Goal: Task Accomplishment & Management: Manage account settings

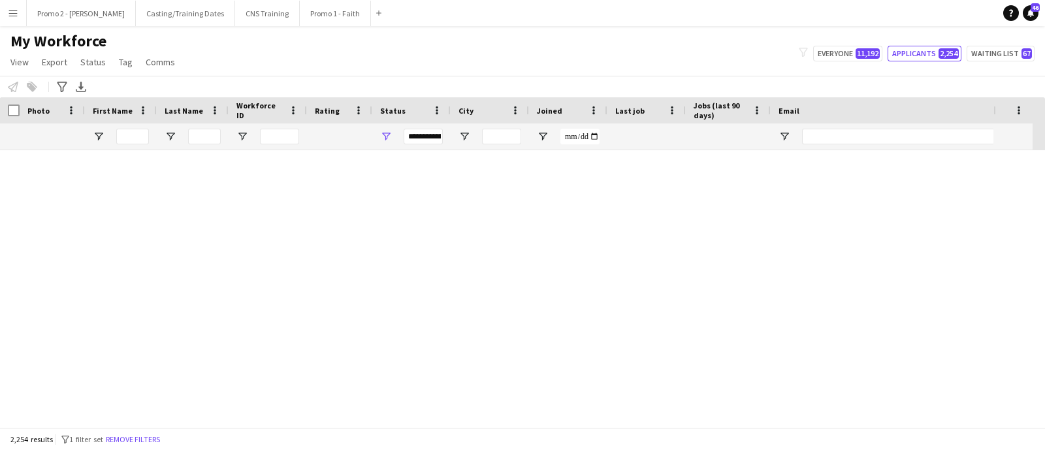
scroll to position [1142, 0]
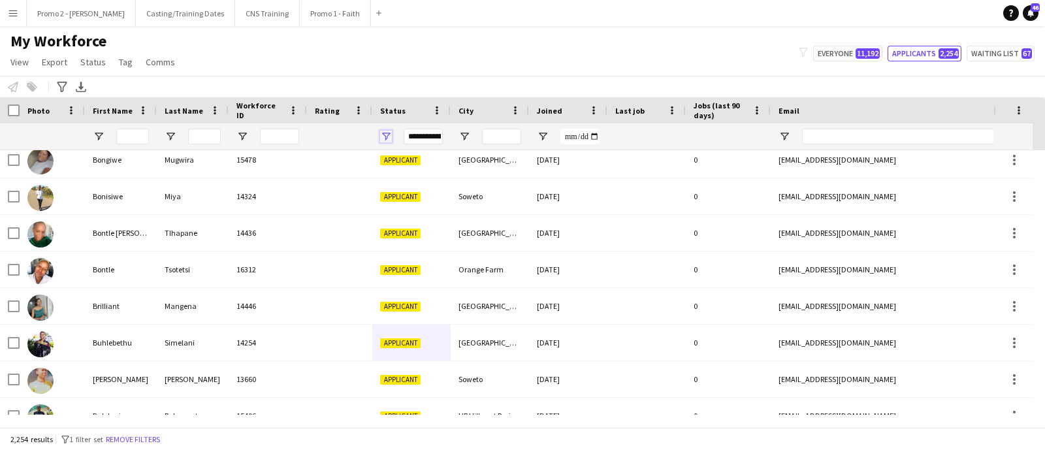
click at [386, 134] on span "Open Filter Menu" at bounding box center [386, 137] width 12 height 12
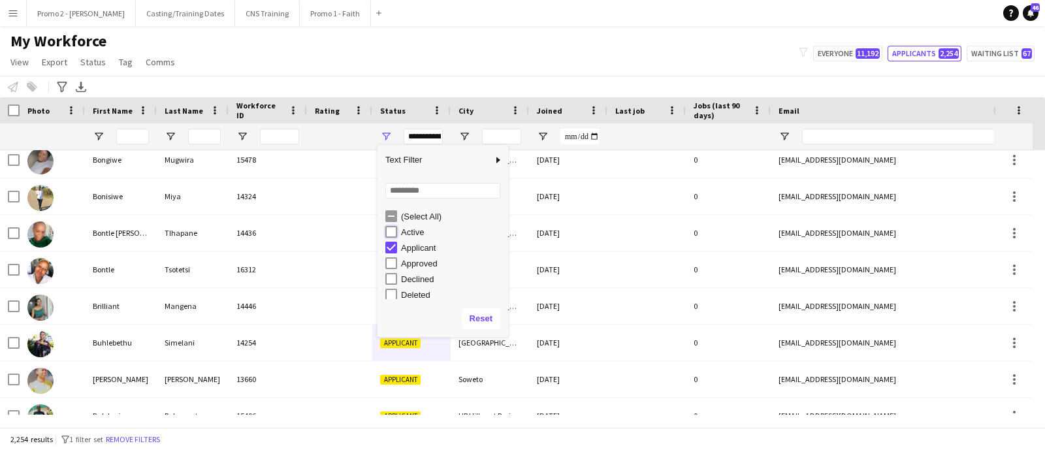
type input "**********"
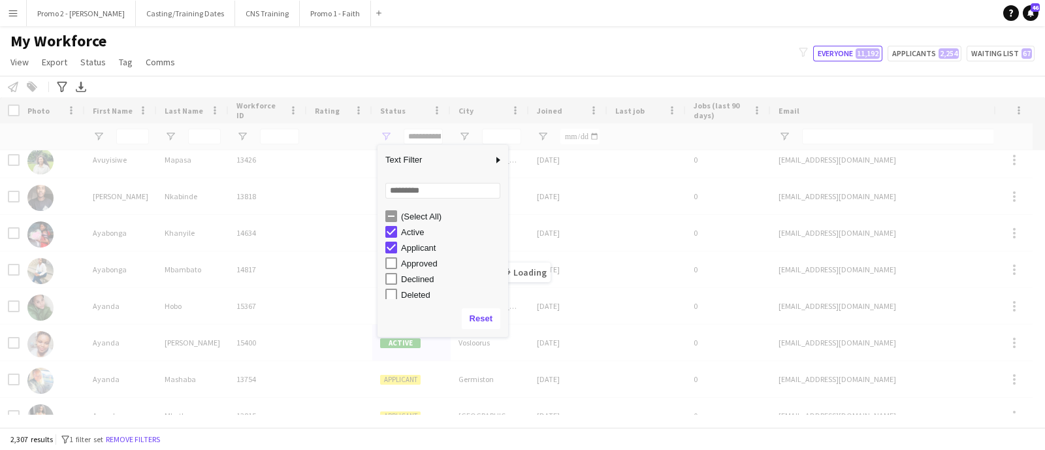
click at [498, 57] on div "My Workforce View Views Default view Applicants New view Update view Delete vie…" at bounding box center [522, 53] width 1045 height 44
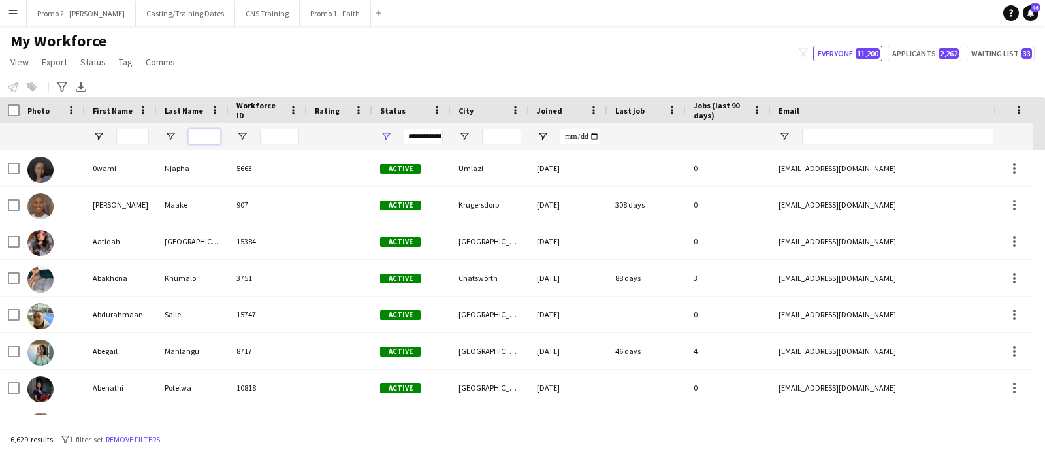
click at [209, 138] on input "Last Name Filter Input" at bounding box center [204, 137] width 33 height 16
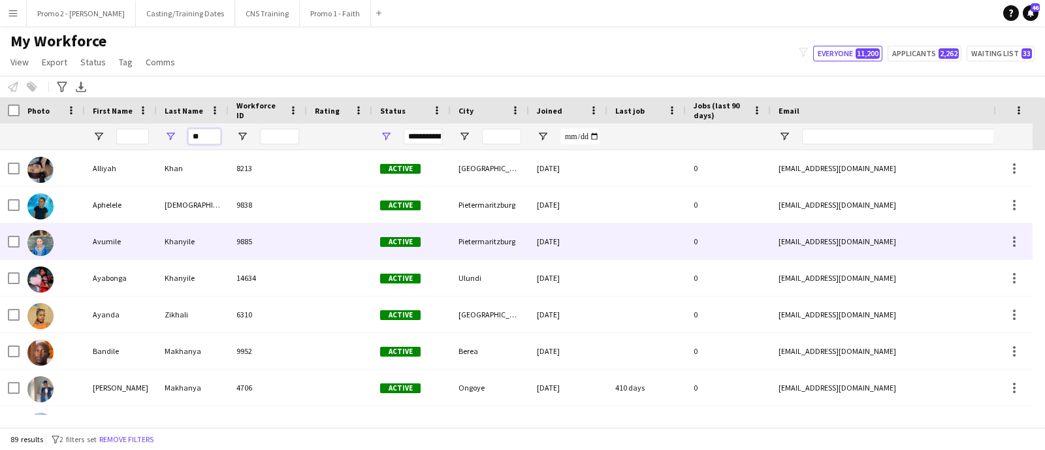
type input "*"
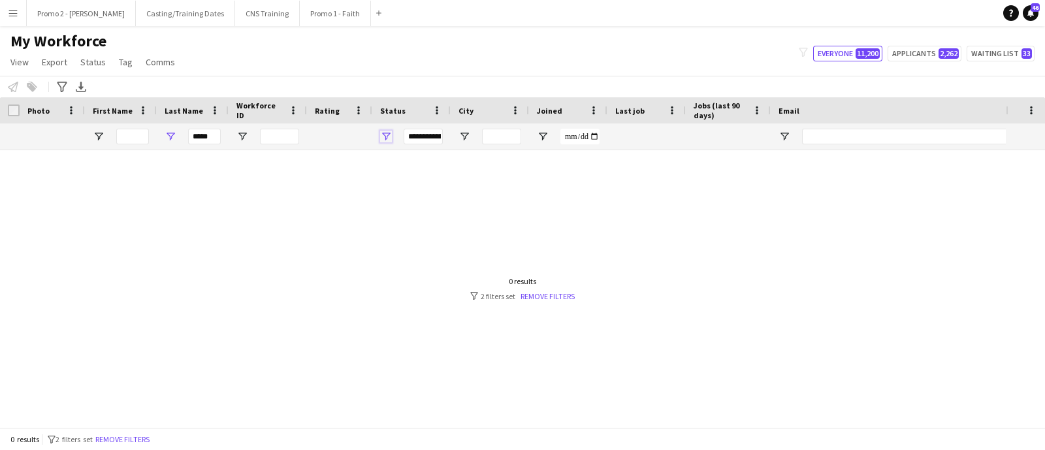
click at [386, 134] on span "Open Filter Menu" at bounding box center [386, 137] width 12 height 12
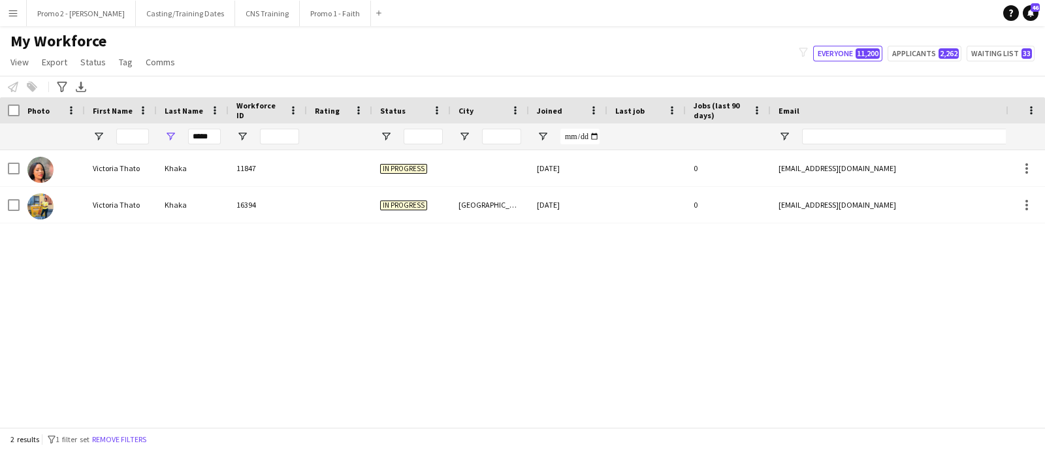
click at [270, 286] on div "Victoria Thato Khaka 11847 In progress 12-05-2025 0 thatokhaka5@gmail.com +2784…" at bounding box center [502, 282] width 1005 height 264
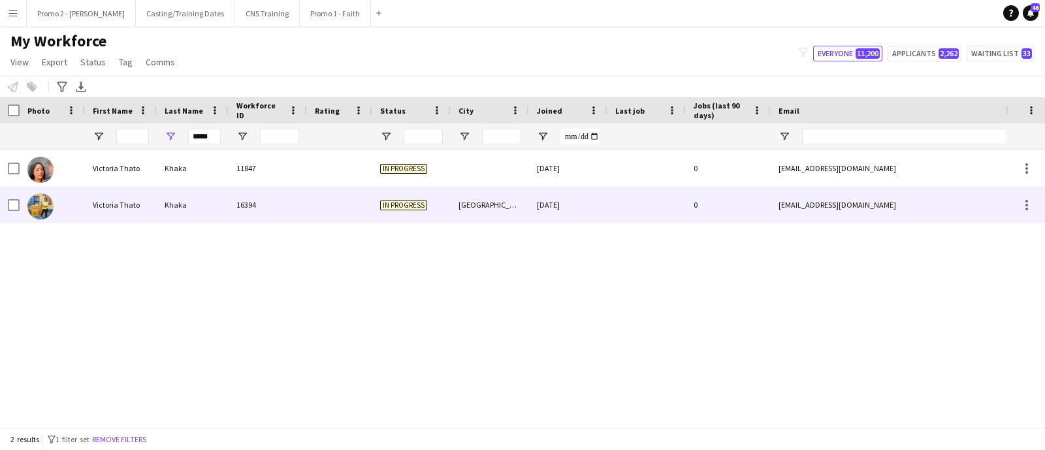
click at [329, 208] on div at bounding box center [339, 205] width 65 height 36
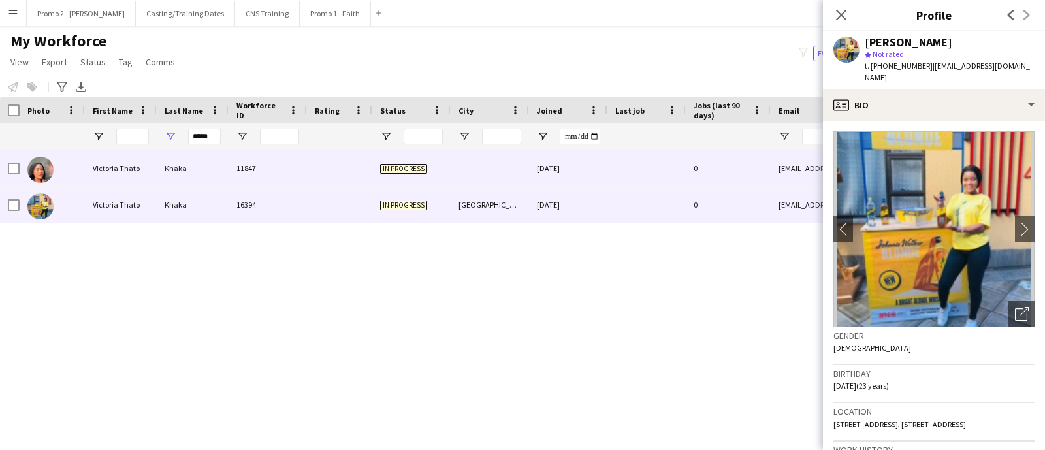
click at [107, 165] on div "Victoria Thato" at bounding box center [121, 168] width 72 height 36
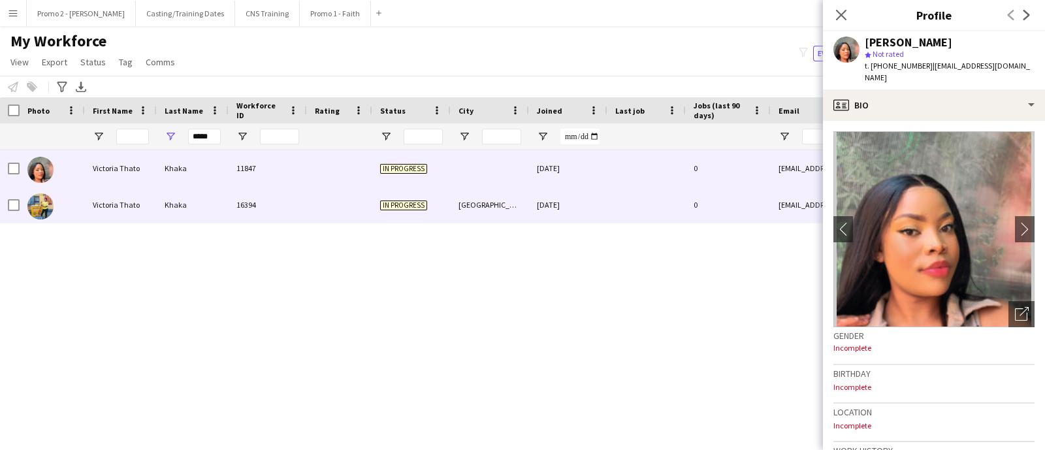
click at [38, 201] on img at bounding box center [40, 206] width 26 height 26
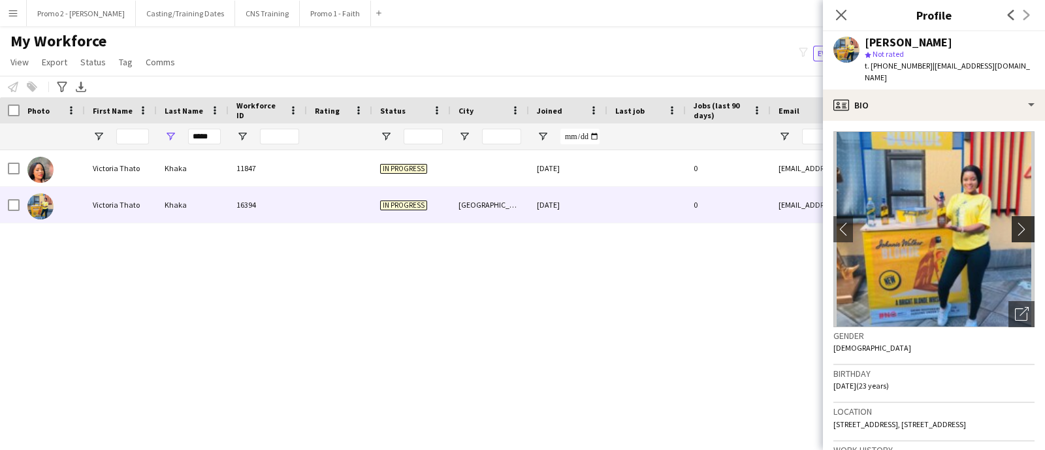
click at [1014, 222] on app-icon "chevron-right" at bounding box center [1024, 229] width 20 height 14
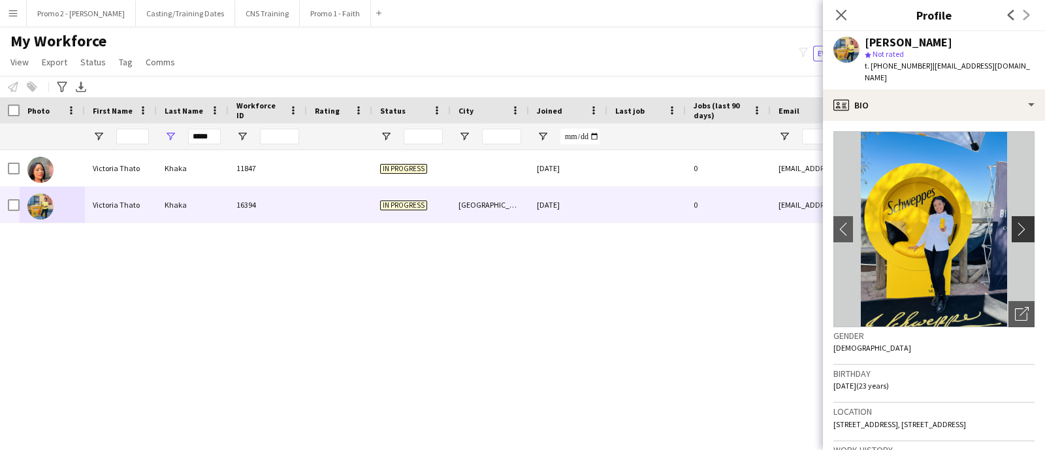
click at [1014, 222] on app-icon "chevron-right" at bounding box center [1024, 229] width 20 height 14
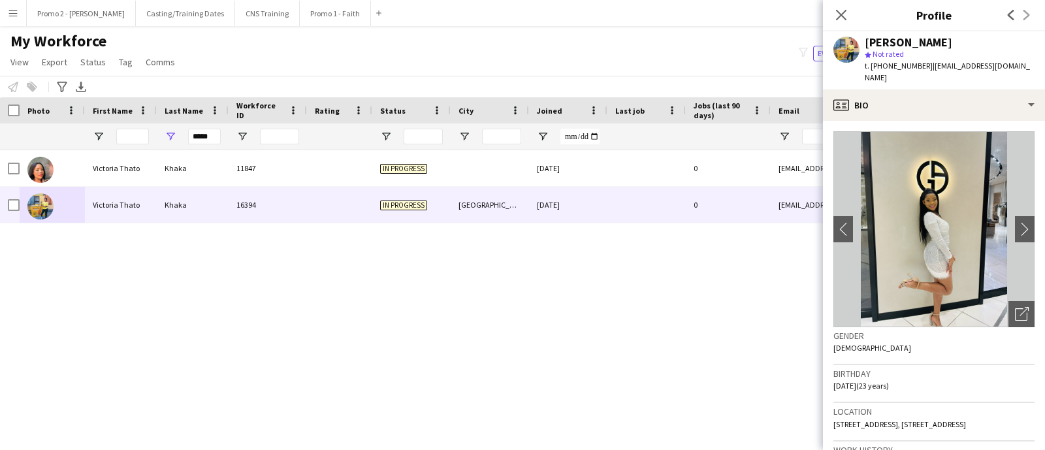
click at [493, 290] on div "Victoria Thato Khaka 11847 In progress 12-05-2025 0 thatokhaka5@gmail.com +2784…" at bounding box center [502, 282] width 1005 height 264
click at [1014, 222] on app-icon "chevron-right" at bounding box center [1024, 229] width 20 height 14
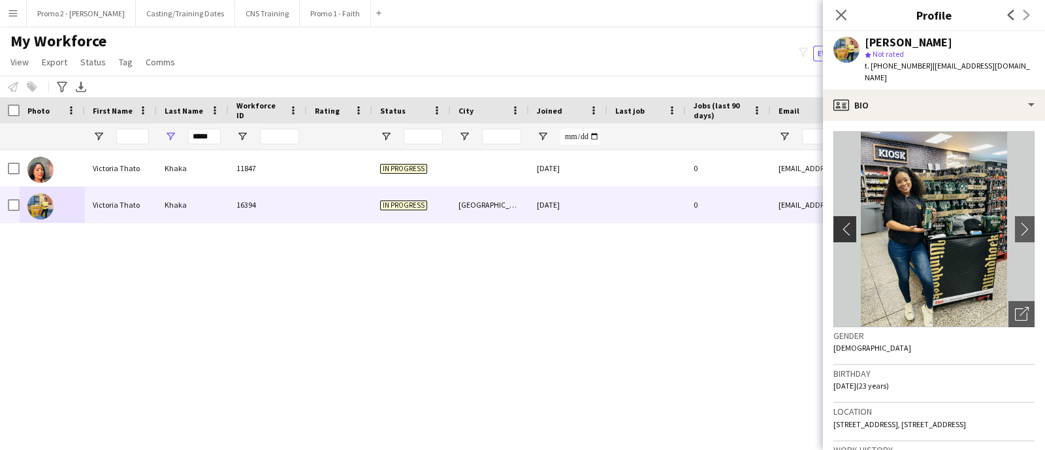
click at [845, 222] on app-icon "chevron-left" at bounding box center [843, 229] width 20 height 14
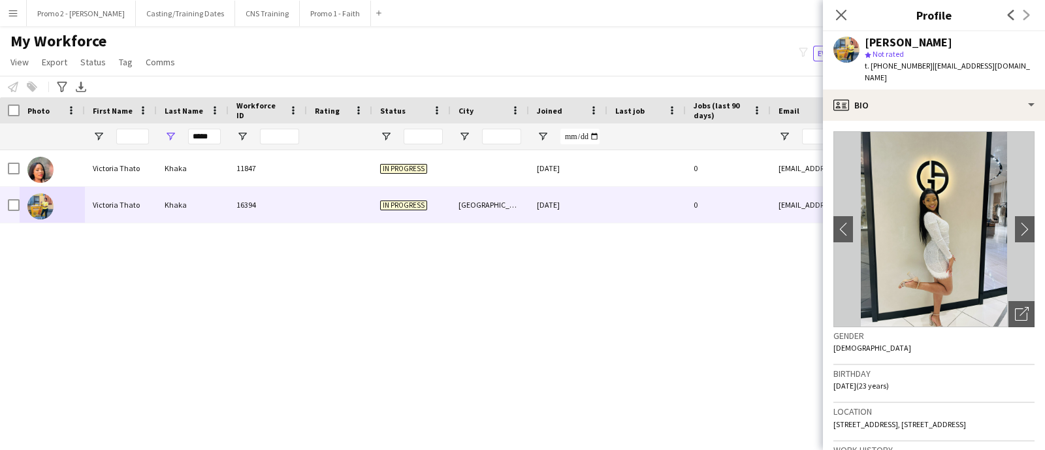
click at [619, 280] on div "Victoria Thato Khaka 11847 In progress 12-05-2025 0 thatokhaka5@gmail.com +2784…" at bounding box center [502, 282] width 1005 height 264
click at [838, 14] on icon "Close pop-in" at bounding box center [840, 14] width 12 height 12
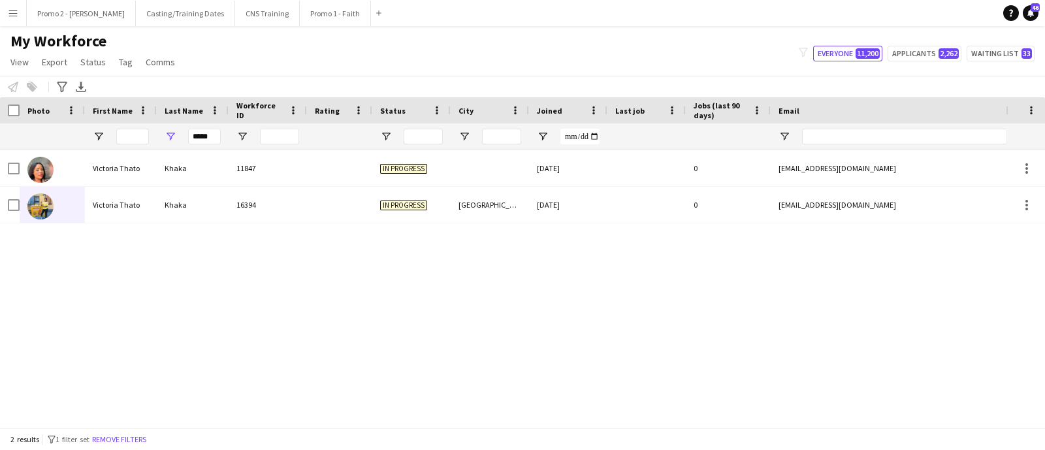
drag, startPoint x: 564, startPoint y: 274, endPoint x: 556, endPoint y: 274, distance: 8.5
click at [560, 274] on div "Victoria Thato Khaka 11847 In progress 12-05-2025 0 thatokhaka5@gmail.com +2784…" at bounding box center [502, 282] width 1005 height 264
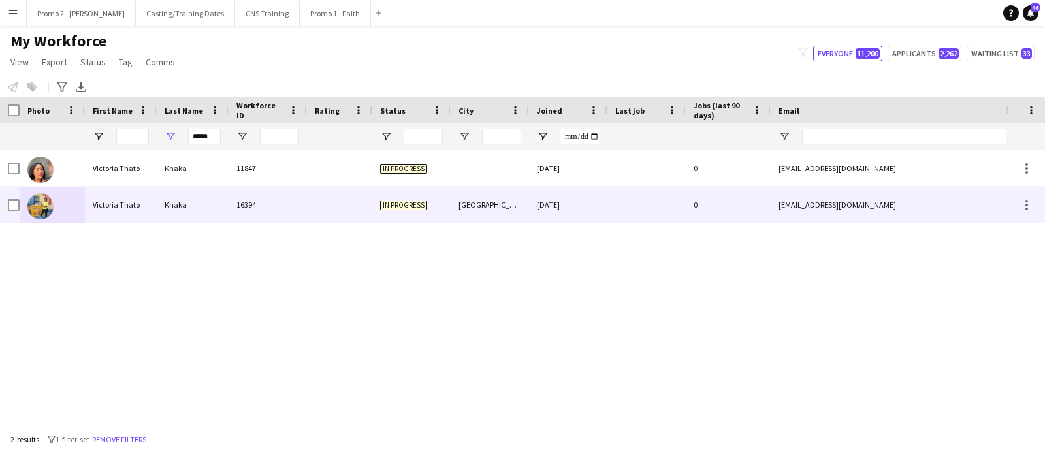
click at [270, 209] on div "16394" at bounding box center [267, 205] width 78 height 36
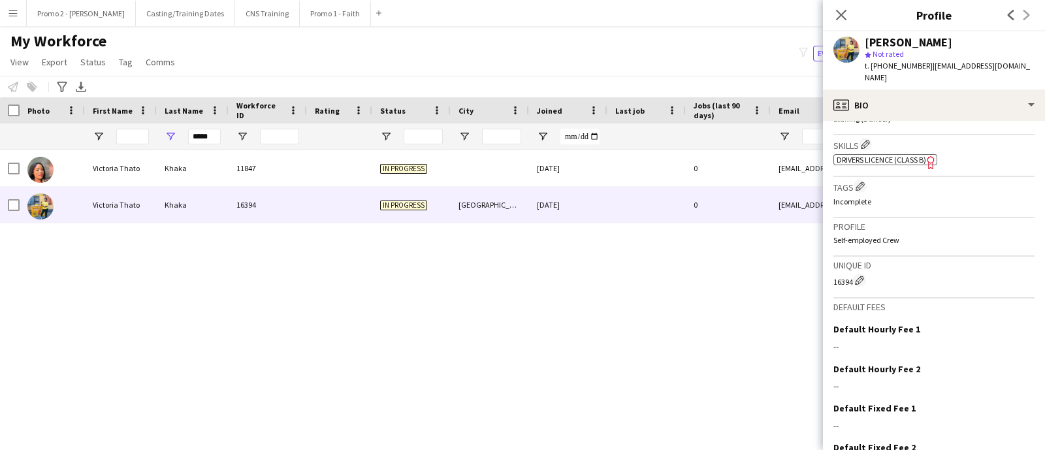
scroll to position [512, 0]
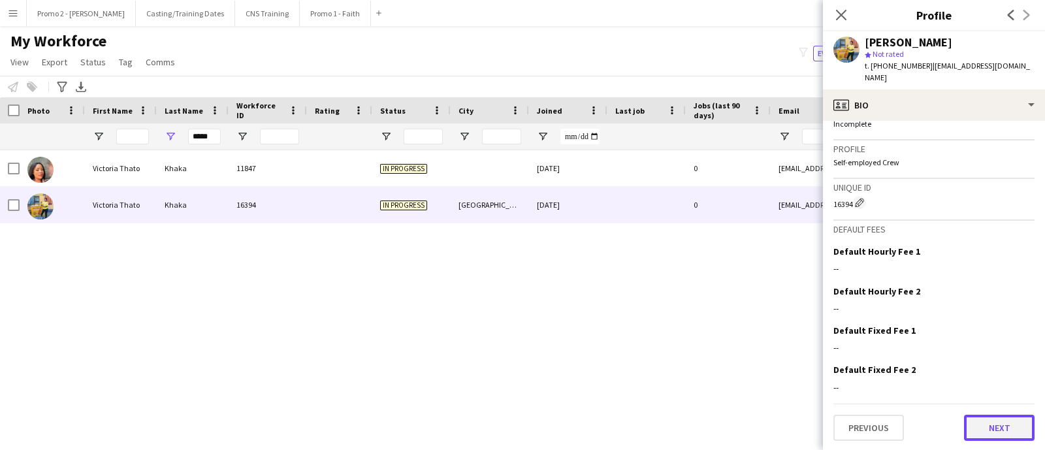
click at [999, 418] on button "Next" at bounding box center [999, 428] width 71 height 26
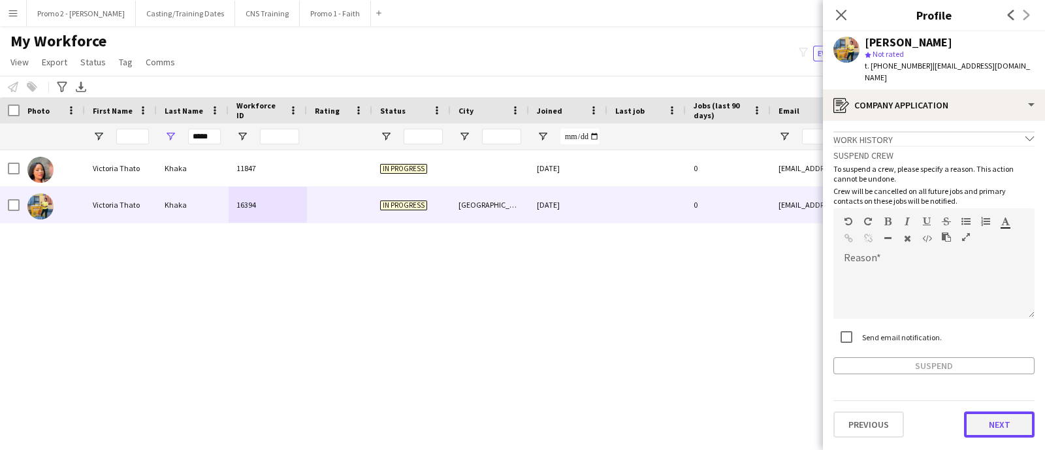
click at [1002, 411] on button "Next" at bounding box center [999, 424] width 71 height 26
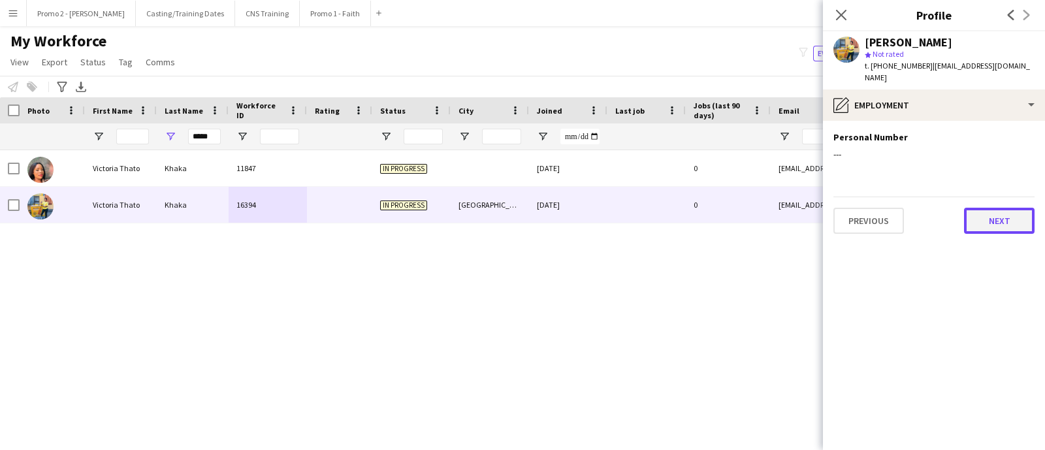
click at [986, 210] on button "Next" at bounding box center [999, 221] width 71 height 26
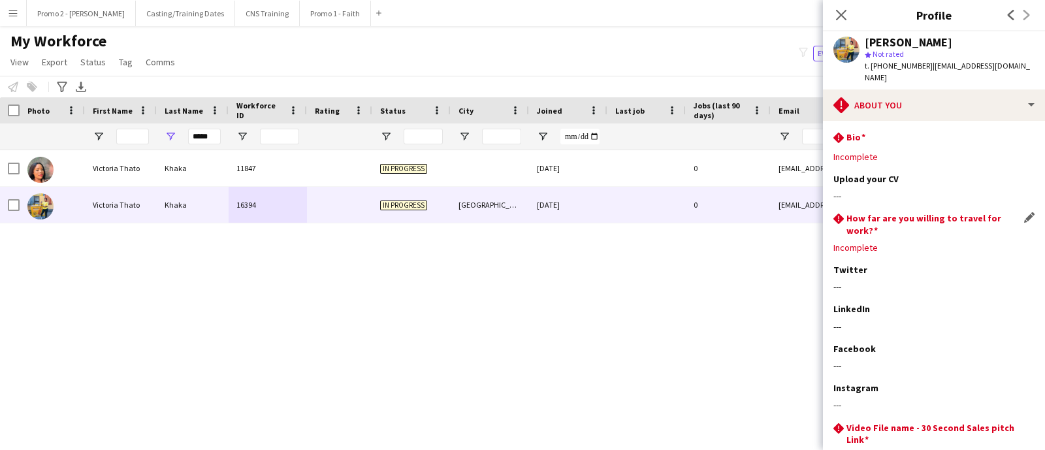
scroll to position [84, 0]
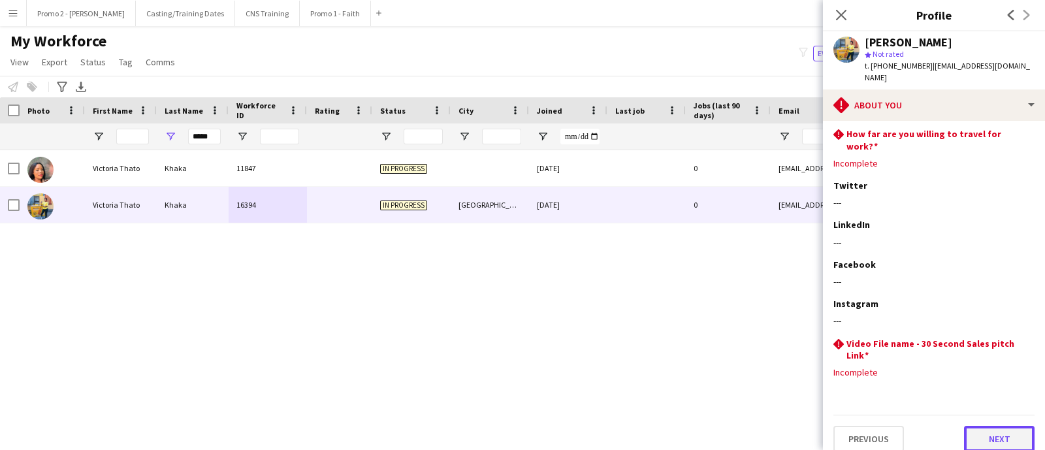
click at [987, 428] on button "Next" at bounding box center [999, 439] width 71 height 26
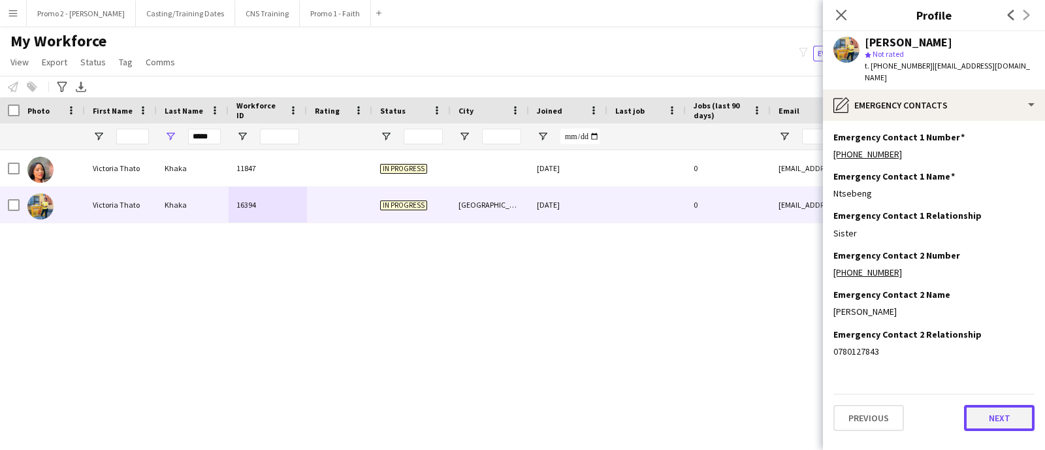
click at [977, 405] on button "Next" at bounding box center [999, 418] width 71 height 26
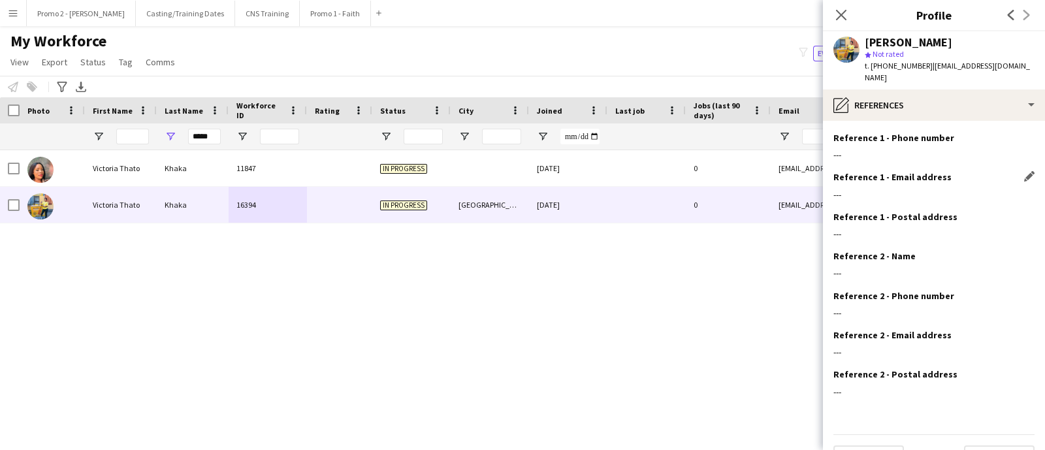
scroll to position [57, 0]
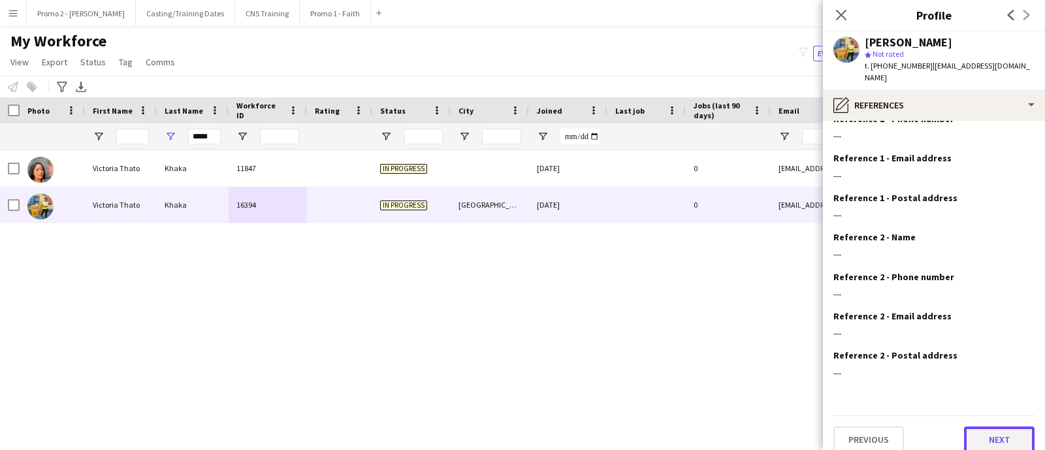
click at [984, 426] on button "Next" at bounding box center [999, 439] width 71 height 26
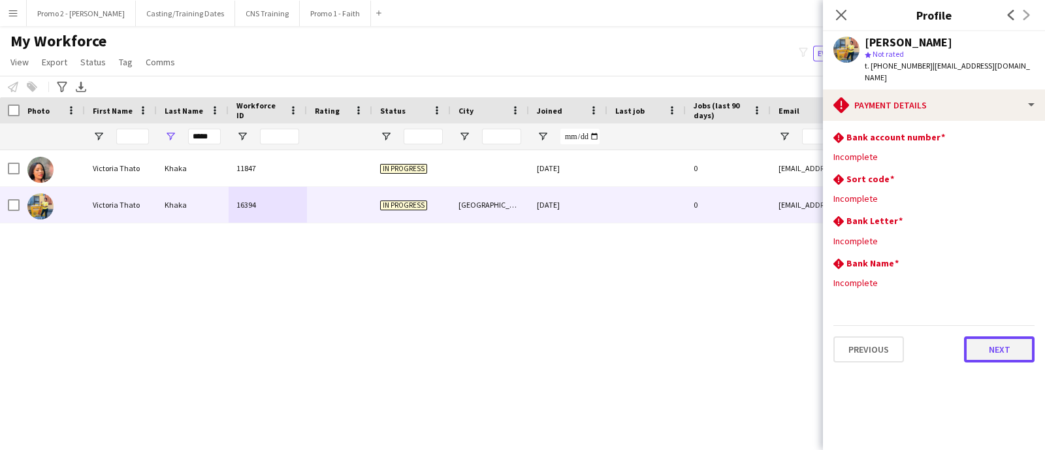
click at [992, 340] on button "Next" at bounding box center [999, 349] width 71 height 26
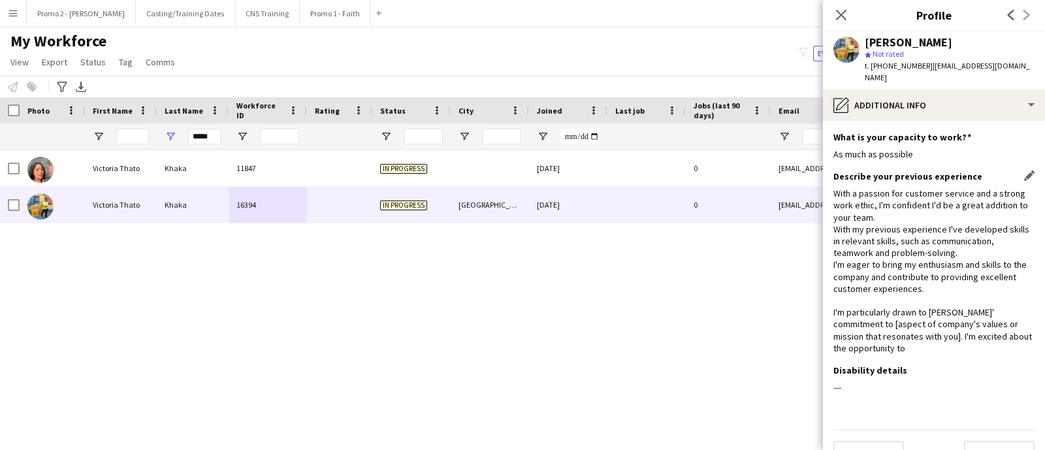
scroll to position [15, 0]
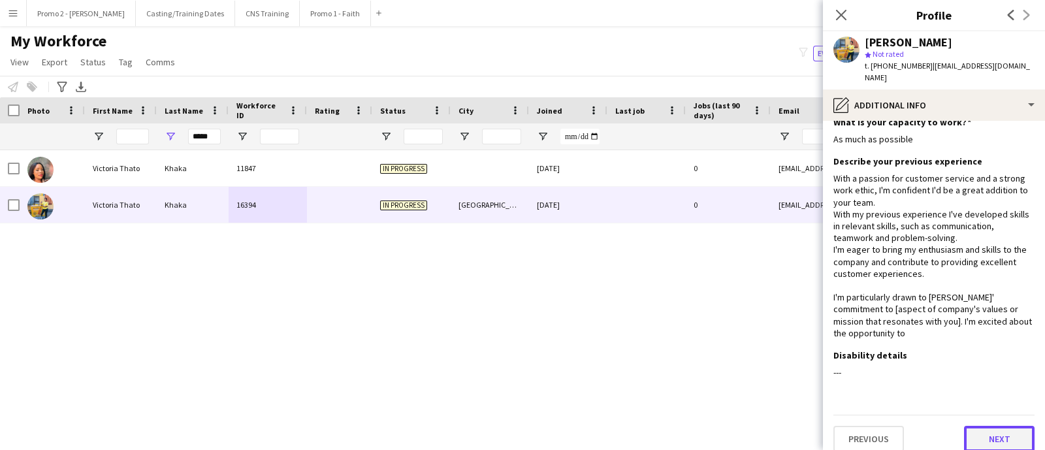
click at [967, 426] on button "Next" at bounding box center [999, 439] width 71 height 26
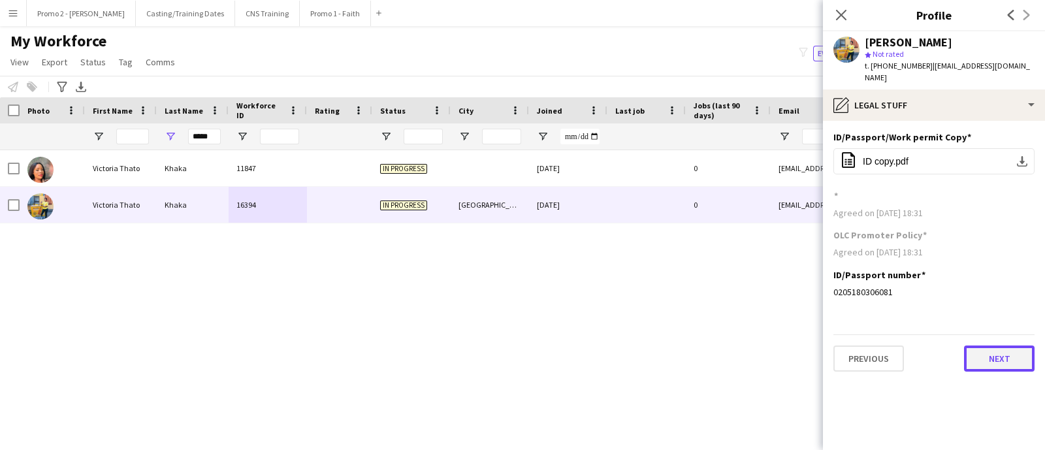
click at [986, 349] on button "Next" at bounding box center [999, 358] width 71 height 26
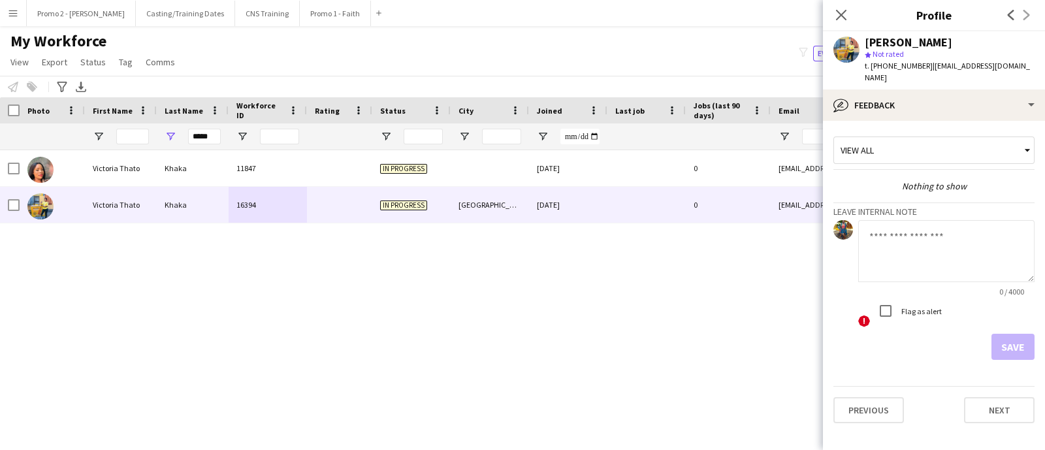
drag, startPoint x: 497, startPoint y: 294, endPoint x: 494, endPoint y: 270, distance: 24.5
click at [499, 294] on div "Victoria Thato Khaka 11847 In progress 12-05-2025 0 thatokhaka5@gmail.com +2784…" at bounding box center [502, 282] width 1005 height 264
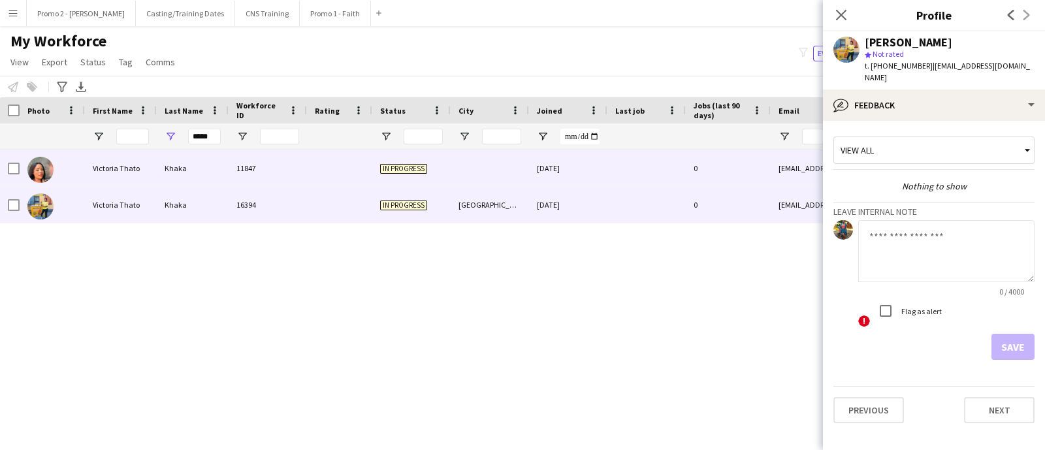
click at [512, 167] on div at bounding box center [489, 168] width 78 height 36
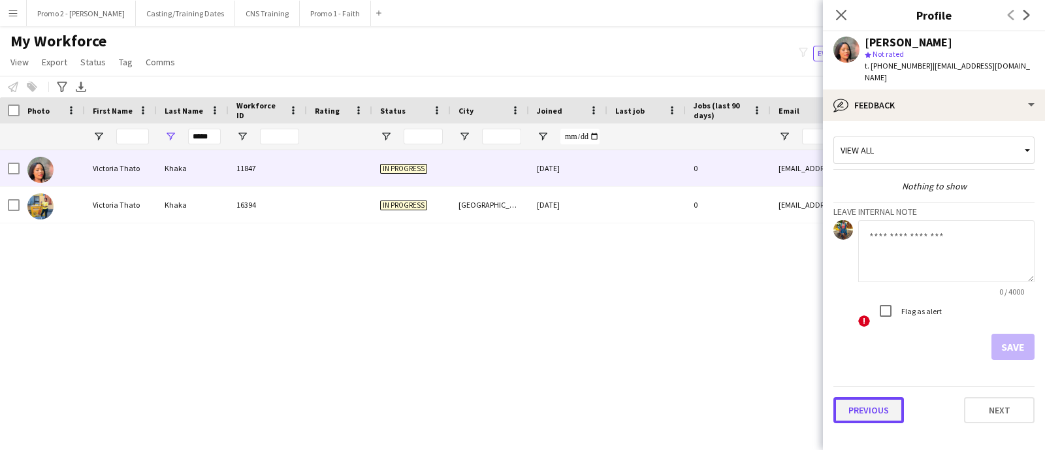
click at [880, 397] on button "Previous" at bounding box center [868, 410] width 71 height 26
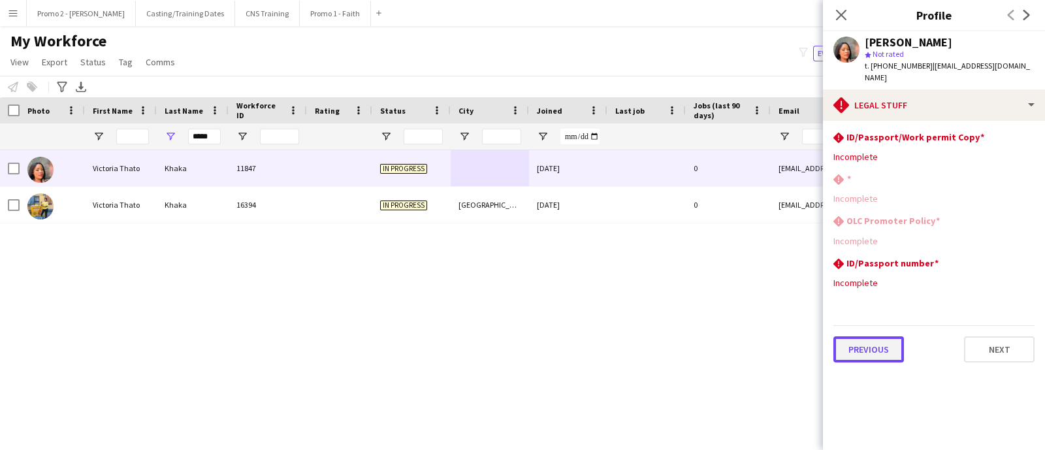
click at [883, 338] on button "Previous" at bounding box center [868, 349] width 71 height 26
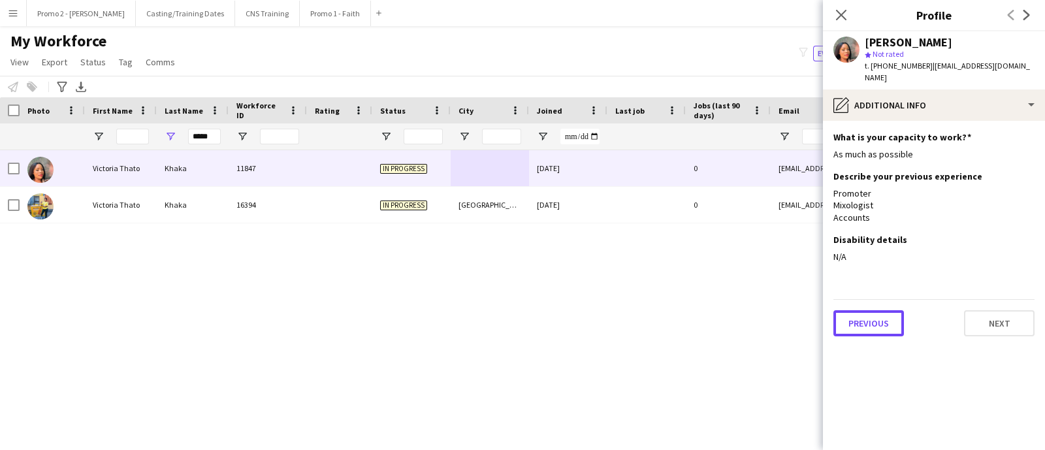
click at [871, 313] on button "Previous" at bounding box center [868, 323] width 71 height 26
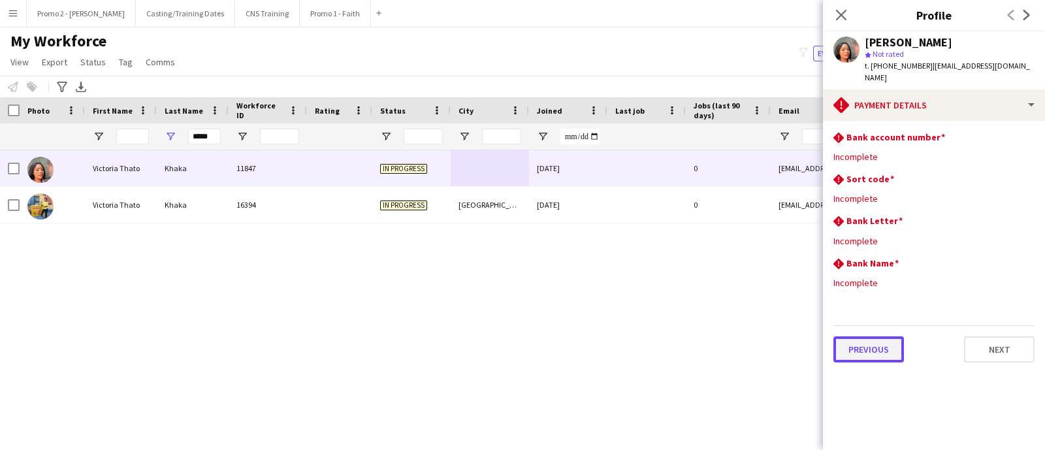
click at [871, 336] on button "Previous" at bounding box center [868, 349] width 71 height 26
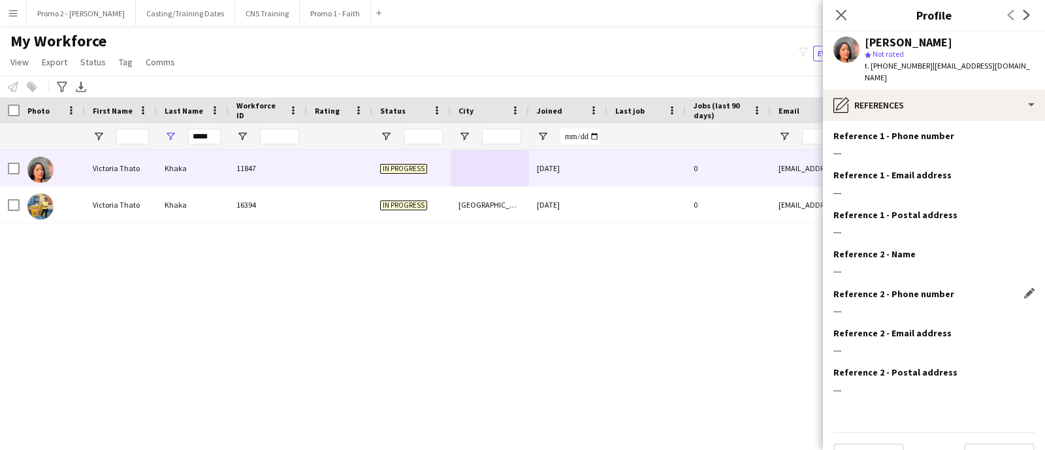
scroll to position [57, 0]
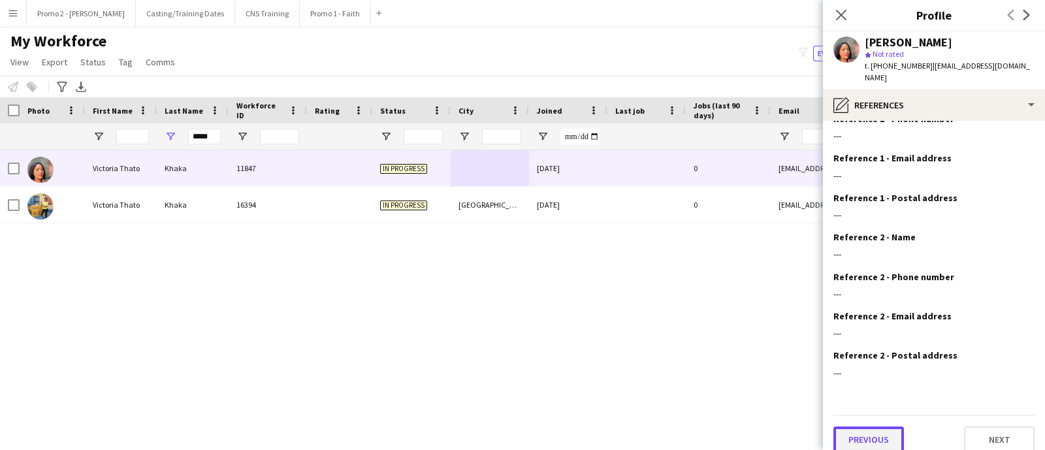
click at [861, 426] on button "Previous" at bounding box center [868, 439] width 71 height 26
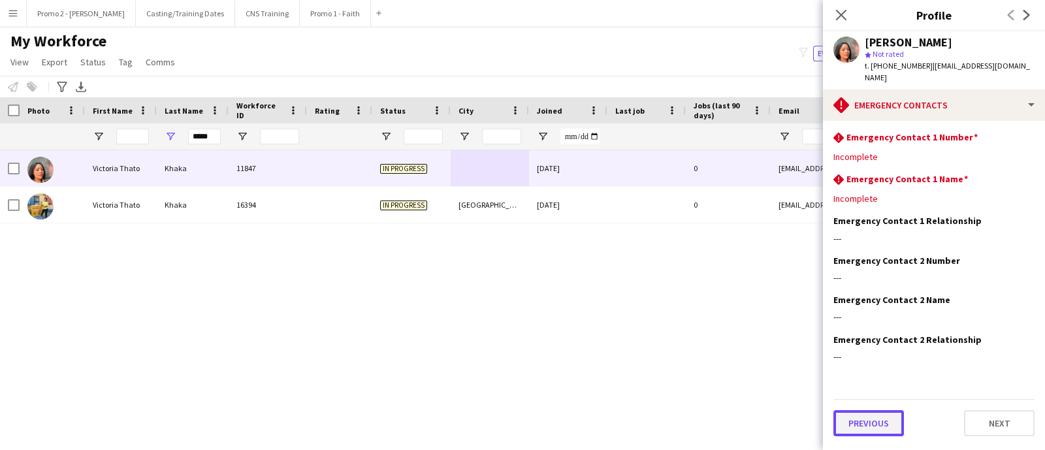
click at [862, 410] on button "Previous" at bounding box center [868, 423] width 71 height 26
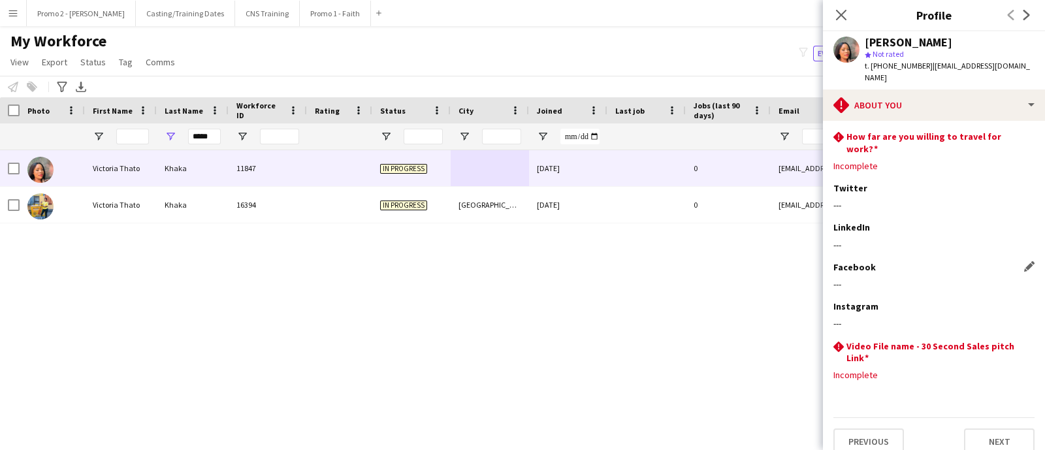
scroll to position [84, 0]
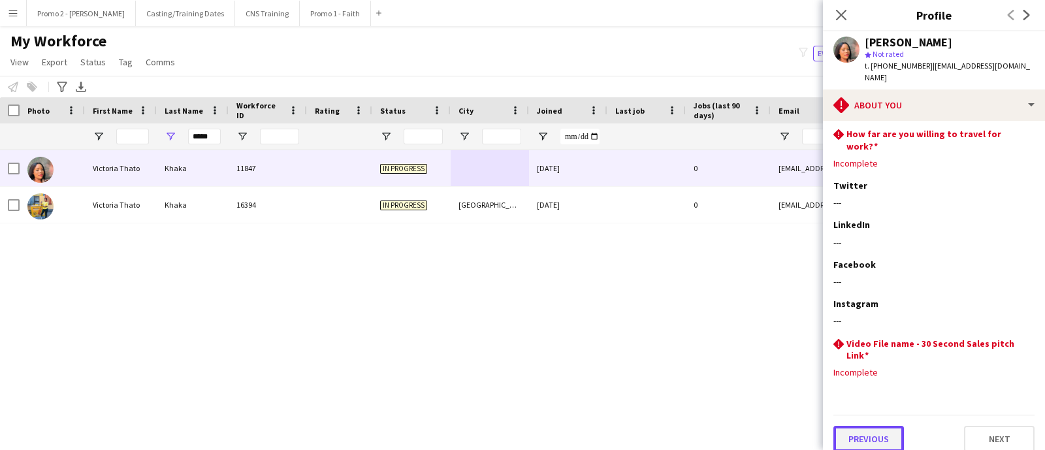
click at [874, 426] on button "Previous" at bounding box center [868, 439] width 71 height 26
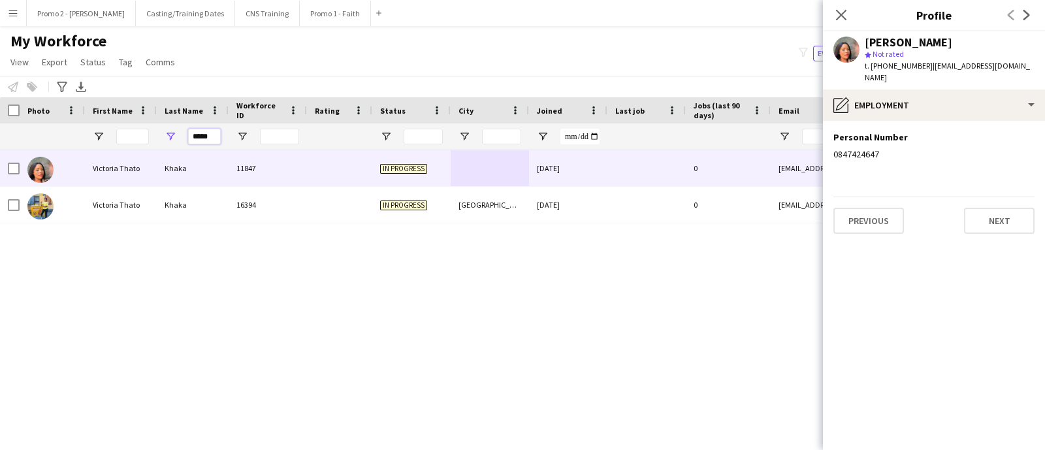
drag, startPoint x: 219, startPoint y: 138, endPoint x: 186, endPoint y: 144, distance: 33.1
click at [186, 144] on div "*****" at bounding box center [193, 136] width 72 height 26
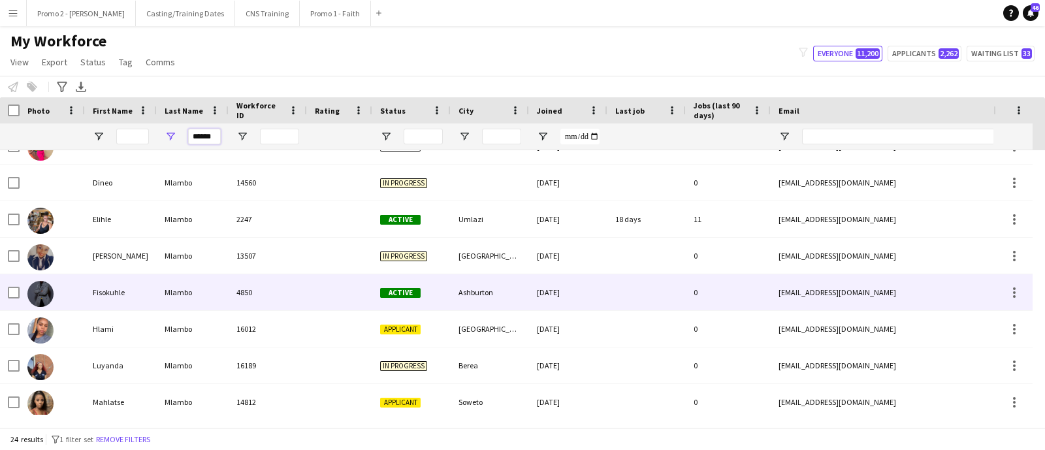
scroll to position [245, 0]
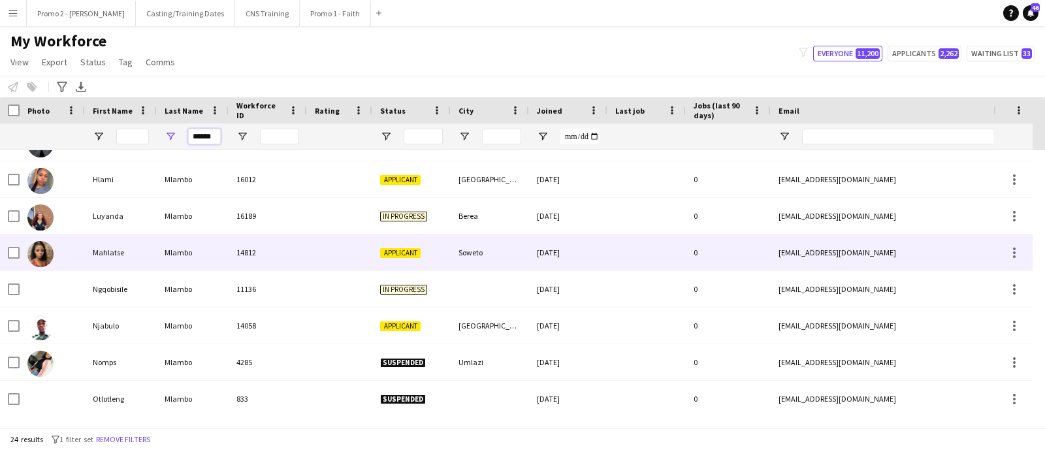
type input "******"
click at [408, 257] on span "Applicant" at bounding box center [400, 253] width 40 height 10
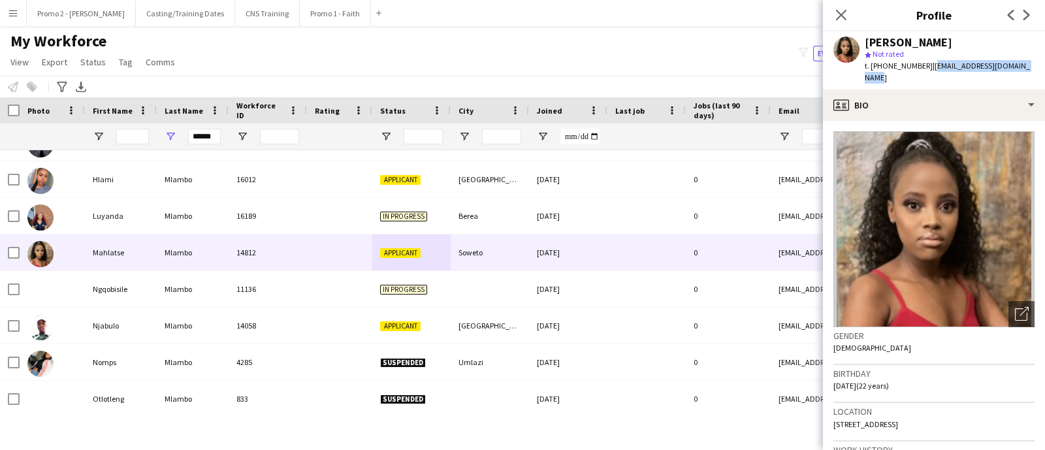
drag, startPoint x: 1030, startPoint y: 67, endPoint x: 923, endPoint y: 68, distance: 107.1
click at [921, 68] on div "Mahlatse Mlambo star Not rated t. +27680051848 | mlambomahlatse98@gmail.com" at bounding box center [934, 60] width 222 height 58
copy span "mlambomahlatse98@gmail.com"
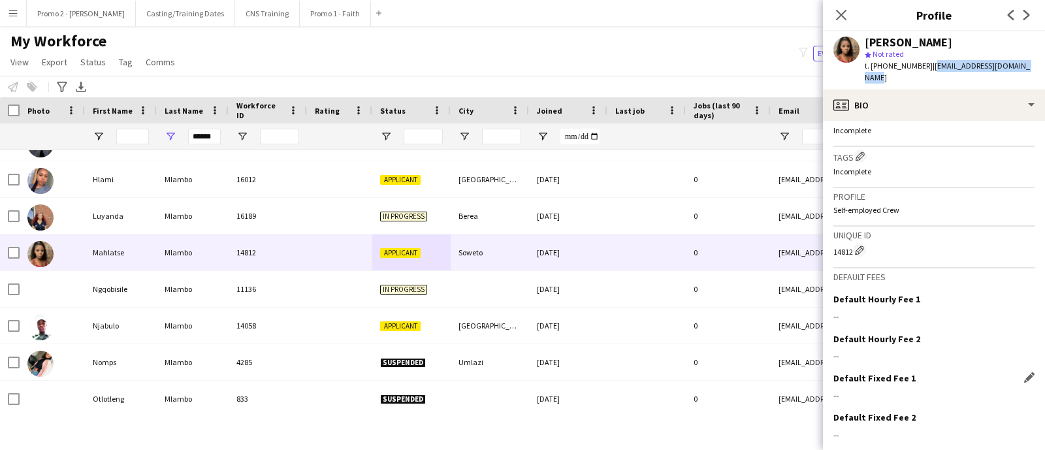
scroll to position [488, 0]
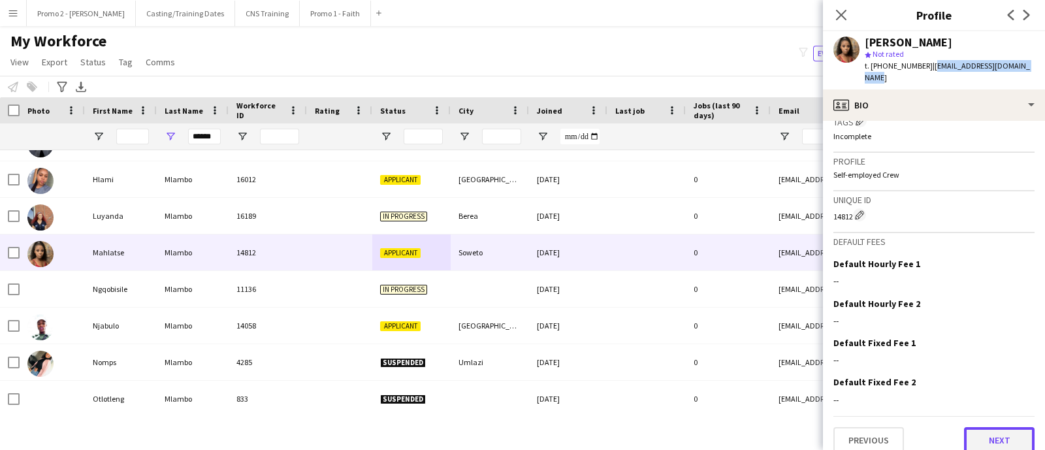
click at [977, 427] on button "Next" at bounding box center [999, 440] width 71 height 26
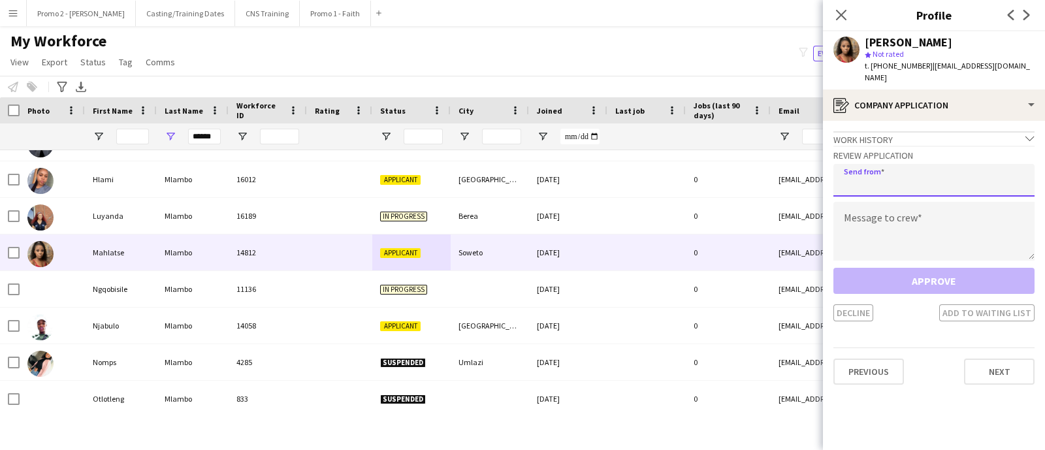
click at [870, 170] on input "email" at bounding box center [933, 180] width 201 height 33
paste input "**********"
type input "**********"
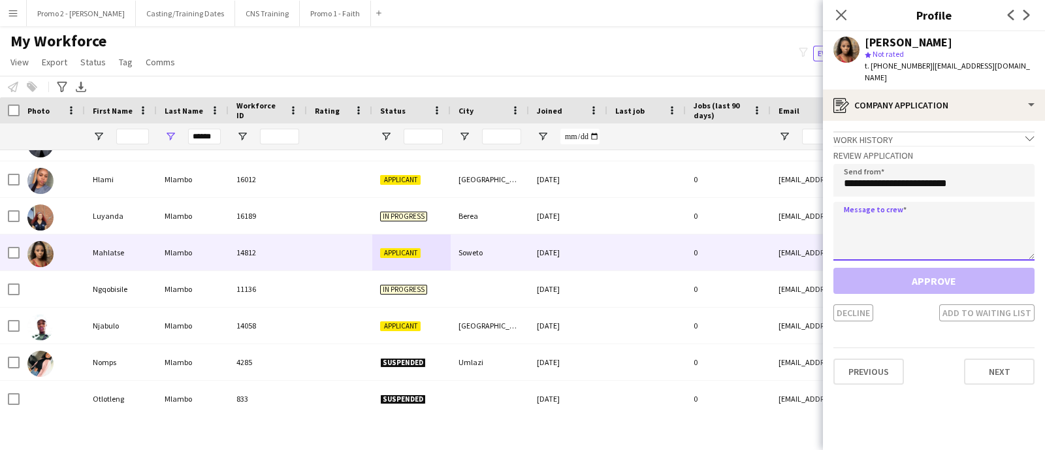
click at [855, 221] on textarea at bounding box center [933, 231] width 201 height 59
paste textarea "**********"
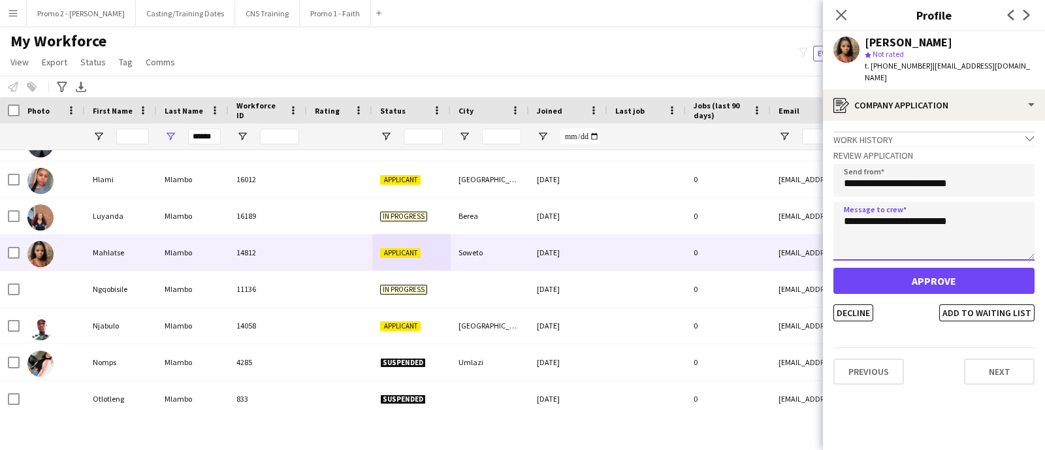
type textarea "**********"
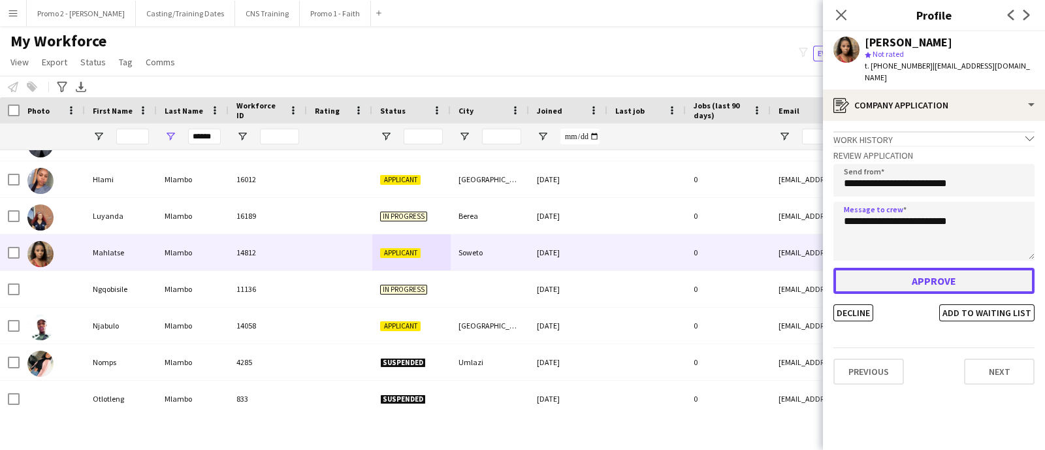
click at [849, 272] on button "Approve" at bounding box center [933, 281] width 201 height 26
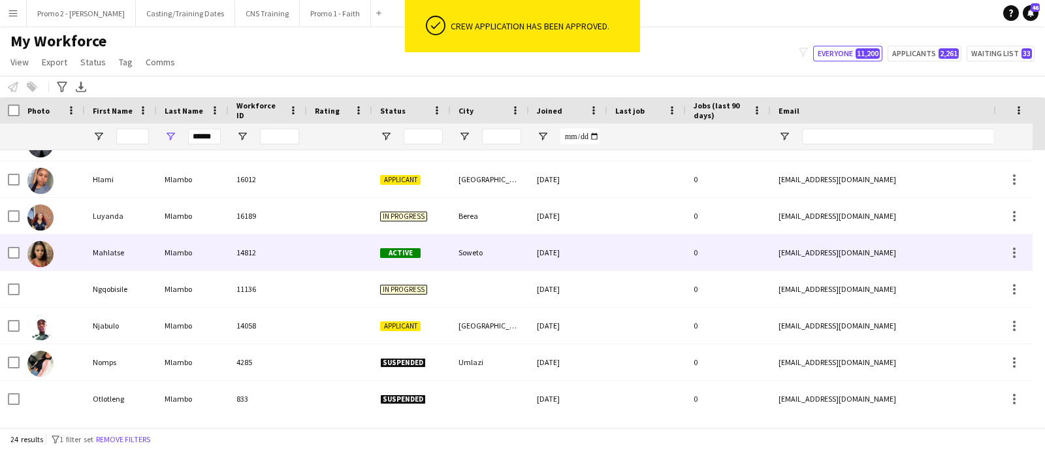
click at [568, 252] on div "06-07-2025" at bounding box center [568, 252] width 78 height 36
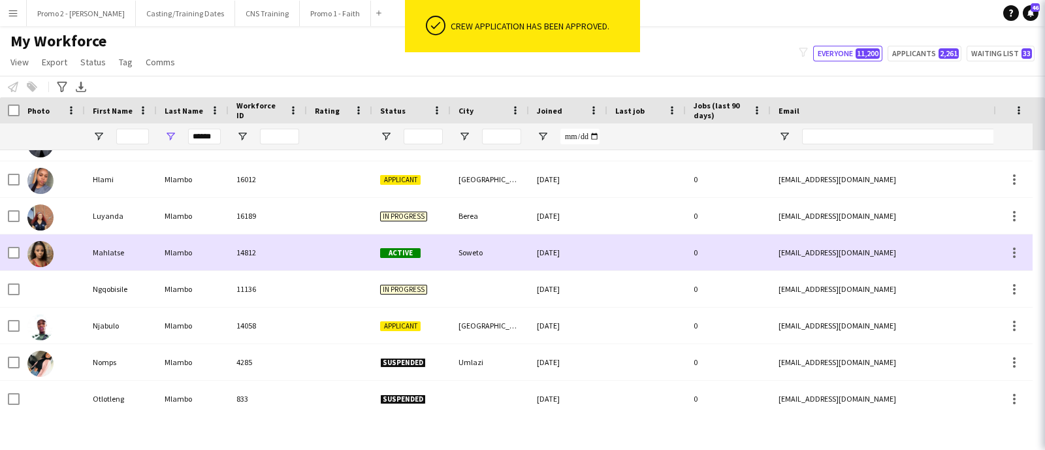
click at [568, 252] on div "06-07-2025" at bounding box center [568, 252] width 78 height 36
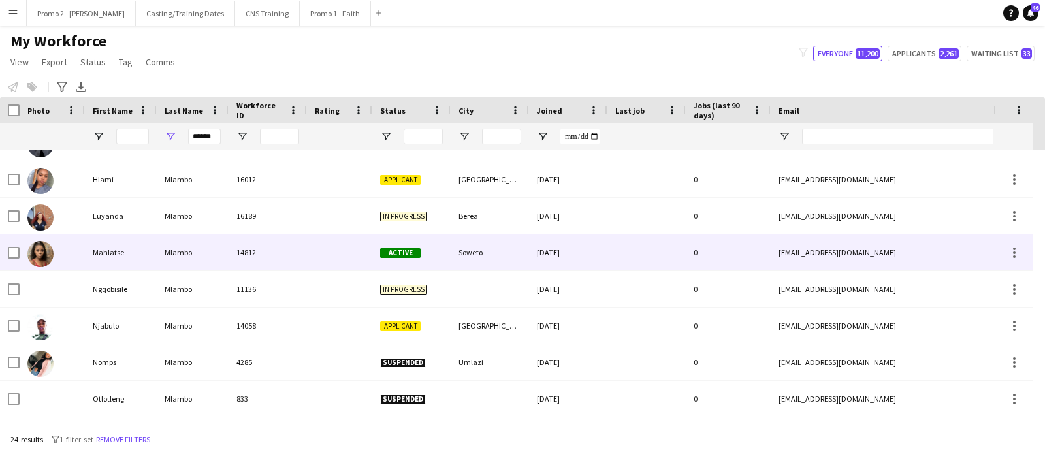
click at [396, 249] on span "Active" at bounding box center [400, 253] width 40 height 10
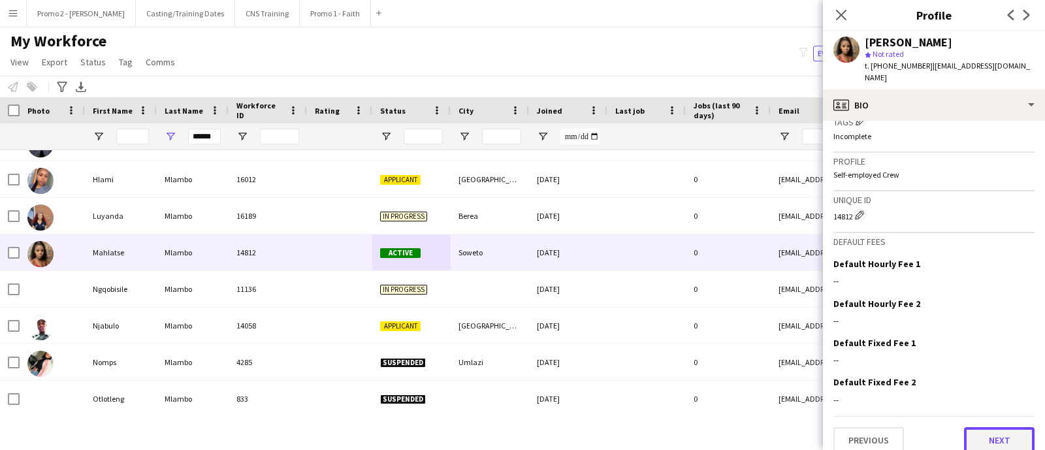
click at [987, 428] on button "Next" at bounding box center [999, 440] width 71 height 26
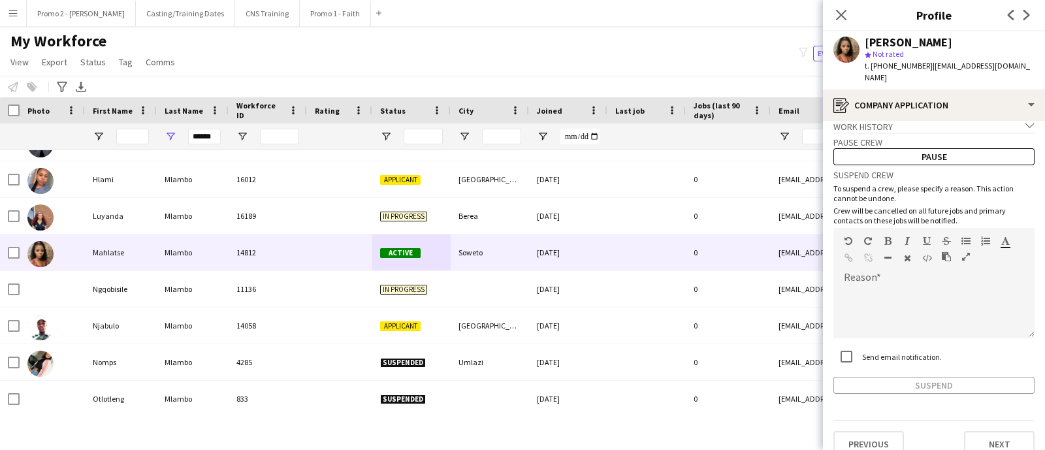
scroll to position [17, 0]
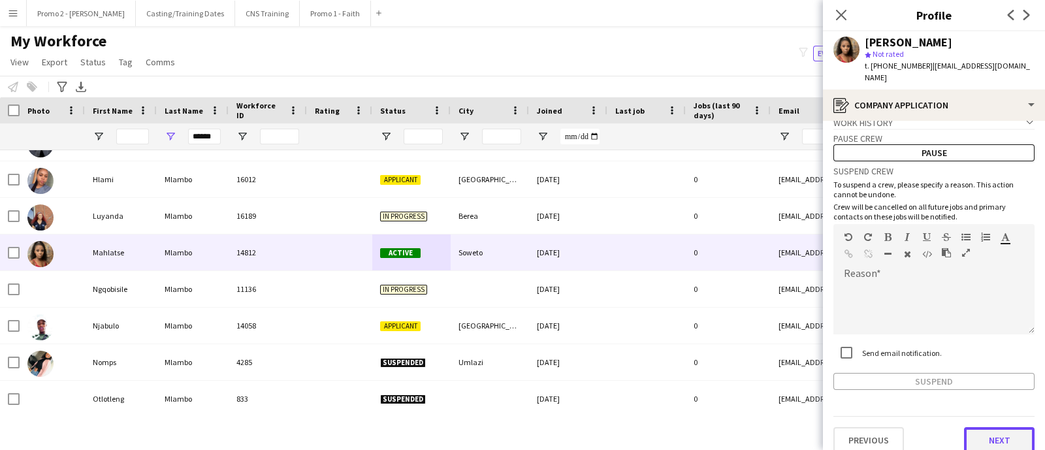
click at [964, 427] on button "Next" at bounding box center [999, 440] width 71 height 26
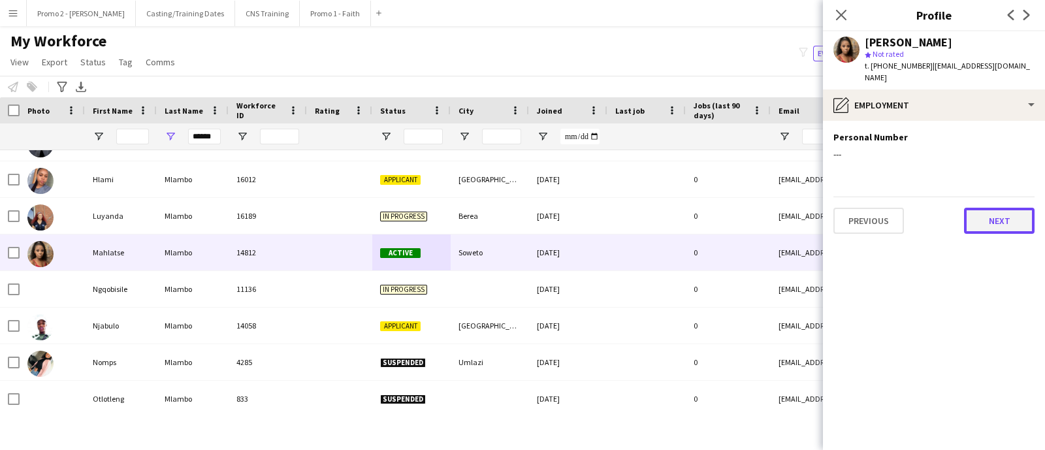
click at [995, 208] on button "Next" at bounding box center [999, 221] width 71 height 26
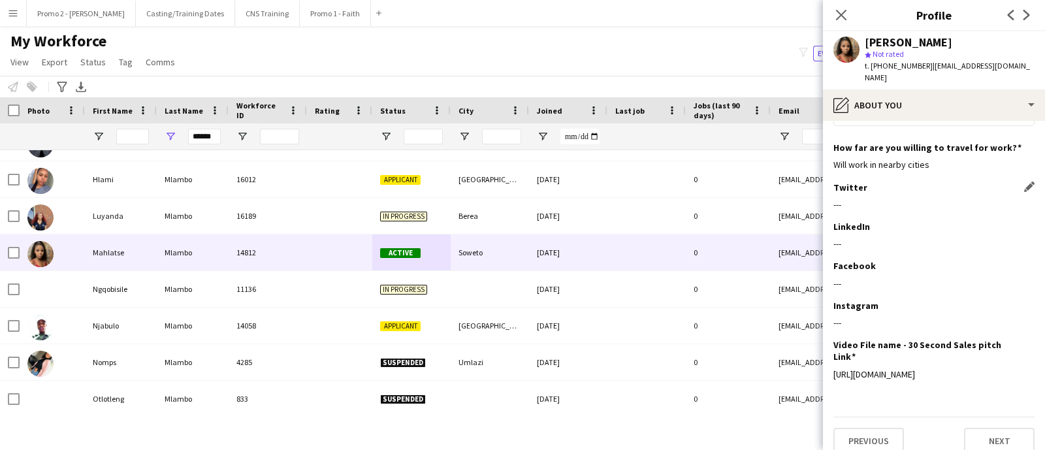
scroll to position [160, 0]
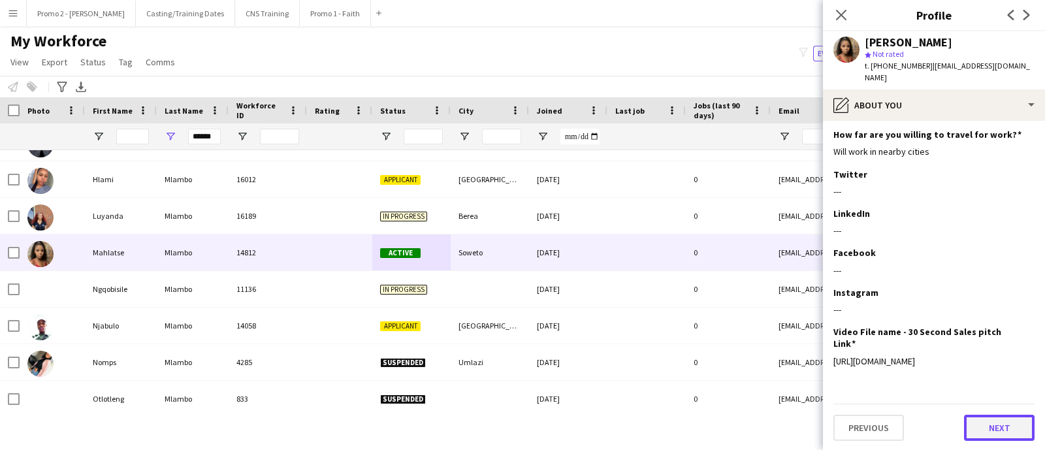
click at [976, 426] on button "Next" at bounding box center [999, 428] width 71 height 26
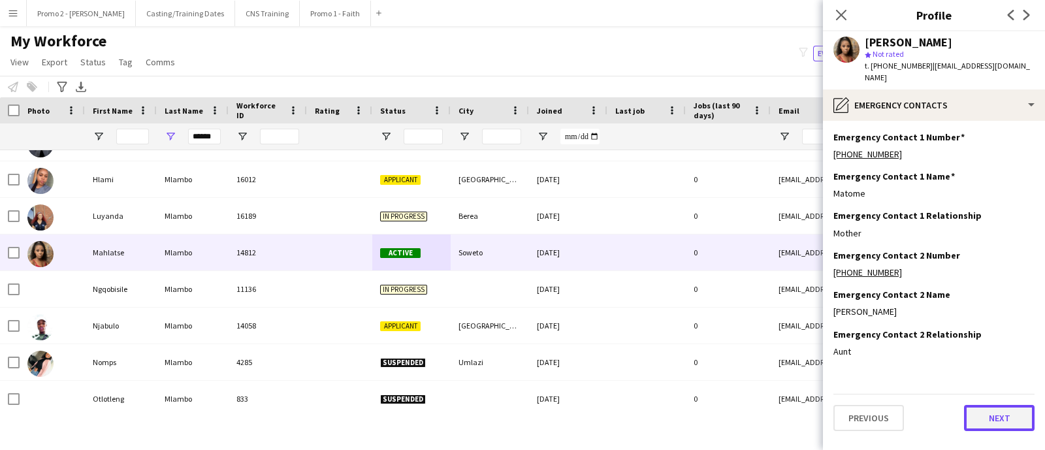
click at [969, 405] on button "Next" at bounding box center [999, 418] width 71 height 26
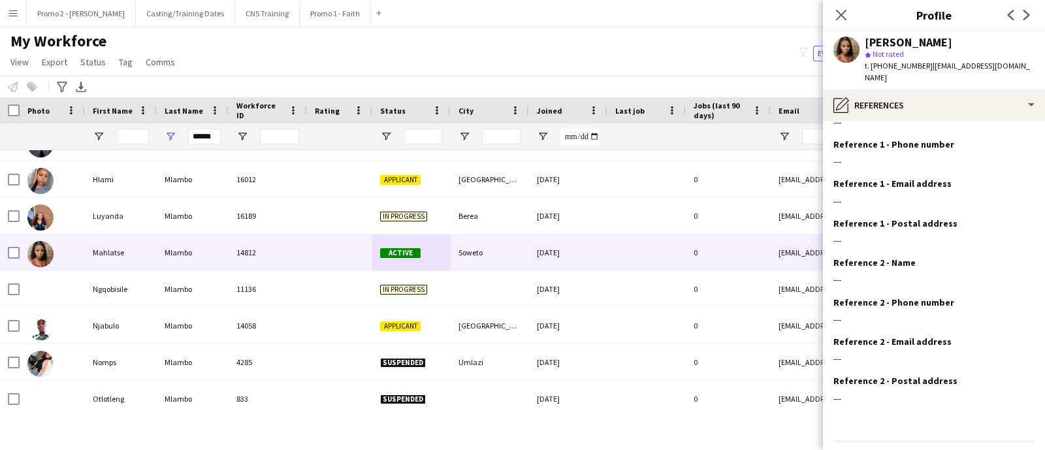
scroll to position [57, 0]
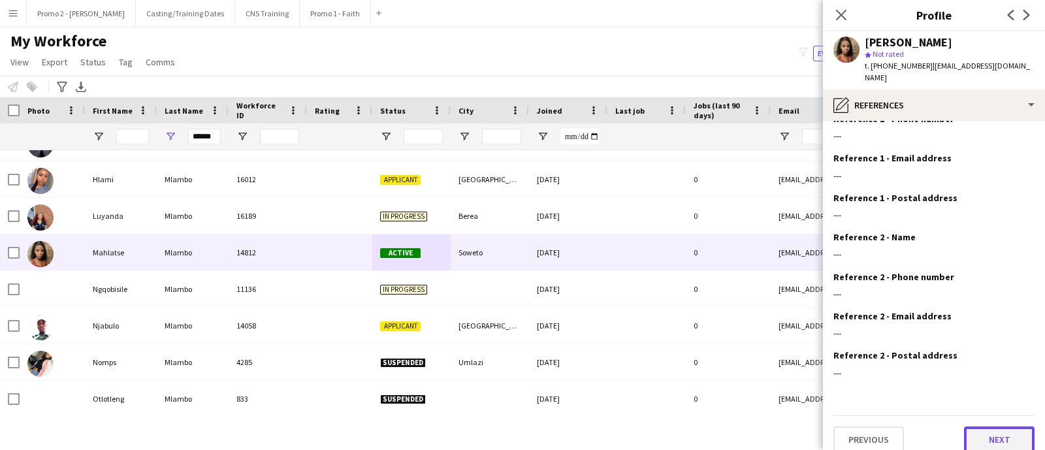
click at [970, 426] on button "Next" at bounding box center [999, 439] width 71 height 26
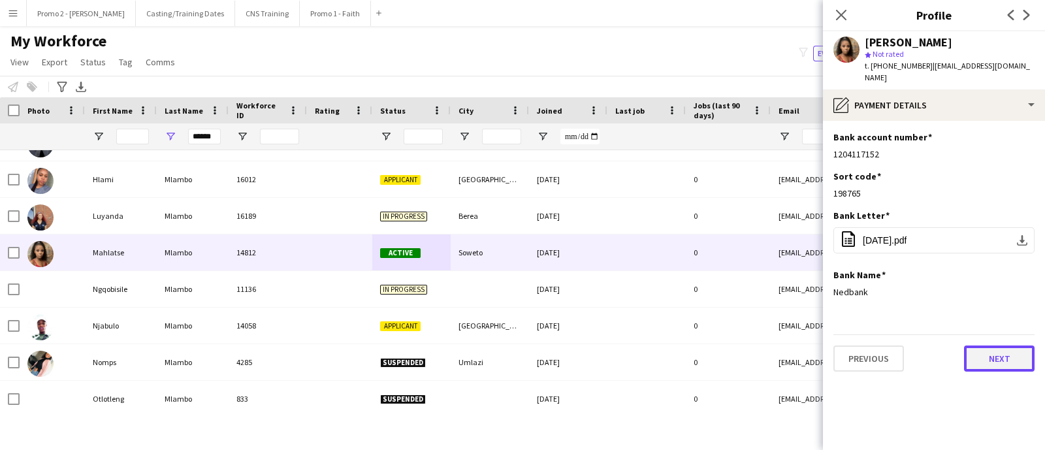
click at [977, 347] on button "Next" at bounding box center [999, 358] width 71 height 26
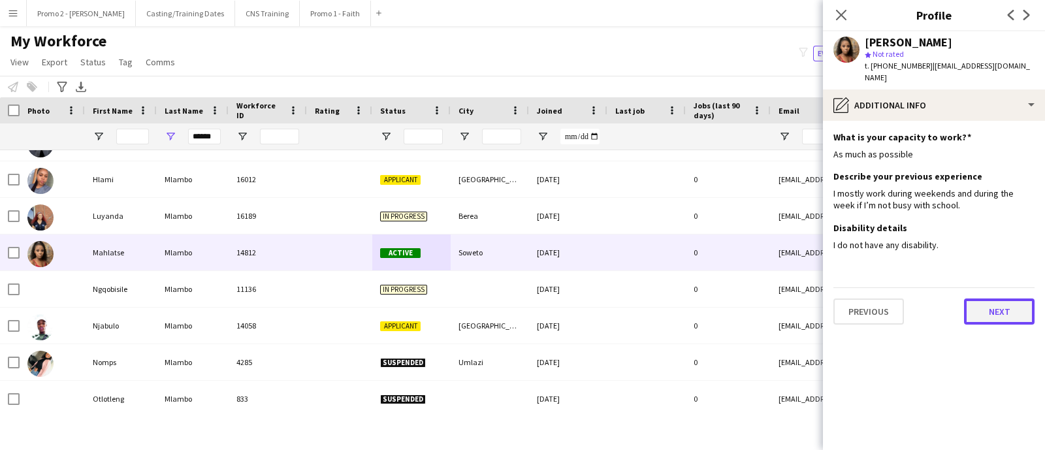
click at [977, 303] on button "Next" at bounding box center [999, 311] width 71 height 26
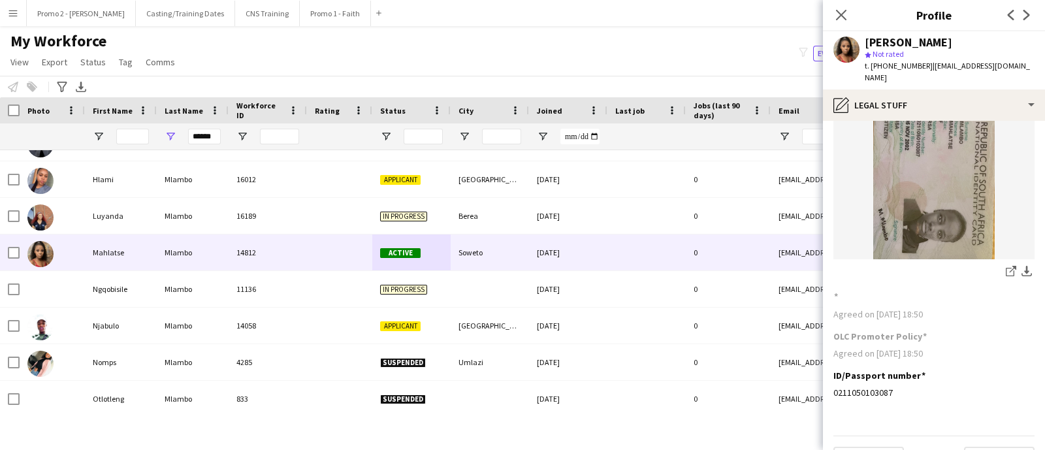
scroll to position [101, 0]
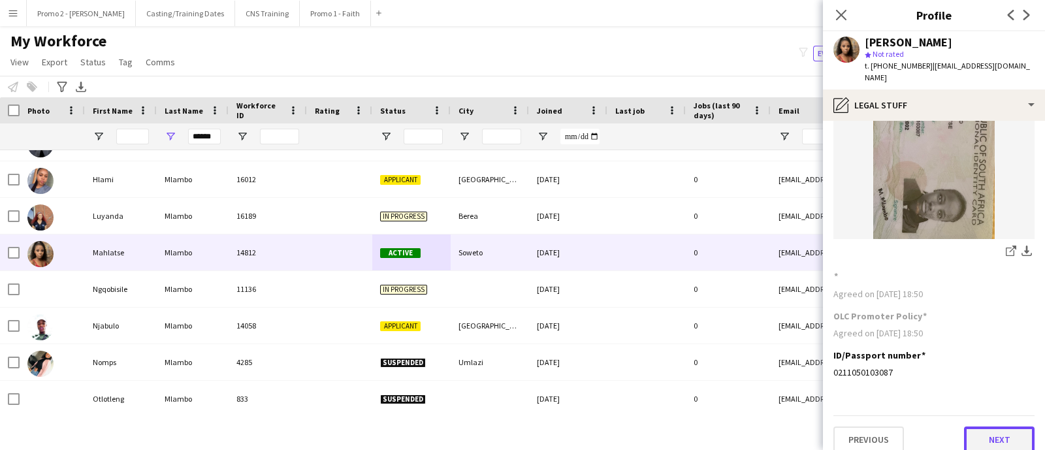
click at [964, 428] on button "Next" at bounding box center [999, 439] width 71 height 26
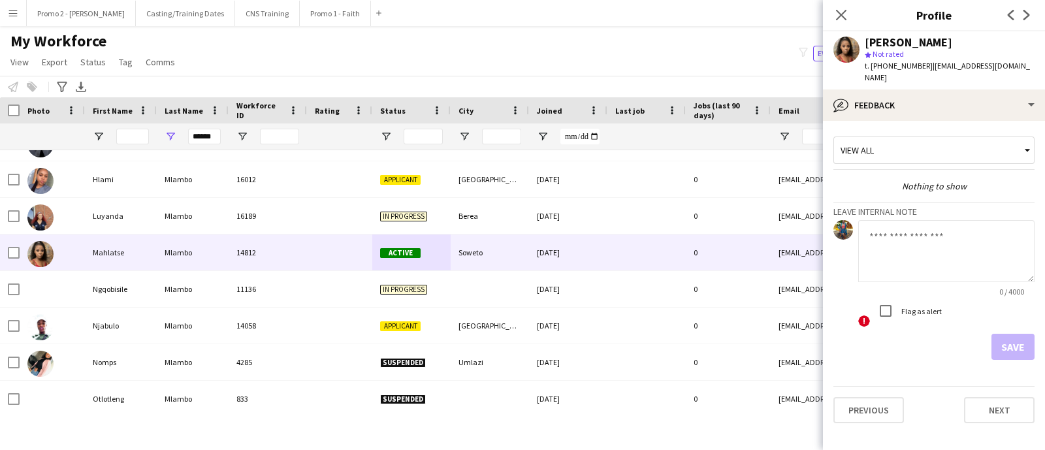
click at [926, 242] on textarea at bounding box center [946, 251] width 176 height 62
type textarea "*"
click at [940, 228] on textarea "**********" at bounding box center [946, 251] width 176 height 62
type textarea "**********"
click at [1000, 334] on button "Save" at bounding box center [1012, 347] width 43 height 26
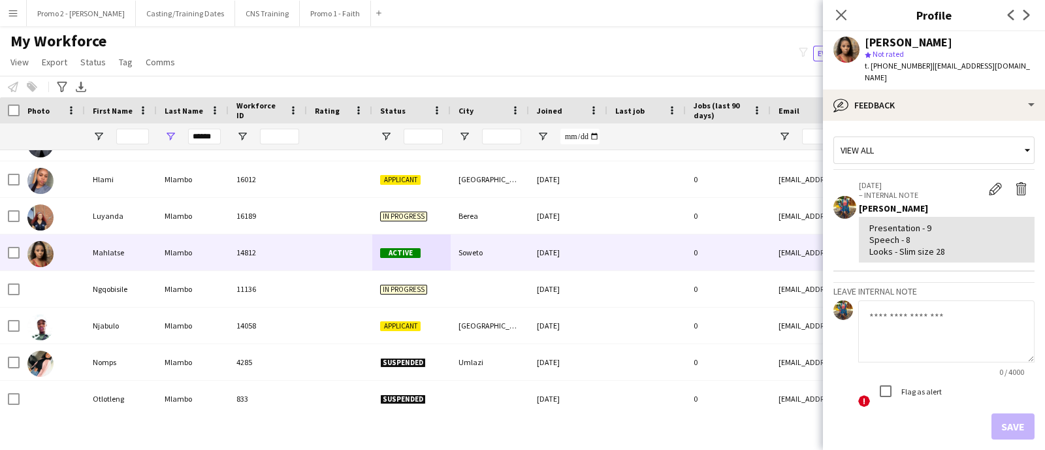
click at [598, 47] on div "My Workforce View Views Default view Applicants New view Update view Delete vie…" at bounding box center [522, 53] width 1045 height 44
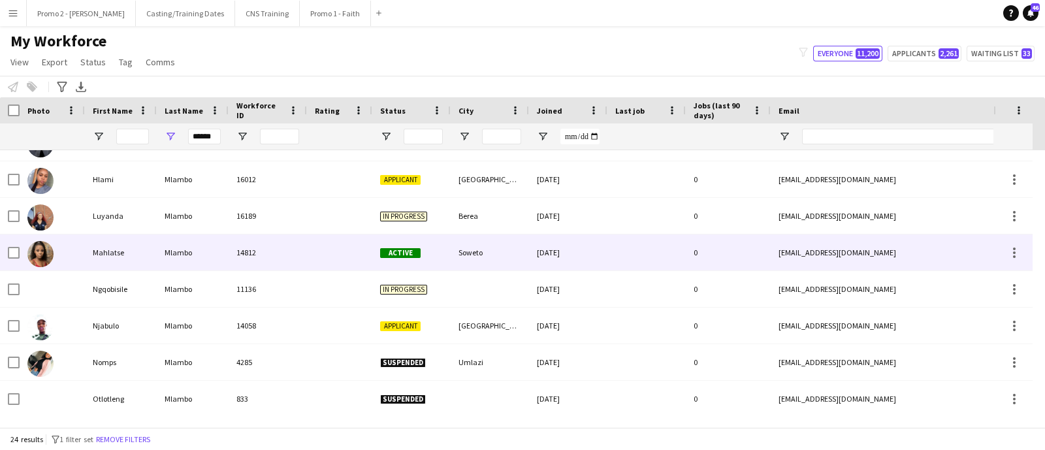
click at [491, 247] on div "Soweto" at bounding box center [489, 252] width 78 height 36
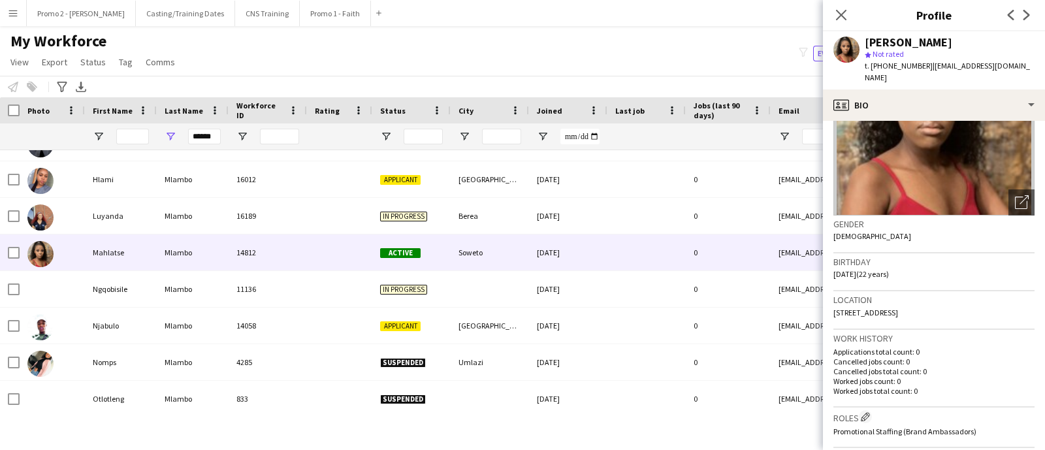
scroll to position [0, 0]
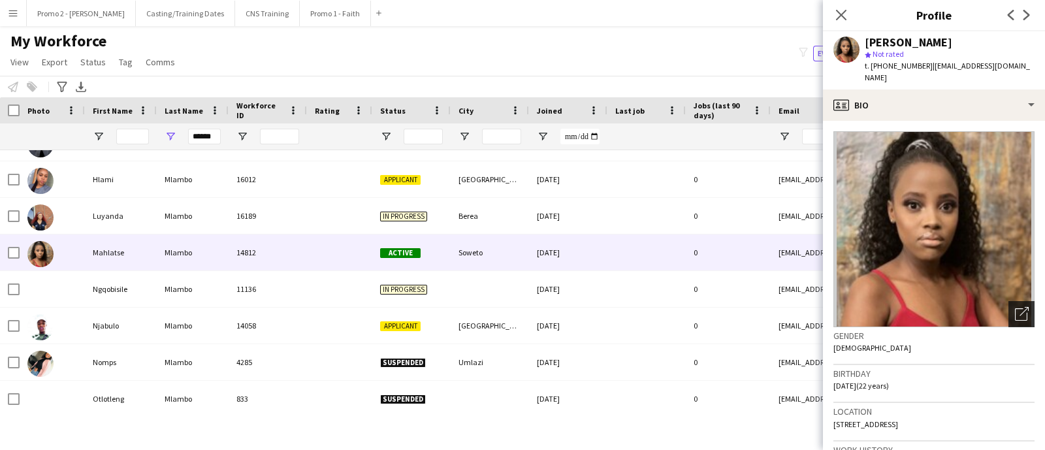
click at [1014, 307] on icon "Open photos pop-in" at bounding box center [1021, 314] width 14 height 14
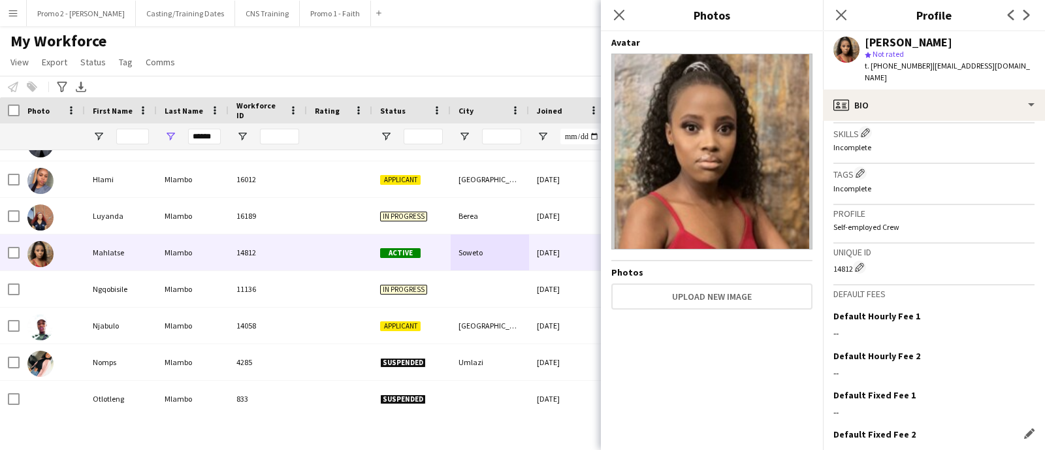
scroll to position [488, 0]
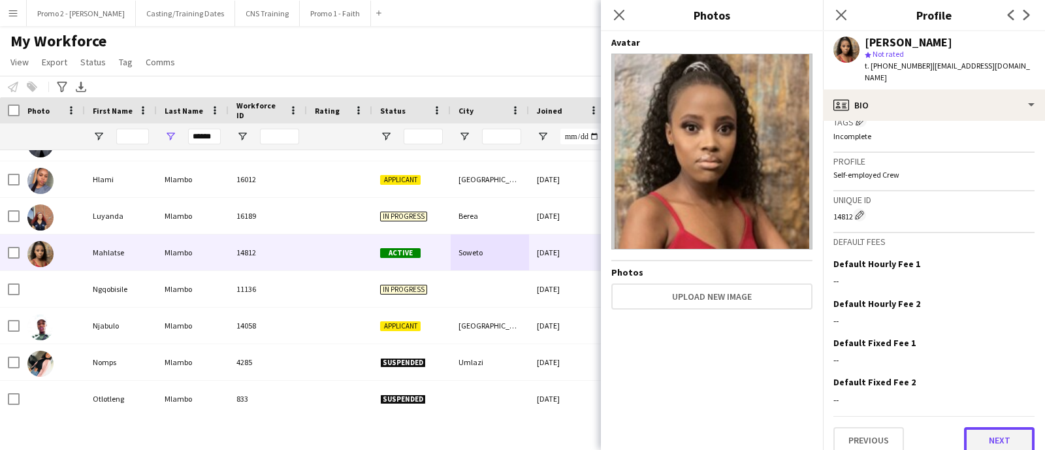
click at [992, 428] on button "Next" at bounding box center [999, 440] width 71 height 26
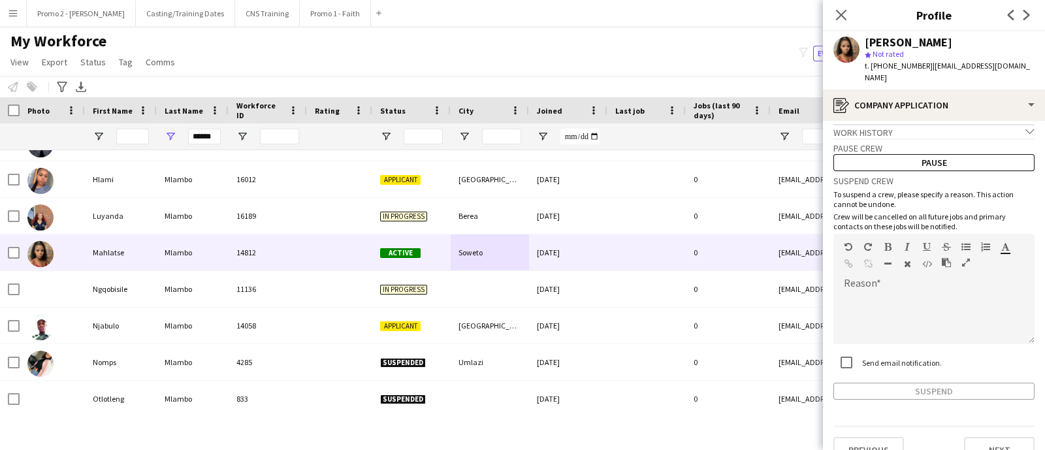
scroll to position [17, 0]
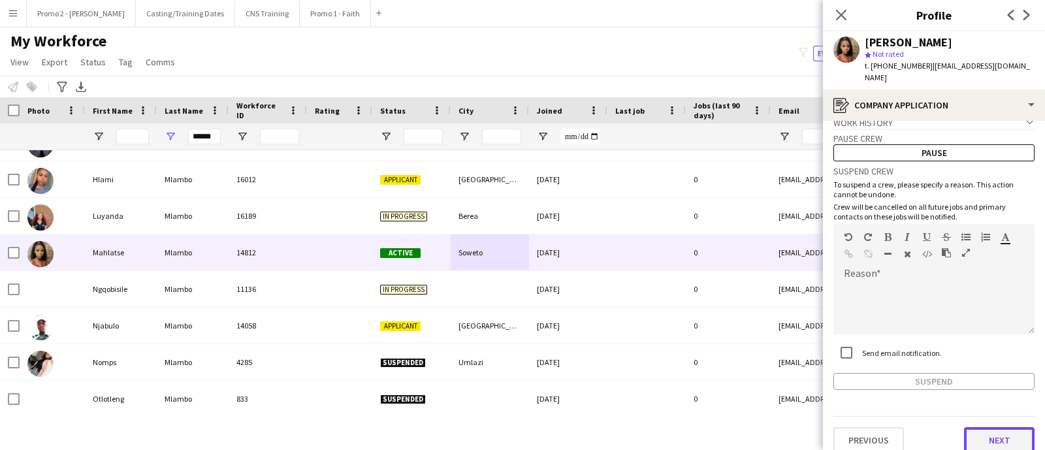
click at [969, 429] on button "Next" at bounding box center [999, 440] width 71 height 26
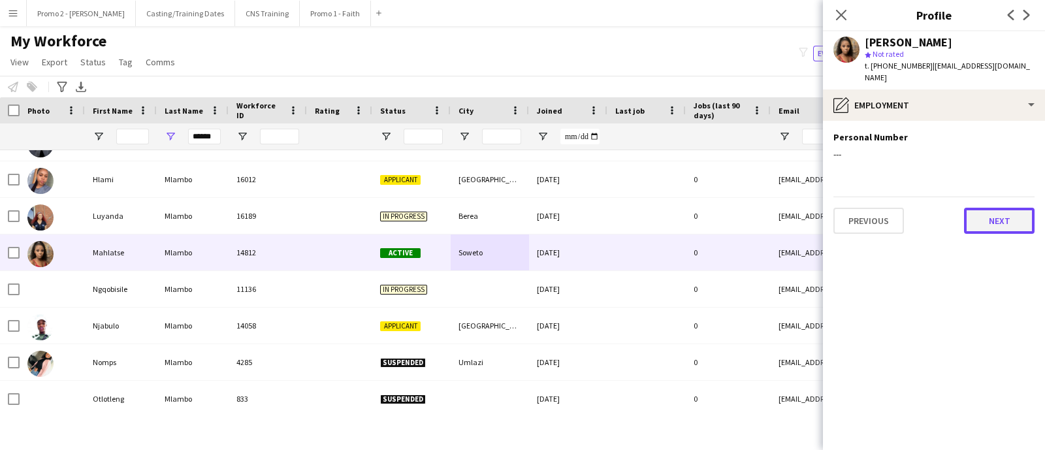
click at [1011, 208] on button "Next" at bounding box center [999, 221] width 71 height 26
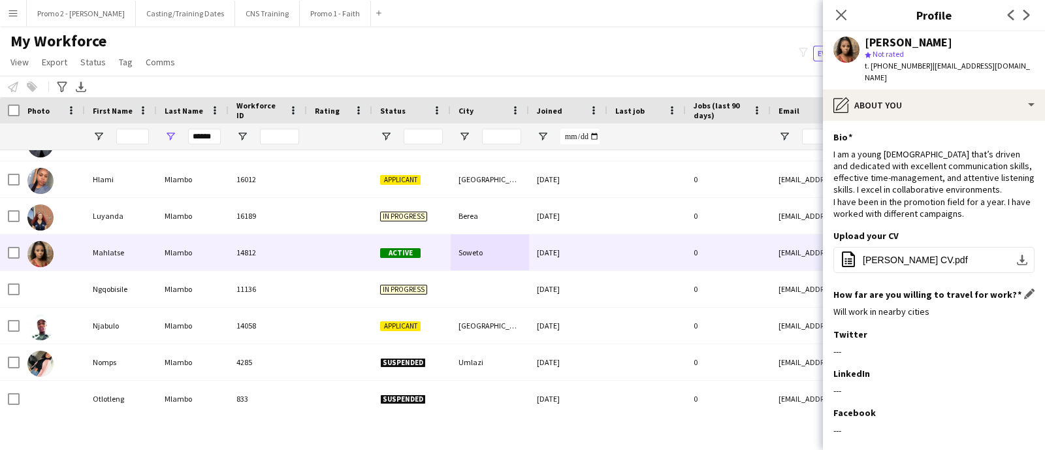
scroll to position [160, 0]
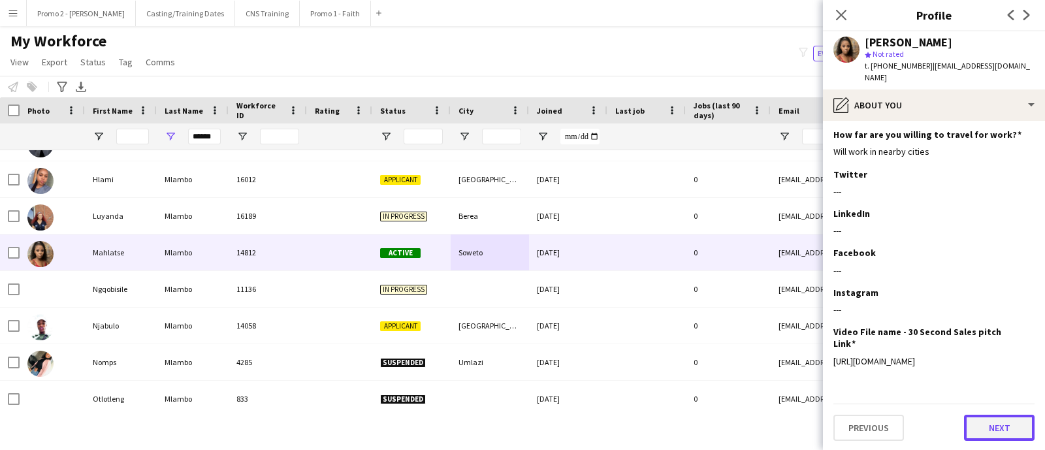
click at [975, 421] on button "Next" at bounding box center [999, 428] width 71 height 26
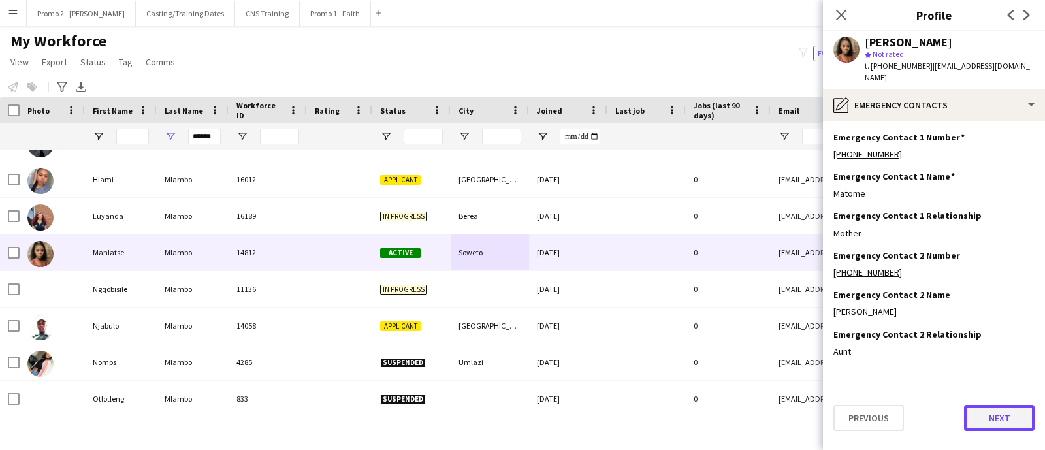
click at [983, 408] on button "Next" at bounding box center [999, 418] width 71 height 26
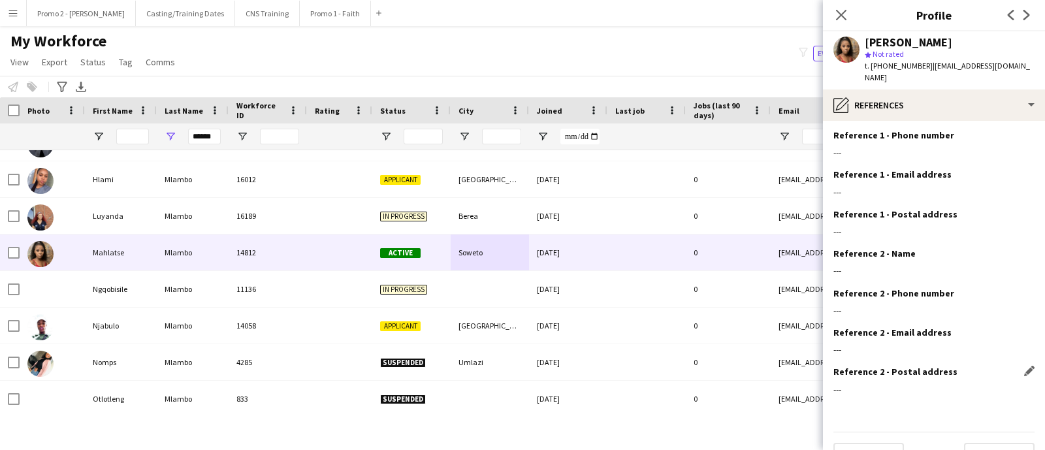
scroll to position [57, 0]
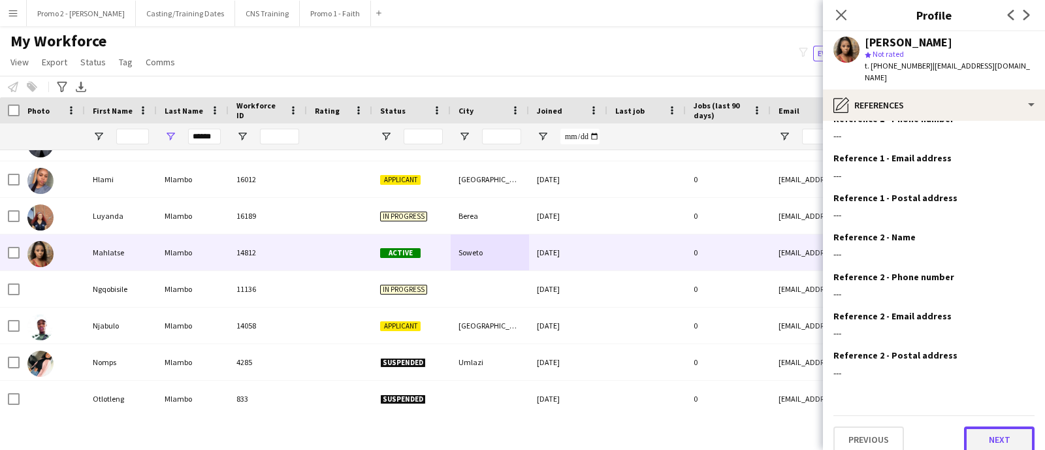
click at [973, 426] on button "Next" at bounding box center [999, 439] width 71 height 26
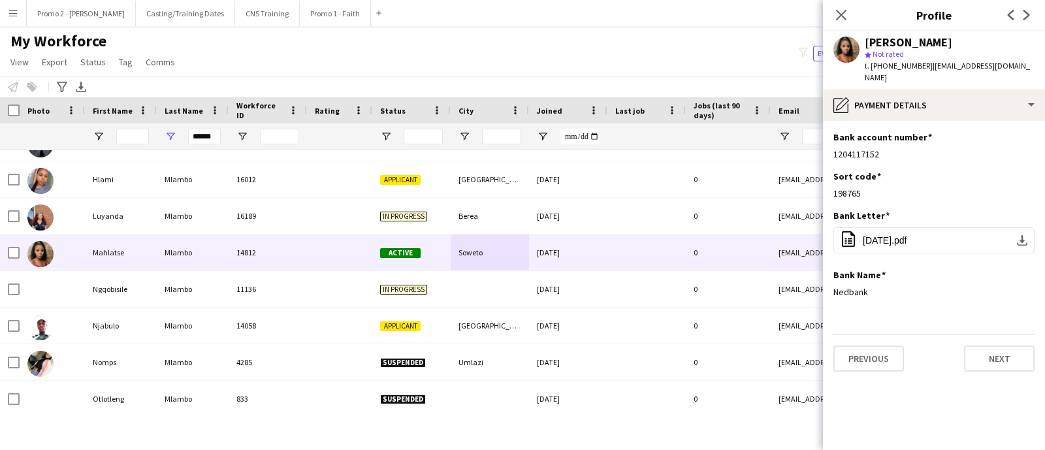
scroll to position [0, 0]
click at [978, 352] on button "Next" at bounding box center [999, 358] width 71 height 26
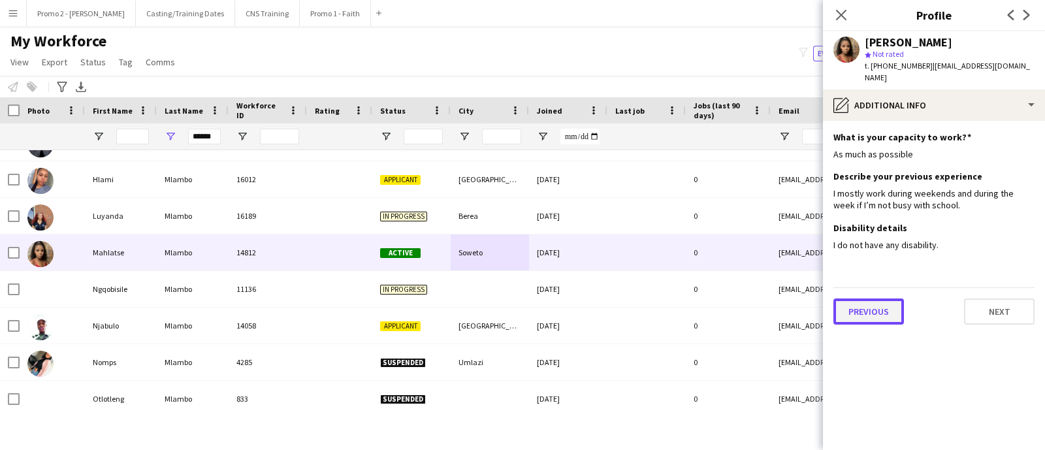
click at [854, 300] on button "Previous" at bounding box center [868, 311] width 71 height 26
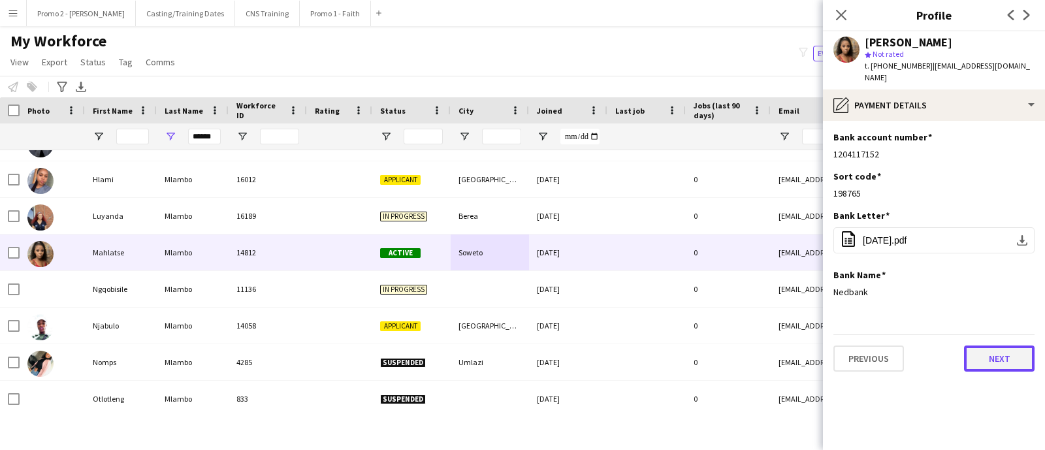
click at [996, 345] on button "Next" at bounding box center [999, 358] width 71 height 26
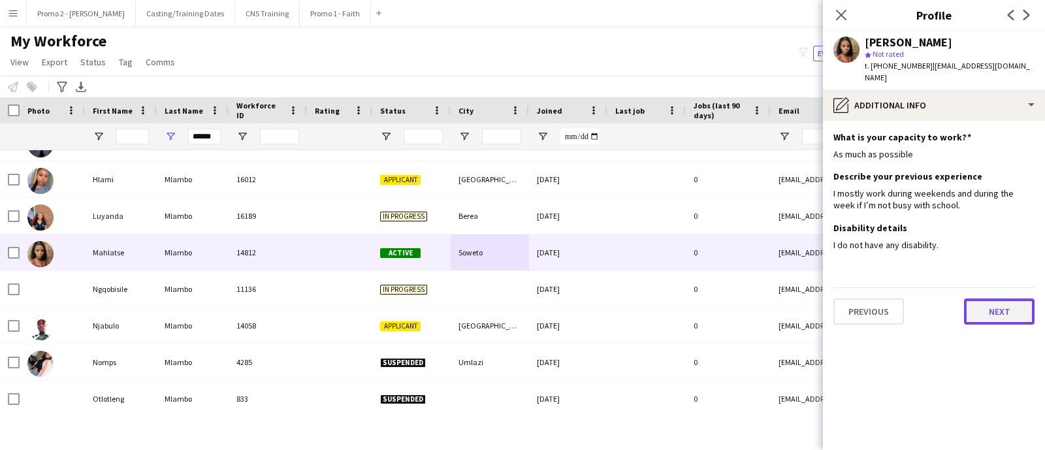
click at [969, 298] on button "Next" at bounding box center [999, 311] width 71 height 26
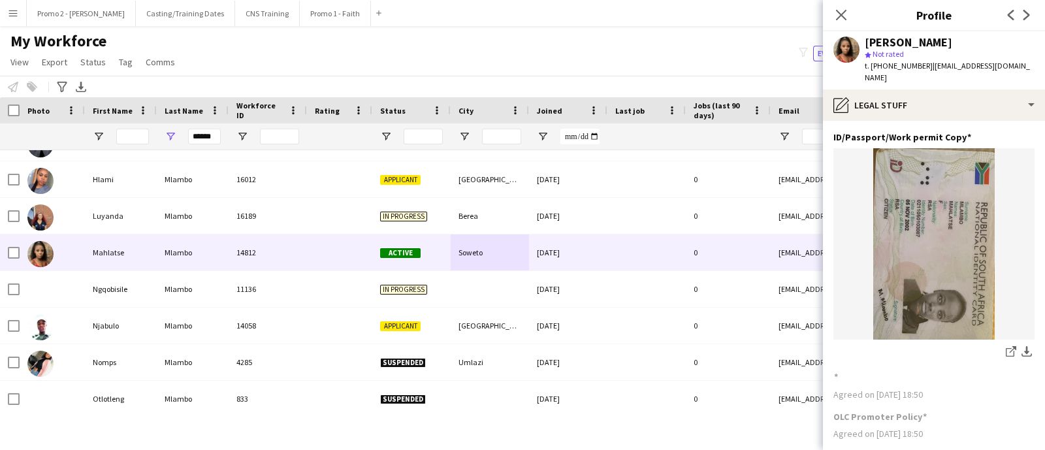
scroll to position [101, 0]
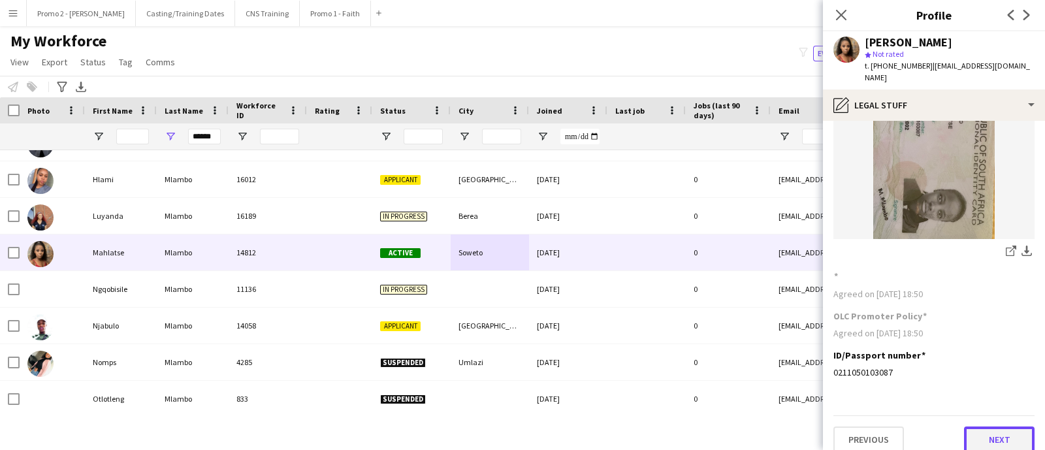
click at [975, 426] on button "Next" at bounding box center [999, 439] width 71 height 26
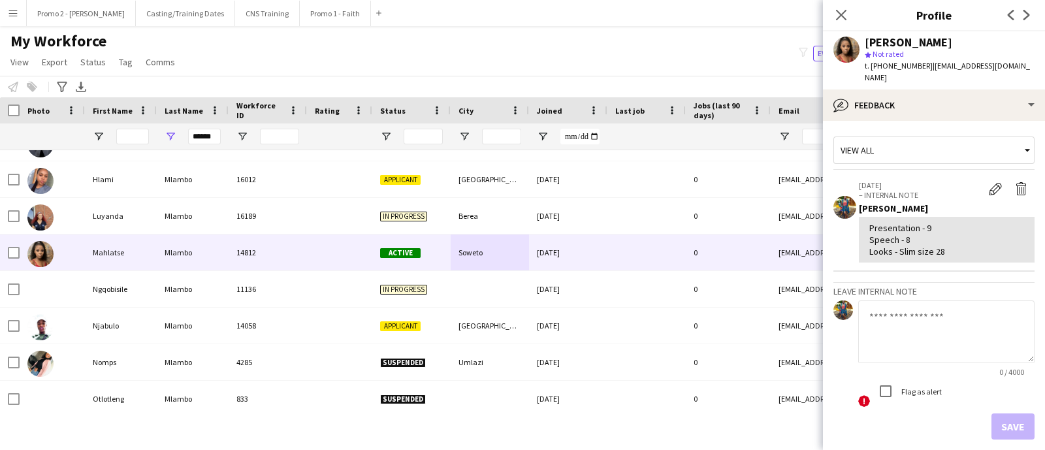
click at [998, 413] on div "Save" at bounding box center [933, 426] width 201 height 26
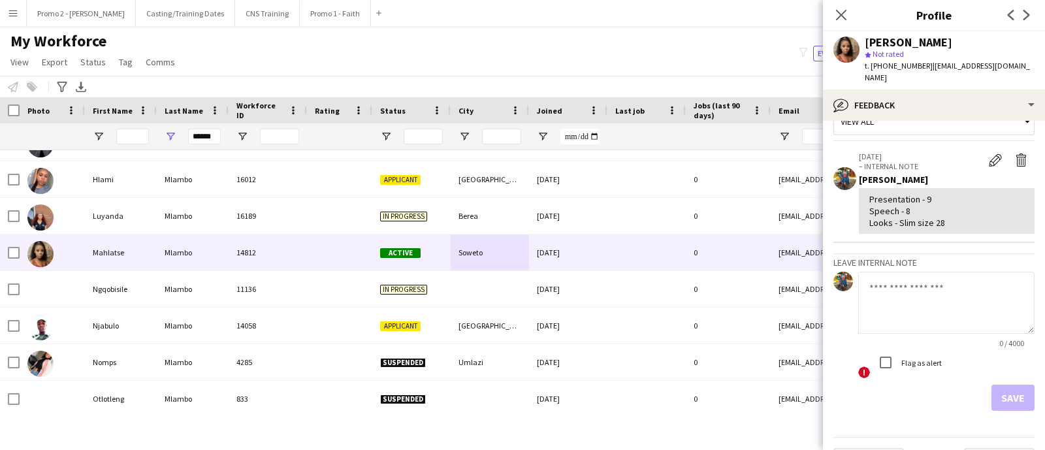
scroll to position [49, 0]
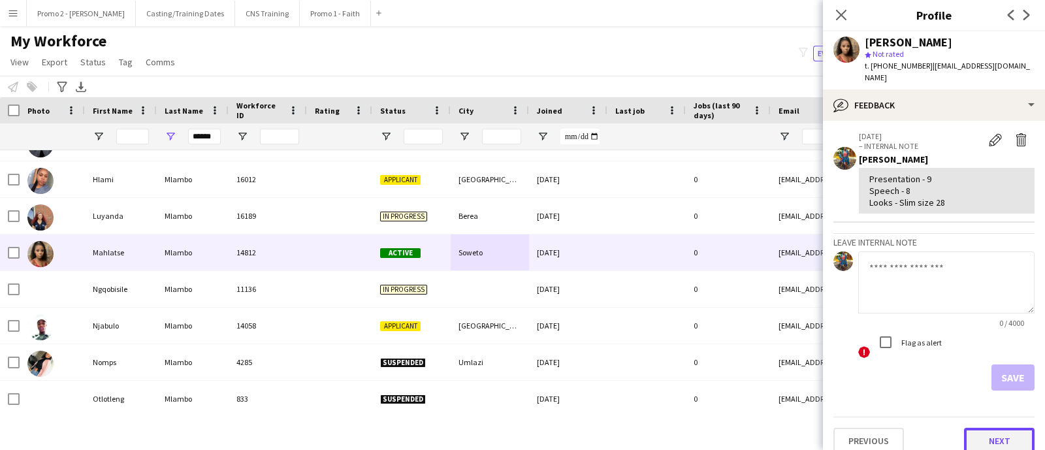
click at [979, 433] on button "Next" at bounding box center [999, 441] width 71 height 26
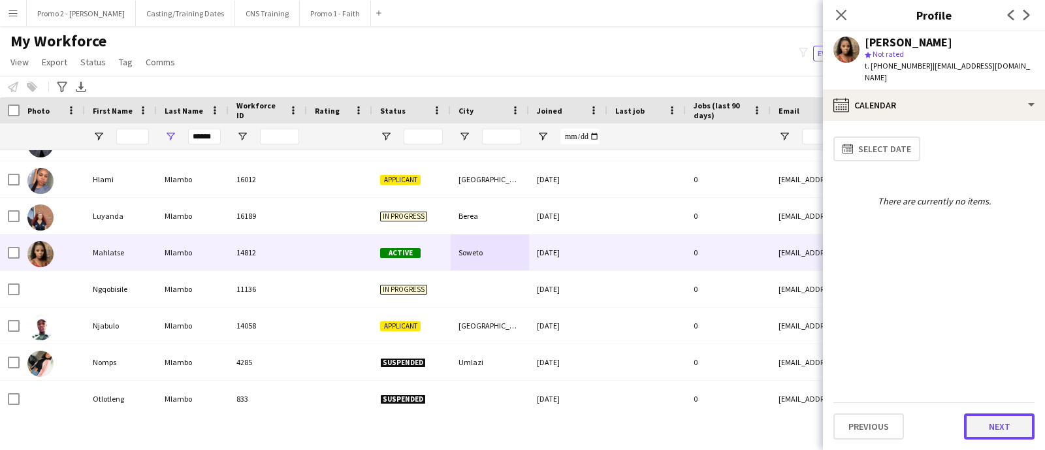
click at [974, 418] on button "Next" at bounding box center [999, 426] width 71 height 26
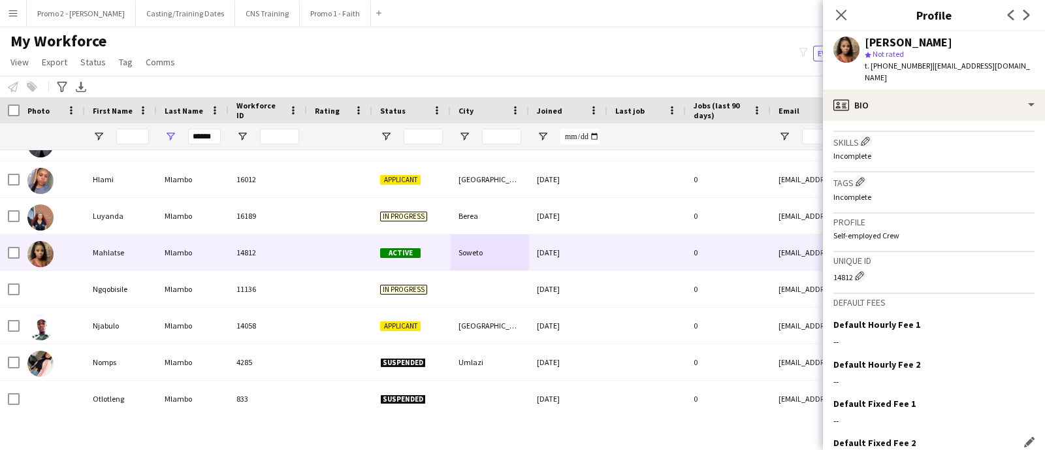
scroll to position [488, 0]
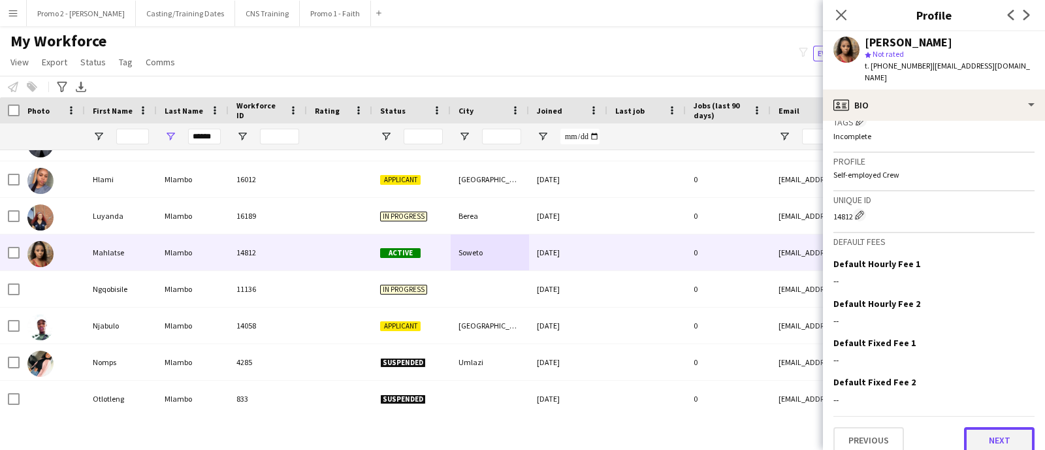
click at [964, 427] on button "Next" at bounding box center [999, 440] width 71 height 26
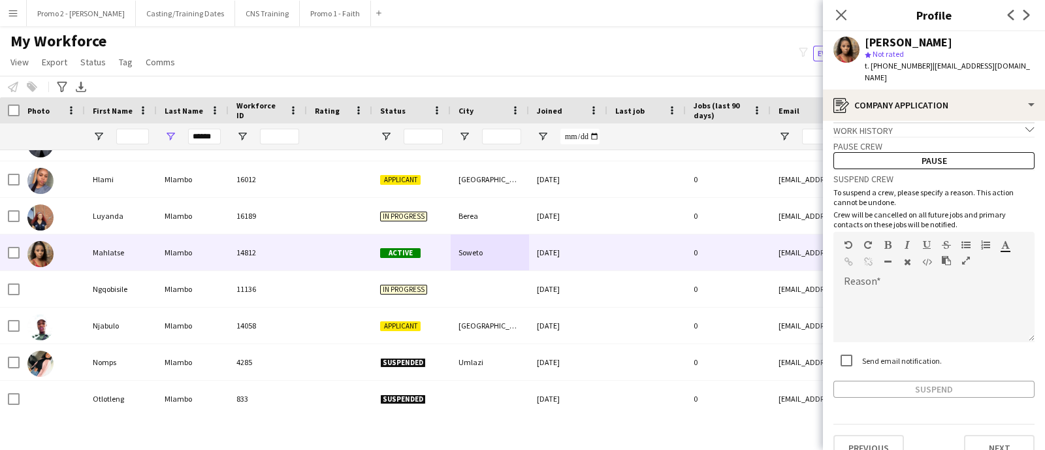
scroll to position [17, 0]
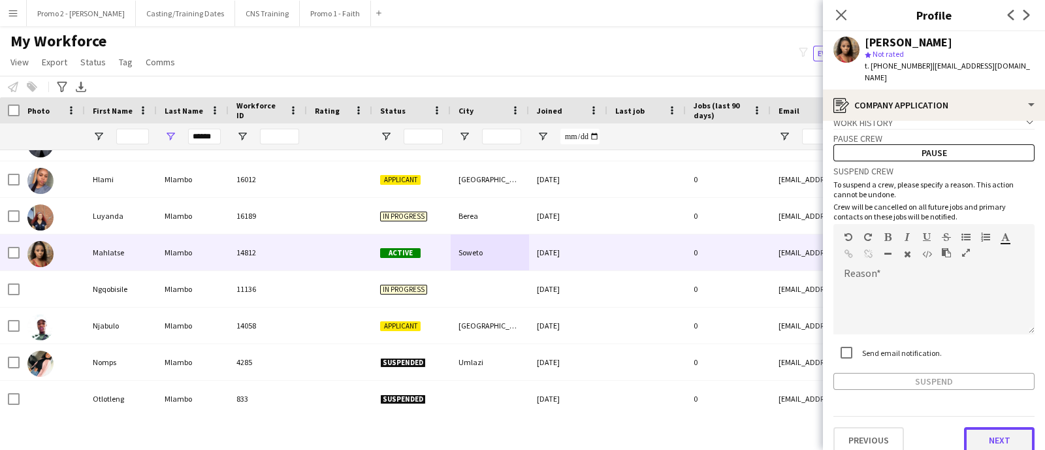
click at [964, 427] on button "Next" at bounding box center [999, 440] width 71 height 26
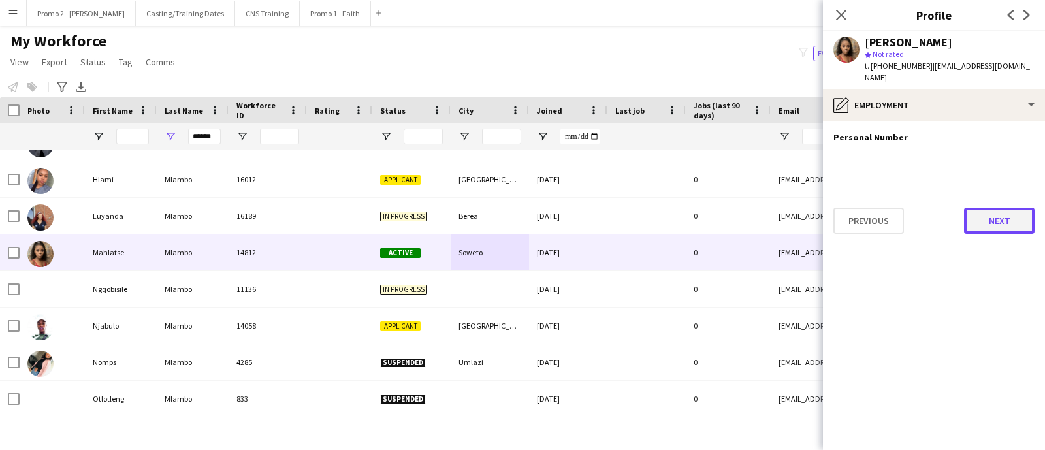
click at [988, 208] on button "Next" at bounding box center [999, 221] width 71 height 26
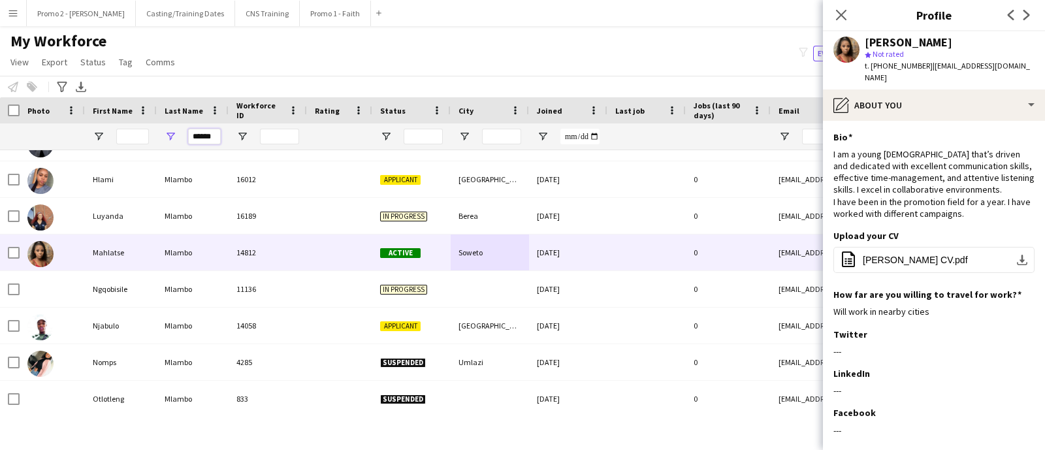
drag, startPoint x: 217, startPoint y: 135, endPoint x: 163, endPoint y: 135, distance: 54.2
click at [163, 135] on div "******" at bounding box center [193, 136] width 72 height 26
type input "*"
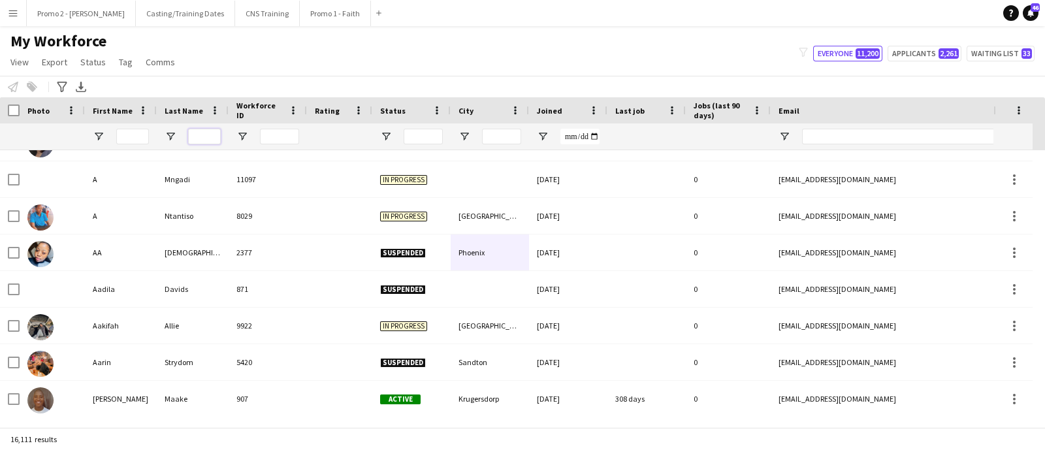
click at [212, 133] on input "Last Name Filter Input" at bounding box center [204, 137] width 33 height 16
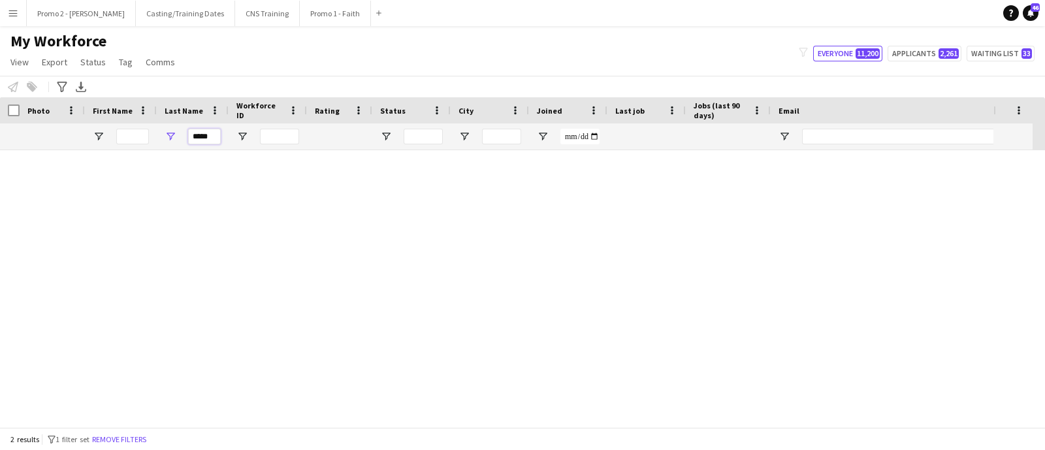
scroll to position [0, 0]
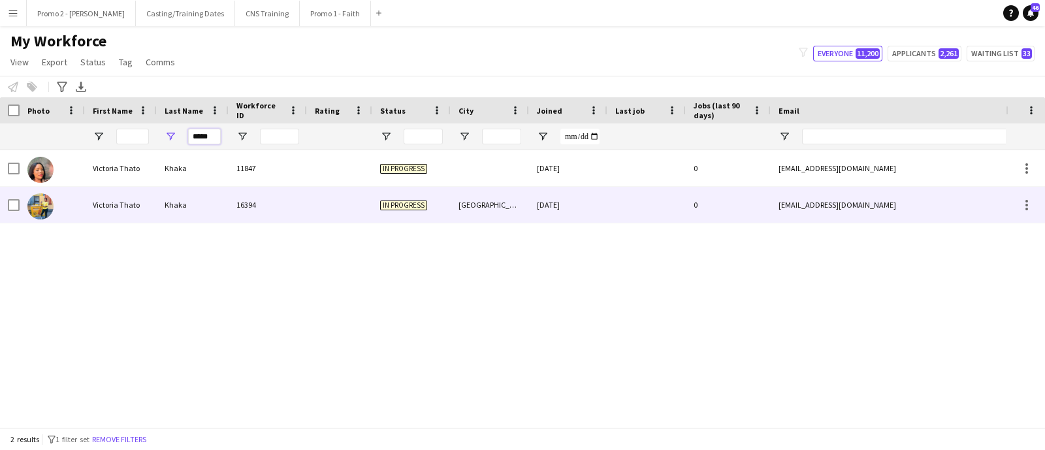
type input "*****"
click at [401, 200] on span "In progress" at bounding box center [403, 205] width 47 height 10
click at [407, 204] on span "Applicant" at bounding box center [400, 205] width 40 height 10
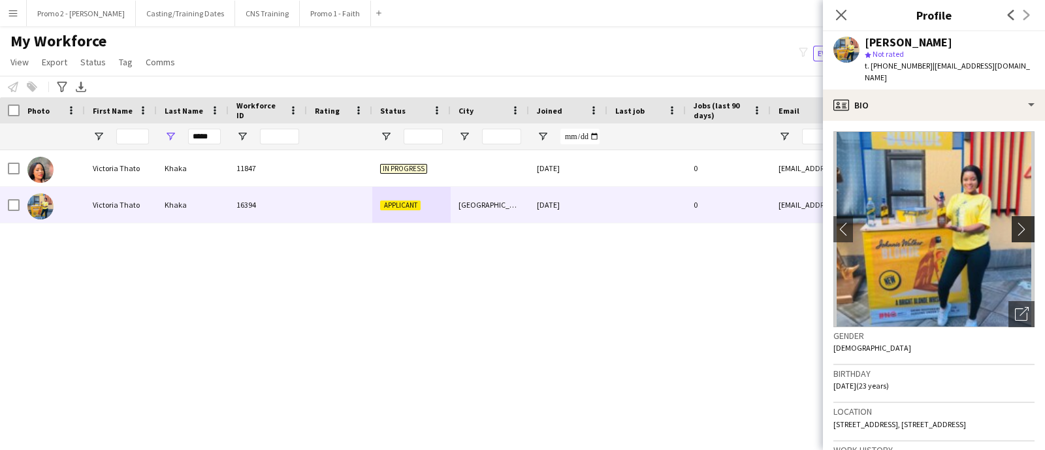
click at [1014, 222] on app-icon "chevron-right" at bounding box center [1024, 229] width 20 height 14
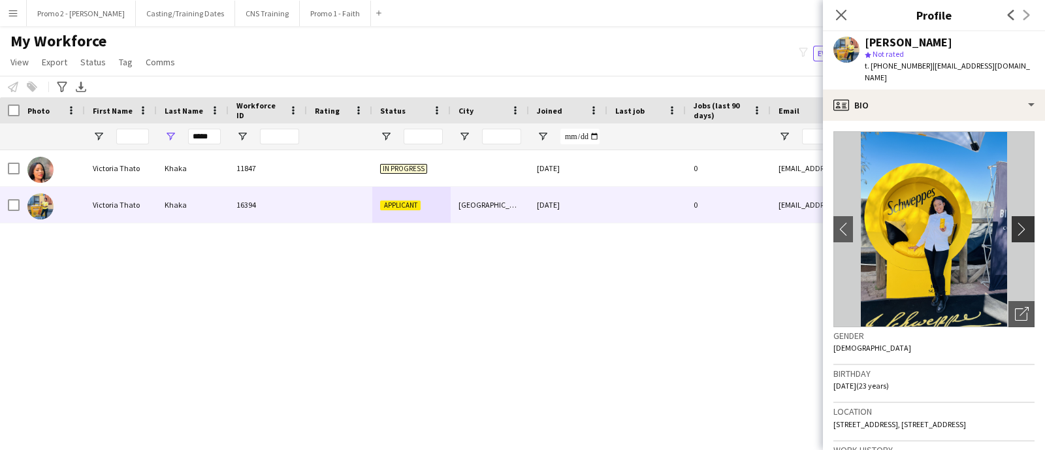
click at [1014, 222] on app-icon "chevron-right" at bounding box center [1024, 229] width 20 height 14
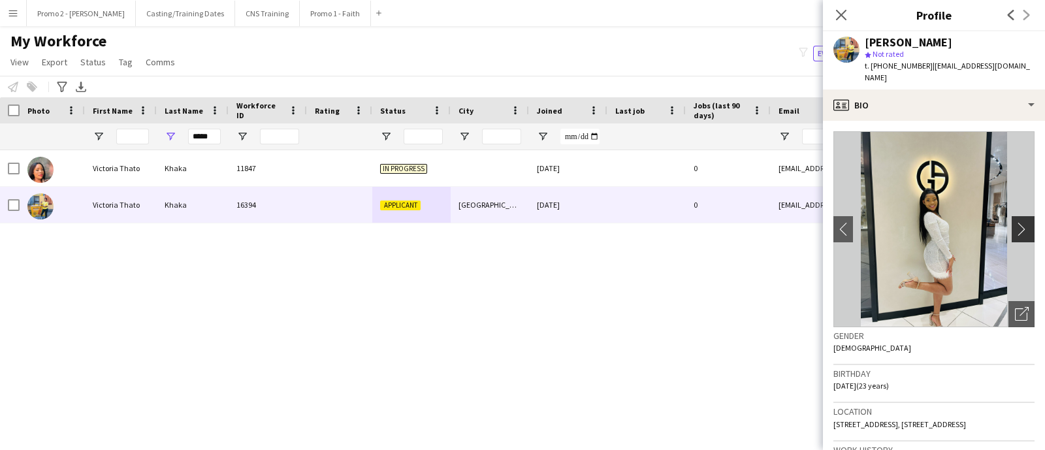
click at [1014, 222] on app-icon "chevron-right" at bounding box center [1024, 229] width 20 height 14
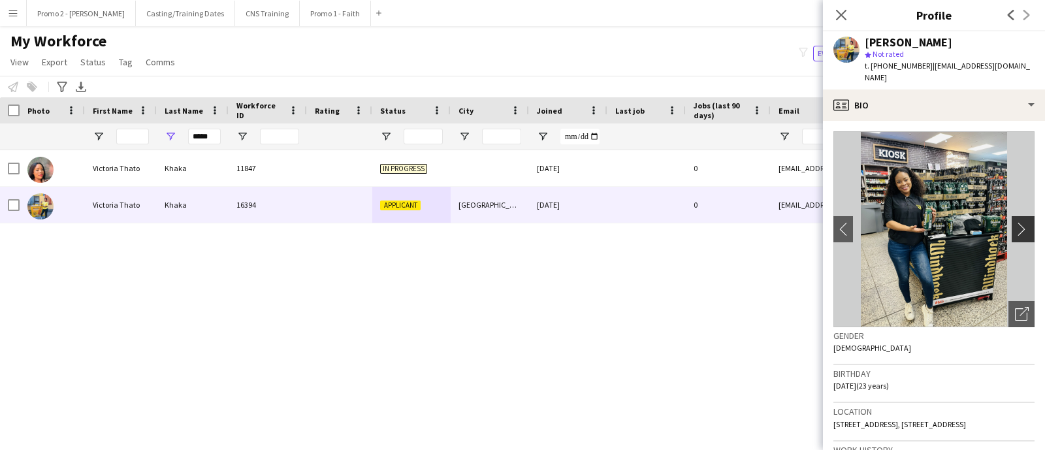
click at [1014, 222] on app-icon "chevron-right" at bounding box center [1024, 229] width 20 height 14
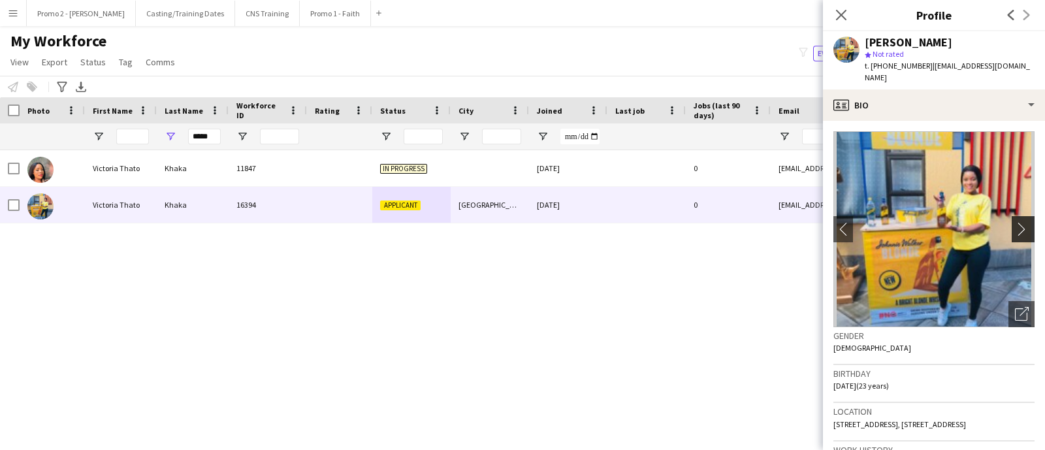
click at [1014, 222] on app-icon "chevron-right" at bounding box center [1024, 229] width 20 height 14
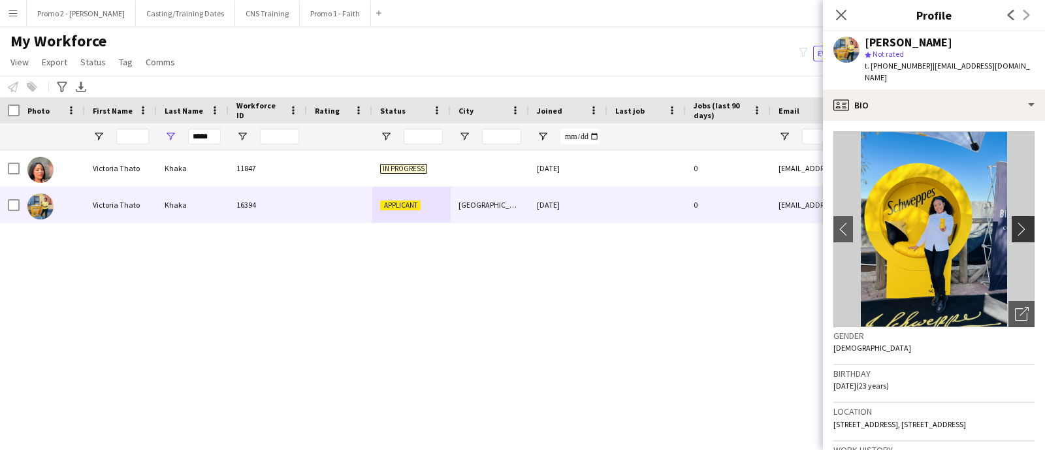
click at [1014, 222] on app-icon "chevron-right" at bounding box center [1024, 229] width 20 height 14
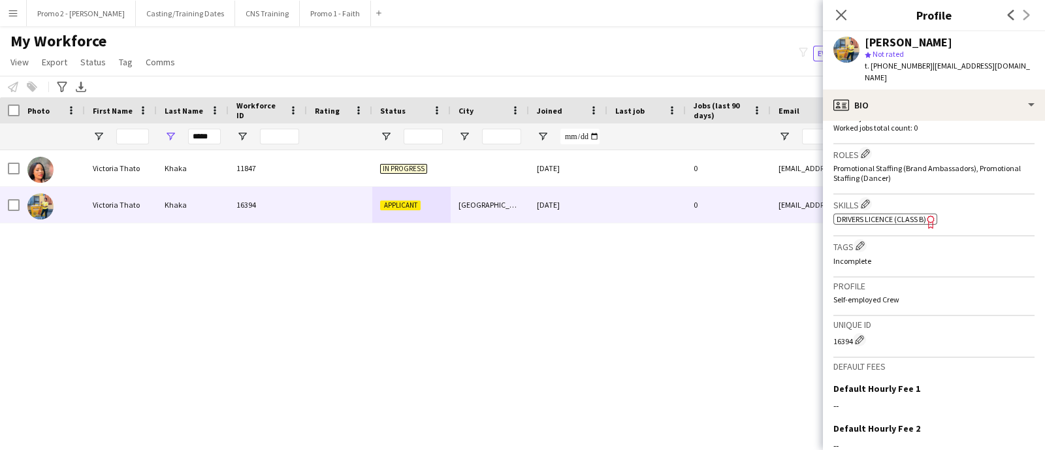
scroll to position [512, 0]
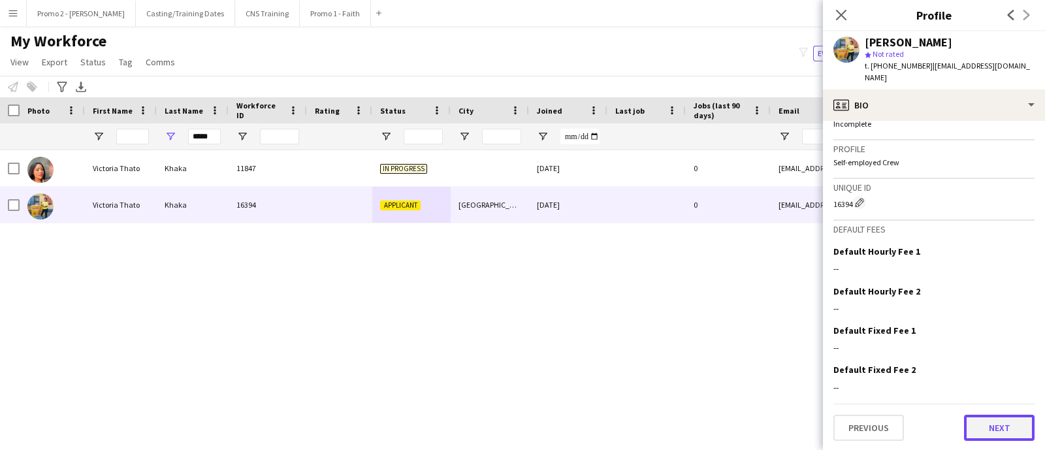
click at [977, 424] on button "Next" at bounding box center [999, 428] width 71 height 26
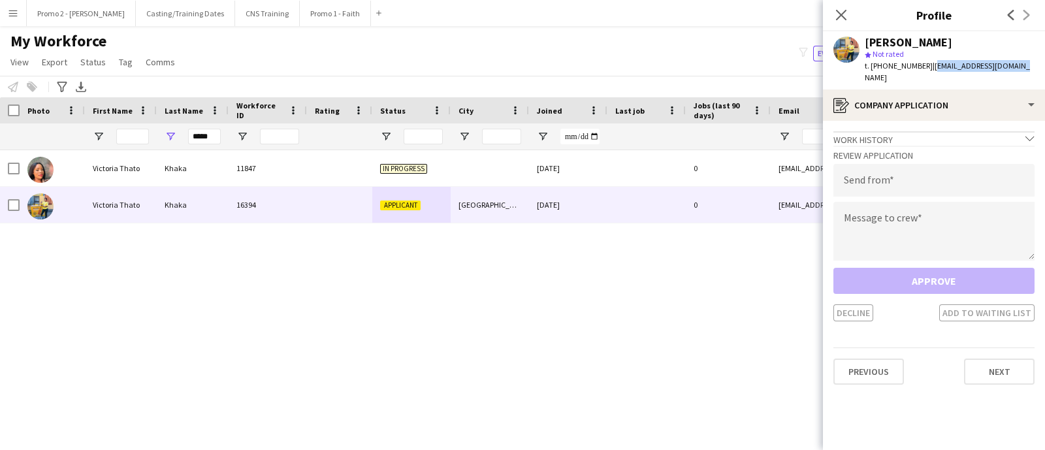
drag, startPoint x: 921, startPoint y: 70, endPoint x: 1009, endPoint y: 64, distance: 87.7
click at [1009, 64] on div "Victoria Thato Khaka star Not rated t. +27847424647 | thatokhaka18@gmail.com" at bounding box center [934, 60] width 222 height 58
copy span "thatokhaka18@gmail.com"
click at [892, 173] on input "email" at bounding box center [933, 180] width 201 height 33
paste input "**********"
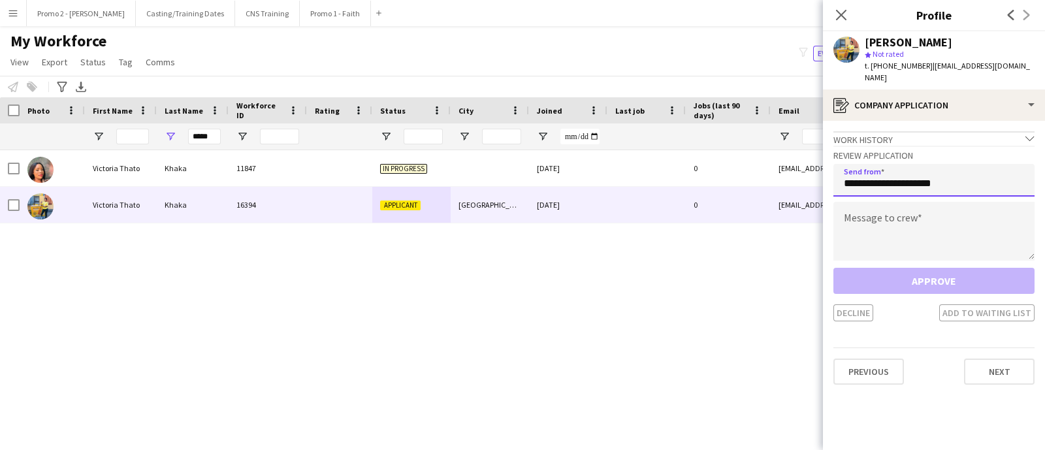
type input "**********"
click at [892, 228] on textarea at bounding box center [933, 231] width 201 height 59
paste textarea "**********"
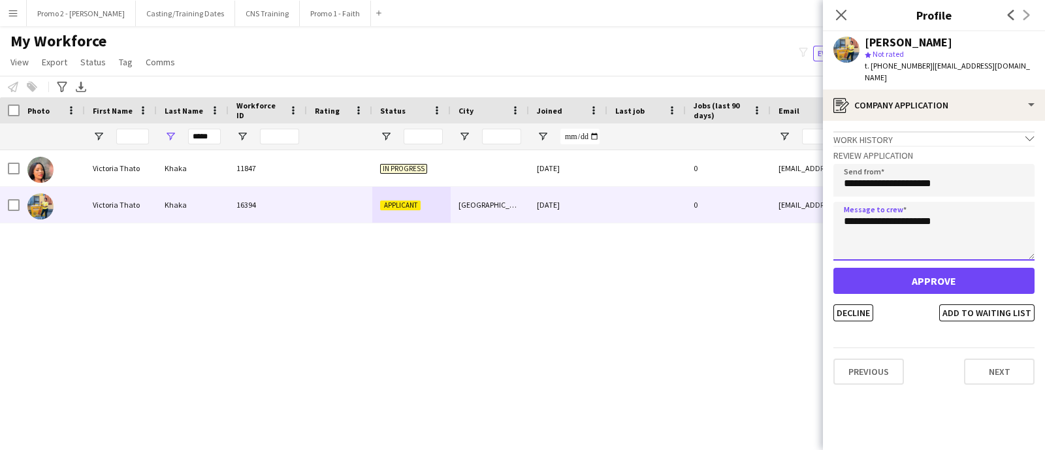
type textarea "**********"
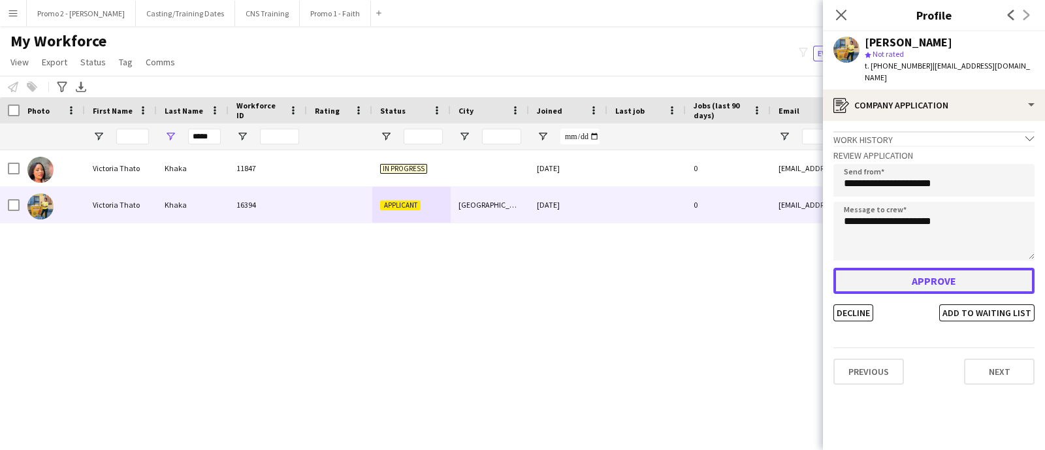
click at [917, 270] on button "Approve" at bounding box center [933, 281] width 201 height 26
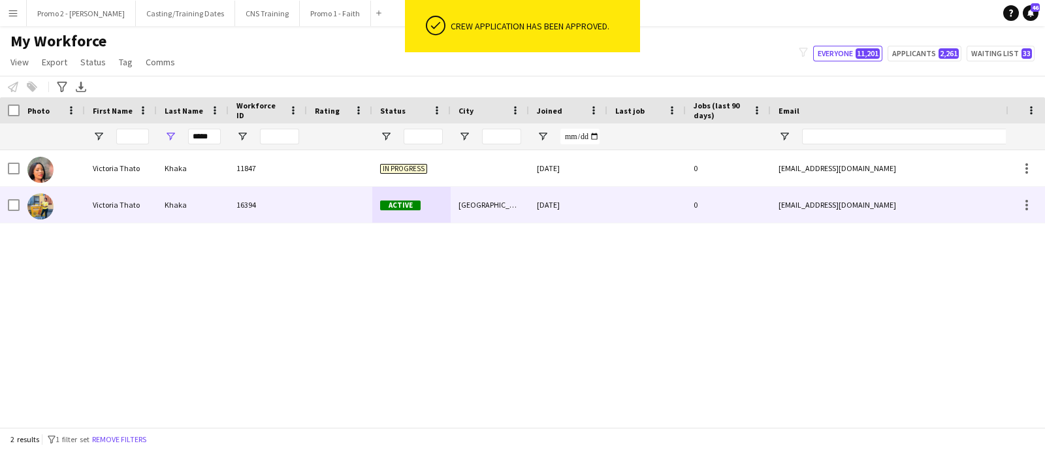
click at [639, 202] on div at bounding box center [646, 205] width 78 height 36
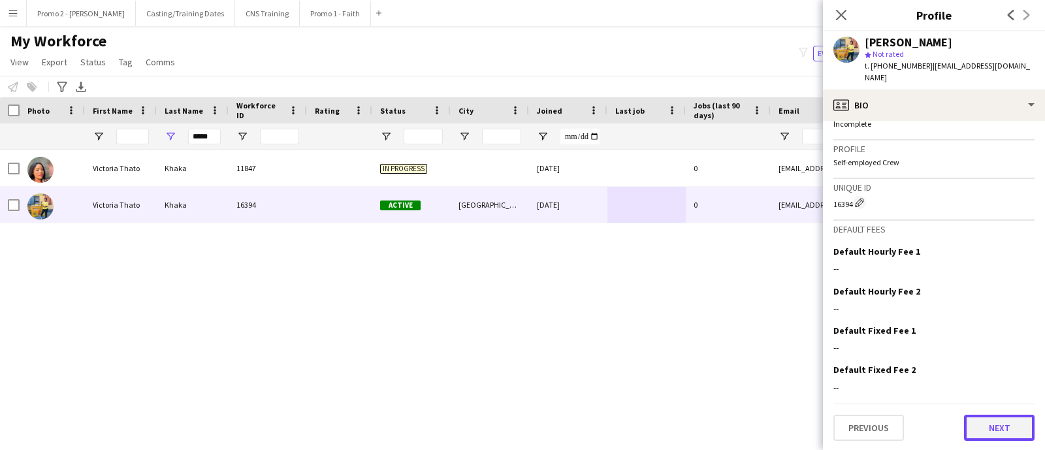
click at [999, 432] on button "Next" at bounding box center [999, 428] width 71 height 26
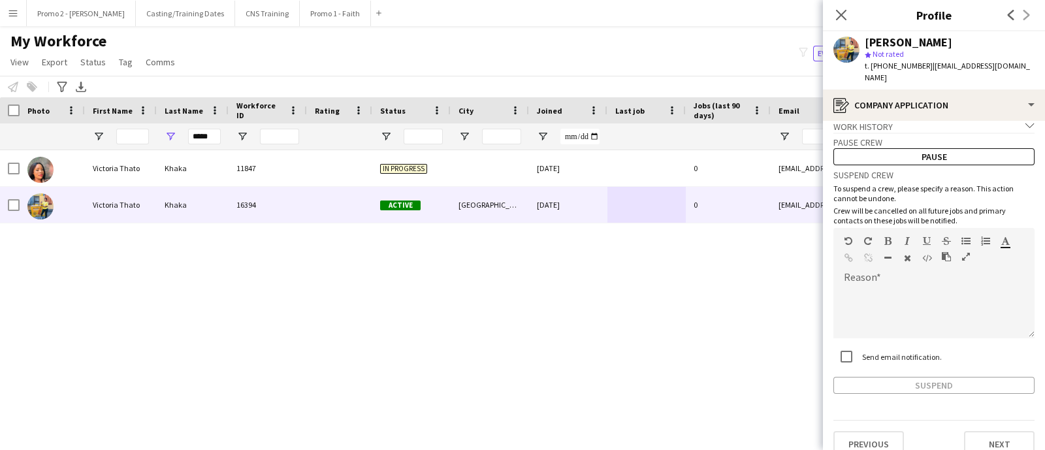
scroll to position [17, 0]
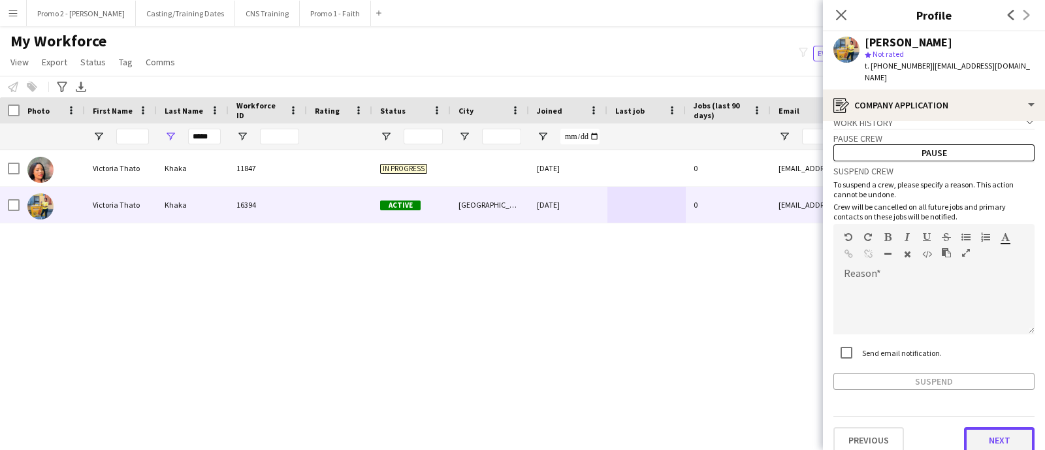
click at [974, 427] on button "Next" at bounding box center [999, 440] width 71 height 26
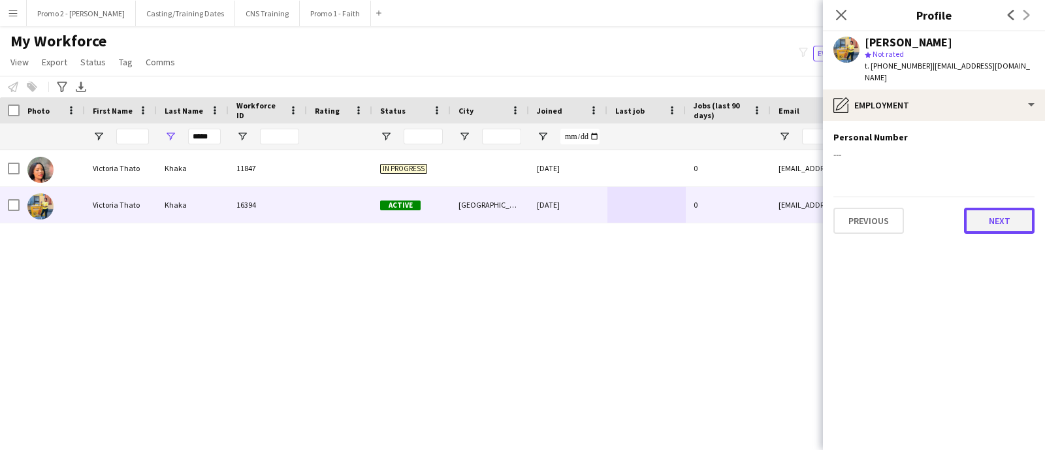
click at [993, 208] on button "Next" at bounding box center [999, 221] width 71 height 26
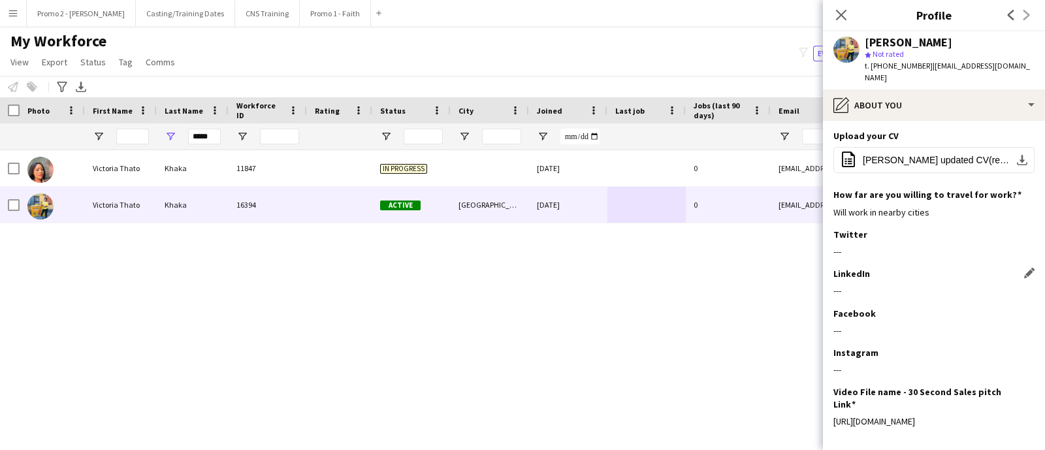
scroll to position [172, 0]
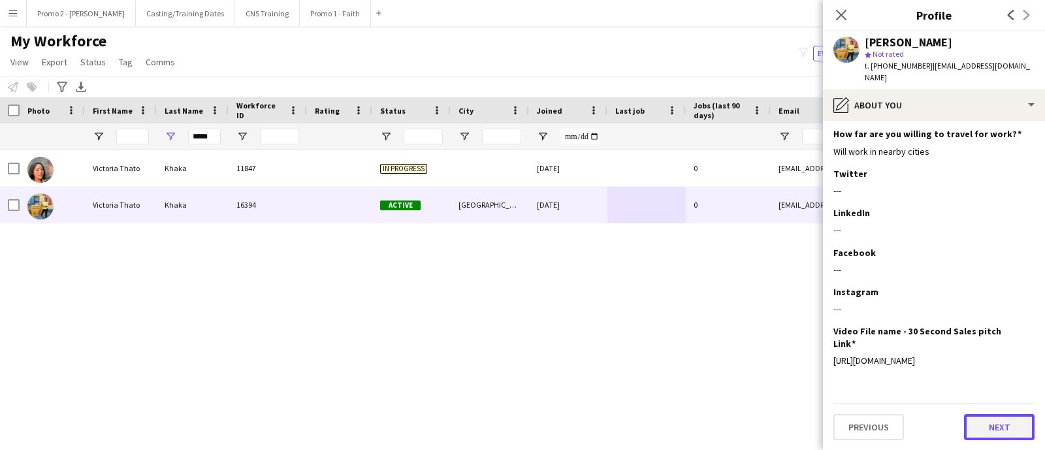
click at [966, 419] on button "Next" at bounding box center [999, 427] width 71 height 26
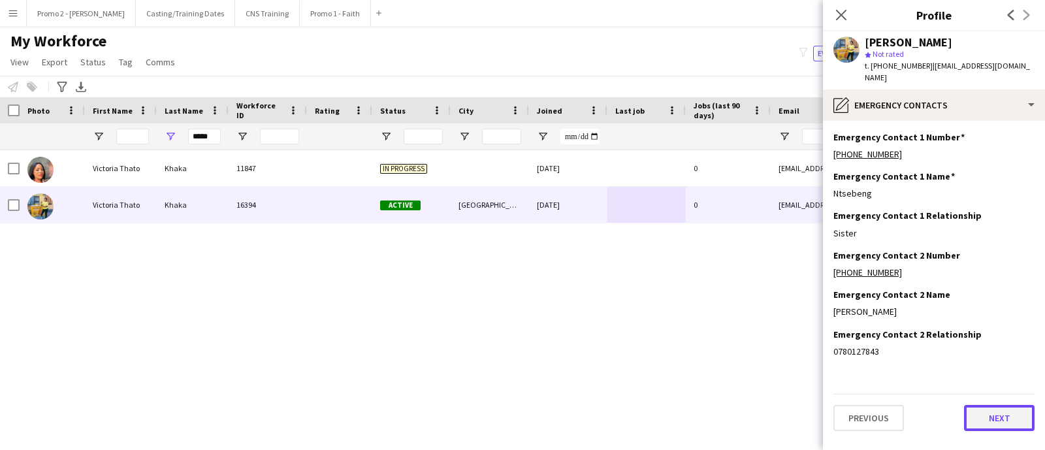
click at [986, 407] on button "Next" at bounding box center [999, 418] width 71 height 26
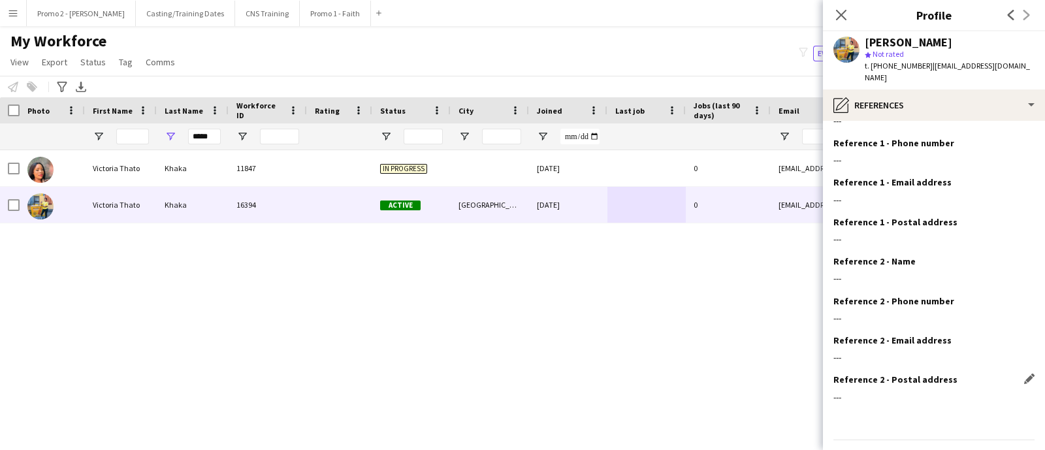
scroll to position [57, 0]
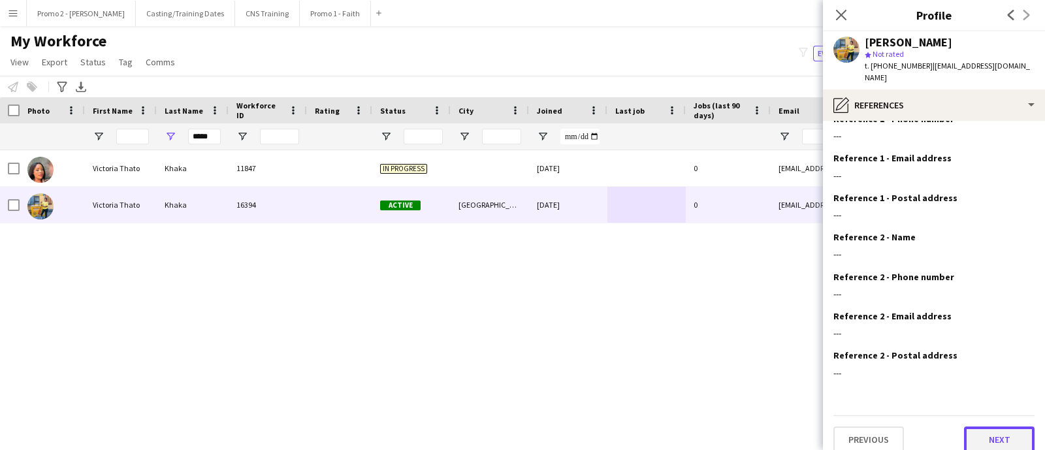
click at [984, 426] on button "Next" at bounding box center [999, 439] width 71 height 26
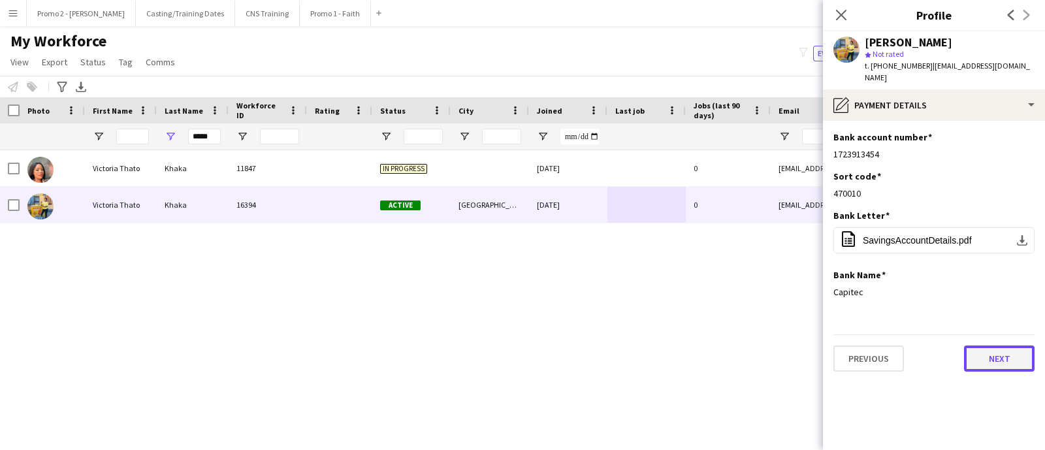
click at [999, 345] on button "Next" at bounding box center [999, 358] width 71 height 26
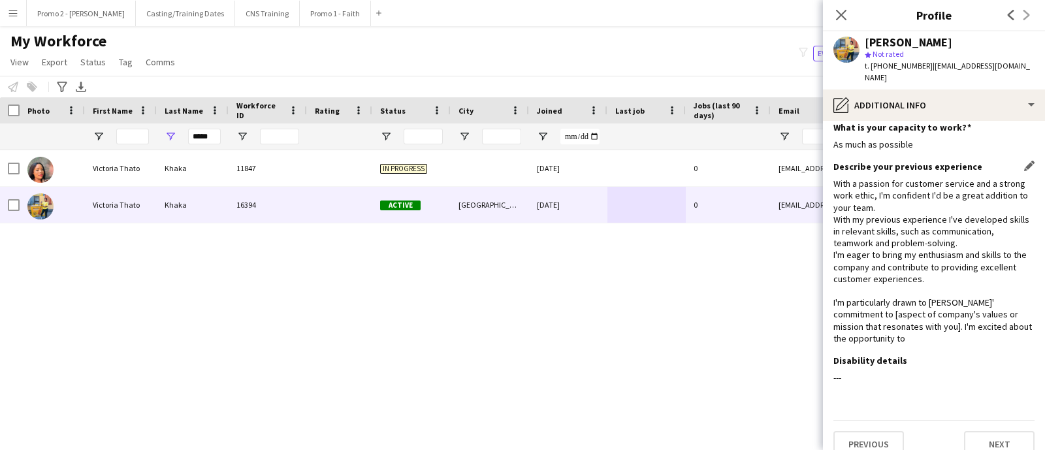
scroll to position [15, 0]
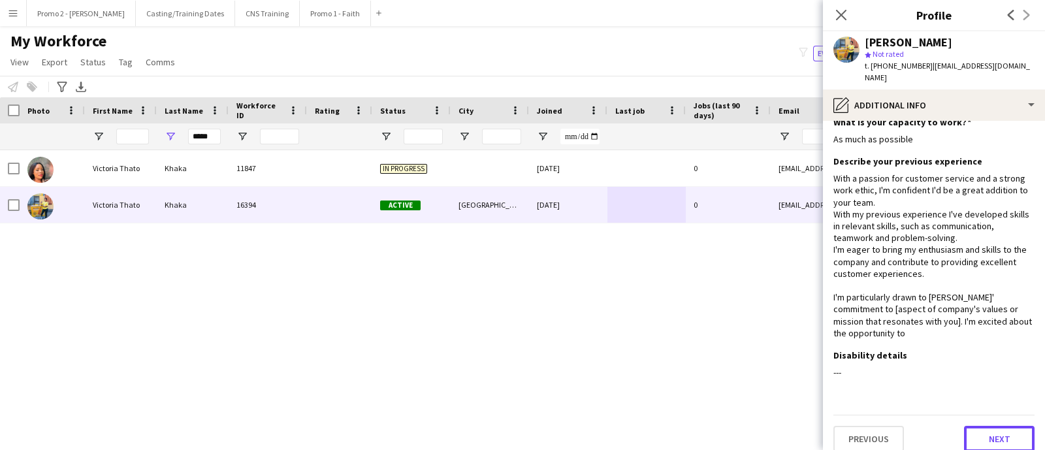
click at [985, 426] on button "Next" at bounding box center [999, 439] width 71 height 26
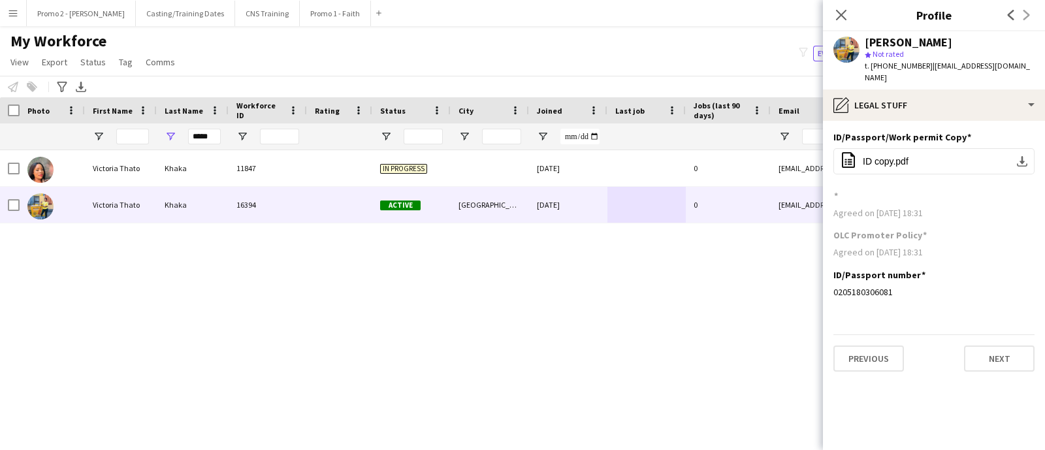
scroll to position [0, 0]
click at [975, 347] on button "Next" at bounding box center [999, 358] width 71 height 26
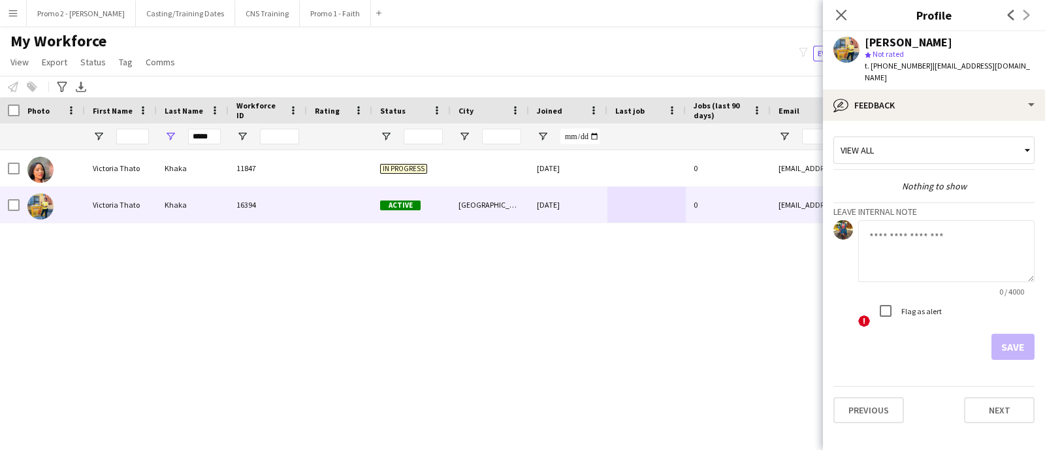
click at [901, 236] on textarea at bounding box center [946, 251] width 176 height 62
type textarea "*"
type textarea "**********"
click at [1018, 334] on button "Save" at bounding box center [1012, 347] width 43 height 26
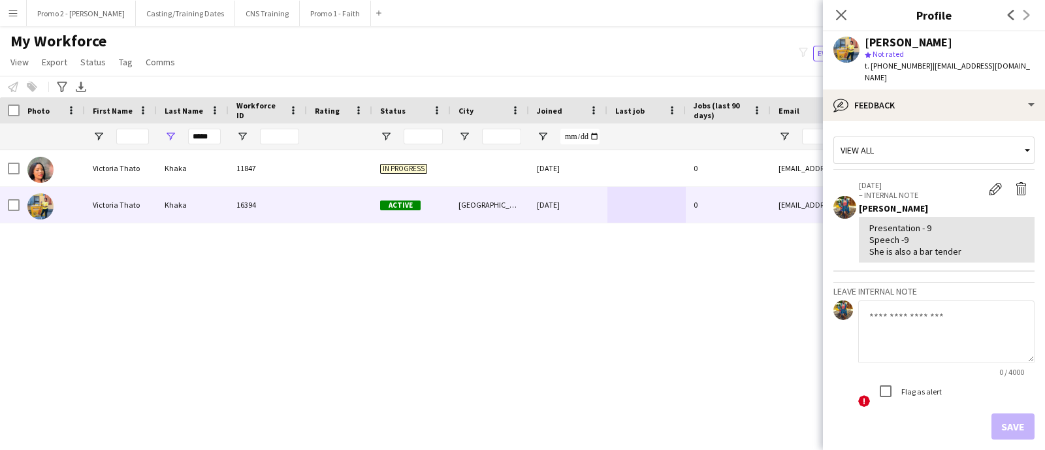
click at [493, 328] on div "Victoria Thato Khaka 11847 In progress 12-05-2025 0 thatokhaka5@gmail.com +2784…" at bounding box center [502, 282] width 1005 height 264
click at [126, 138] on input "First Name Filter Input" at bounding box center [132, 137] width 33 height 16
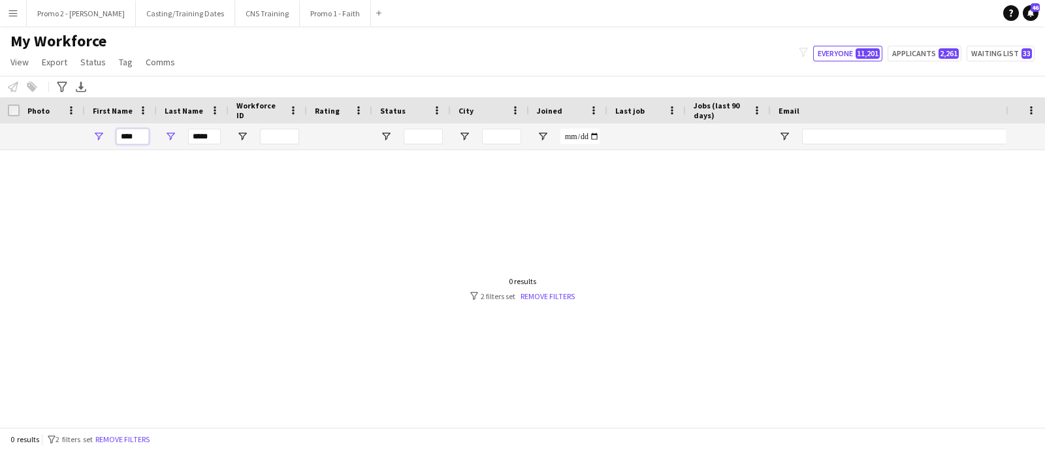
type input "****"
click at [219, 136] on input "*****" at bounding box center [204, 137] width 33 height 16
type input "*"
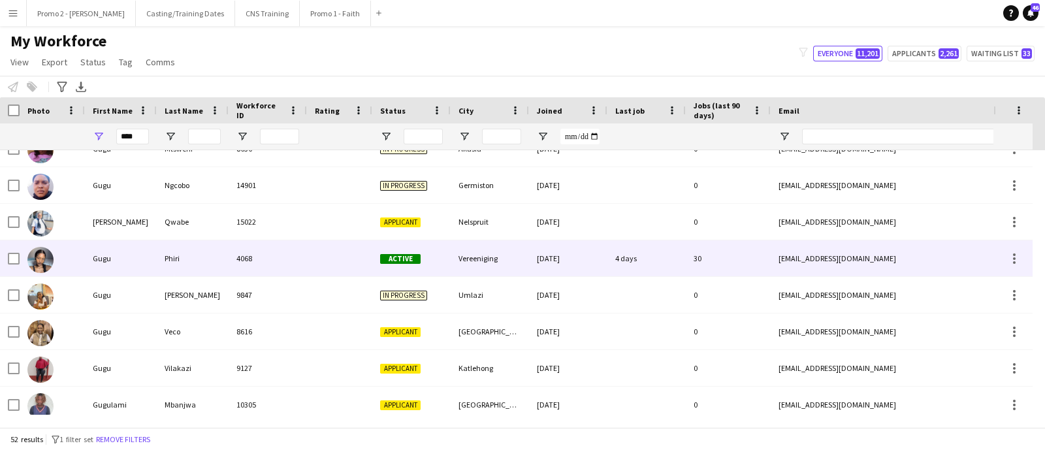
click at [202, 264] on div "Phiri" at bounding box center [193, 258] width 72 height 36
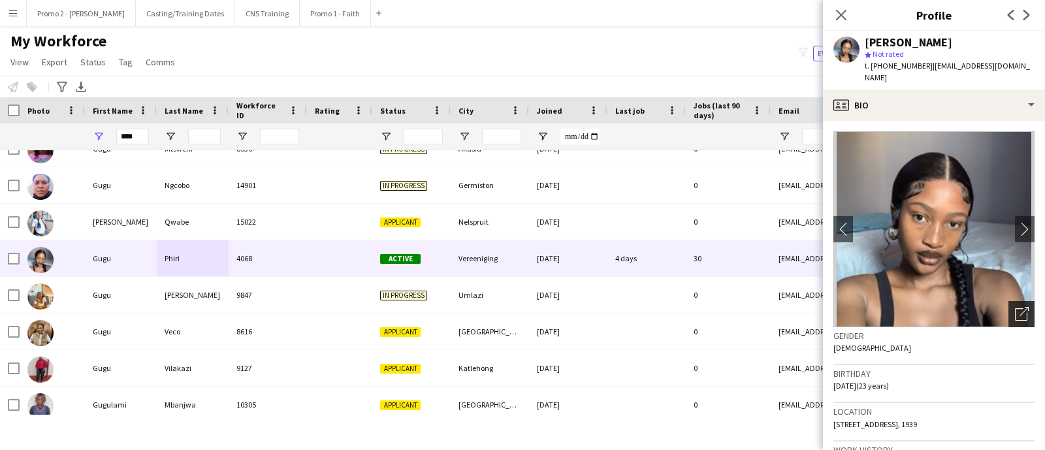
click at [1014, 307] on icon "Open photos pop-in" at bounding box center [1021, 314] width 14 height 14
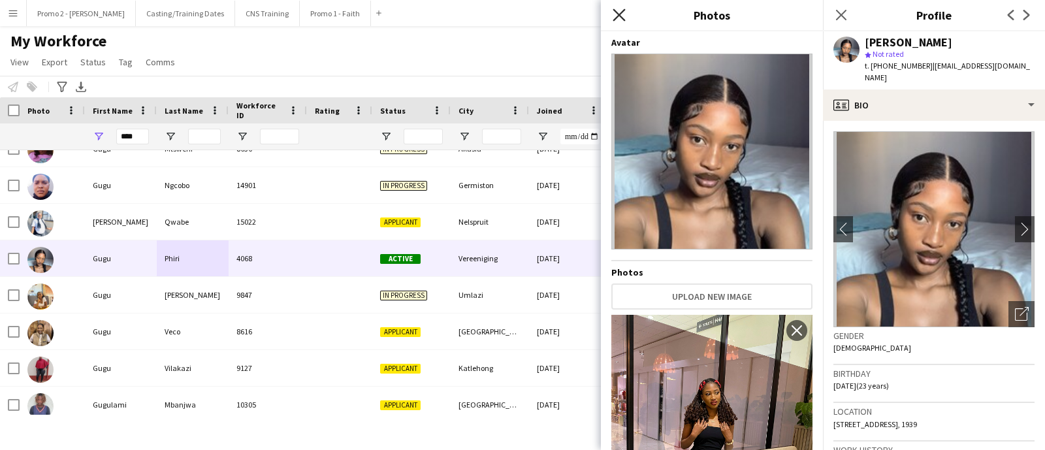
click at [623, 16] on icon "Close pop-in" at bounding box center [618, 14] width 12 height 12
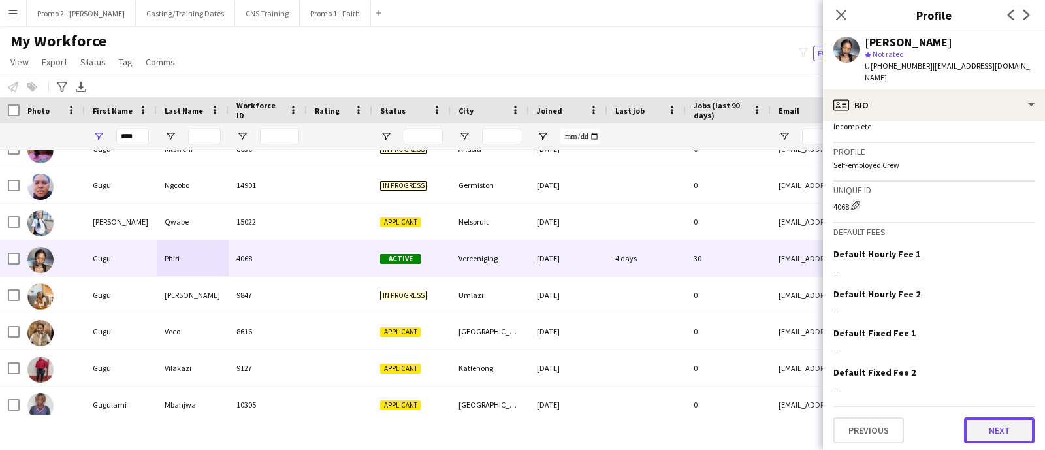
click at [994, 424] on button "Next" at bounding box center [999, 430] width 71 height 26
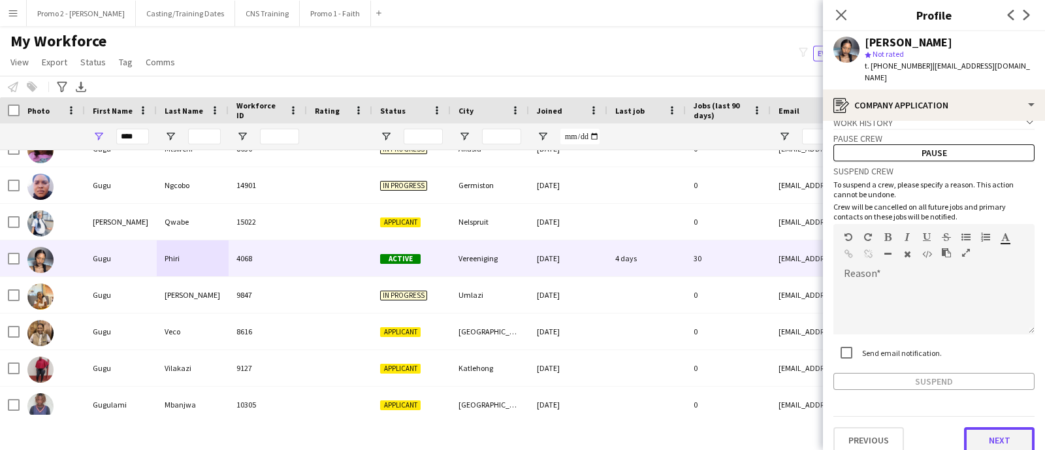
click at [994, 428] on button "Next" at bounding box center [999, 440] width 71 height 26
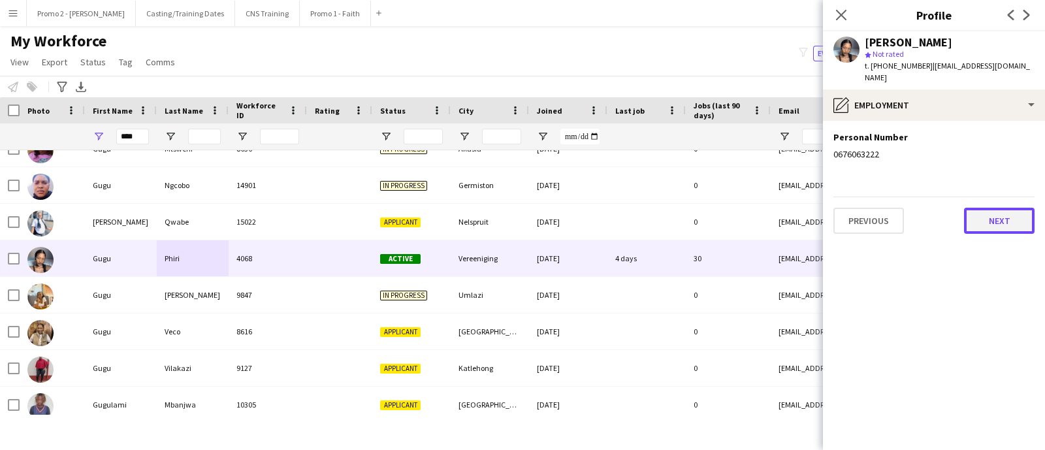
click at [1010, 208] on button "Next" at bounding box center [999, 221] width 71 height 26
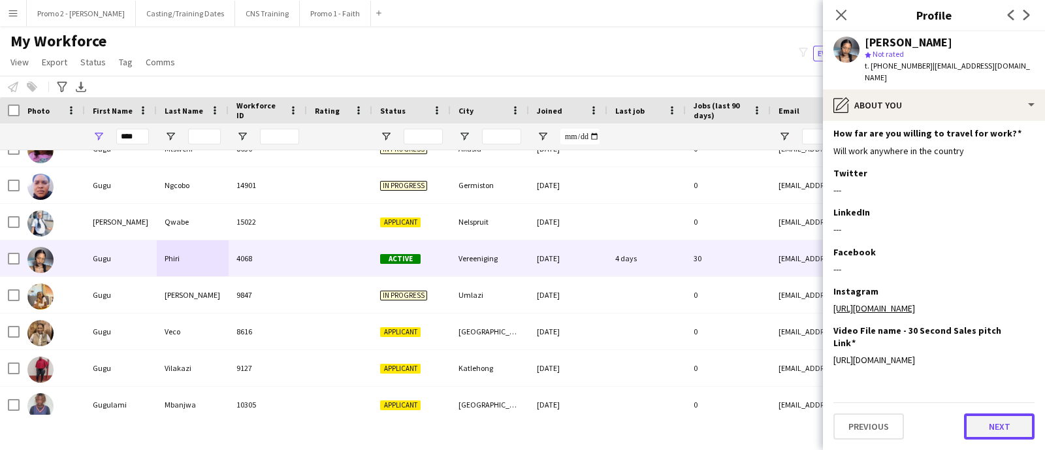
click at [994, 432] on button "Next" at bounding box center [999, 426] width 71 height 26
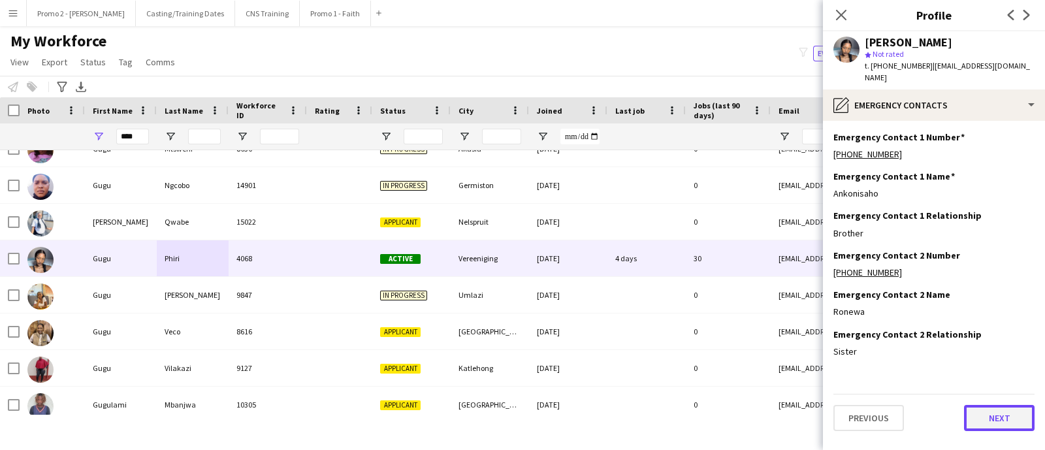
click at [996, 405] on button "Next" at bounding box center [999, 418] width 71 height 26
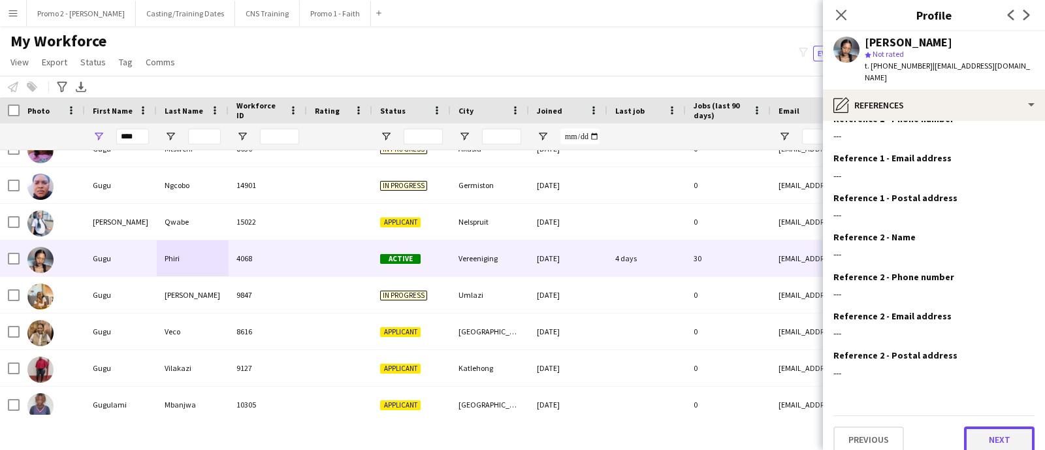
click at [999, 426] on button "Next" at bounding box center [999, 439] width 71 height 26
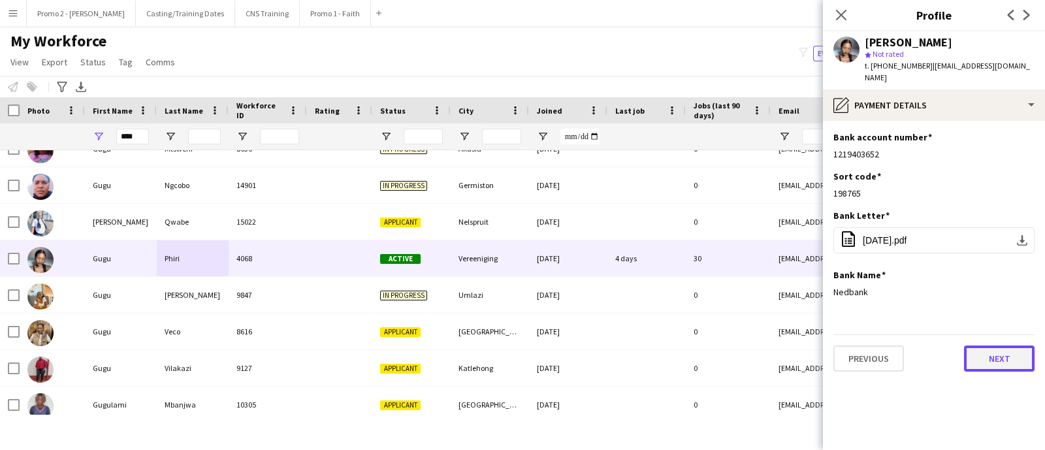
click at [1003, 345] on button "Next" at bounding box center [999, 358] width 71 height 26
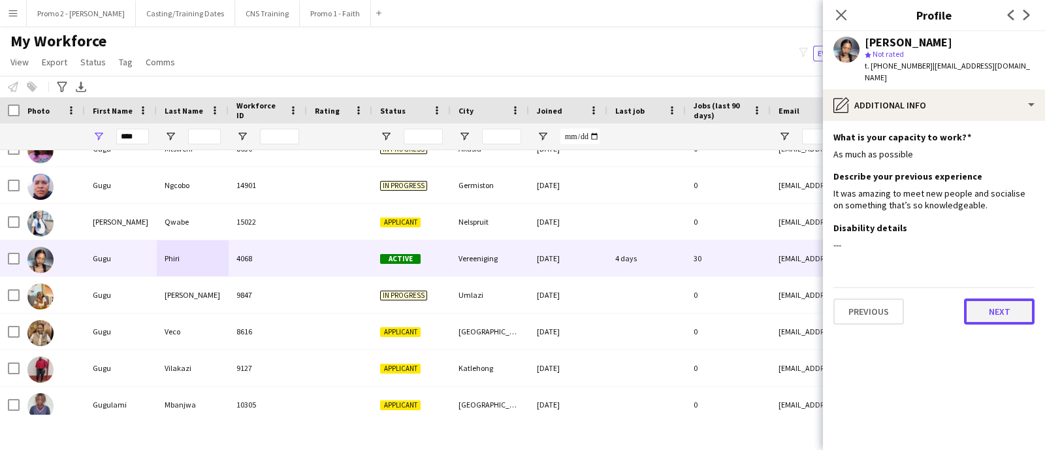
click at [996, 298] on button "Next" at bounding box center [999, 311] width 71 height 26
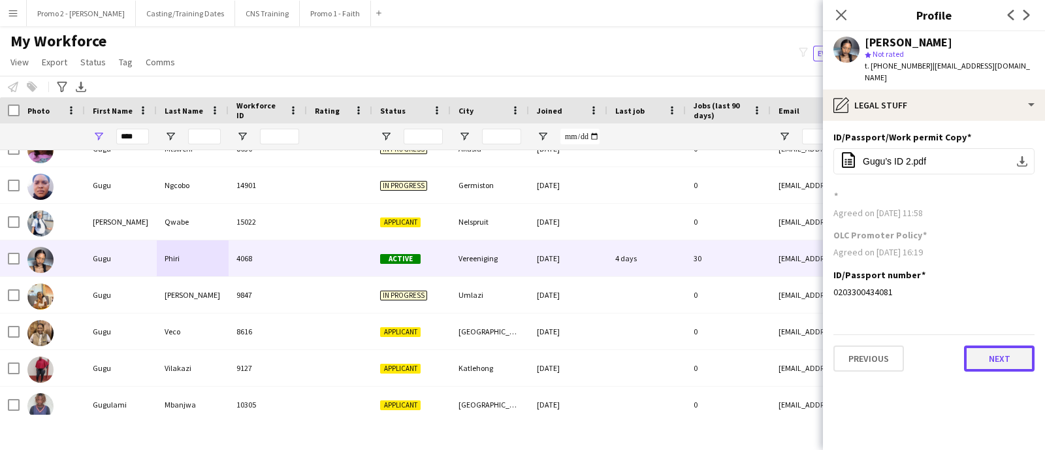
click at [991, 355] on button "Next" at bounding box center [999, 358] width 71 height 26
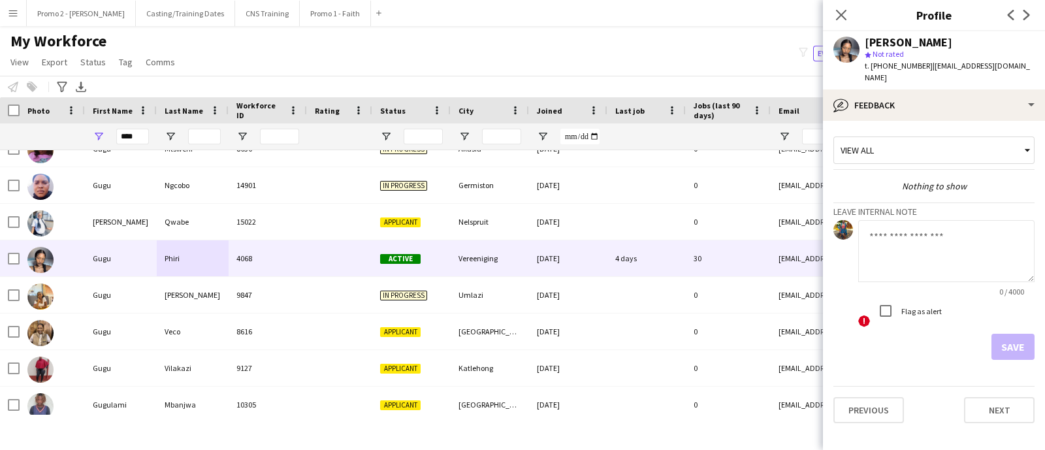
drag, startPoint x: 904, startPoint y: 241, endPoint x: 920, endPoint y: 232, distance: 18.7
click at [920, 232] on textarea at bounding box center [946, 251] width 176 height 62
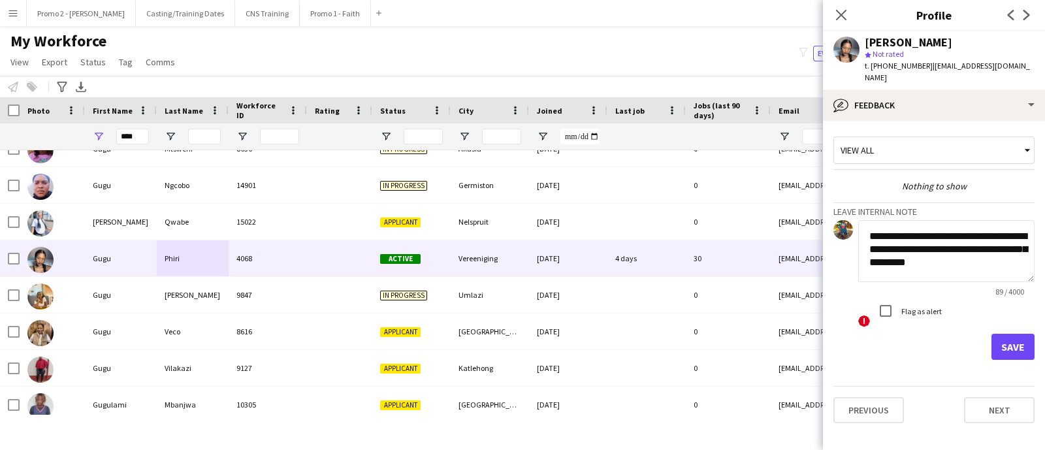
type textarea "**********"
click at [1005, 334] on button "Save" at bounding box center [1012, 347] width 43 height 26
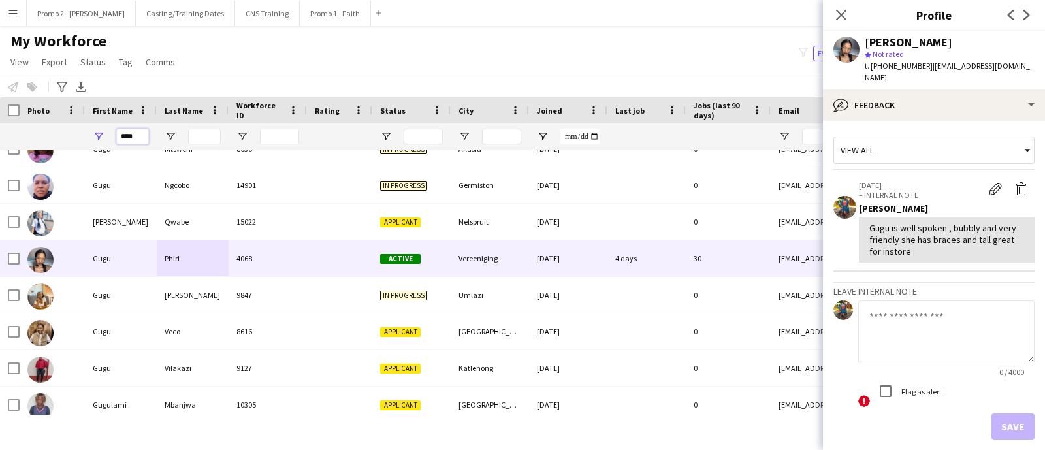
drag, startPoint x: 140, startPoint y: 133, endPoint x: 89, endPoint y: 114, distance: 54.3
click at [74, 123] on div "****" at bounding box center [707, 136] width 1415 height 26
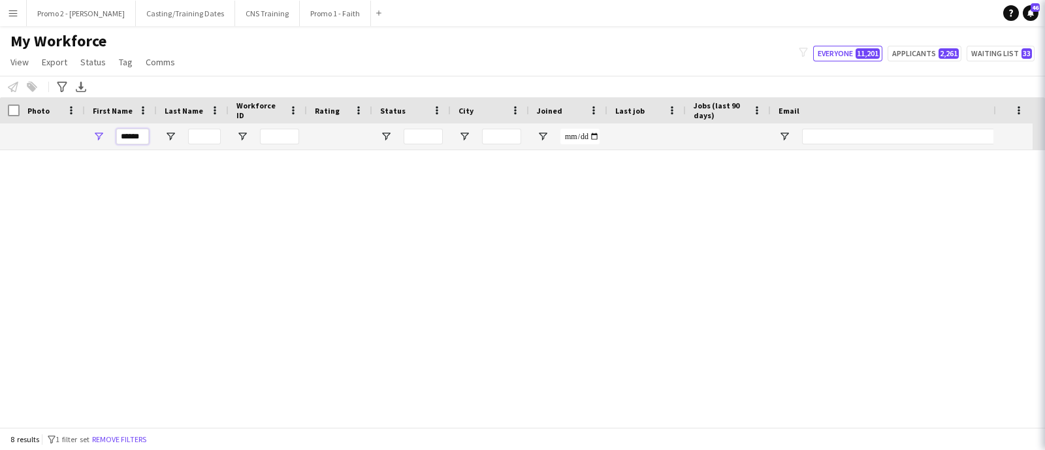
scroll to position [28, 0]
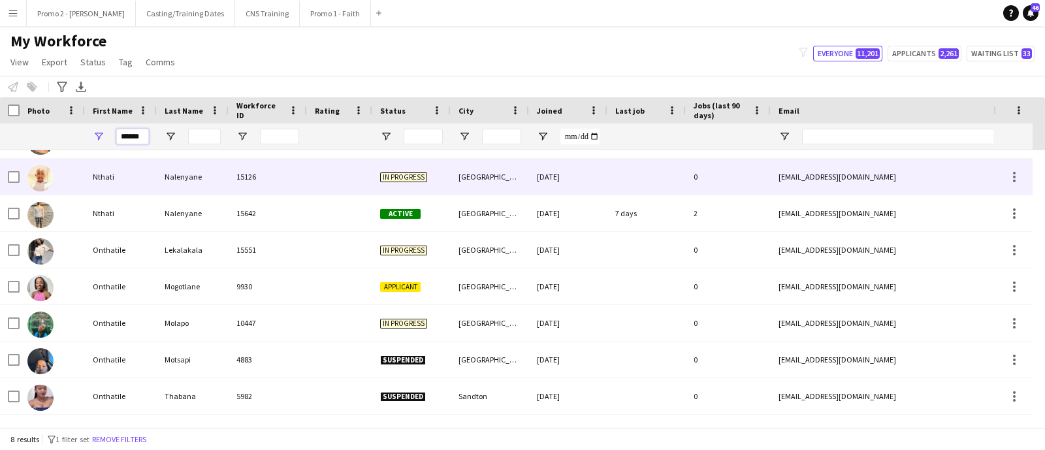
type input "******"
click at [406, 175] on span "In progress" at bounding box center [403, 177] width 47 height 10
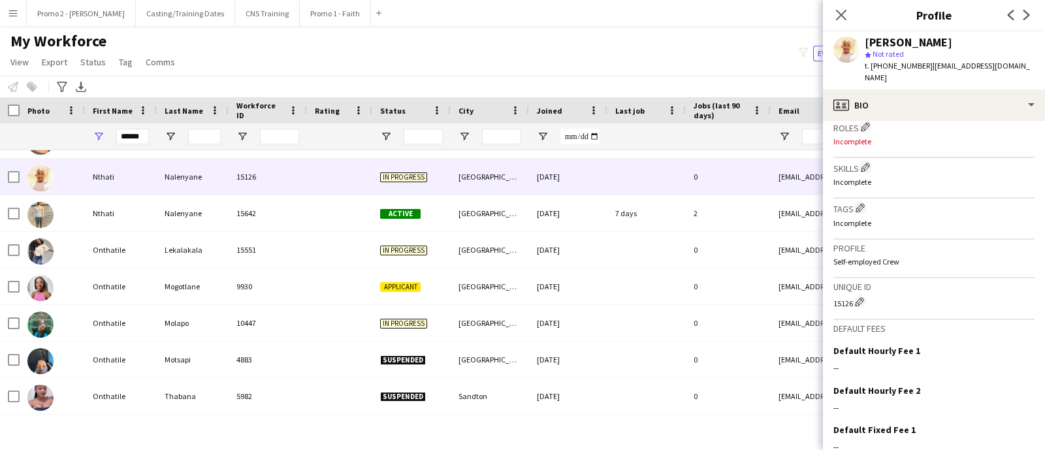
scroll to position [512, 0]
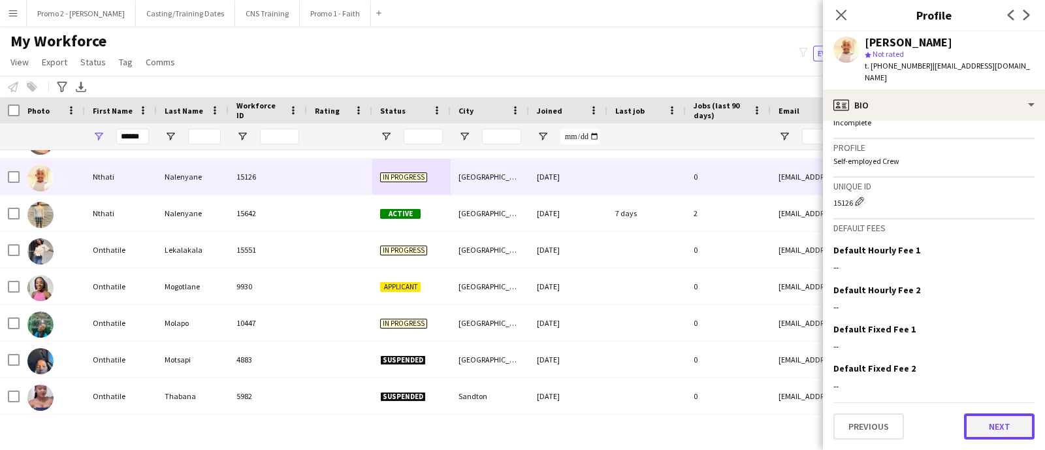
click at [976, 430] on button "Next" at bounding box center [999, 426] width 71 height 26
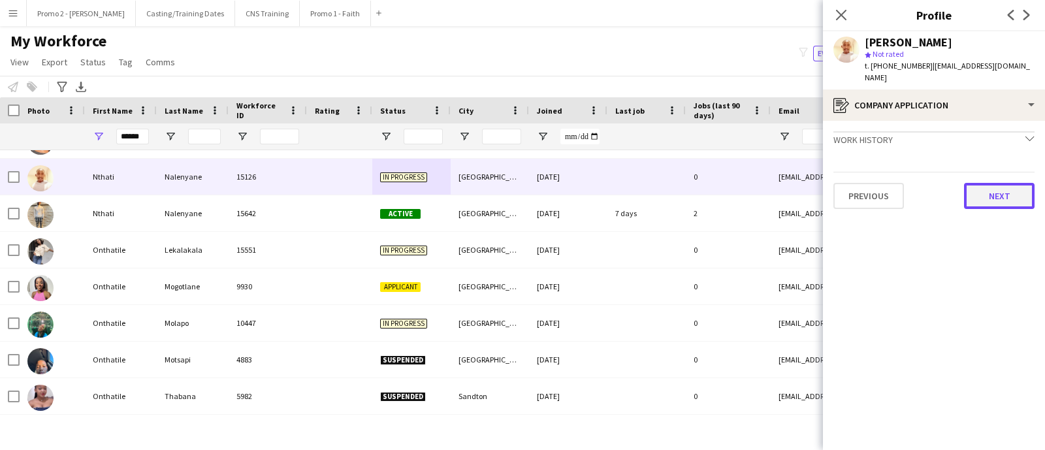
click at [1016, 194] on button "Next" at bounding box center [999, 196] width 71 height 26
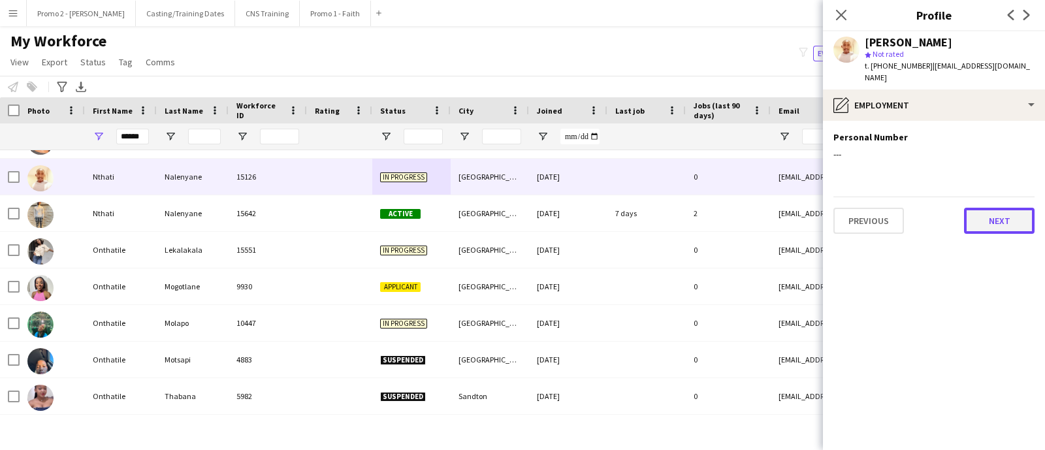
click at [1001, 218] on button "Next" at bounding box center [999, 221] width 71 height 26
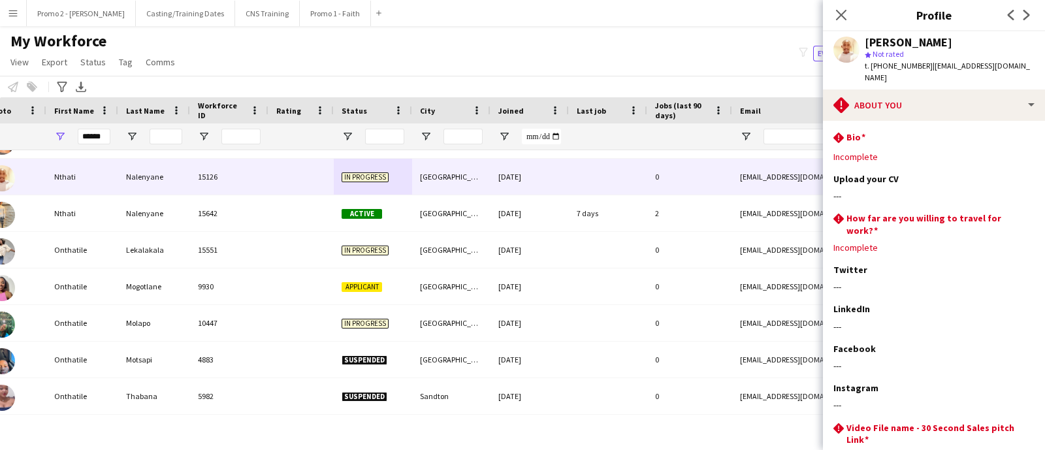
scroll to position [0, 68]
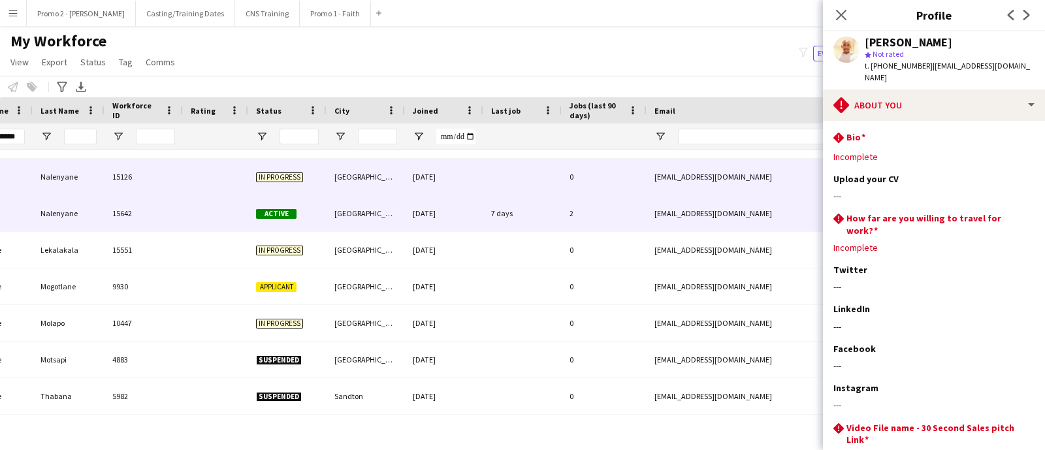
click at [343, 213] on div "[GEOGRAPHIC_DATA]" at bounding box center [365, 213] width 78 height 36
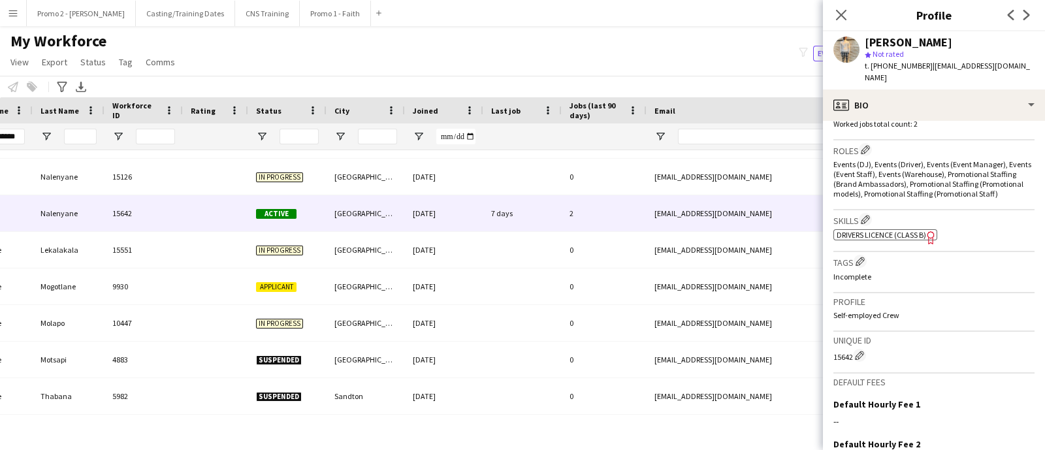
scroll to position [558, 0]
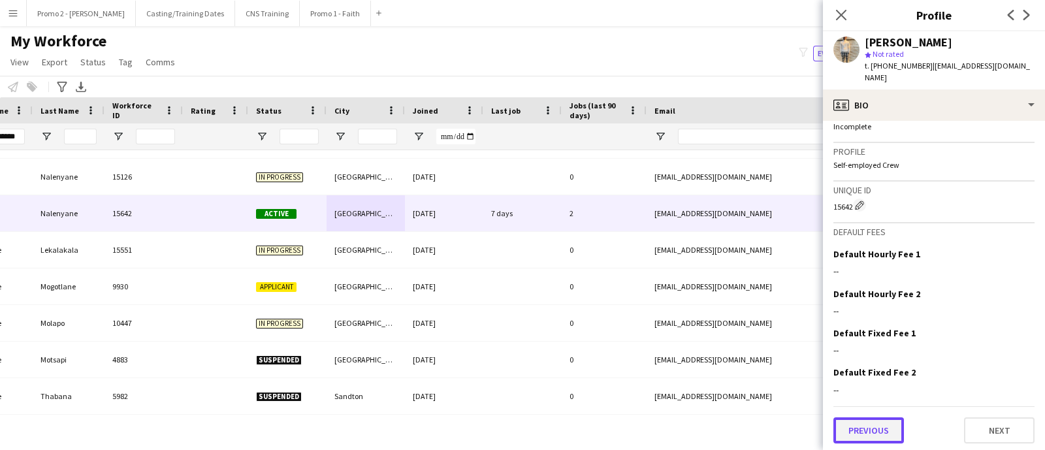
click at [862, 419] on button "Previous" at bounding box center [868, 430] width 71 height 26
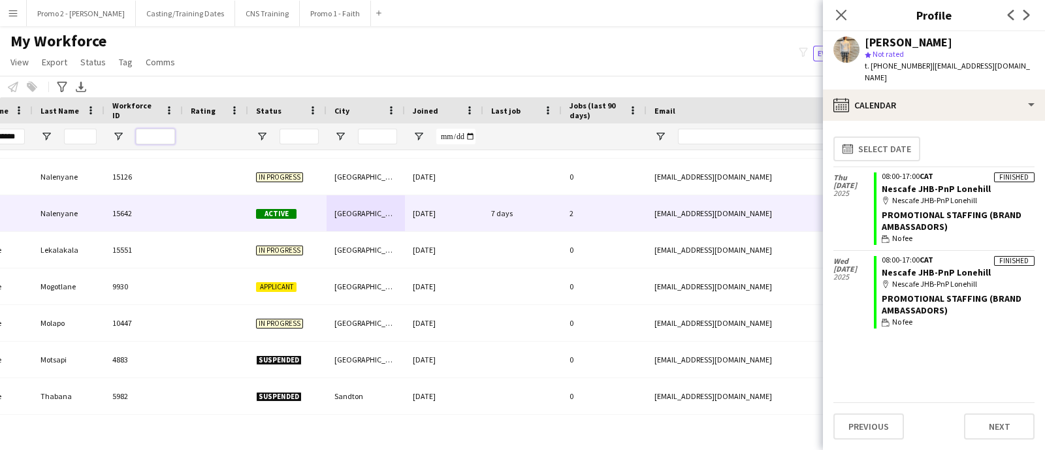
click at [156, 134] on input "Workforce ID Filter Input" at bounding box center [155, 137] width 39 height 16
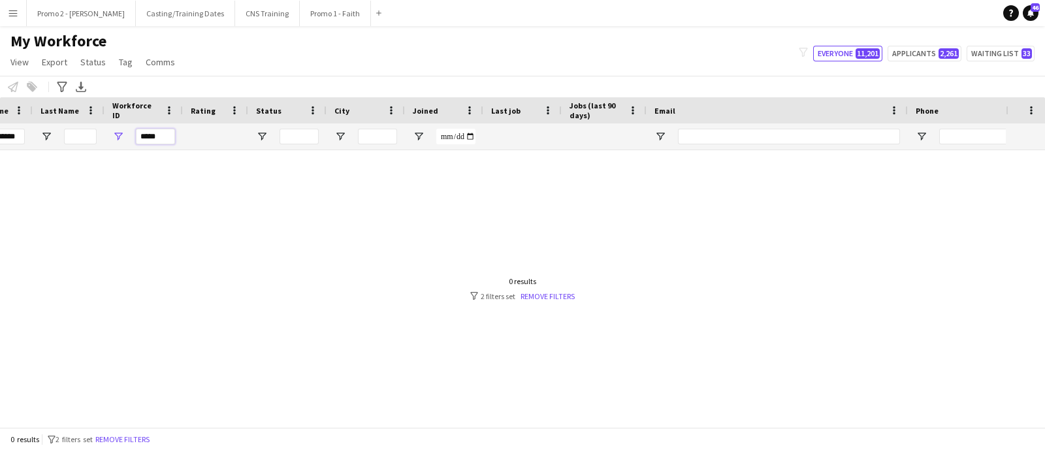
scroll to position [0, 0]
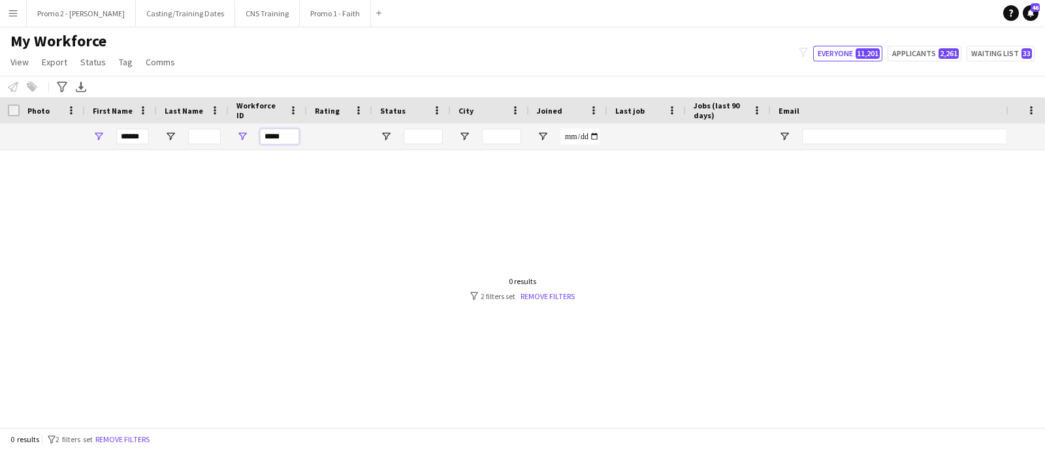
type input "*****"
drag, startPoint x: 144, startPoint y: 138, endPoint x: 35, endPoint y: 127, distance: 108.9
click at [35, 127] on div "****** *****" at bounding box center [707, 136] width 1415 height 26
type input "****"
click at [660, 227] on div at bounding box center [502, 282] width 1005 height 264
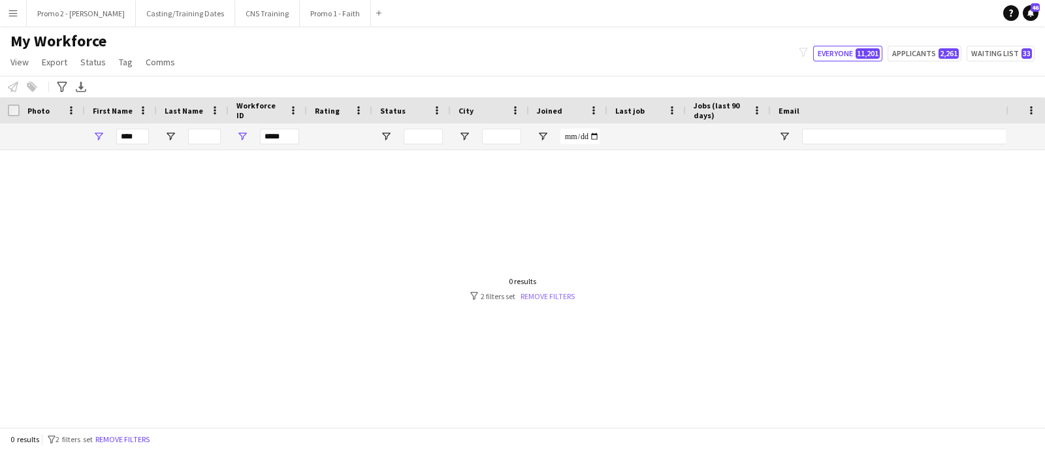
click at [553, 295] on link "Remove filters" at bounding box center [547, 296] width 54 height 10
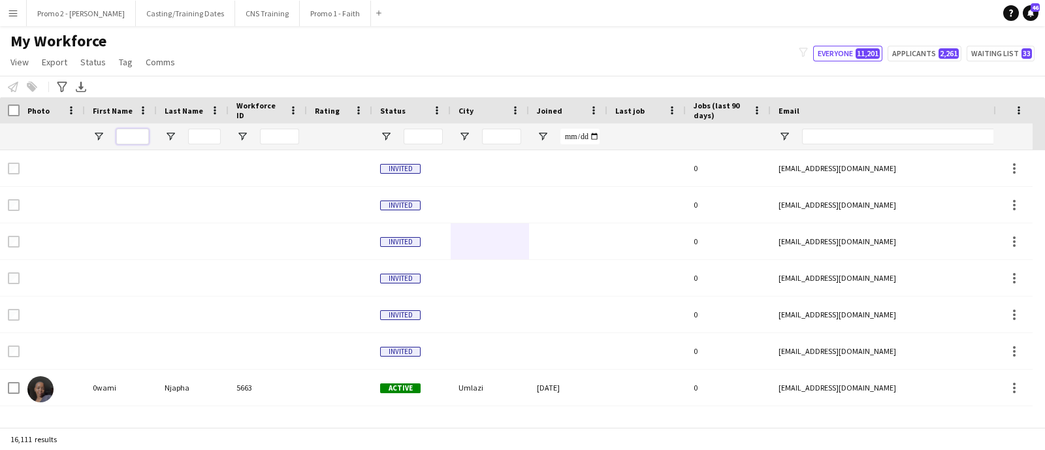
click at [140, 136] on input "First Name Filter Input" at bounding box center [132, 137] width 33 height 16
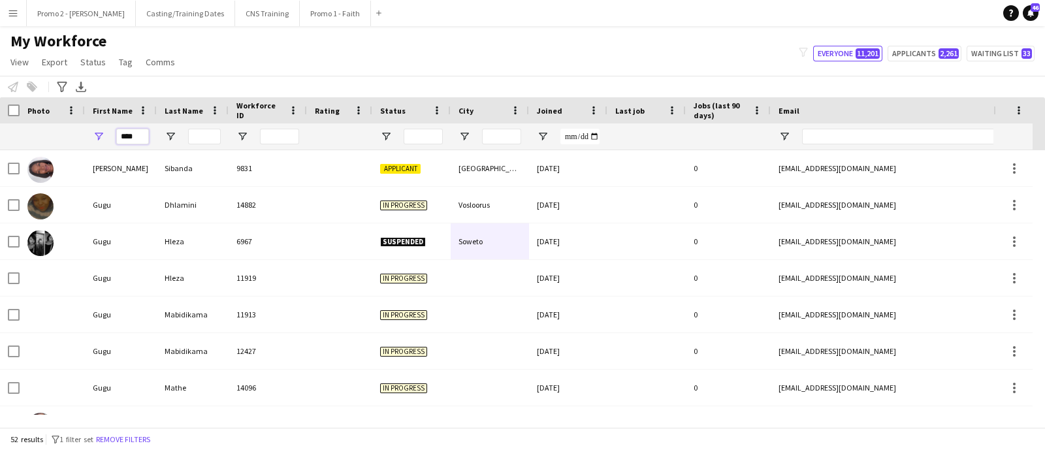
type input "****"
click at [210, 137] on input "Last Name Filter Input" at bounding box center [204, 137] width 33 height 16
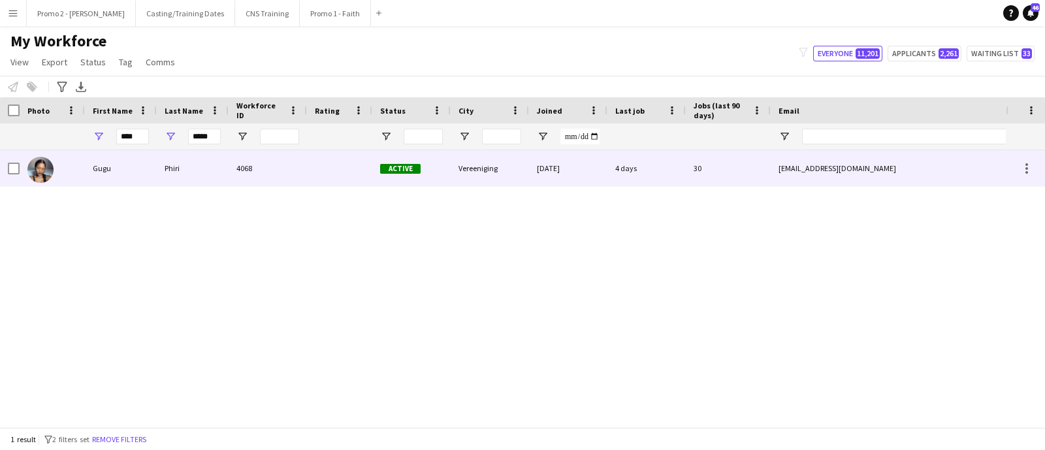
click at [475, 168] on div "Vereeniging" at bounding box center [489, 168] width 78 height 36
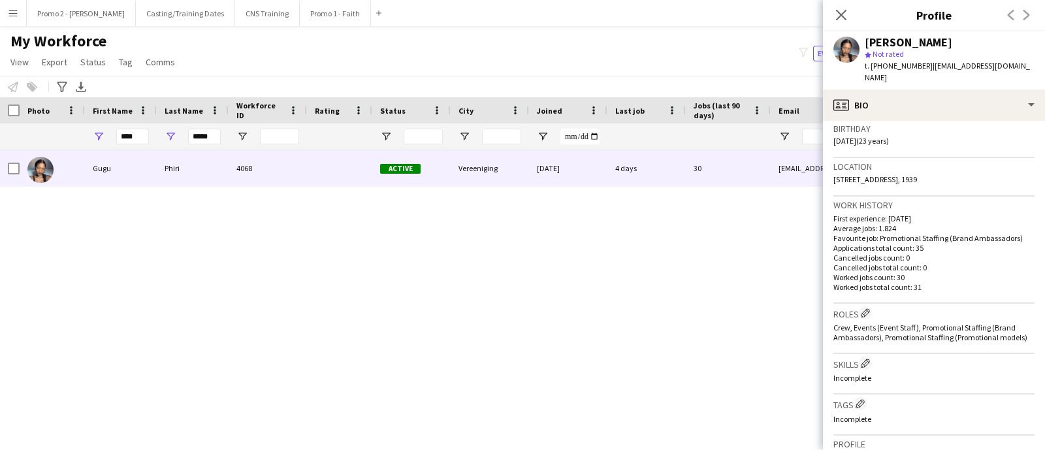
scroll to position [537, 0]
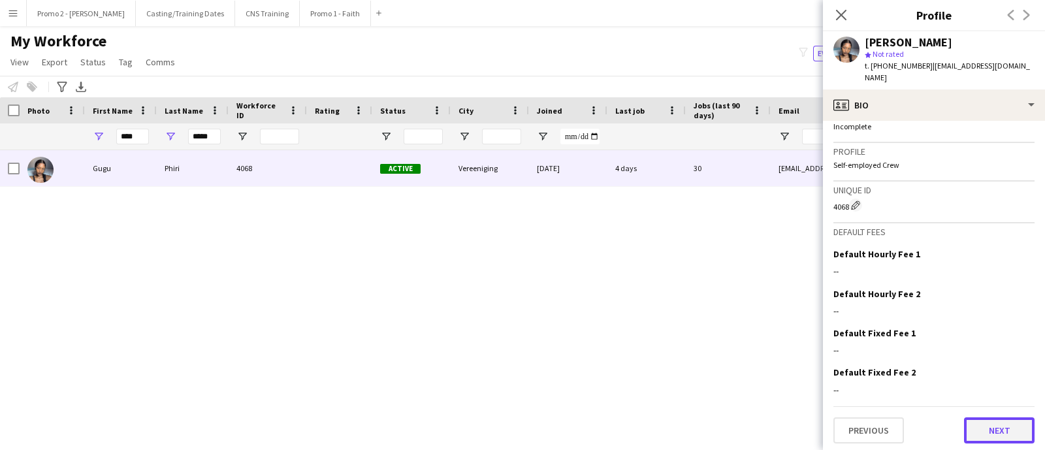
click at [980, 425] on button "Next" at bounding box center [999, 430] width 71 height 26
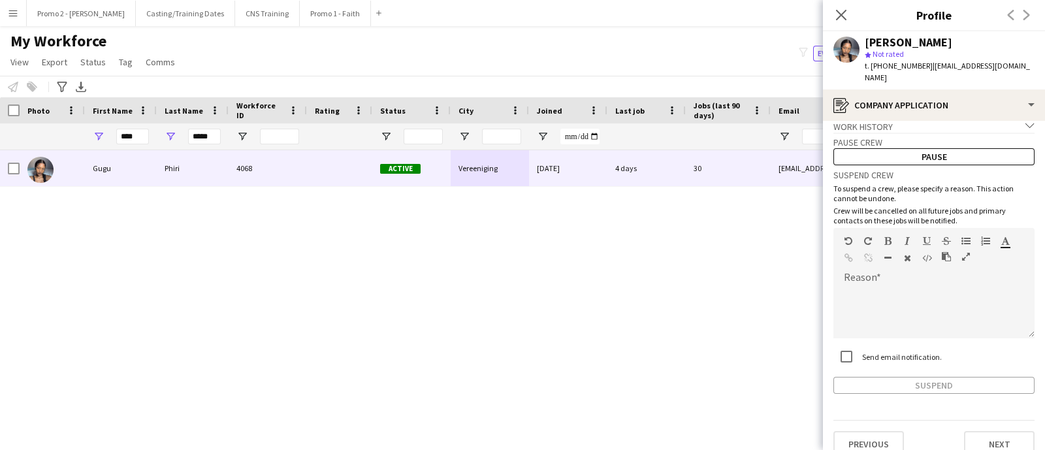
scroll to position [17, 0]
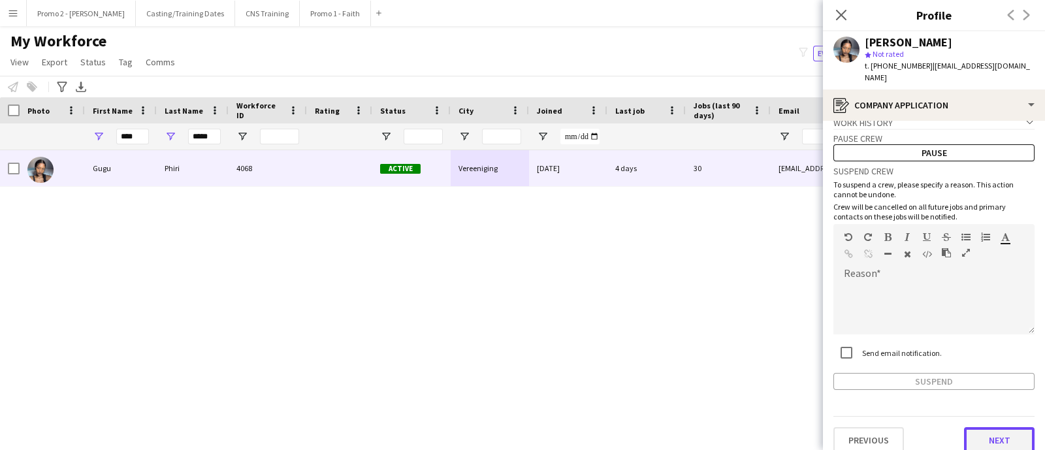
click at [982, 427] on button "Next" at bounding box center [999, 440] width 71 height 26
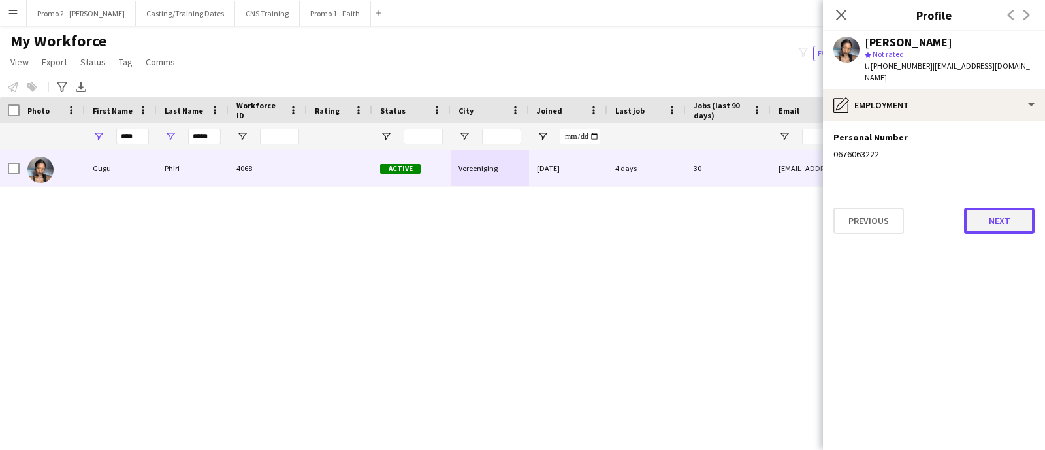
click at [975, 208] on button "Next" at bounding box center [999, 221] width 71 height 26
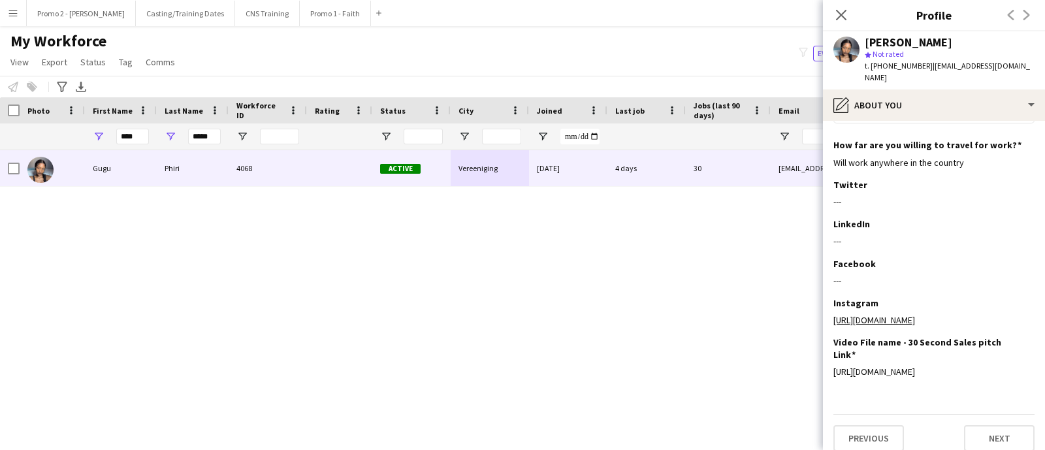
scroll to position [136, 0]
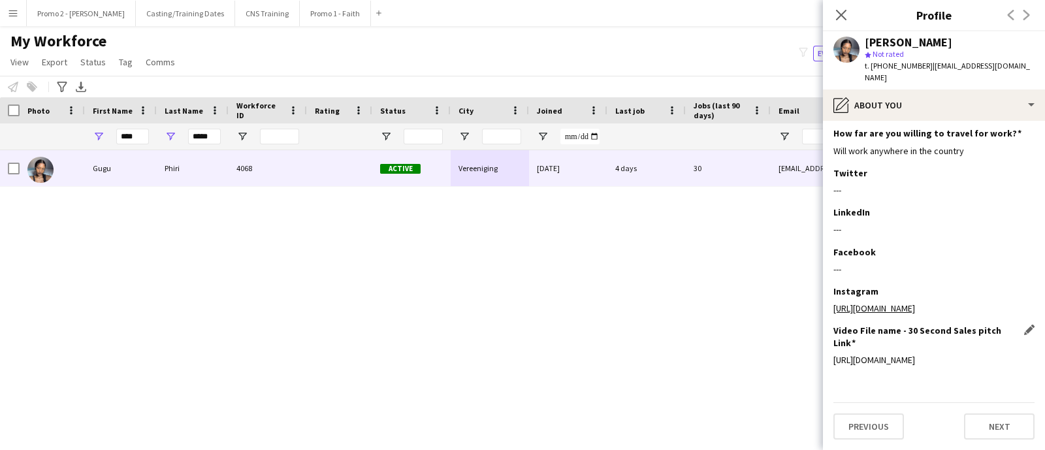
click at [900, 354] on div "https://drive.google.com/file/d/1kDwP8k5JKCoAbh4bF4AnIEaFX00YQ9_i/view?usp=driv…" at bounding box center [933, 360] width 201 height 12
drag, startPoint x: 1001, startPoint y: 360, endPoint x: 826, endPoint y: 347, distance: 175.4
click at [826, 347] on app-section-data-types "Bio Edit this field I’m outgoing, very bubbly and I like to discover new things…" at bounding box center [934, 285] width 222 height 329
copy div "https://drive.google.com/file/d/1kDwP8k5JKCoAbh4bF4AnIEaFX00YQ9_i/view?usp=driv…"
drag, startPoint x: 213, startPoint y: 136, endPoint x: 144, endPoint y: 134, distance: 68.6
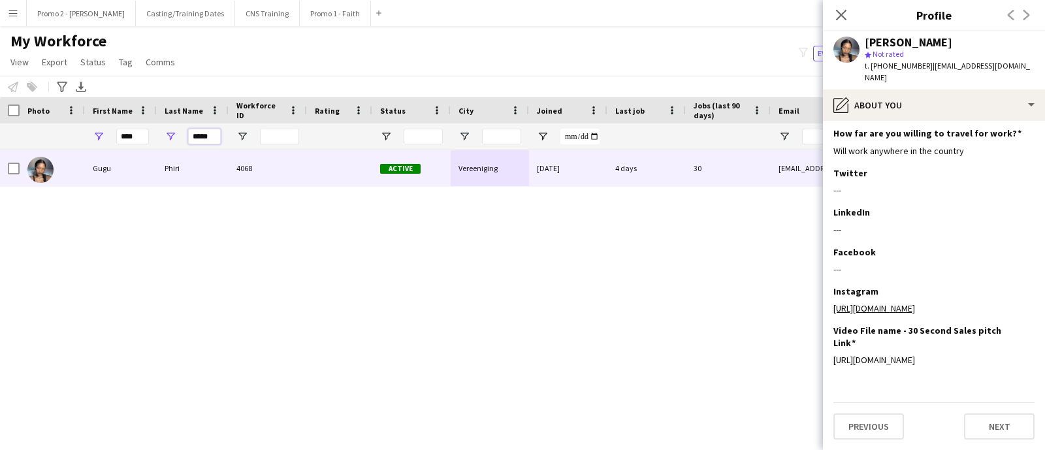
click at [144, 134] on div "**** *****" at bounding box center [707, 136] width 1415 height 26
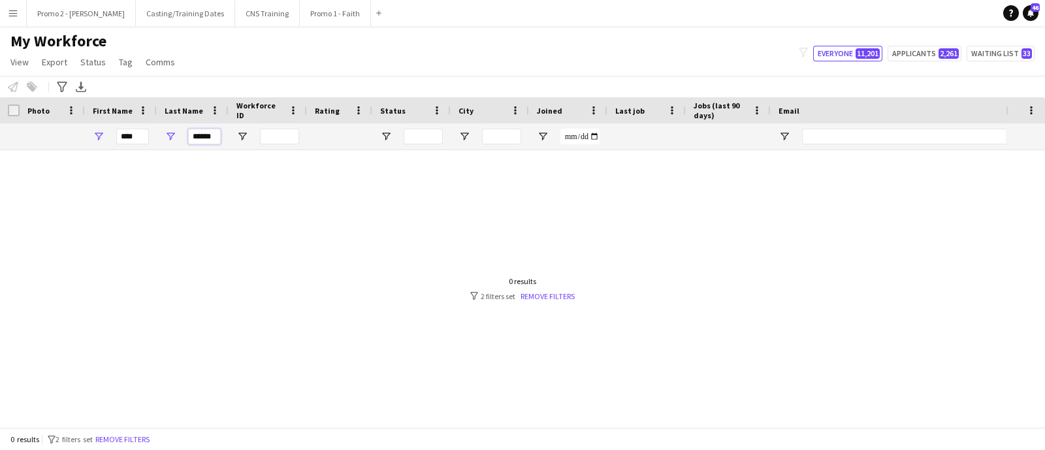
type input "******"
drag, startPoint x: 138, startPoint y: 135, endPoint x: 102, endPoint y: 133, distance: 36.0
click at [95, 136] on div "****" at bounding box center [121, 136] width 72 height 26
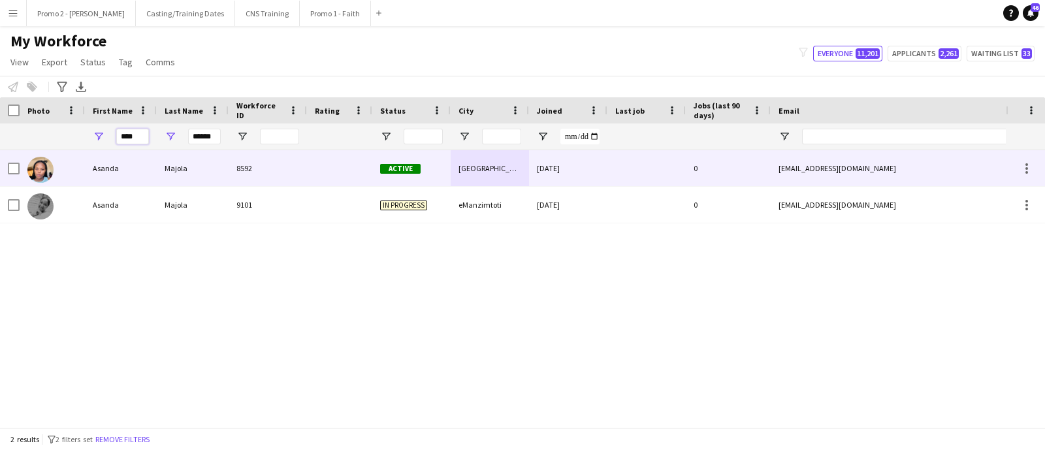
type input "****"
click at [398, 168] on span "Active" at bounding box center [400, 169] width 40 height 10
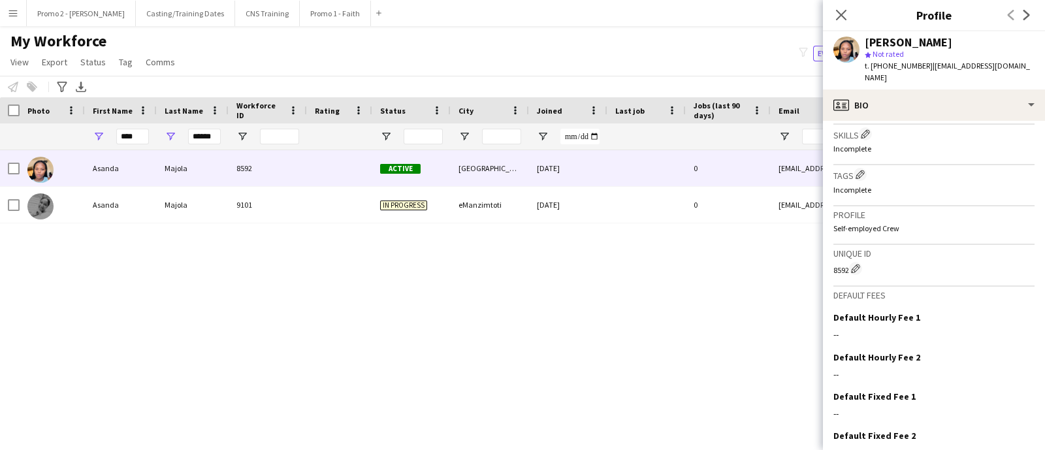
scroll to position [537, 0]
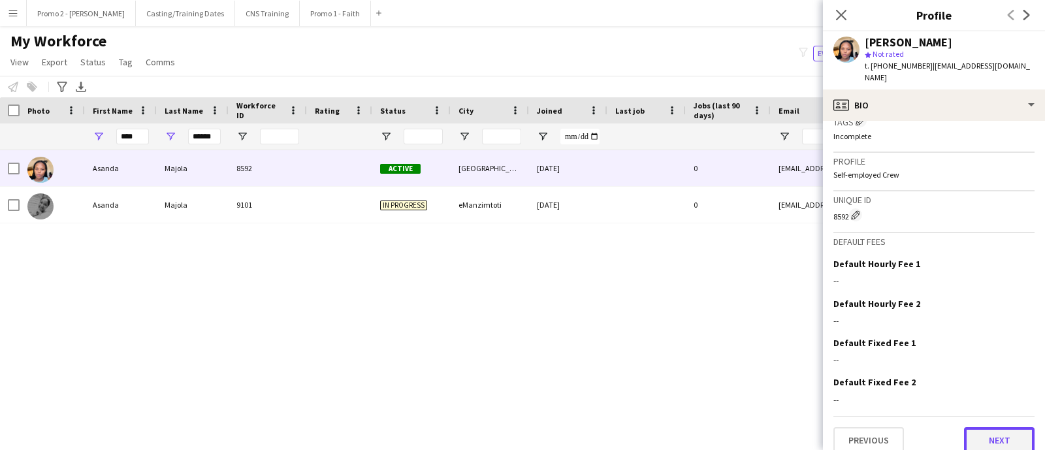
click at [991, 428] on button "Next" at bounding box center [999, 440] width 71 height 26
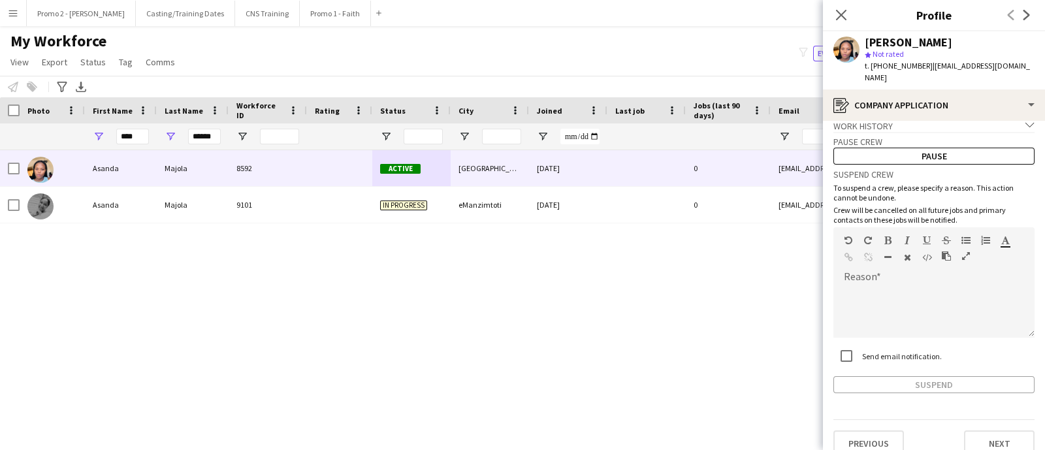
scroll to position [17, 0]
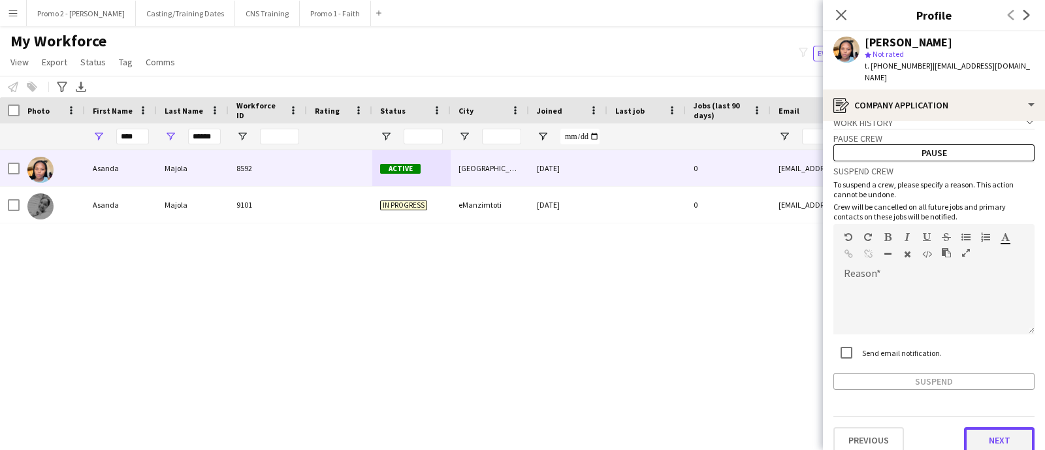
click at [982, 427] on button "Next" at bounding box center [999, 440] width 71 height 26
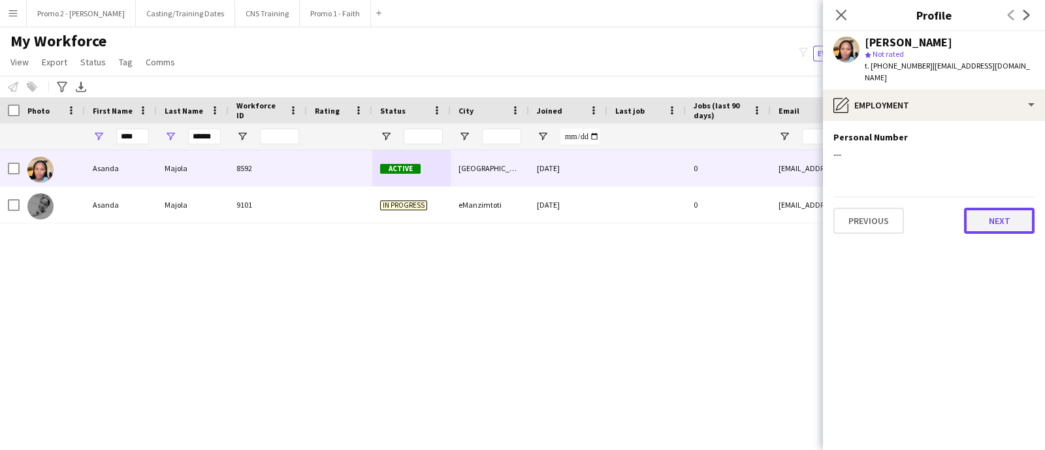
click at [1003, 208] on button "Next" at bounding box center [999, 221] width 71 height 26
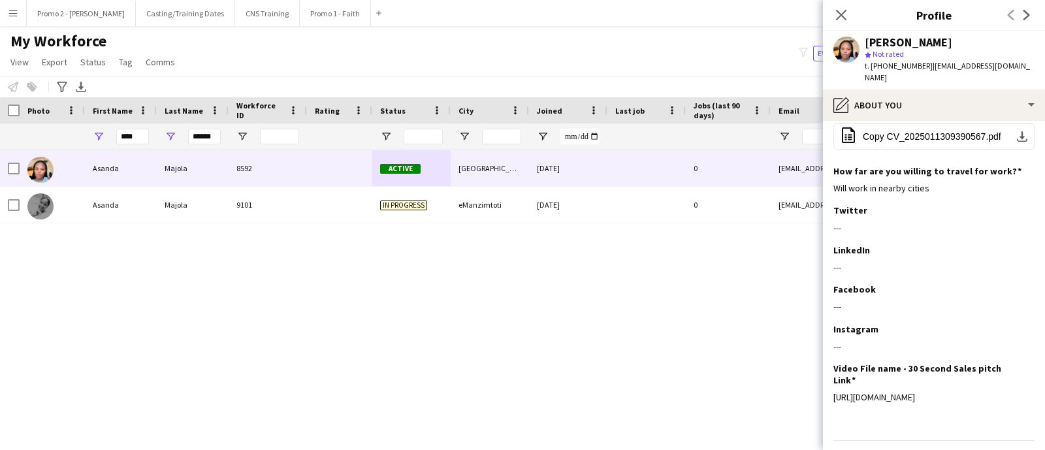
scroll to position [148, 0]
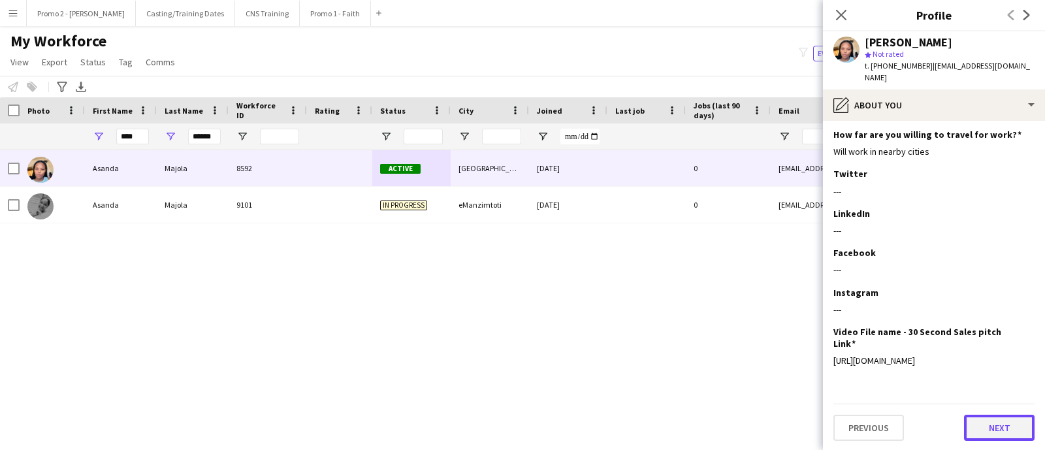
click at [990, 424] on button "Next" at bounding box center [999, 428] width 71 height 26
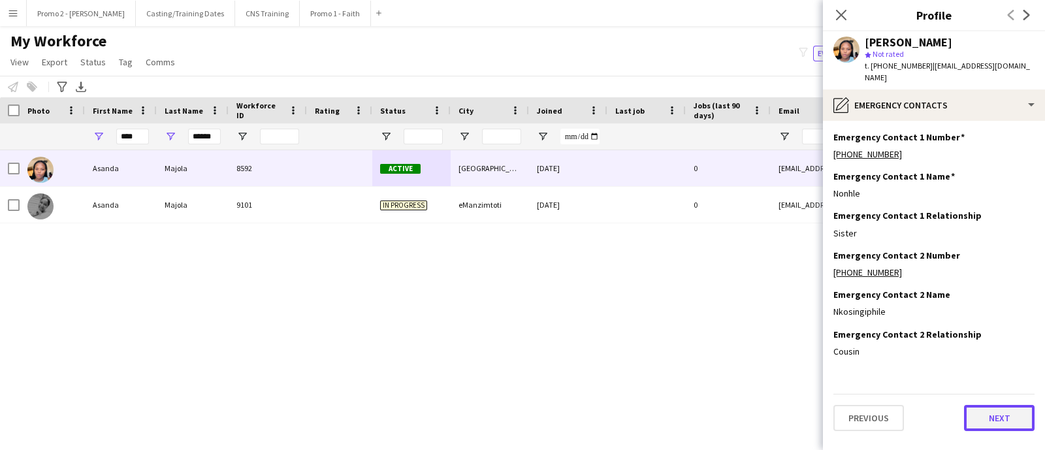
click at [986, 405] on button "Next" at bounding box center [999, 418] width 71 height 26
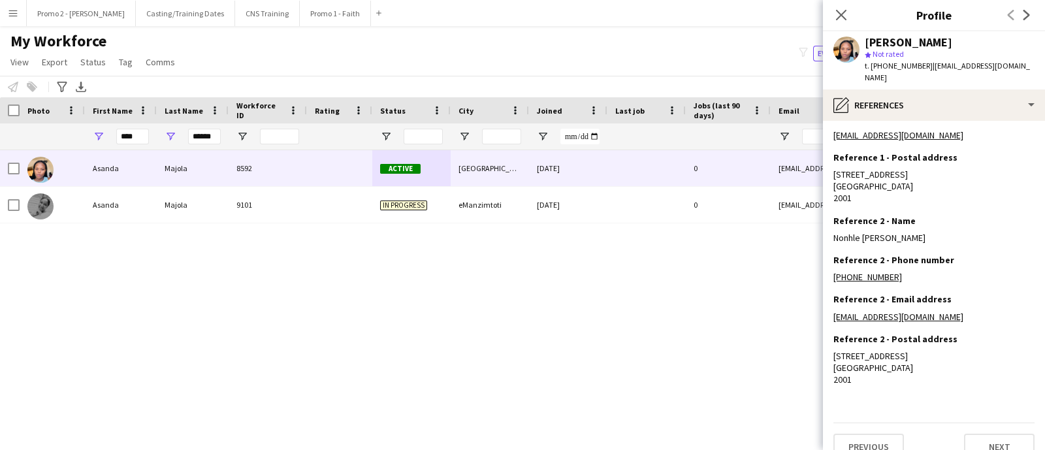
scroll to position [129, 0]
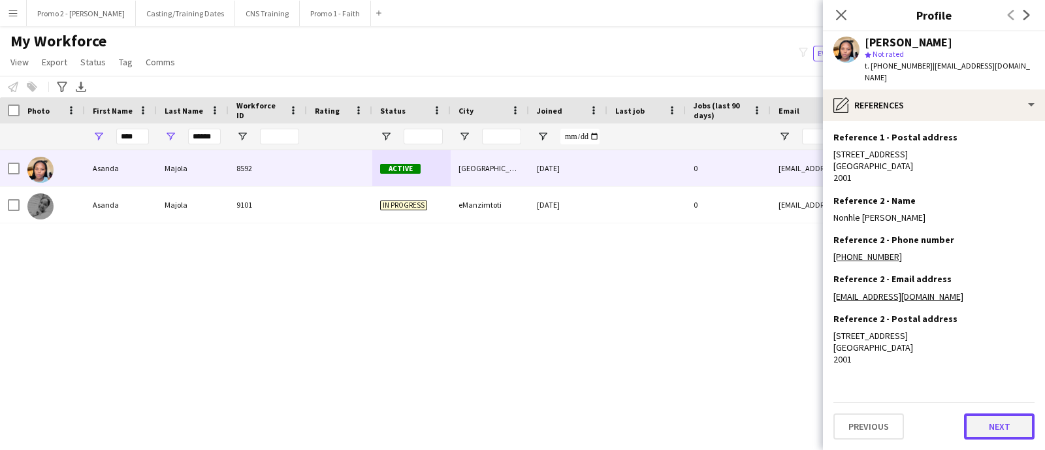
click at [973, 428] on button "Next" at bounding box center [999, 426] width 71 height 26
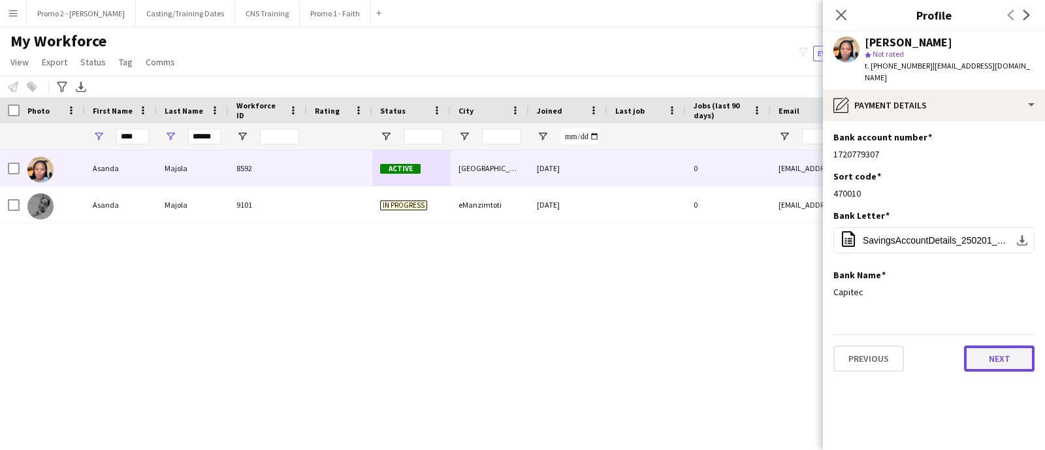
click at [999, 345] on button "Next" at bounding box center [999, 358] width 71 height 26
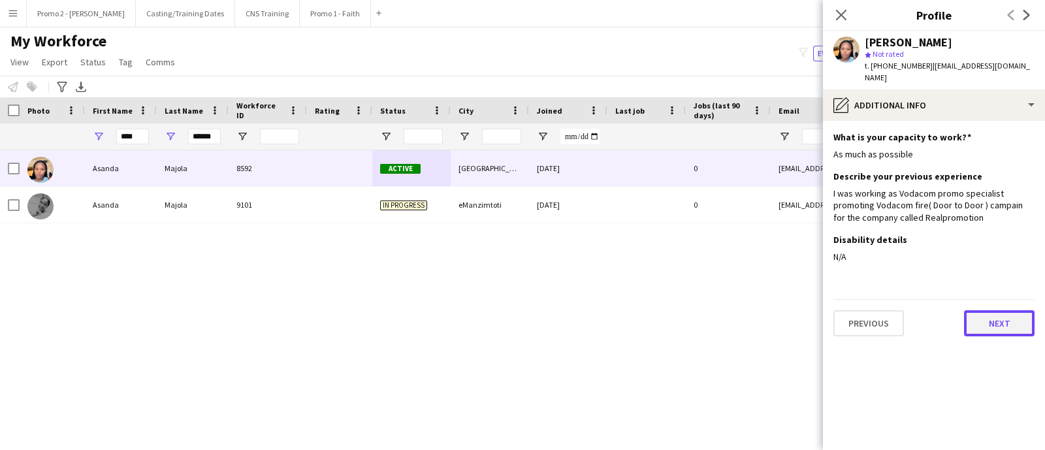
click at [988, 311] on button "Next" at bounding box center [999, 323] width 71 height 26
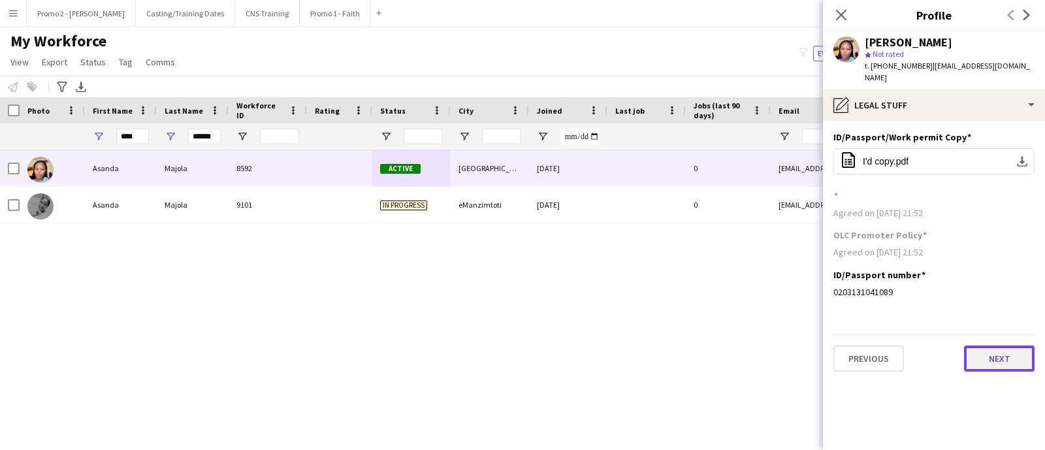
click at [986, 345] on button "Next" at bounding box center [999, 358] width 71 height 26
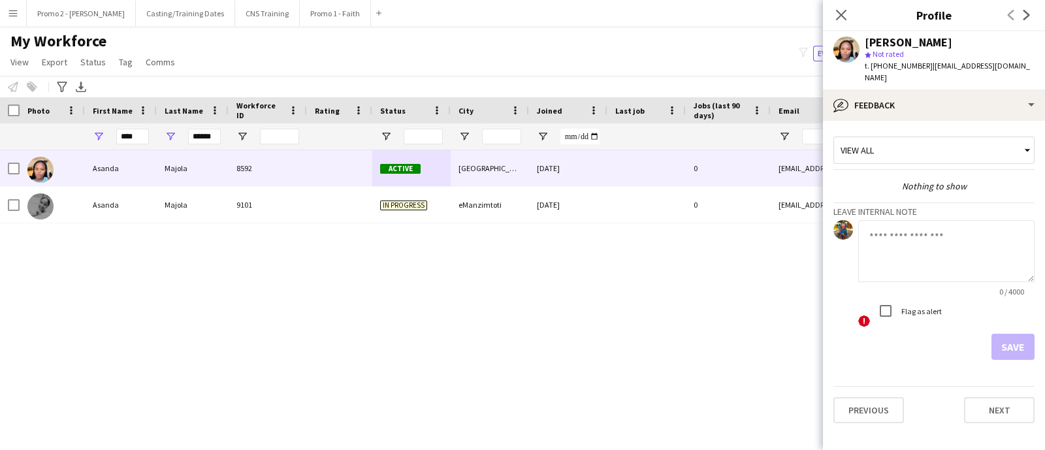
click at [905, 232] on textarea at bounding box center [946, 251] width 176 height 62
type textarea "**********"
click at [1016, 334] on button "Save" at bounding box center [1012, 347] width 43 height 26
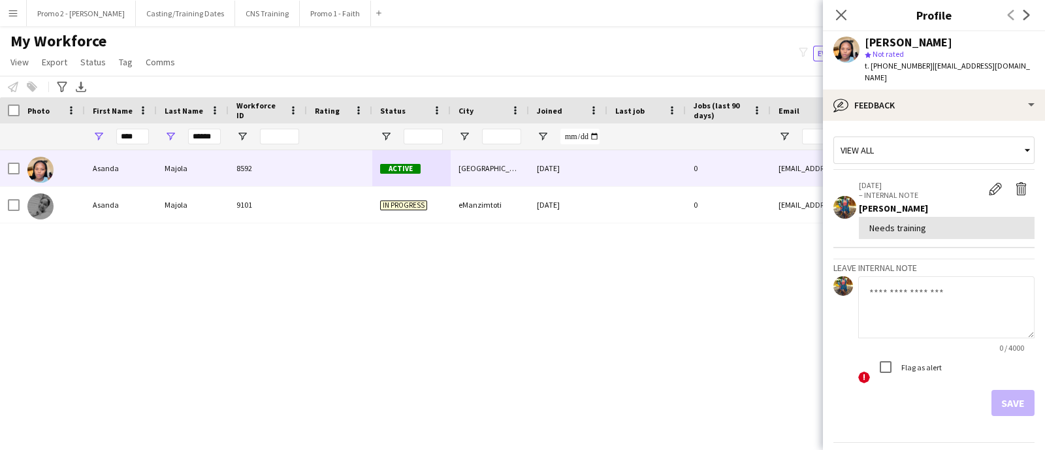
click at [531, 297] on div "Asanda Majola 8592 Active Johannesburg 01-02-2025 0 anomcebo48@gmail.com +27712…" at bounding box center [502, 282] width 1005 height 264
drag, startPoint x: 216, startPoint y: 136, endPoint x: 149, endPoint y: 135, distance: 66.6
click at [149, 135] on div "**** ******" at bounding box center [707, 136] width 1415 height 26
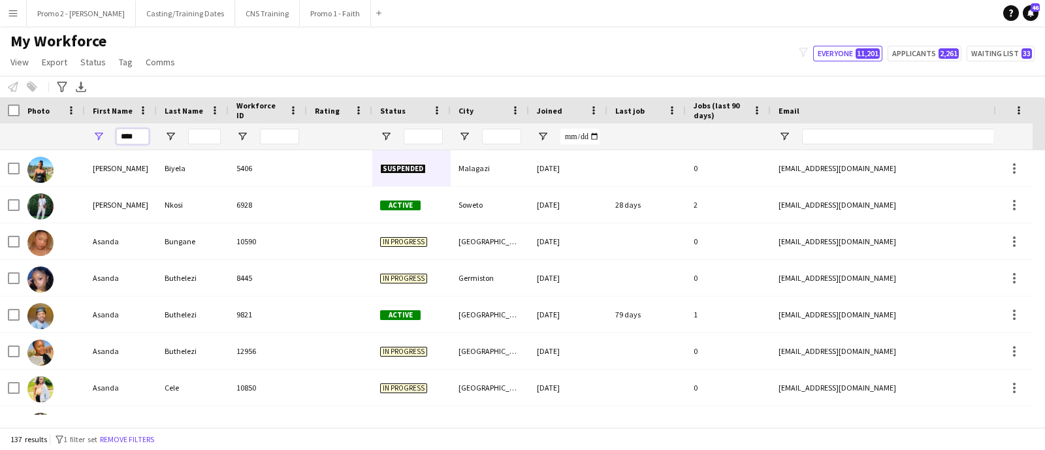
drag, startPoint x: 139, startPoint y: 134, endPoint x: 69, endPoint y: 138, distance: 70.6
click at [80, 129] on div "****" at bounding box center [707, 136] width 1415 height 26
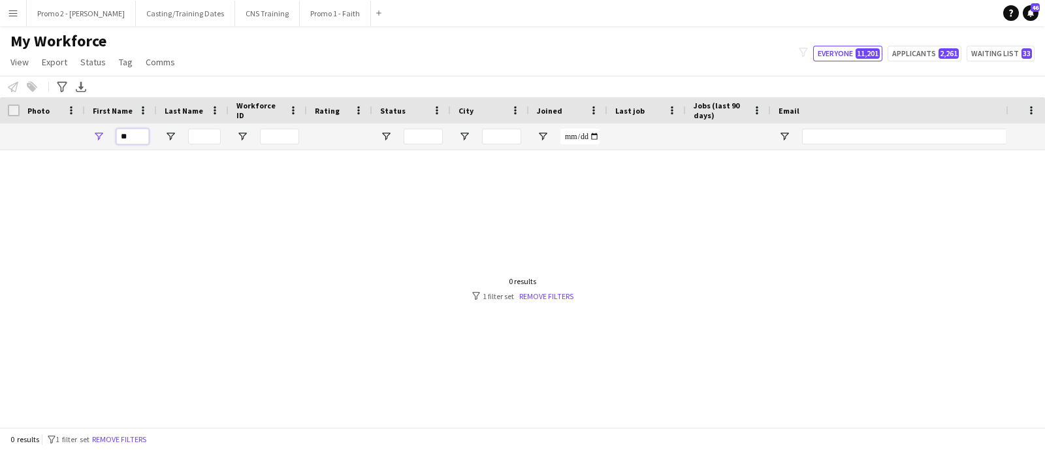
type input "*"
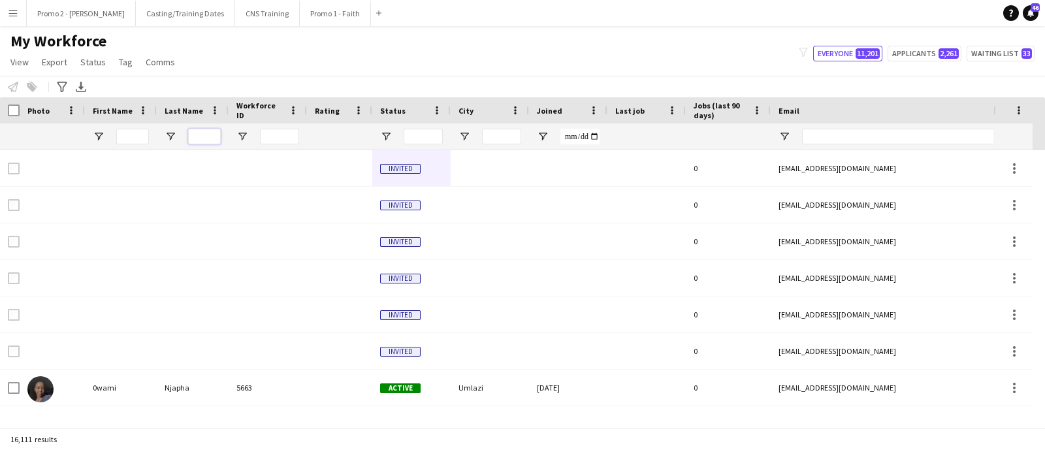
click at [203, 134] on input "Last Name Filter Input" at bounding box center [204, 137] width 33 height 16
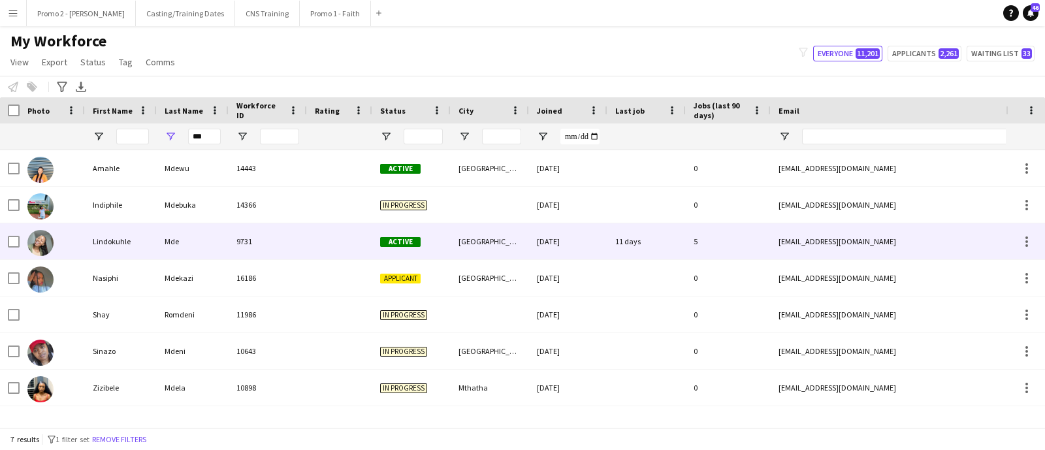
click at [477, 245] on div "[GEOGRAPHIC_DATA]" at bounding box center [489, 241] width 78 height 36
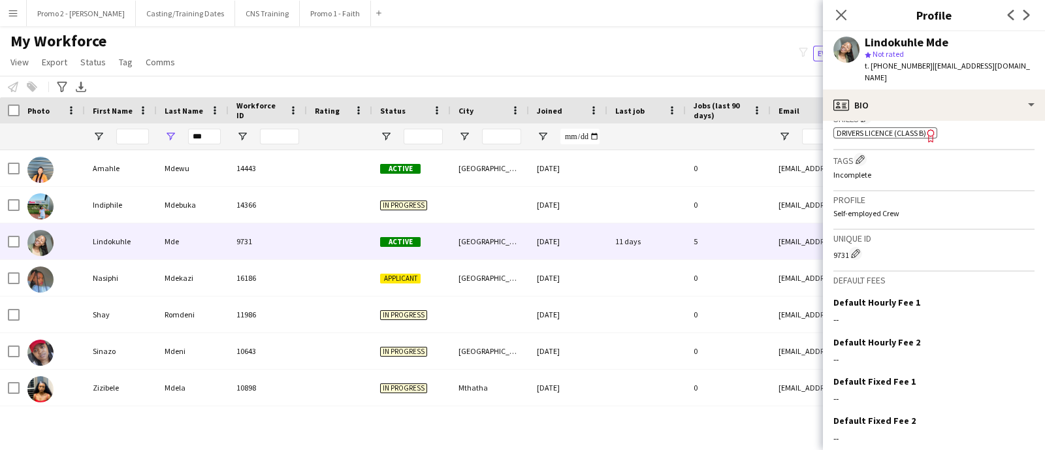
scroll to position [558, 0]
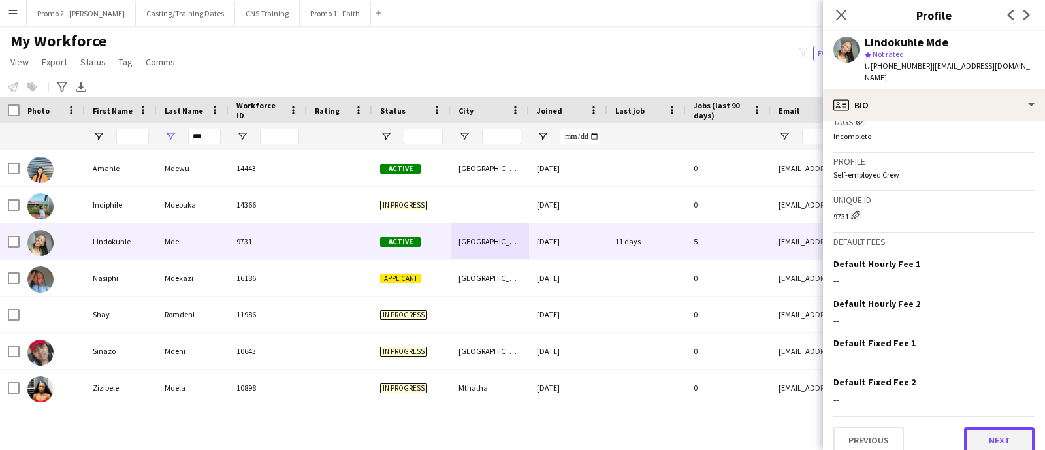
click at [999, 427] on button "Next" at bounding box center [999, 440] width 71 height 26
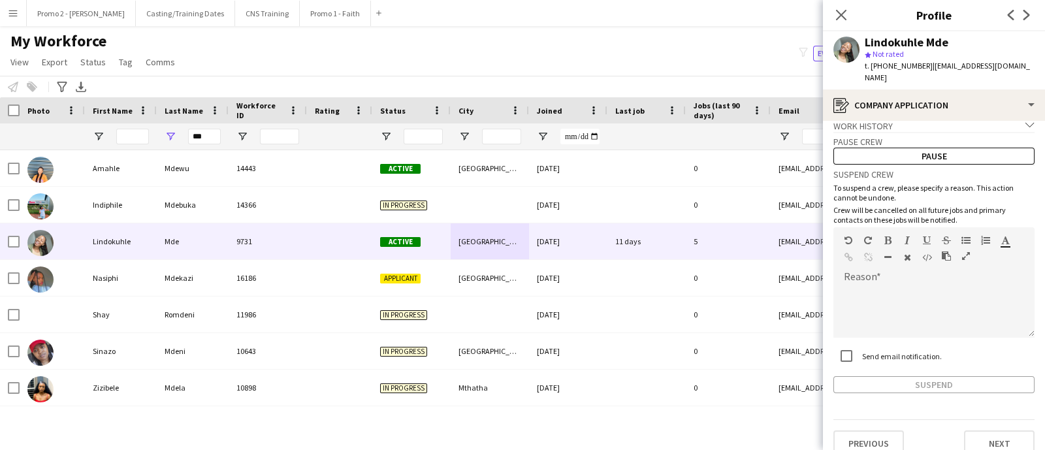
scroll to position [17, 0]
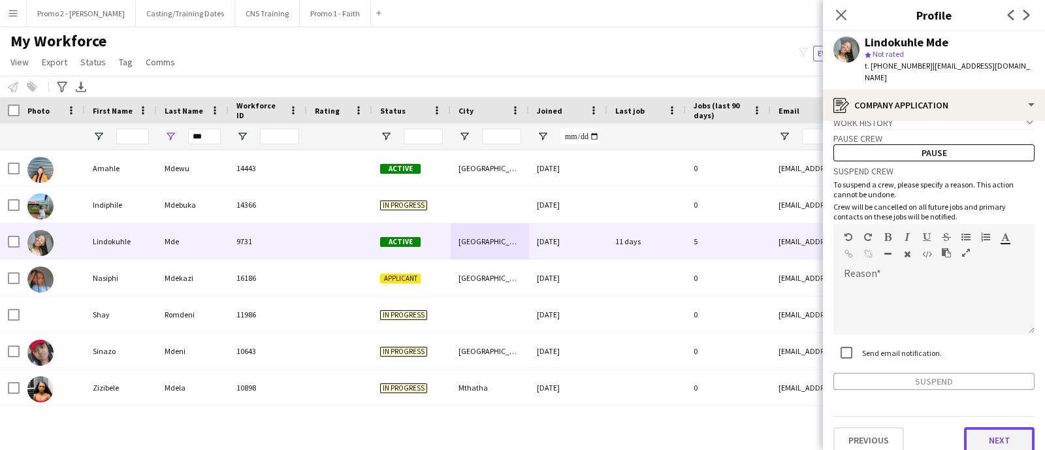
click at [986, 427] on button "Next" at bounding box center [999, 440] width 71 height 26
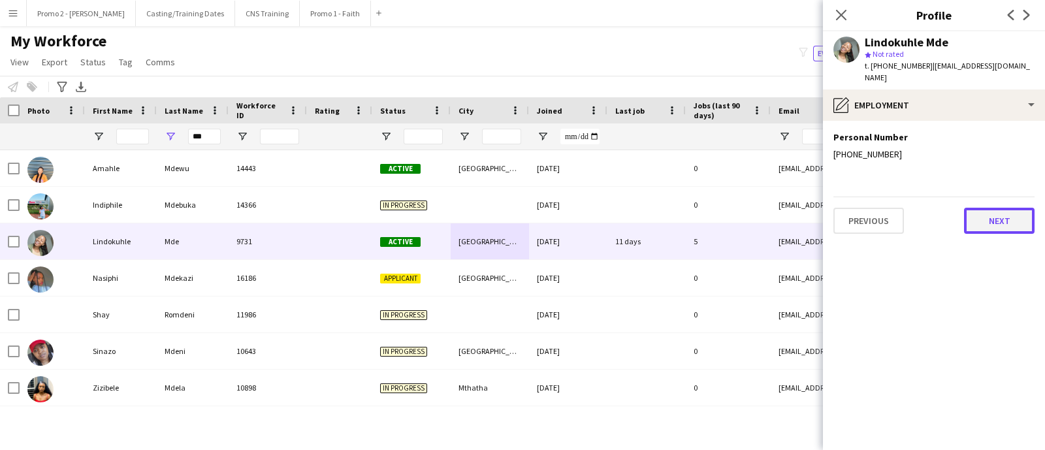
click at [979, 208] on button "Next" at bounding box center [999, 221] width 71 height 26
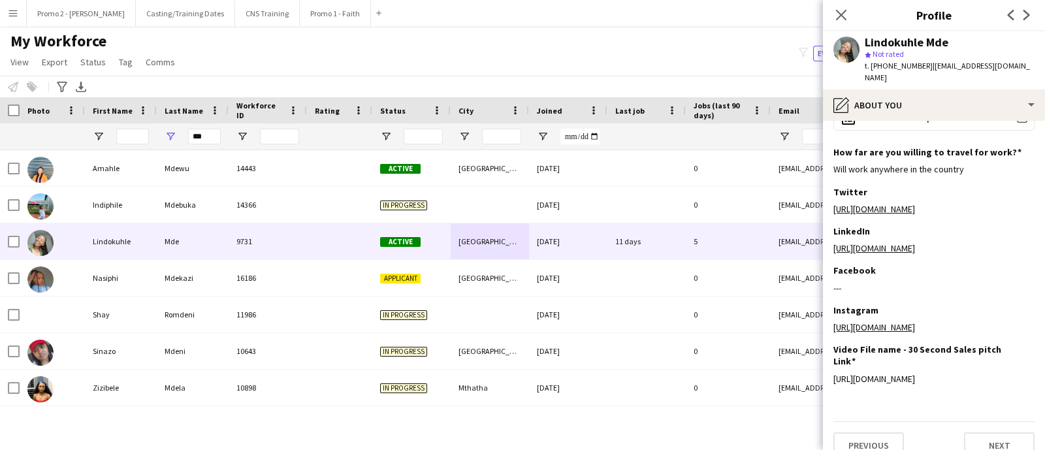
scroll to position [255, 0]
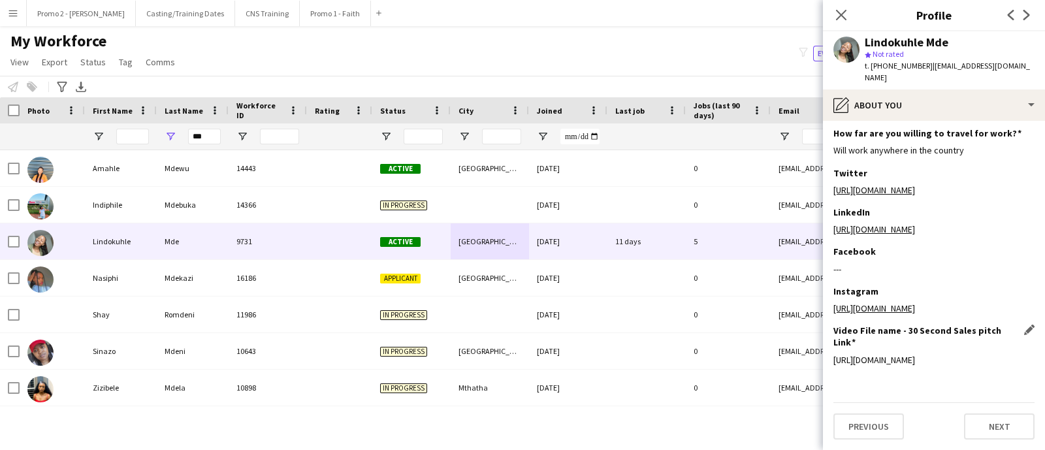
click at [919, 360] on div "https://drive.google.com/file/d/1FL3_fYKn-XeXdTETi-1spB_0rqFQ7MhC/view?usp=driv…" at bounding box center [933, 360] width 201 height 12
drag, startPoint x: 1018, startPoint y: 360, endPoint x: 887, endPoint y: 360, distance: 130.6
click at [826, 349] on app-section-data-types "Bio Edit this field I am a motivated student seeking growth, experience, and ex…" at bounding box center [934, 285] width 222 height 329
copy div "https://drive.google.com/file/d/1FL3_fYKn-XeXdTETi-1spB_0rqFQ7MhC/view?usp=driv…"
click at [490, 40] on div "My Workforce View Views Default view Applicants New view Update view Delete vie…" at bounding box center [522, 53] width 1045 height 44
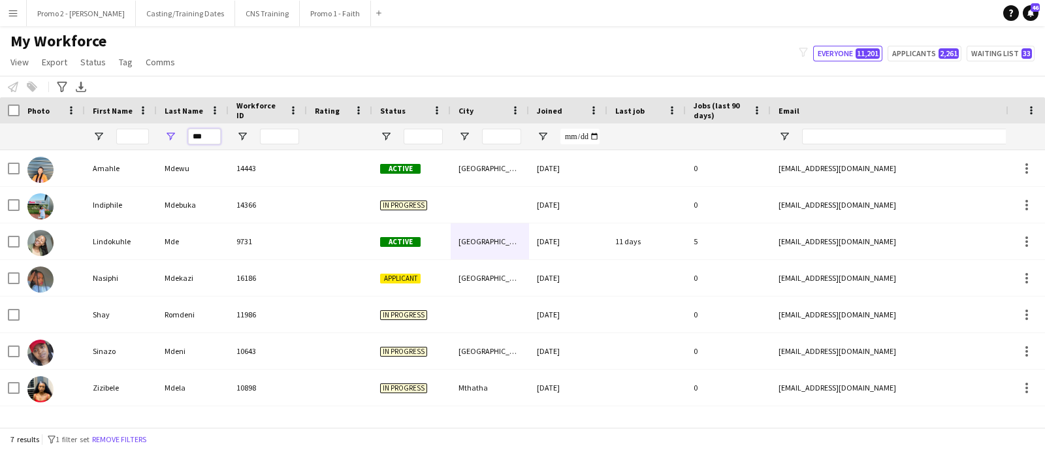
drag, startPoint x: 218, startPoint y: 140, endPoint x: 157, endPoint y: 136, distance: 60.8
click at [157, 136] on div "***" at bounding box center [193, 136] width 72 height 26
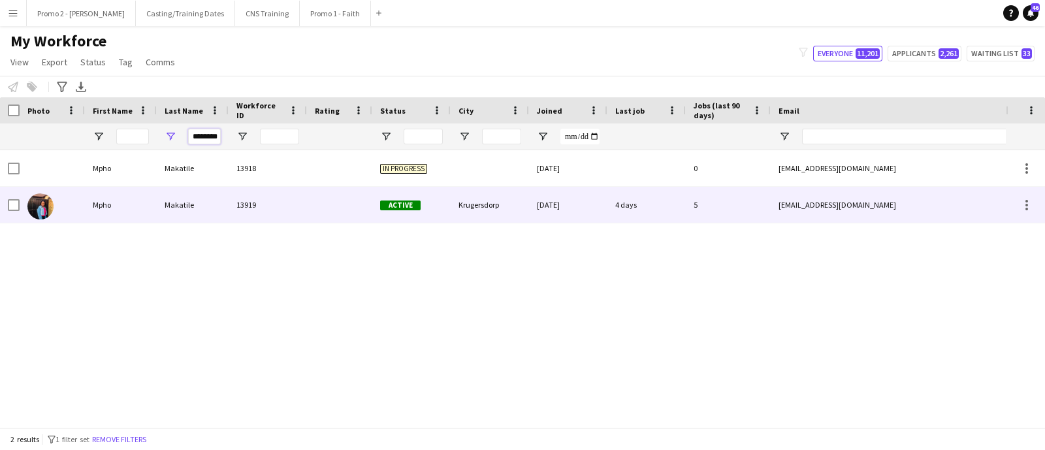
type input "********"
click at [486, 204] on div "Krugersdorp" at bounding box center [489, 205] width 78 height 36
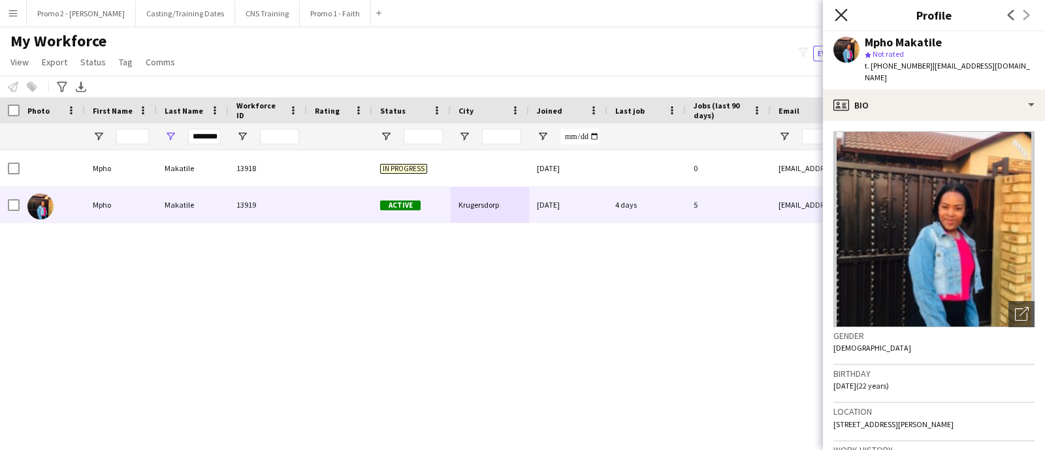
click at [838, 14] on icon "Close pop-in" at bounding box center [840, 14] width 12 height 12
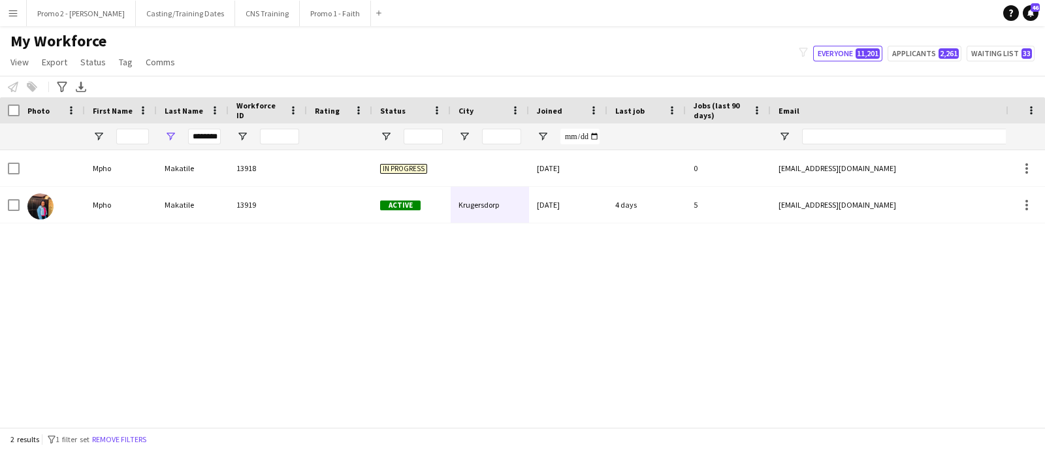
click at [733, 262] on div "Mpho Makatile 13918 In progress 21-06-2025 0 mphomakatile09@gmail.com +27634229…" at bounding box center [502, 282] width 1005 height 264
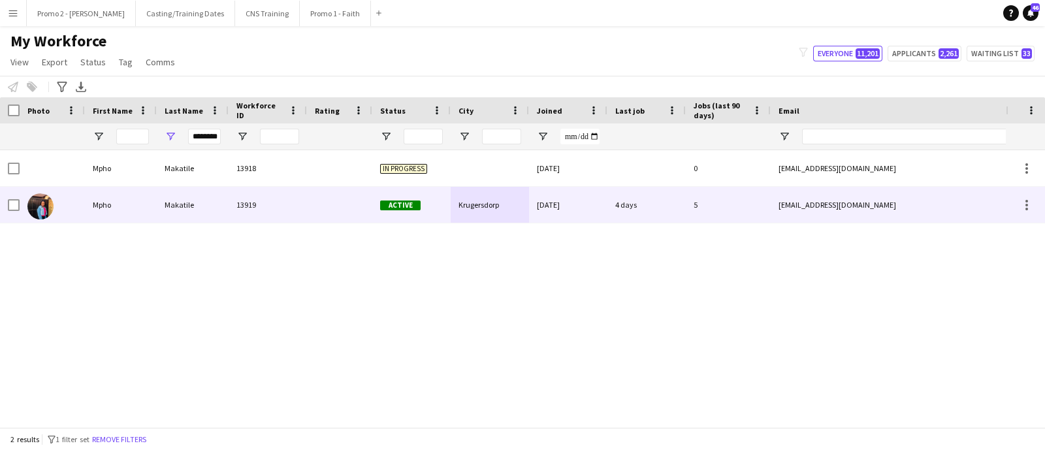
click at [485, 208] on div "Krugersdorp" at bounding box center [489, 205] width 78 height 36
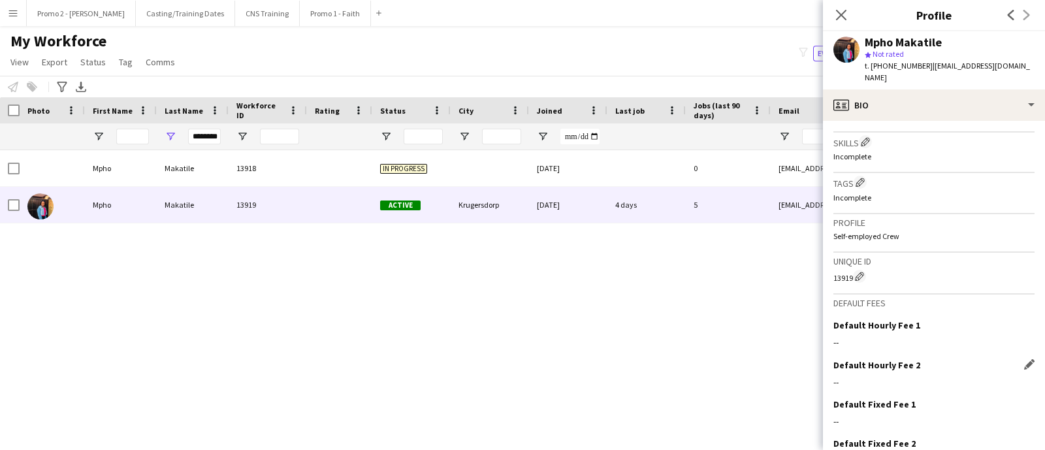
scroll to position [537, 0]
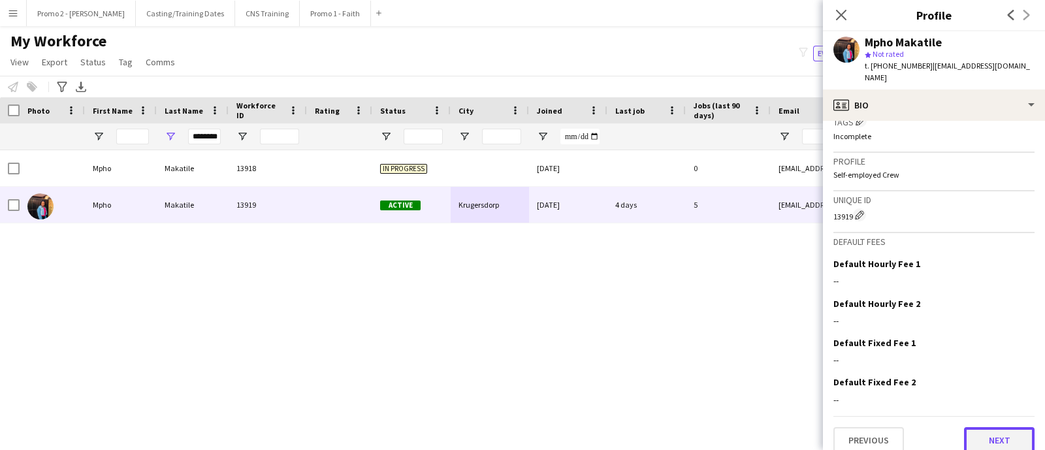
click at [964, 427] on button "Next" at bounding box center [999, 440] width 71 height 26
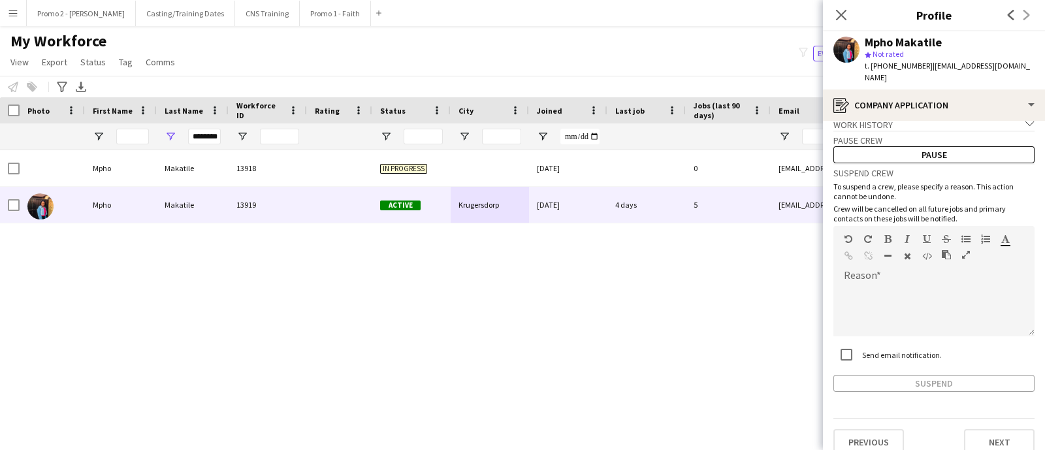
scroll to position [17, 0]
click at [964, 427] on button "Next" at bounding box center [999, 440] width 71 height 26
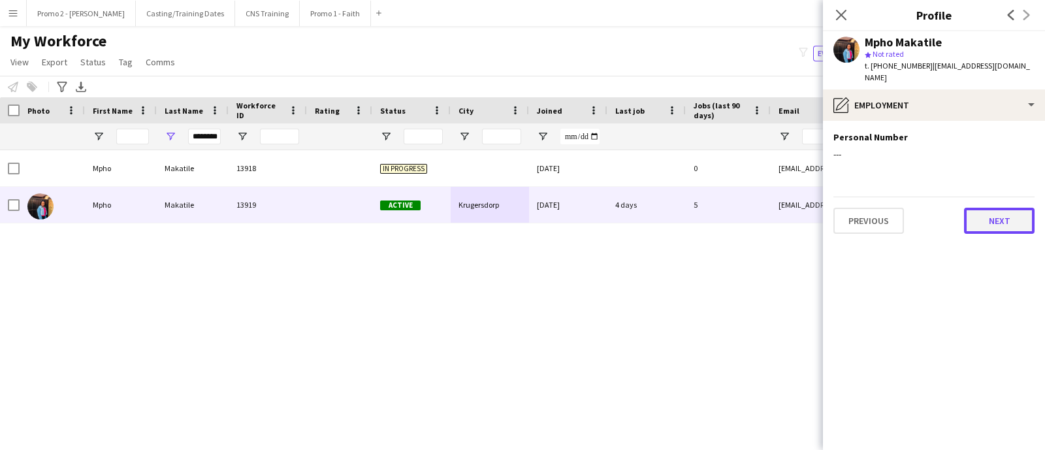
click at [1000, 208] on button "Next" at bounding box center [999, 221] width 71 height 26
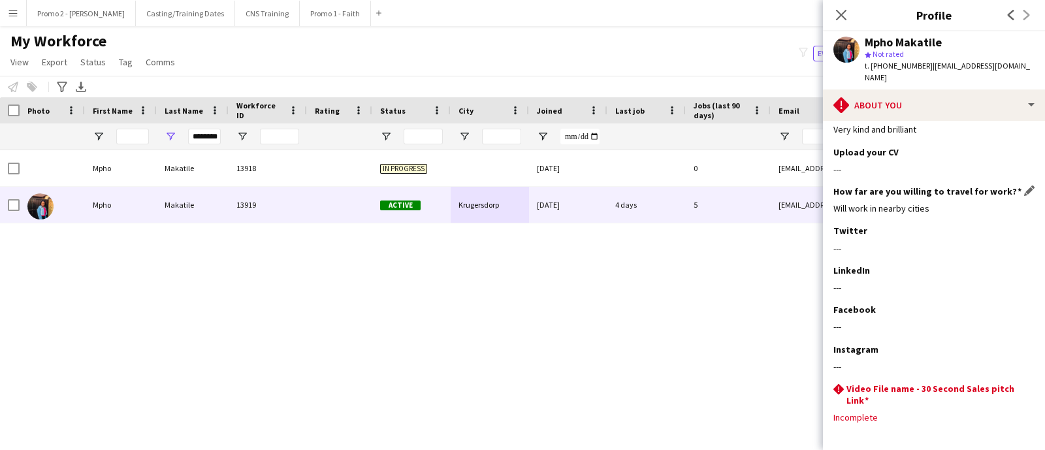
scroll to position [105, 0]
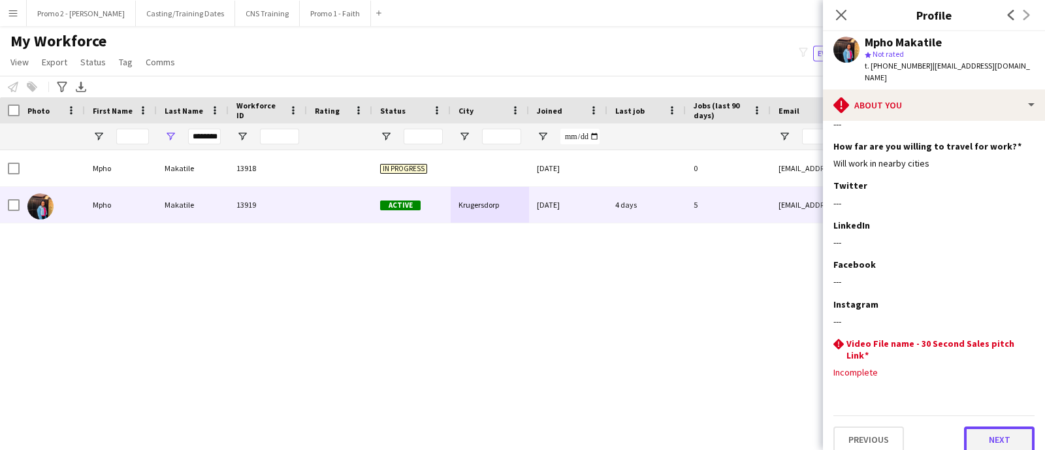
click at [990, 426] on button "Next" at bounding box center [999, 439] width 71 height 26
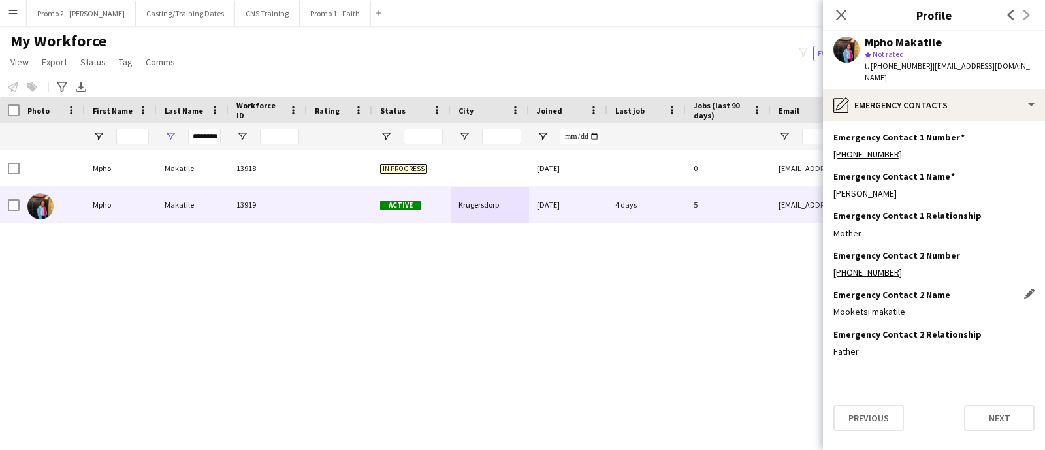
scroll to position [0, 0]
click at [979, 405] on button "Next" at bounding box center [999, 418] width 71 height 26
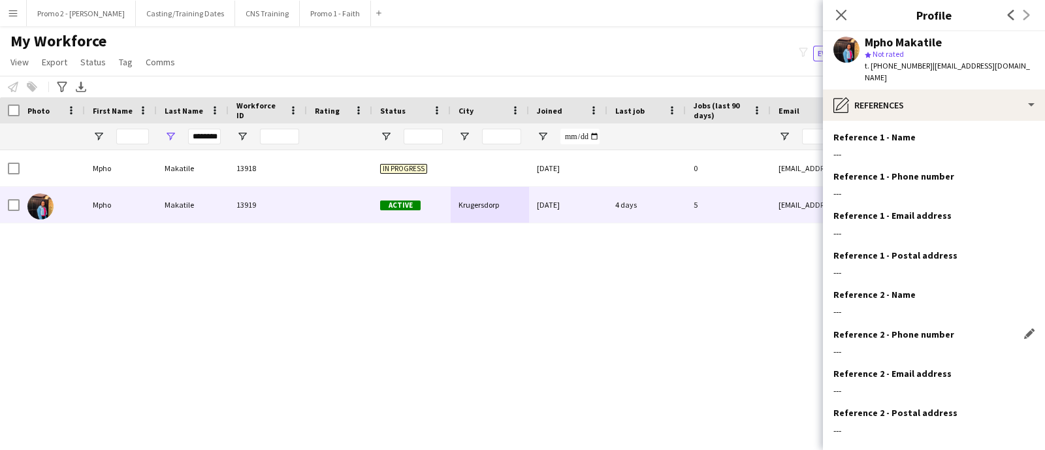
scroll to position [57, 0]
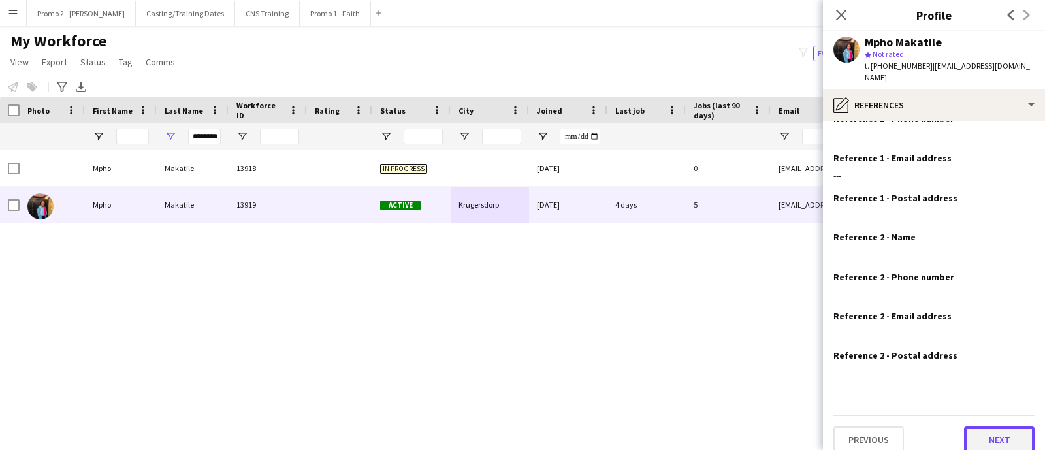
click at [973, 426] on button "Next" at bounding box center [999, 439] width 71 height 26
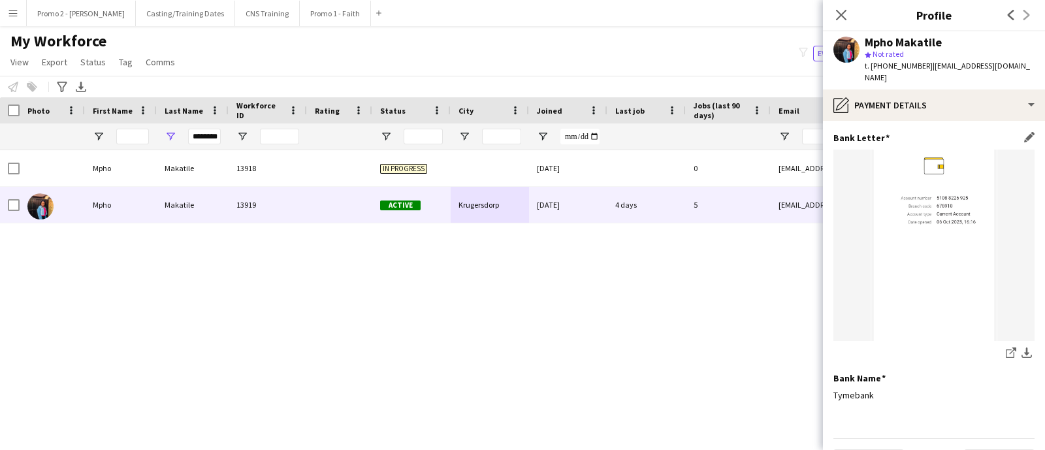
scroll to position [101, 0]
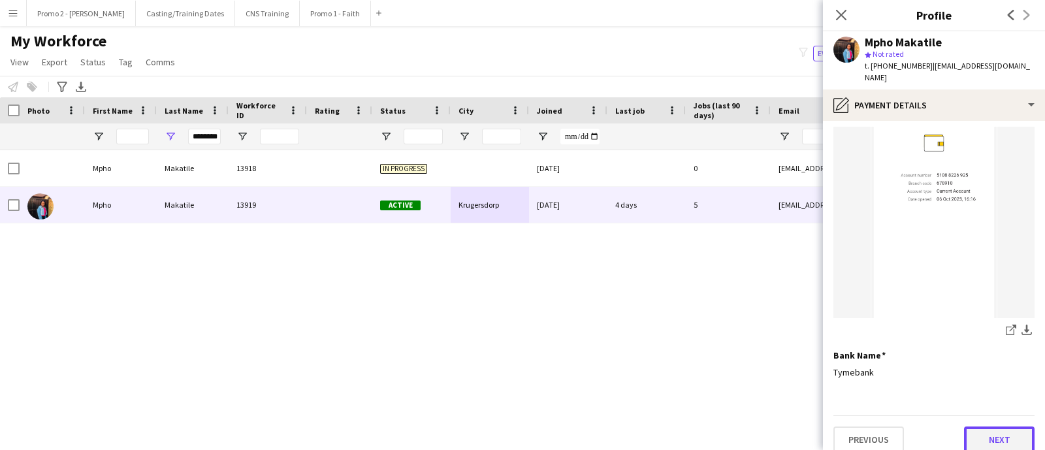
click at [983, 426] on button "Next" at bounding box center [999, 439] width 71 height 26
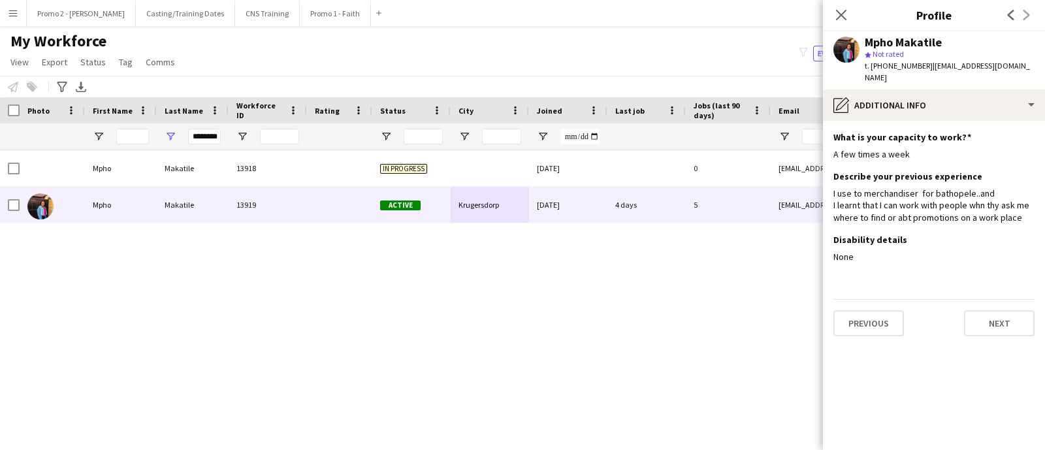
scroll to position [0, 0]
click at [994, 310] on button "Next" at bounding box center [999, 323] width 71 height 26
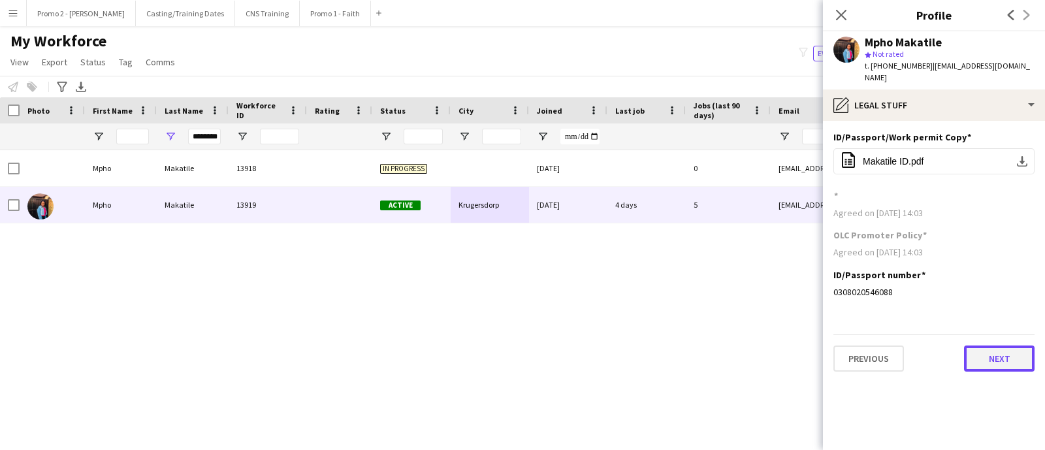
click at [998, 345] on button "Next" at bounding box center [999, 358] width 71 height 26
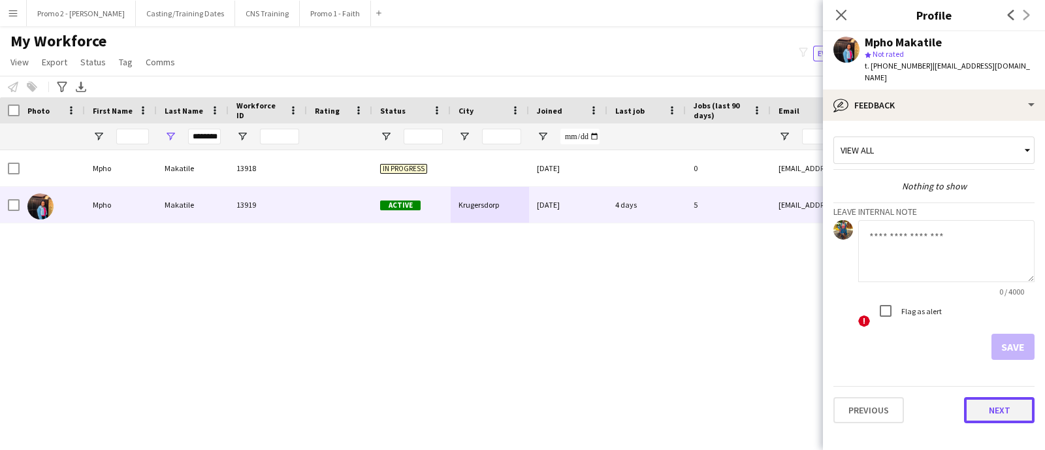
click at [992, 397] on button "Next" at bounding box center [999, 410] width 71 height 26
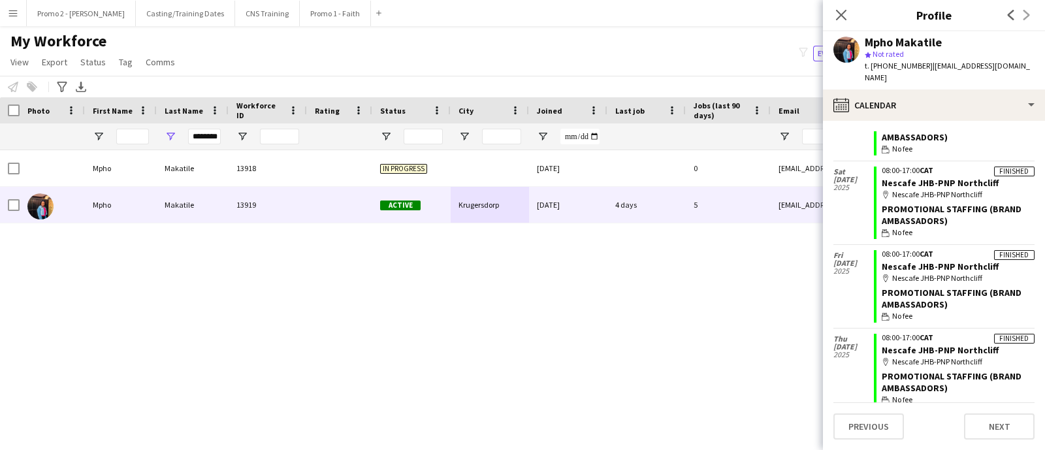
scroll to position [168, 0]
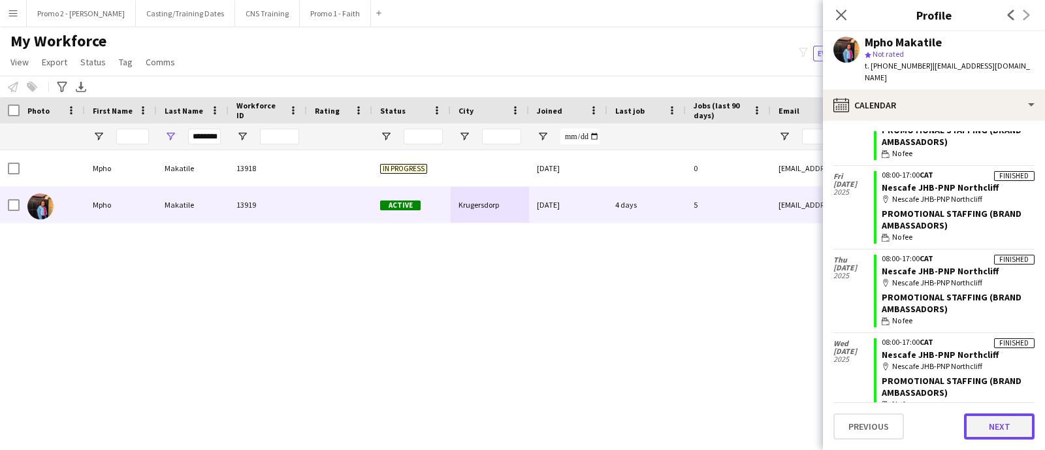
click at [1009, 426] on button "Next" at bounding box center [999, 426] width 71 height 26
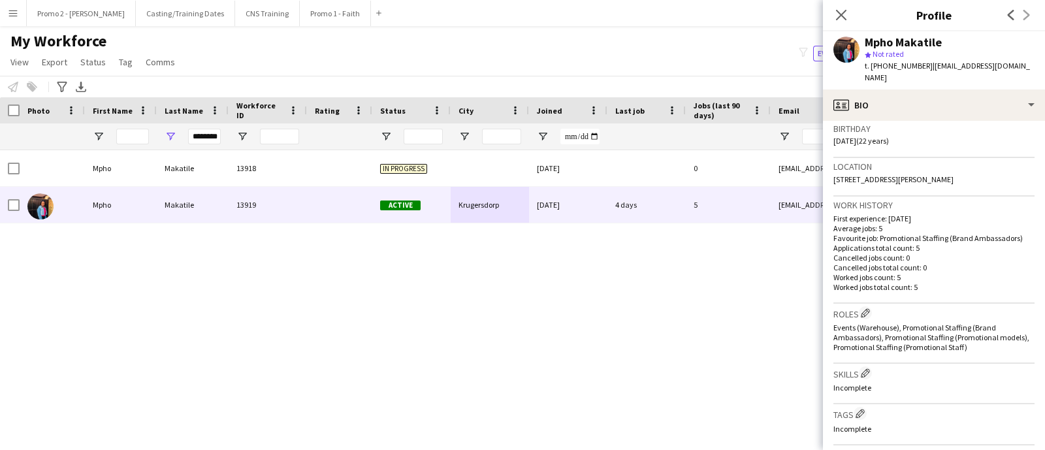
scroll to position [537, 0]
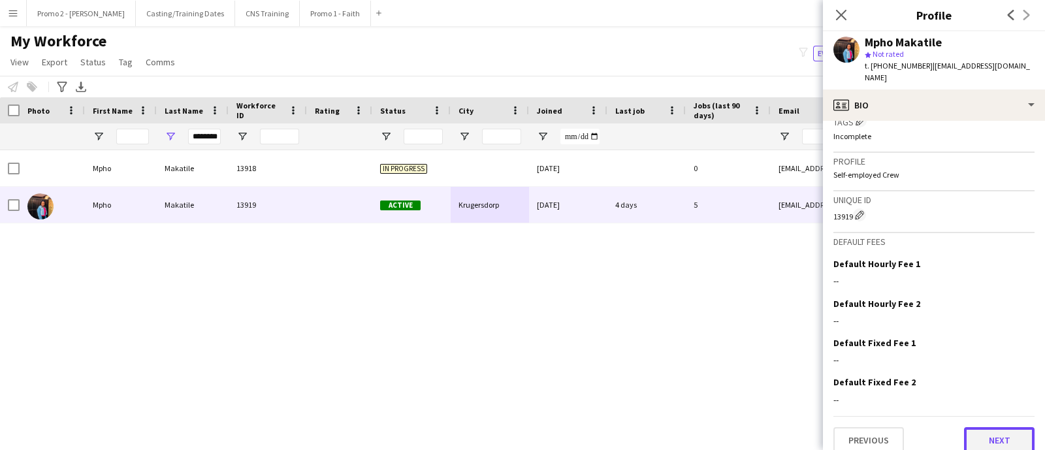
click at [987, 427] on button "Next" at bounding box center [999, 440] width 71 height 26
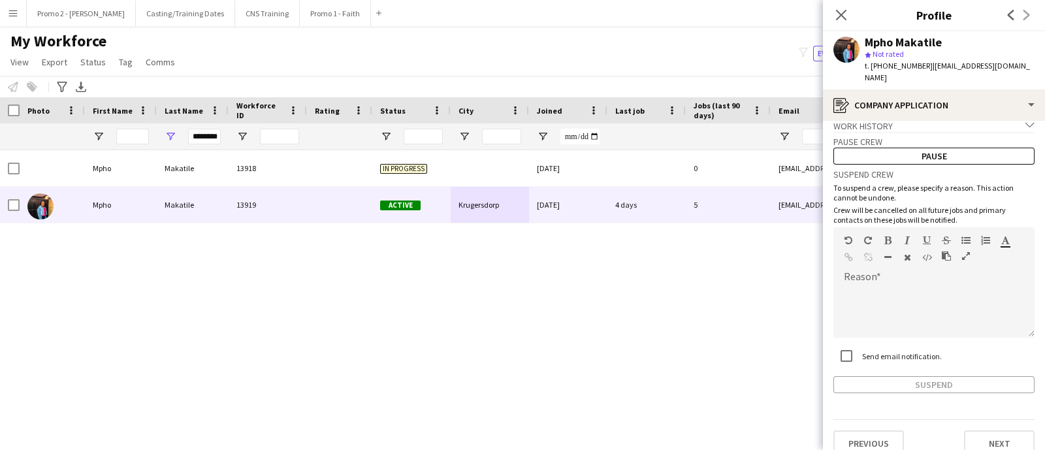
scroll to position [17, 0]
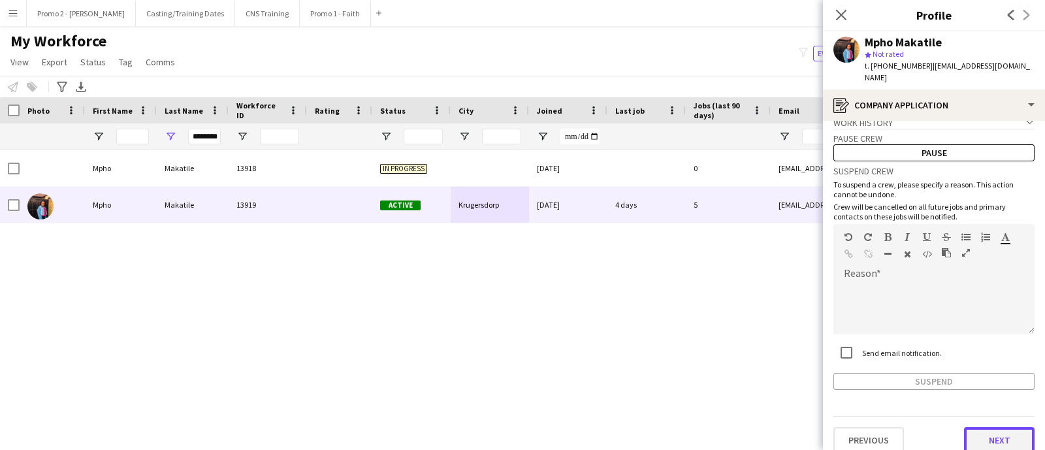
click at [973, 427] on button "Next" at bounding box center [999, 440] width 71 height 26
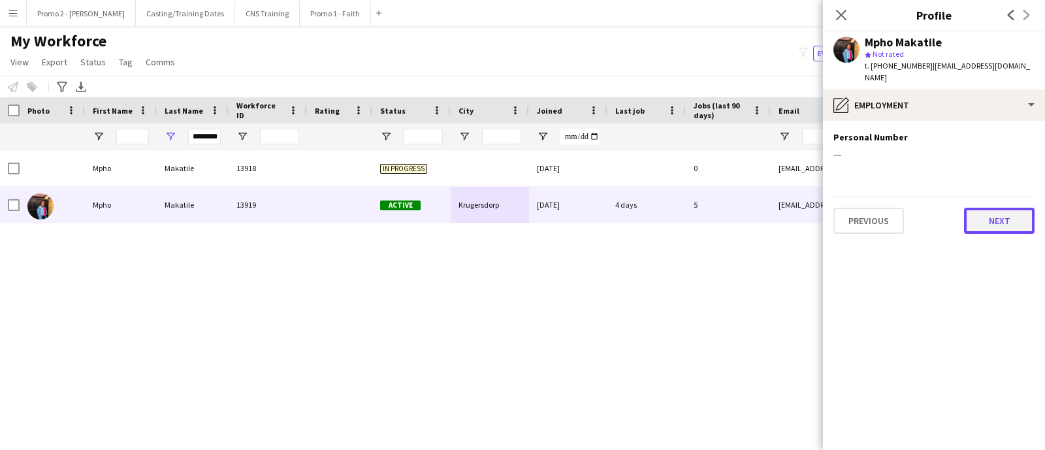
click at [993, 208] on button "Next" at bounding box center [999, 221] width 71 height 26
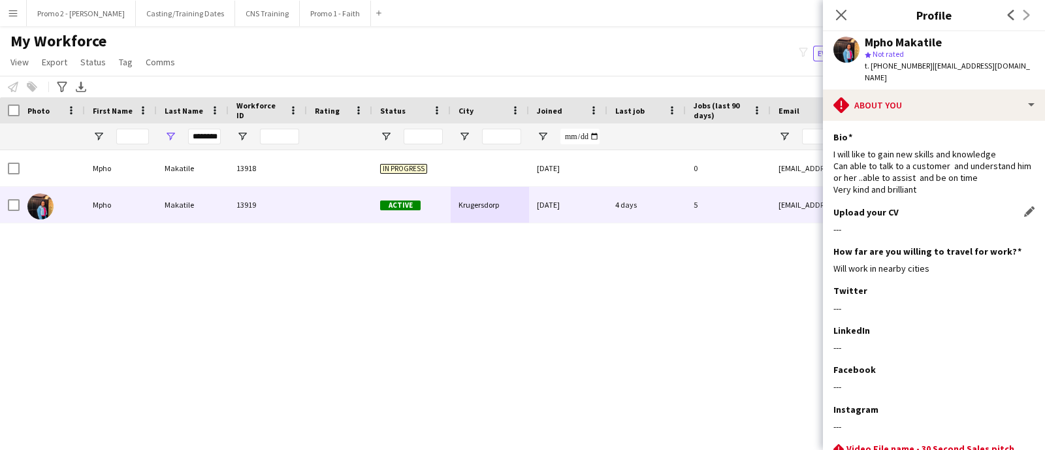
scroll to position [105, 0]
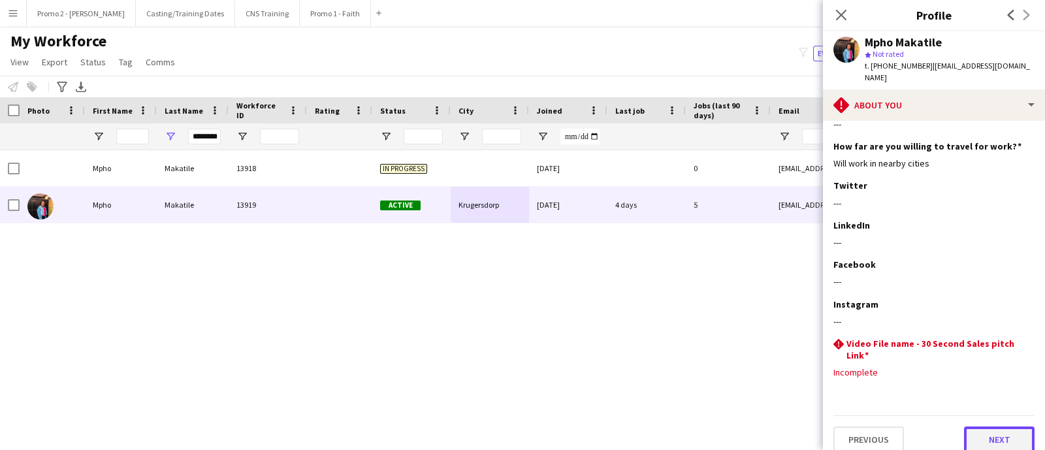
click at [983, 430] on button "Next" at bounding box center [999, 439] width 71 height 26
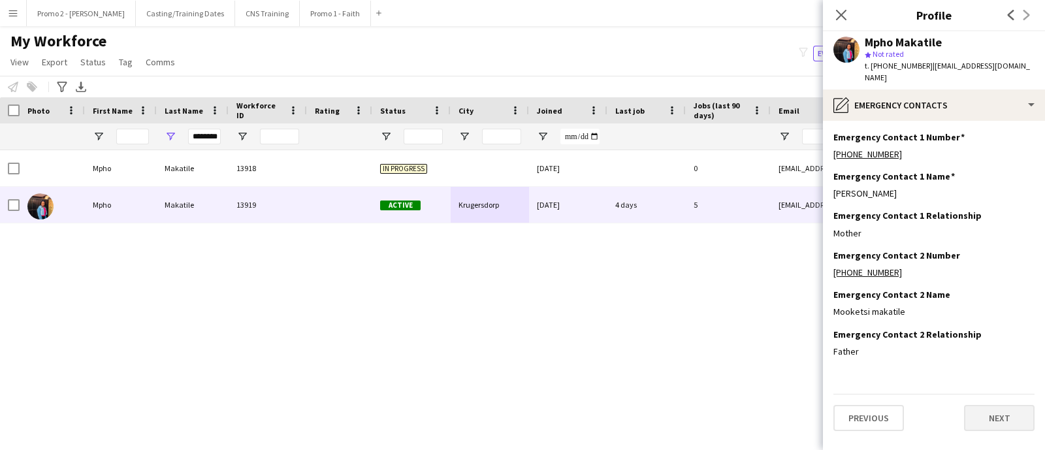
scroll to position [0, 0]
click at [984, 409] on button "Next" at bounding box center [999, 418] width 71 height 26
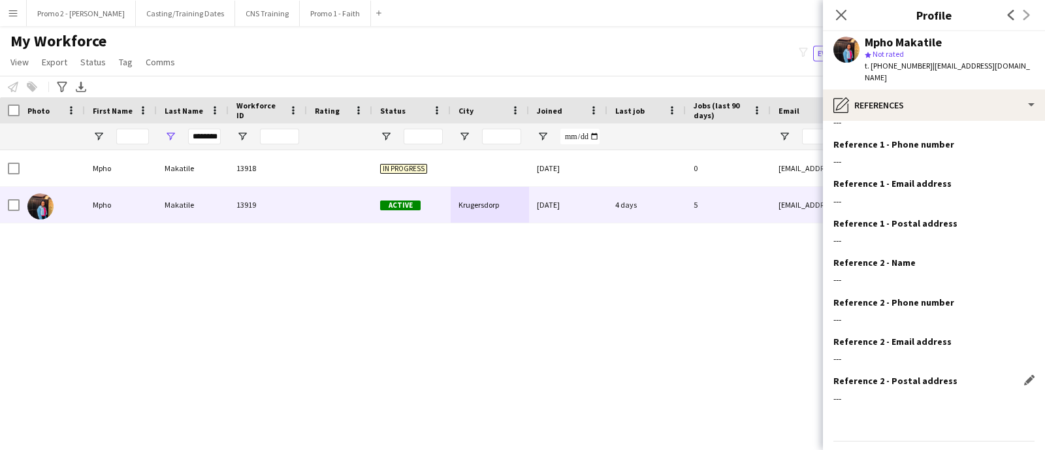
scroll to position [57, 0]
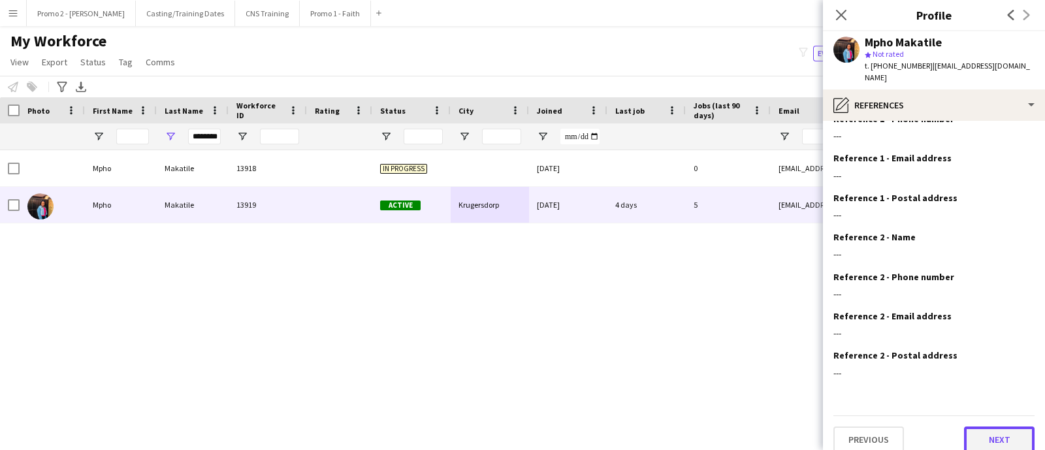
click at [981, 426] on button "Next" at bounding box center [999, 439] width 71 height 26
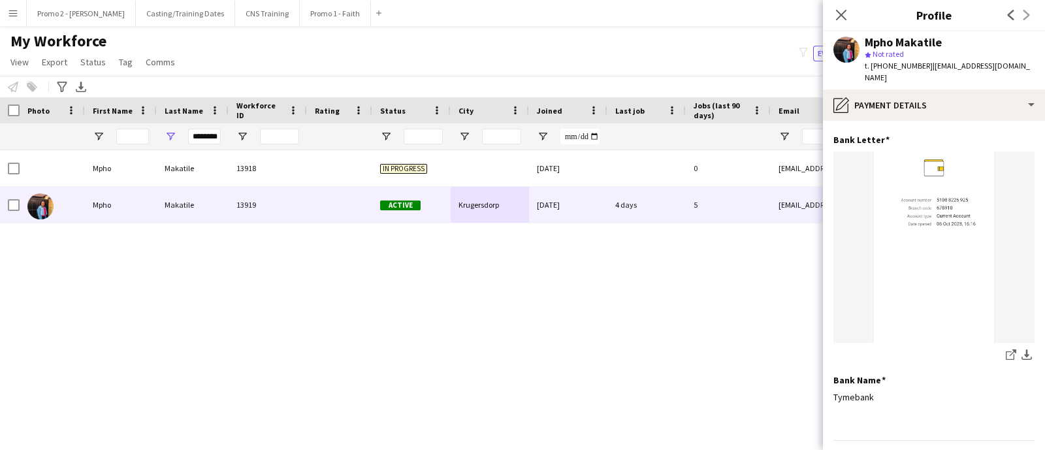
scroll to position [101, 0]
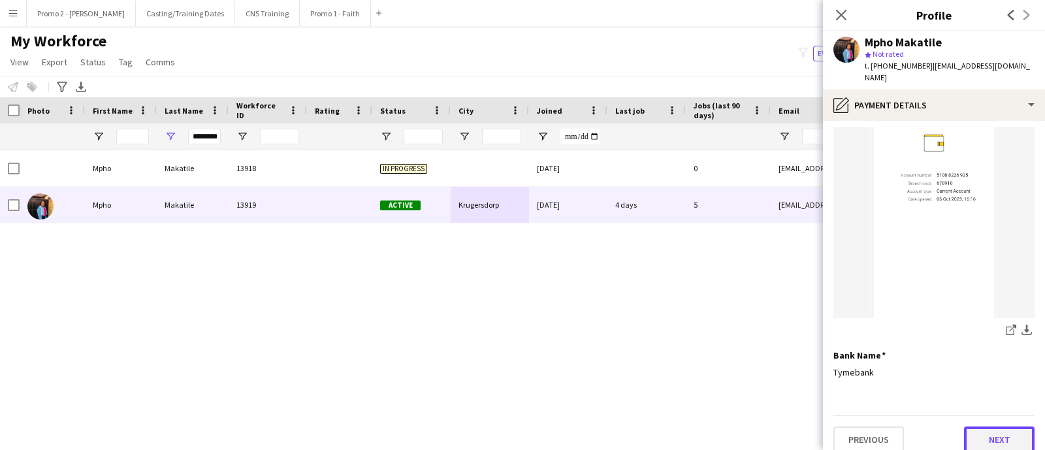
click at [986, 426] on button "Next" at bounding box center [999, 439] width 71 height 26
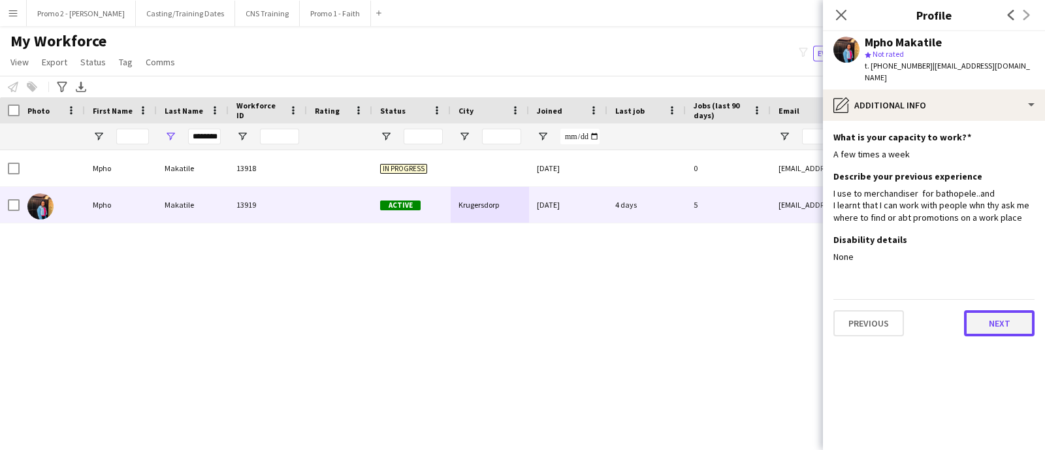
click at [982, 310] on button "Next" at bounding box center [999, 323] width 71 height 26
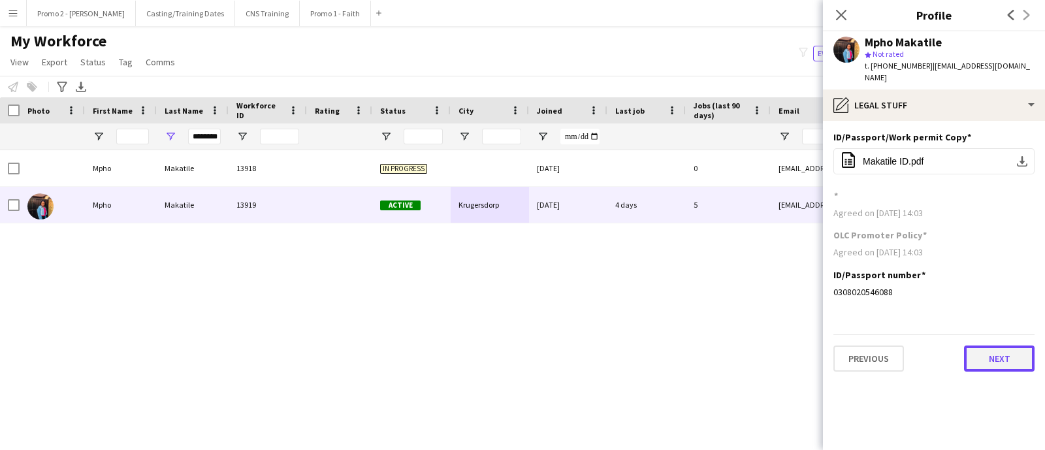
click at [971, 345] on button "Next" at bounding box center [999, 358] width 71 height 26
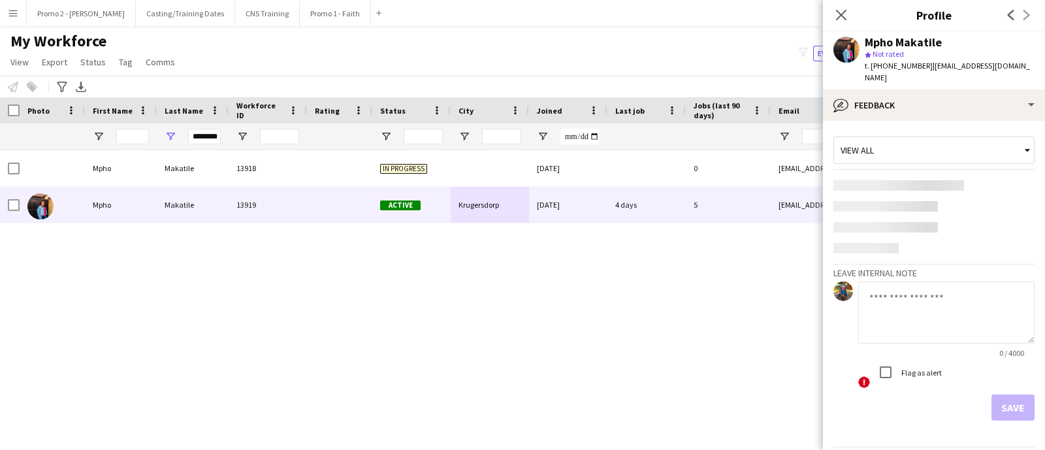
click at [894, 288] on textarea at bounding box center [946, 312] width 176 height 62
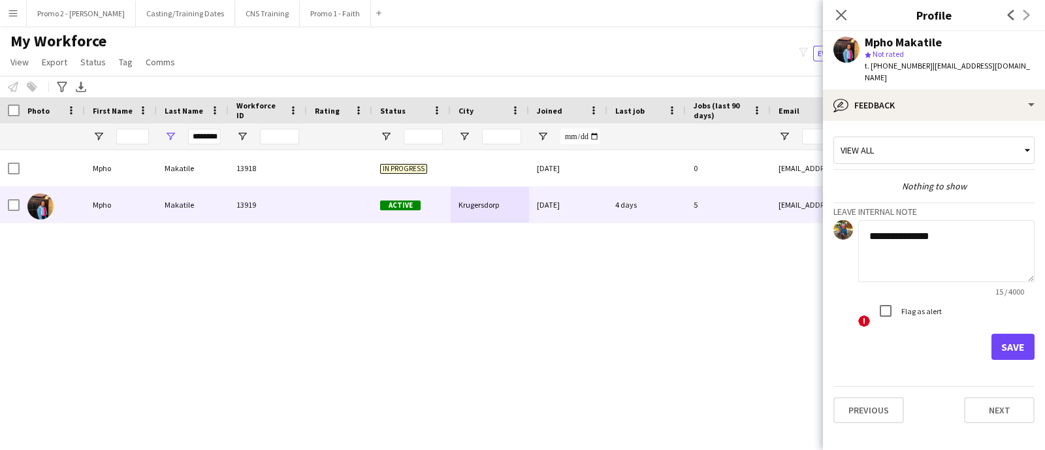
type textarea "**********"
click at [1003, 334] on button "Save" at bounding box center [1012, 347] width 43 height 26
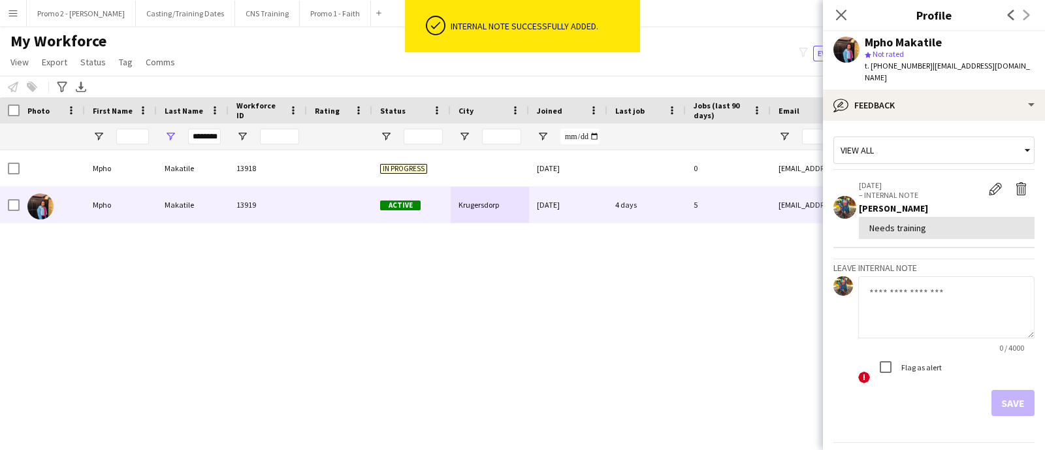
click at [511, 336] on div "Mpho Makatile 13918 In progress 21-06-2025 0 mphomakatile09@gmail.com +27634229…" at bounding box center [502, 282] width 1005 height 264
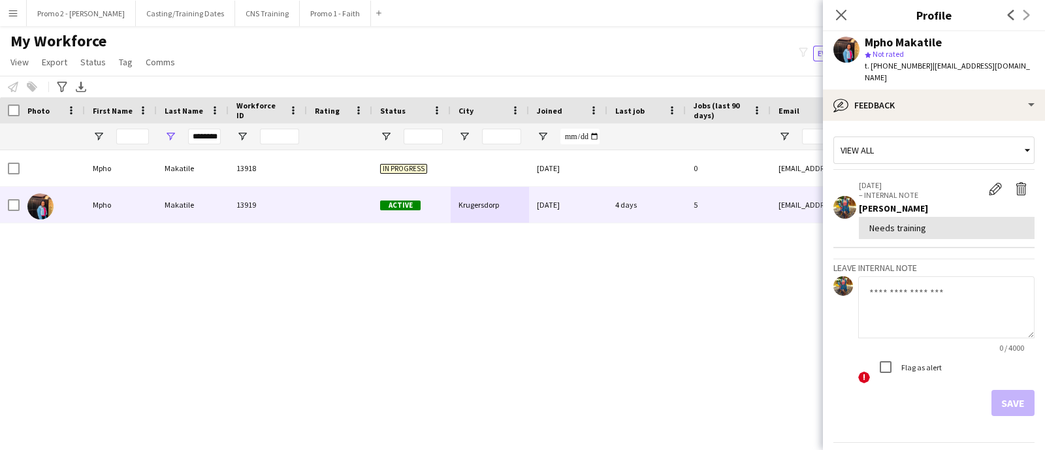
click at [345, 280] on div "Mpho Makatile 13918 In progress 21-06-2025 0 mphomakatile09@gmail.com +27634229…" at bounding box center [502, 282] width 1005 height 264
click at [618, 288] on div "Mpho Makatile 13918 In progress 21-06-2025 0 mphomakatile09@gmail.com +27634229…" at bounding box center [502, 282] width 1005 height 264
click at [988, 182] on app-icon "Edit internal note" at bounding box center [994, 188] width 13 height 13
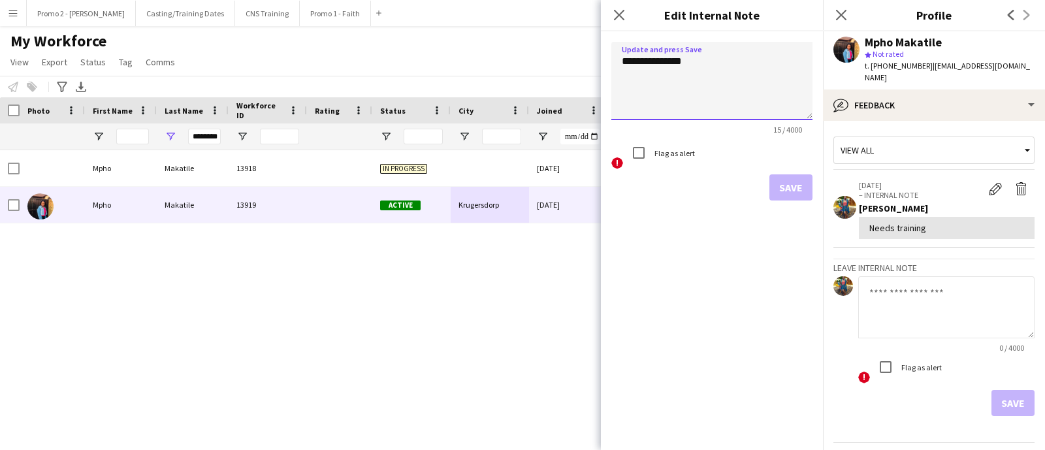
drag, startPoint x: 704, startPoint y: 65, endPoint x: 591, endPoint y: 63, distance: 113.0
click at [591, 63] on body "Menu Boards Boards Boards All jobs Status Workforce Workforce My Workforce Recr…" at bounding box center [522, 225] width 1045 height 450
type textarea "**********"
click at [786, 184] on button "Save" at bounding box center [790, 187] width 43 height 26
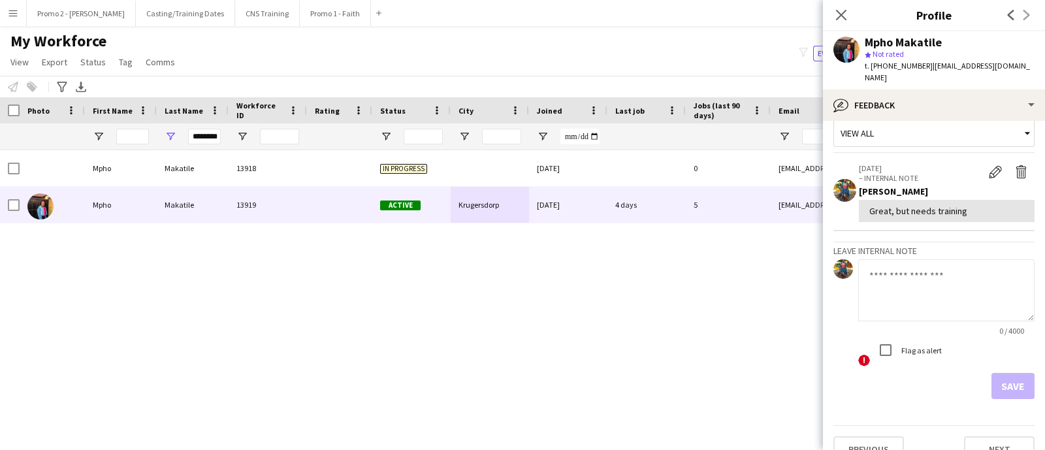
scroll to position [26, 0]
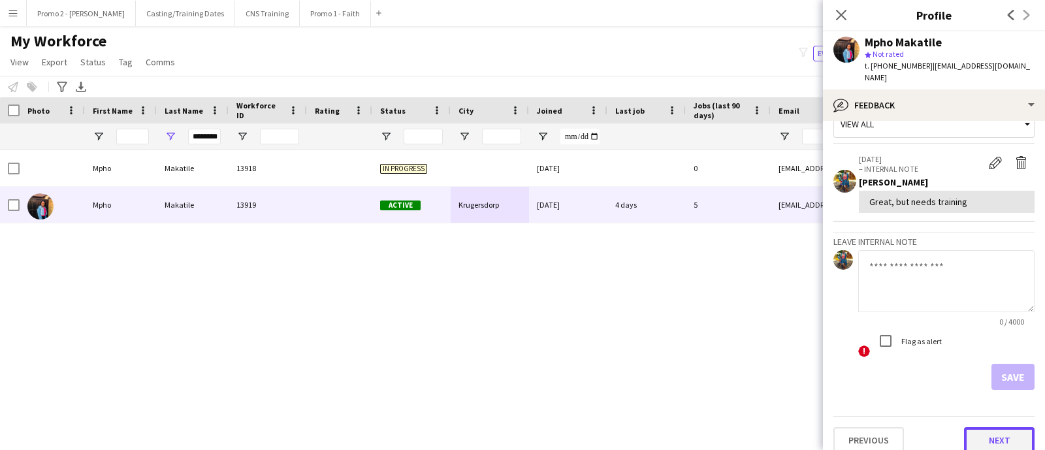
click at [966, 427] on button "Next" at bounding box center [999, 440] width 71 height 26
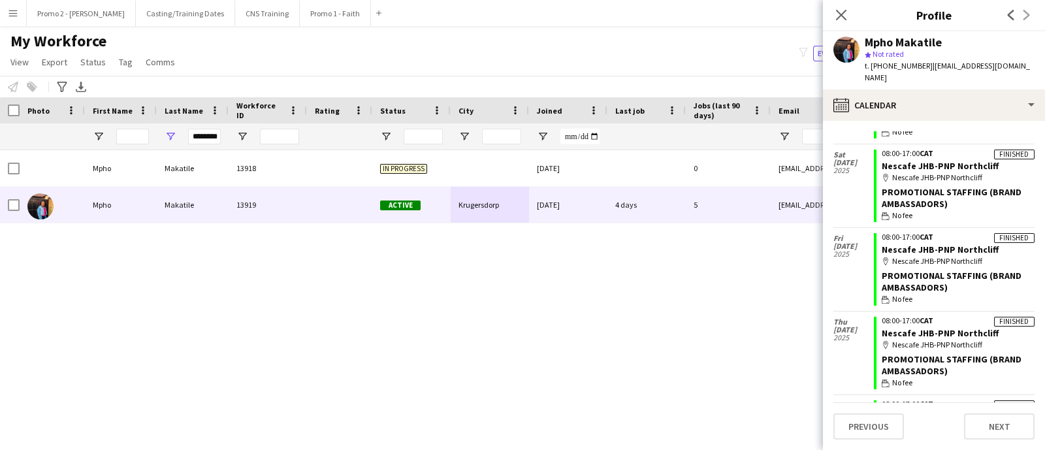
scroll to position [168, 0]
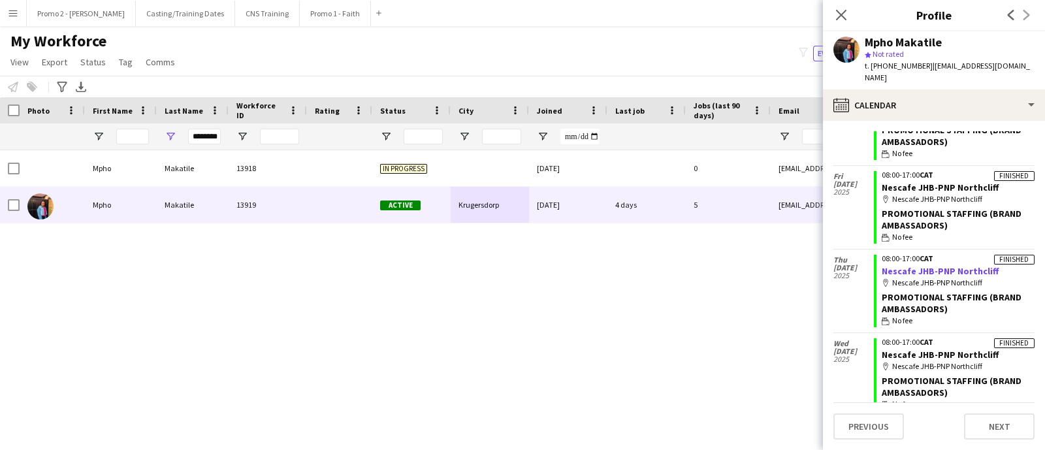
click at [902, 265] on link "Nescafe JHB-PNP Northcliff" at bounding box center [939, 271] width 117 height 12
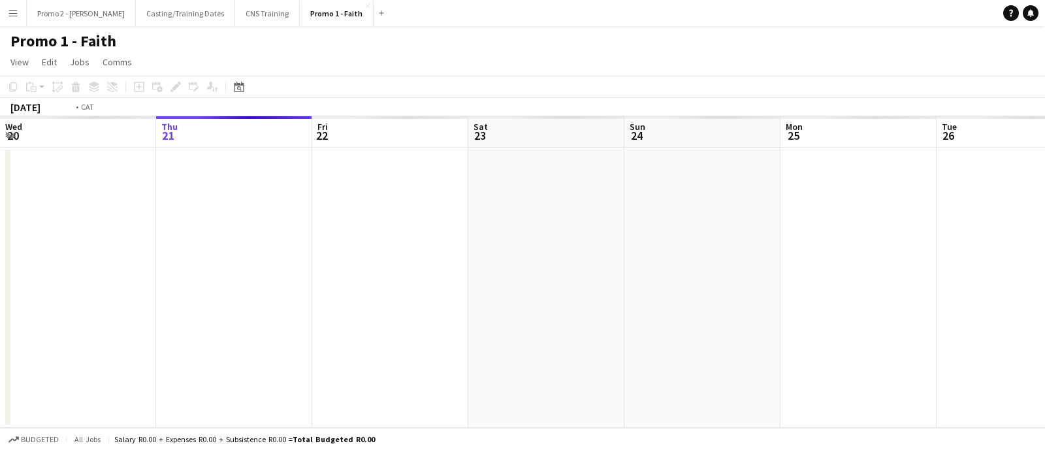
scroll to position [0, 448]
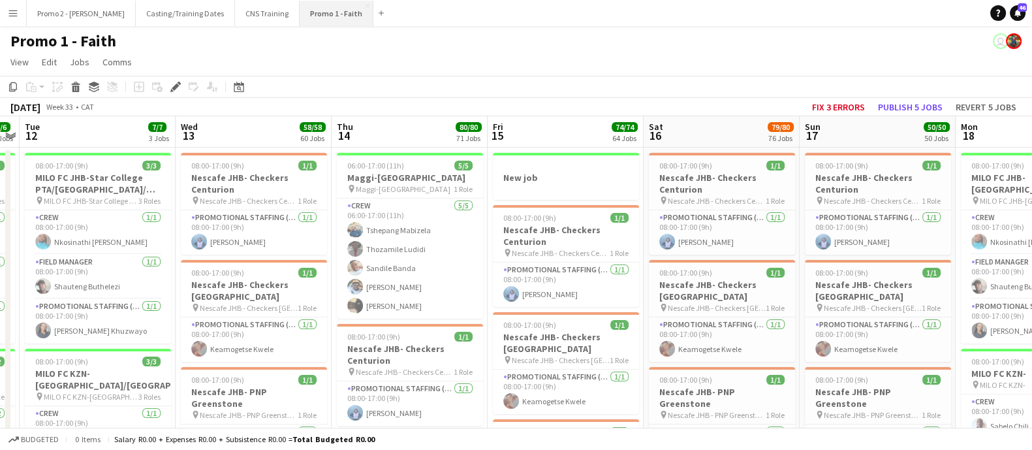
click at [300, 10] on button "Promo 1 - Faith Close" at bounding box center [337, 13] width 74 height 25
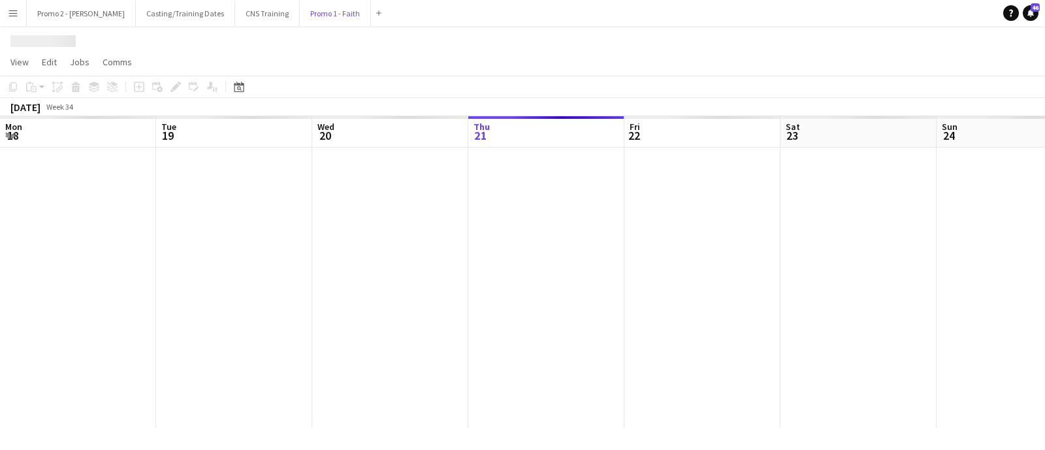
scroll to position [0, 312]
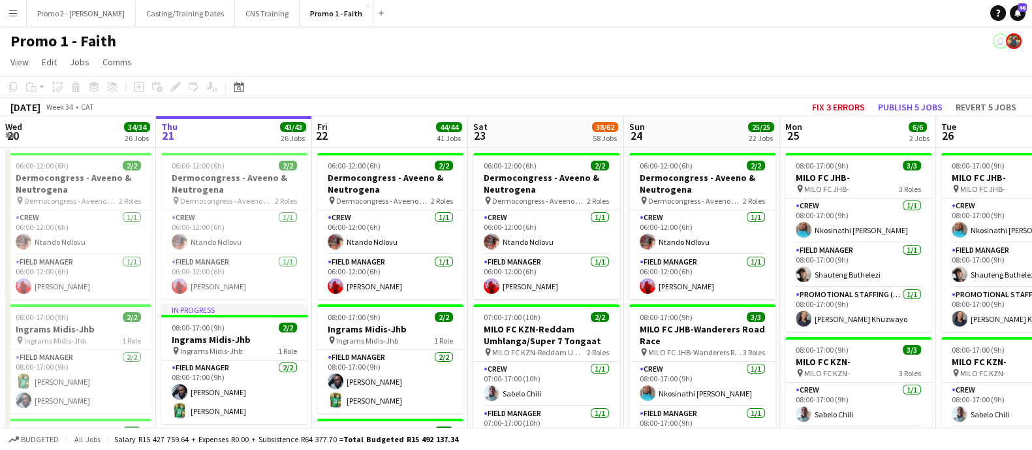
click at [8, 11] on app-icon "Menu" at bounding box center [13, 13] width 10 height 10
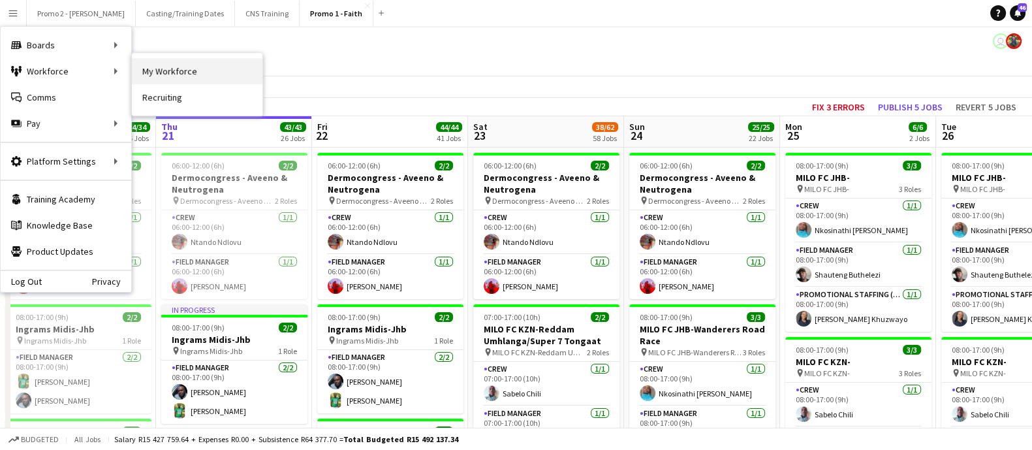
click at [186, 76] on link "My Workforce" at bounding box center [197, 71] width 131 height 26
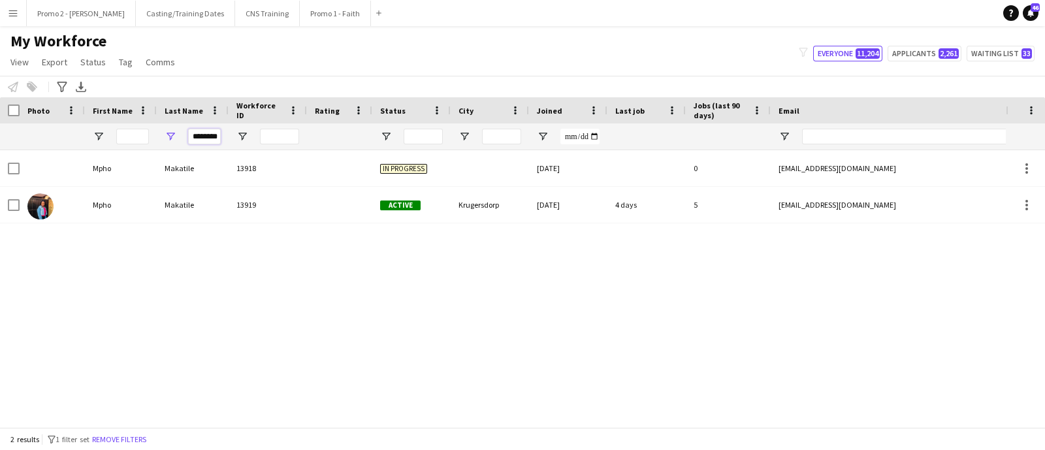
drag, startPoint x: 213, startPoint y: 137, endPoint x: 144, endPoint y: 136, distance: 69.2
click at [148, 135] on div "********" at bounding box center [707, 136] width 1415 height 26
type input "*"
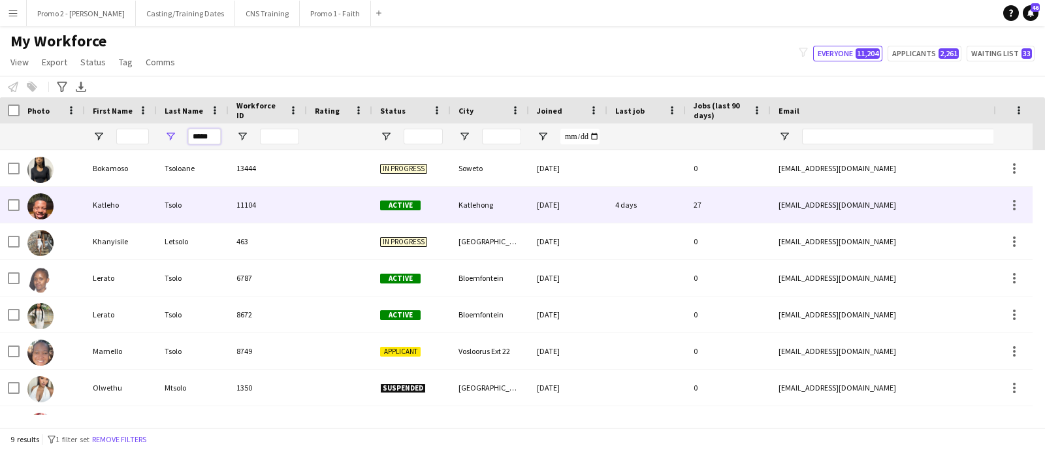
type input "*****"
click at [467, 205] on div "Katlehong" at bounding box center [489, 205] width 78 height 36
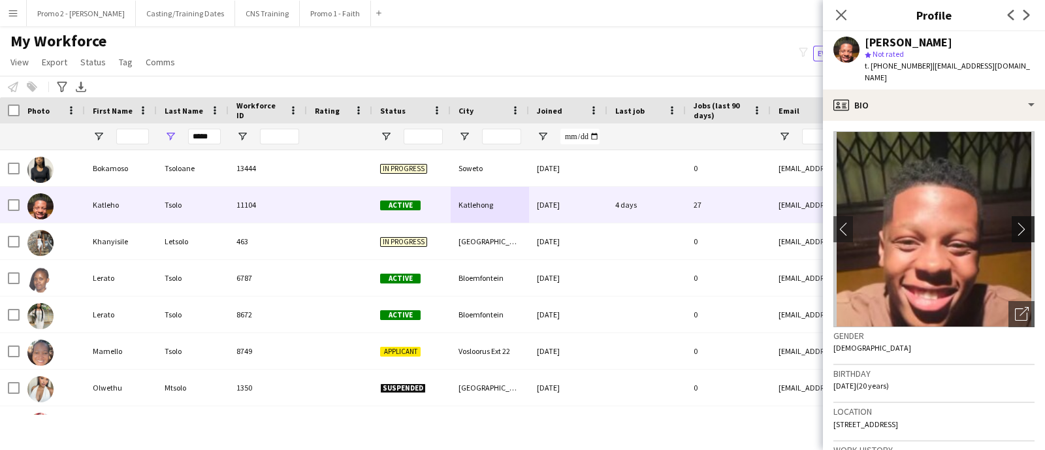
click at [1014, 223] on app-icon "chevron-right" at bounding box center [1024, 229] width 20 height 14
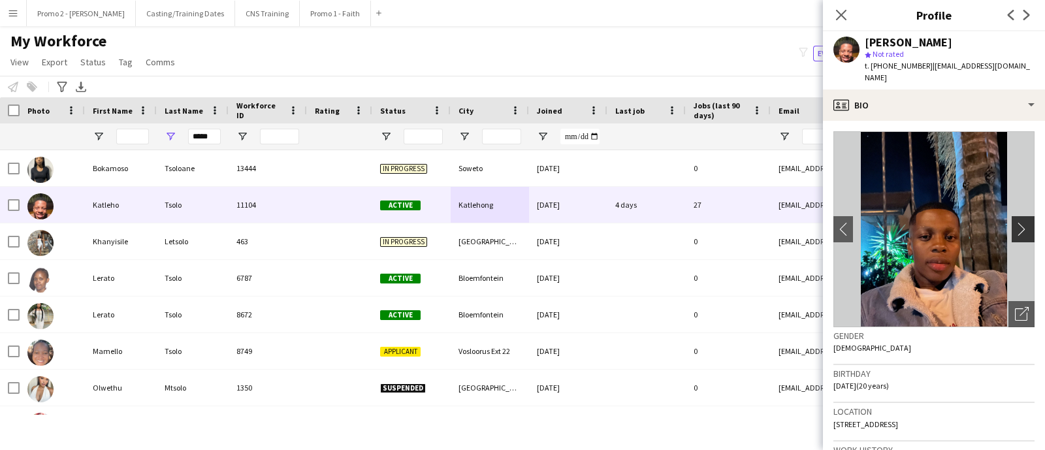
click at [1014, 222] on app-icon "chevron-right" at bounding box center [1024, 229] width 20 height 14
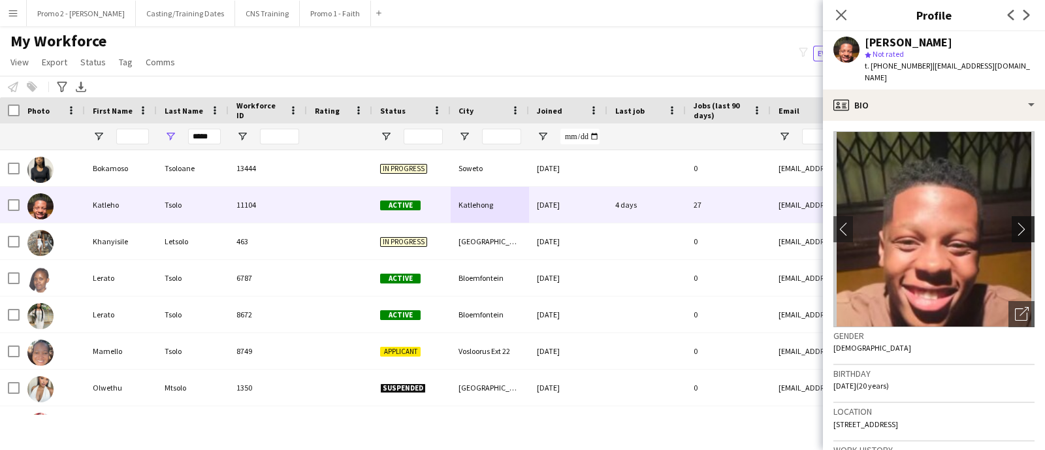
click at [1014, 222] on app-icon "chevron-right" at bounding box center [1024, 229] width 20 height 14
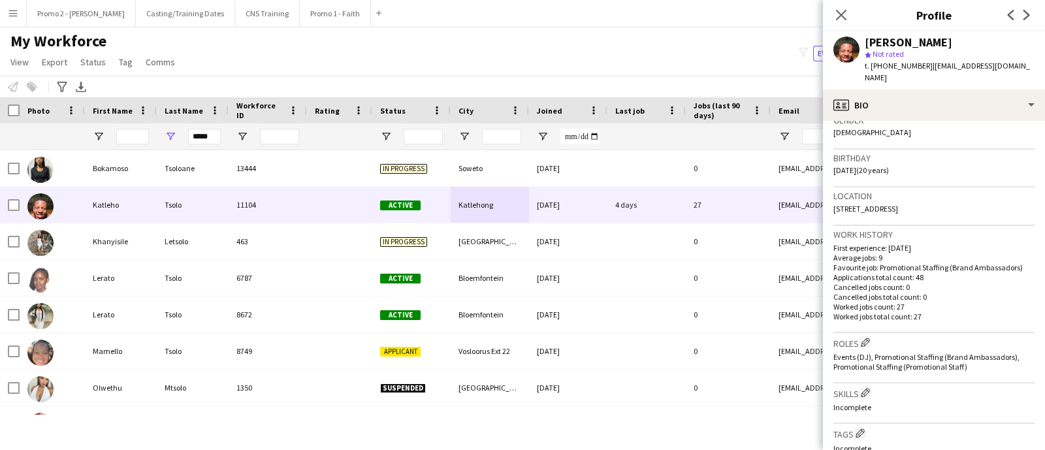
scroll to position [527, 0]
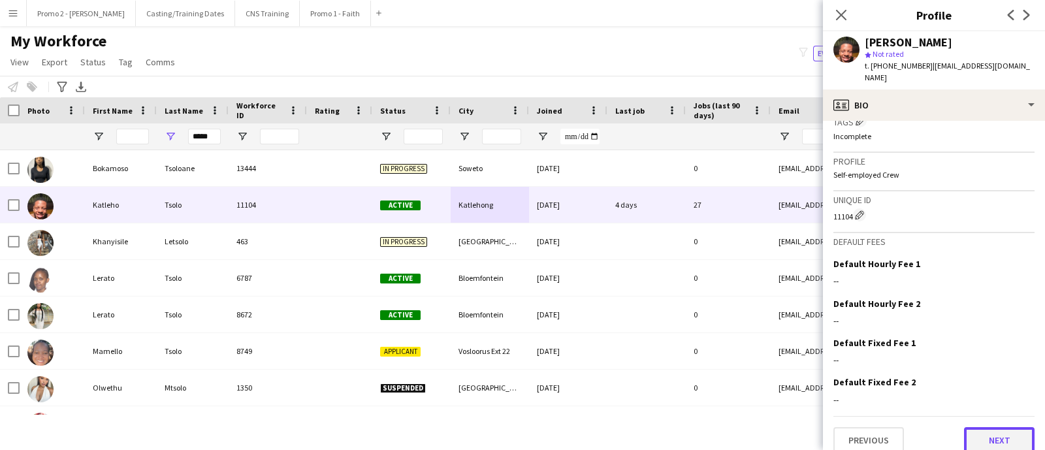
click at [1001, 427] on button "Next" at bounding box center [999, 440] width 71 height 26
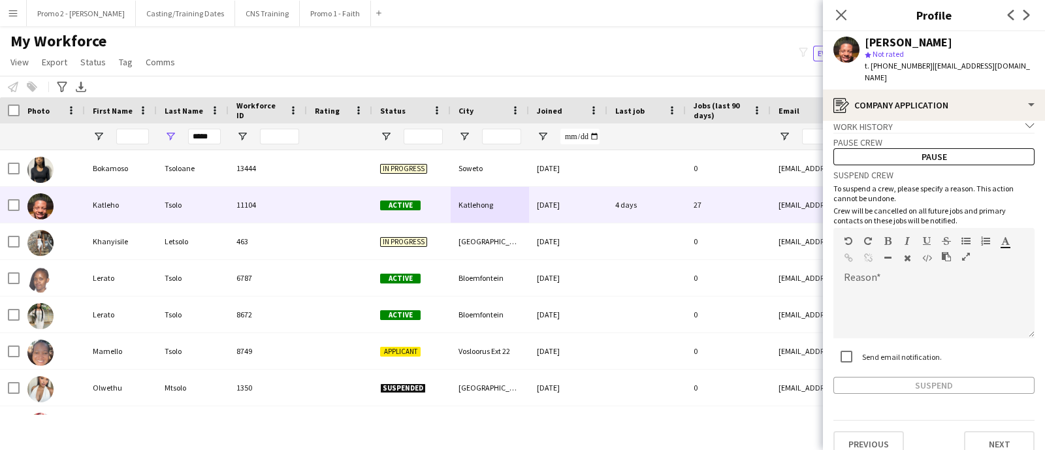
scroll to position [17, 0]
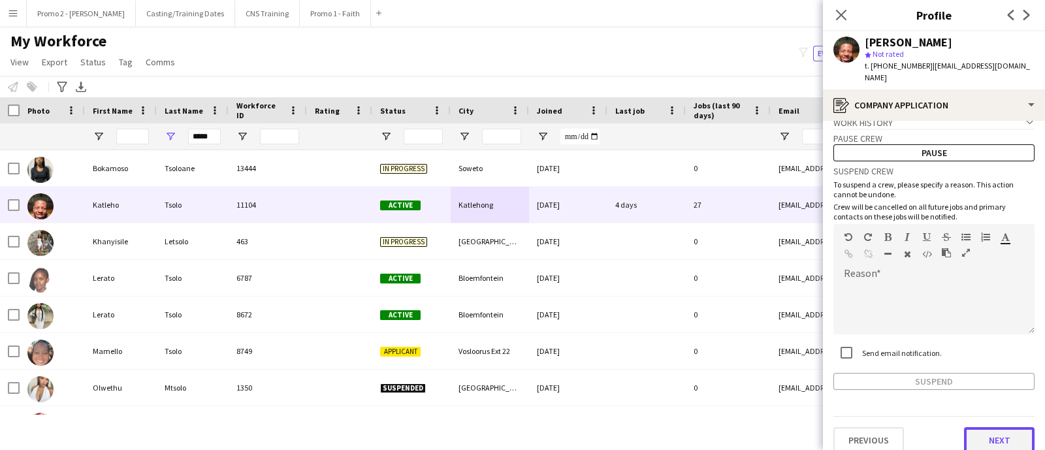
click at [979, 427] on button "Next" at bounding box center [999, 440] width 71 height 26
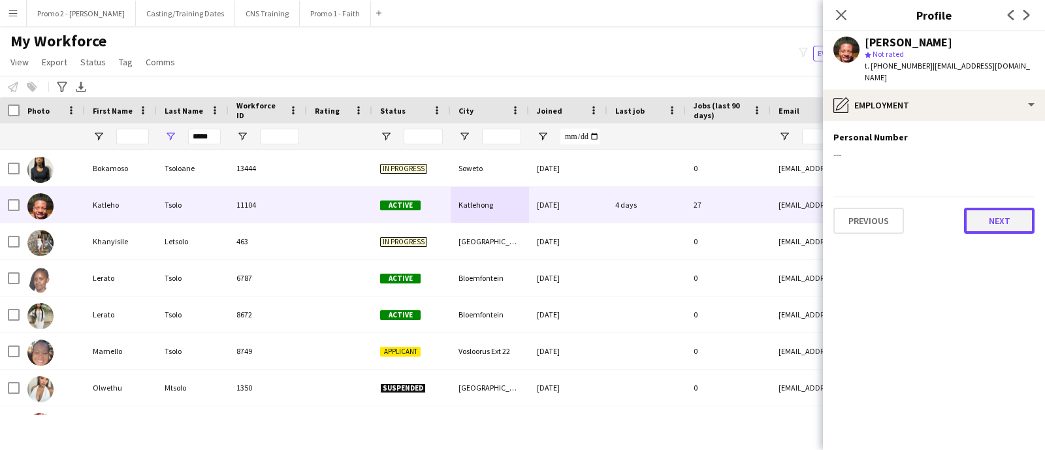
click at [981, 208] on button "Next" at bounding box center [999, 221] width 71 height 26
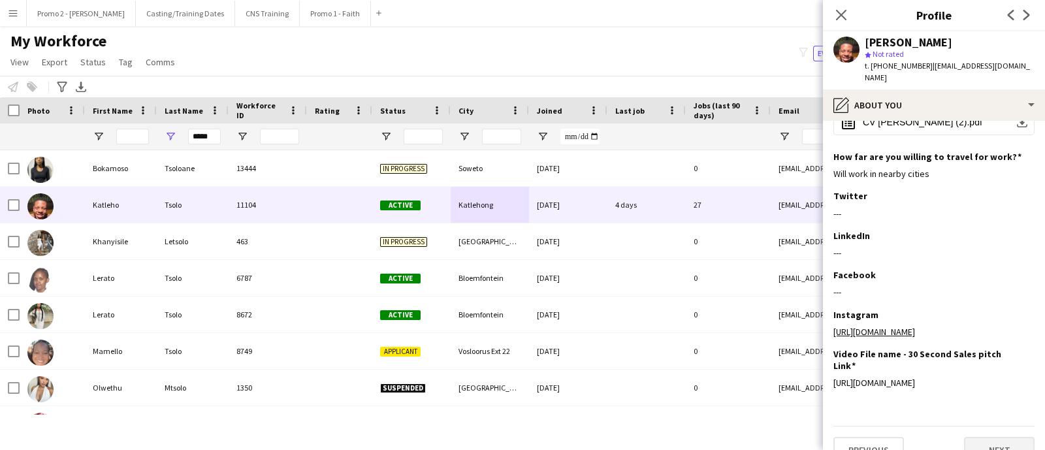
scroll to position [219, 0]
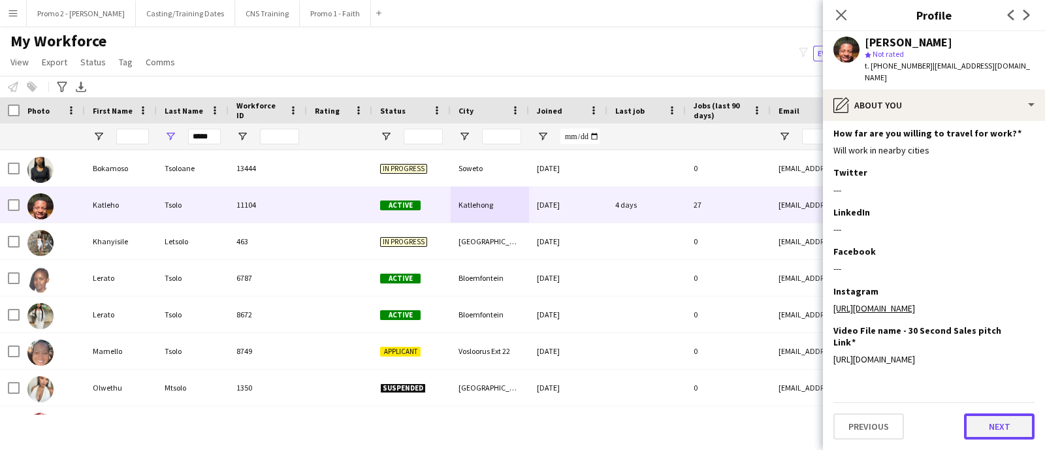
click at [992, 422] on button "Next" at bounding box center [999, 426] width 71 height 26
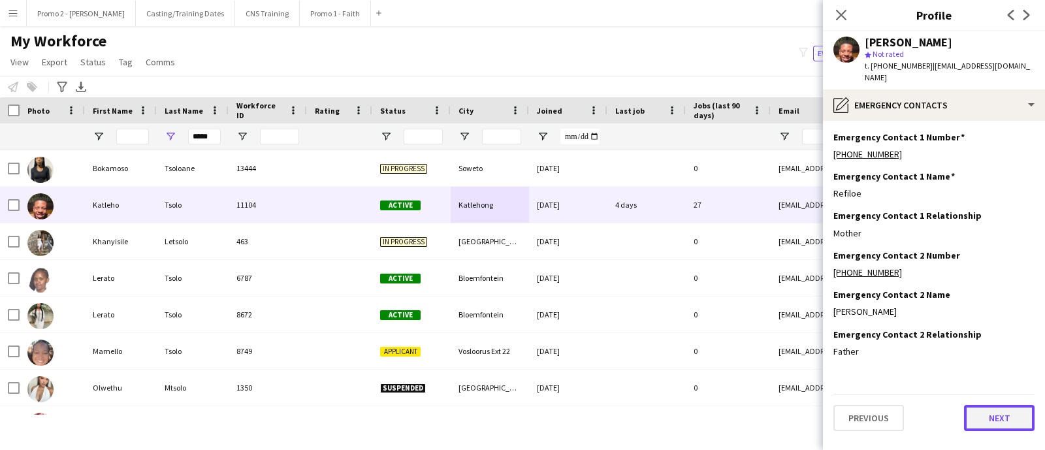
click at [989, 405] on button "Next" at bounding box center [999, 418] width 71 height 26
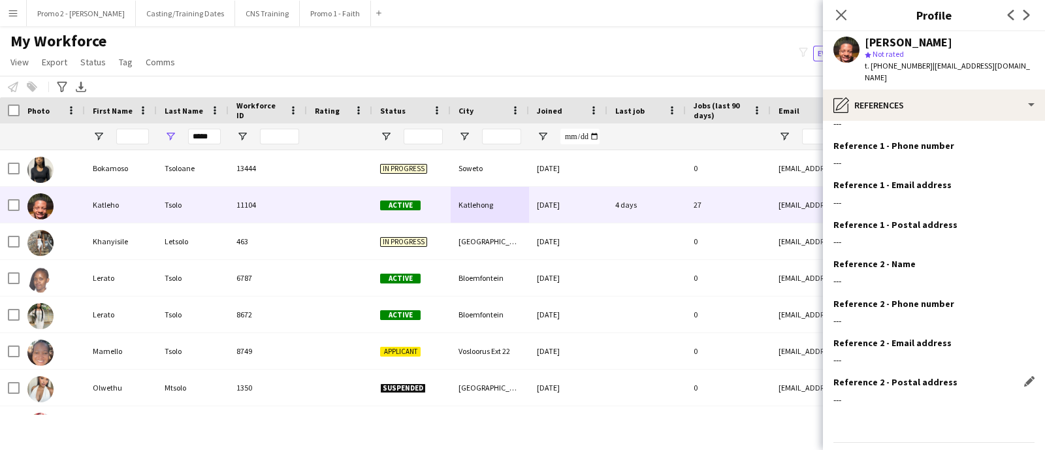
scroll to position [57, 0]
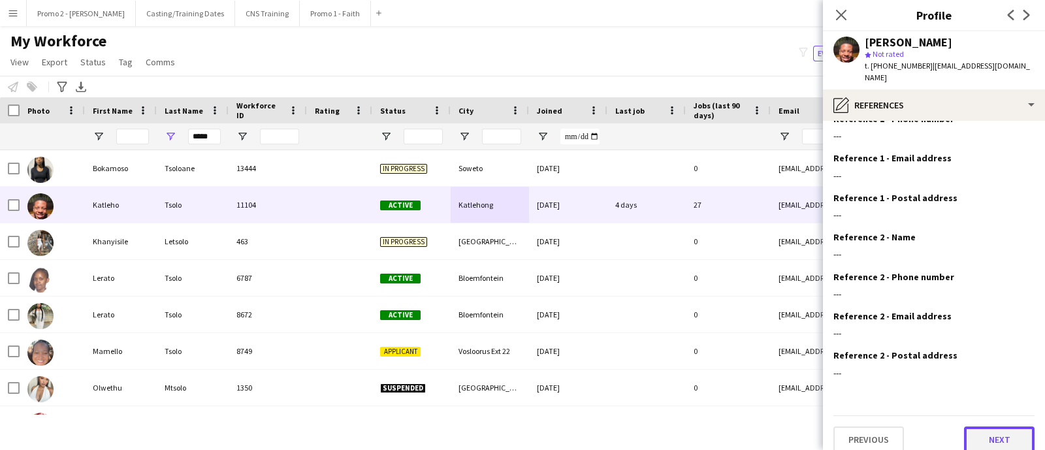
click at [973, 426] on button "Next" at bounding box center [999, 439] width 71 height 26
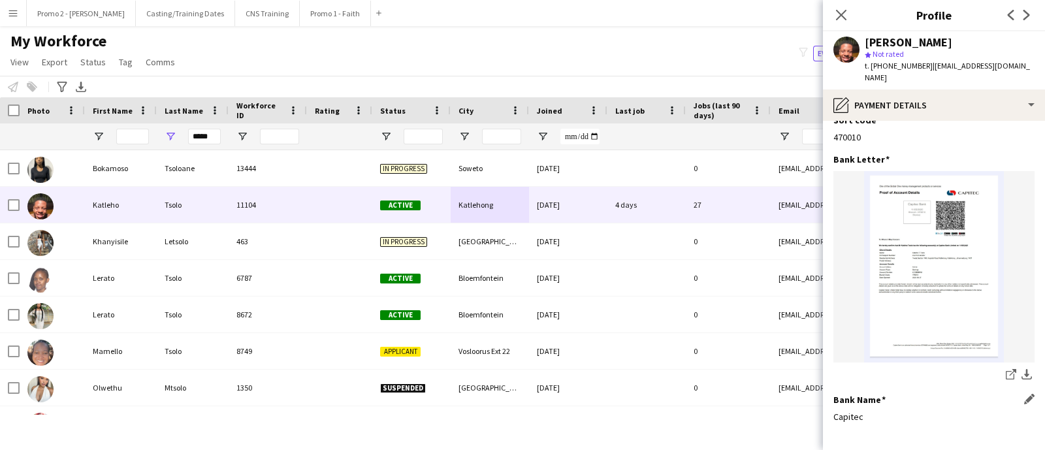
scroll to position [101, 0]
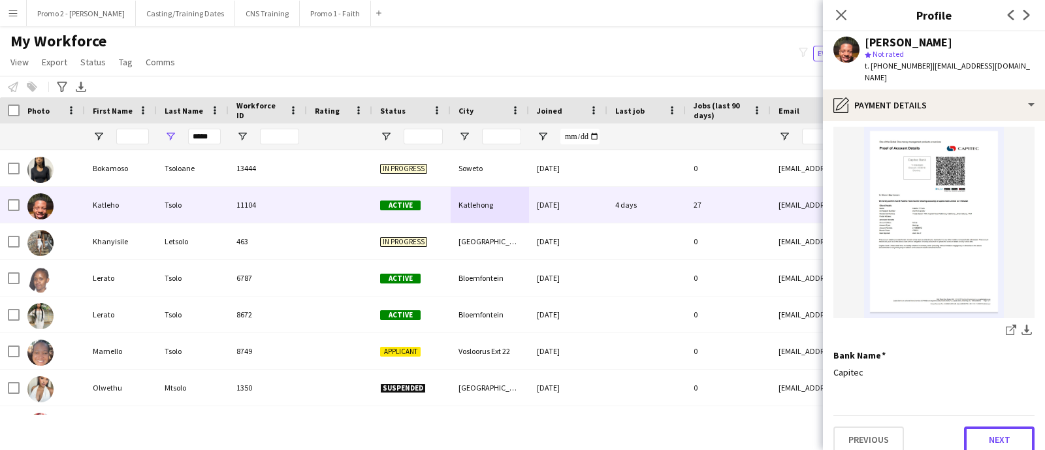
drag, startPoint x: 993, startPoint y: 430, endPoint x: 975, endPoint y: 400, distance: 34.6
click at [991, 432] on button "Next" at bounding box center [999, 439] width 71 height 26
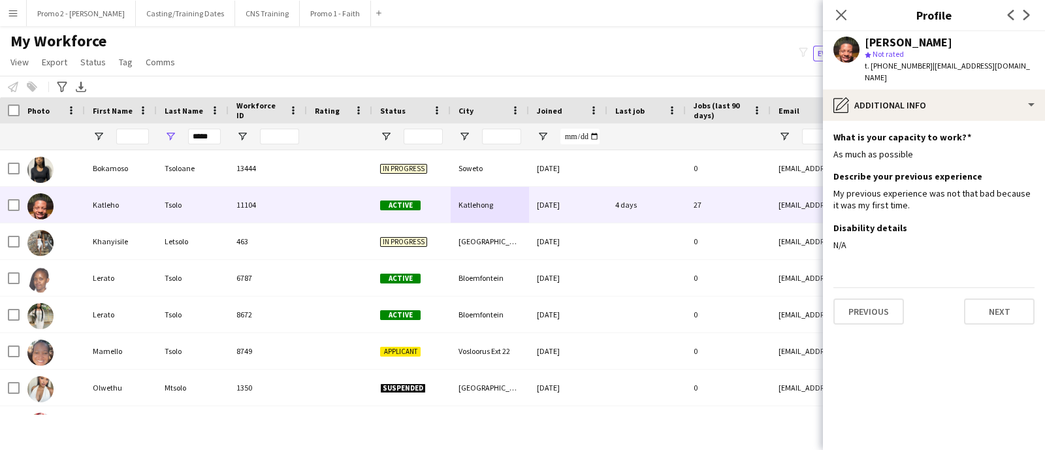
scroll to position [0, 0]
click at [975, 298] on button "Next" at bounding box center [999, 311] width 71 height 26
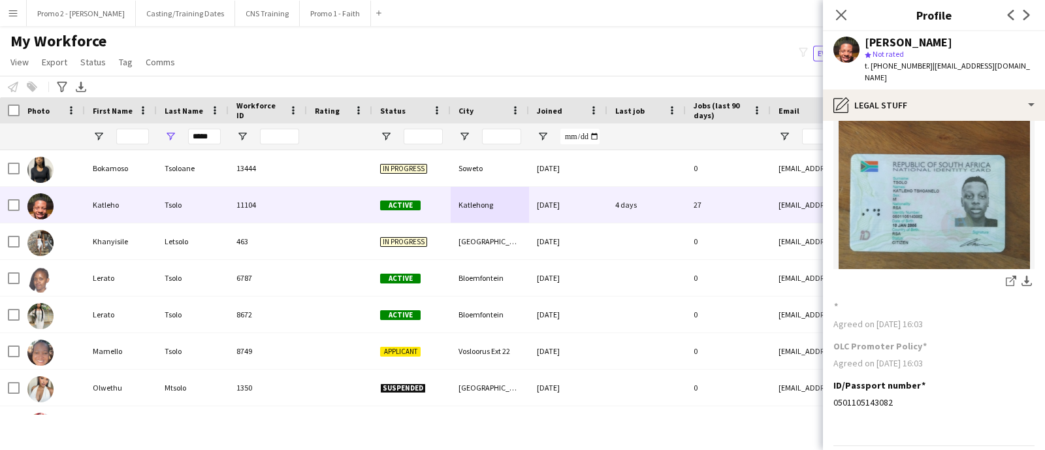
scroll to position [101, 0]
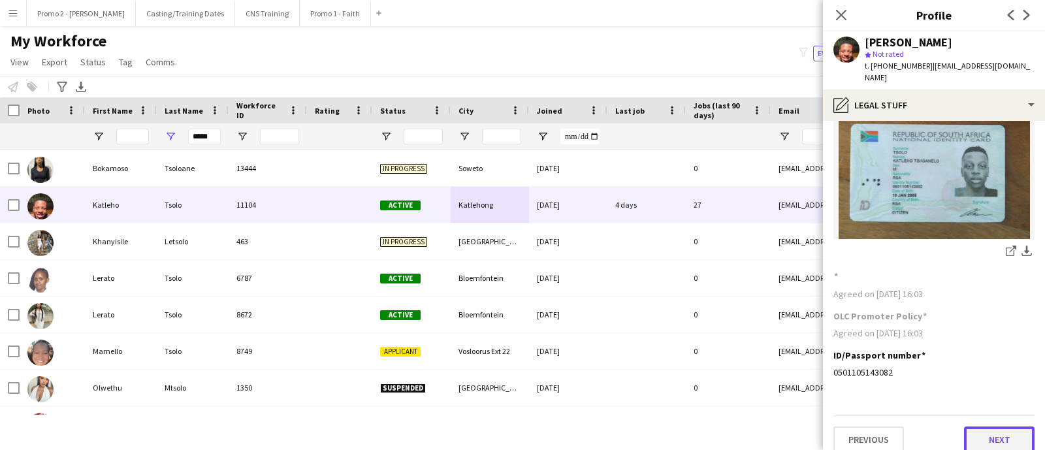
click at [984, 426] on button "Next" at bounding box center [999, 439] width 71 height 26
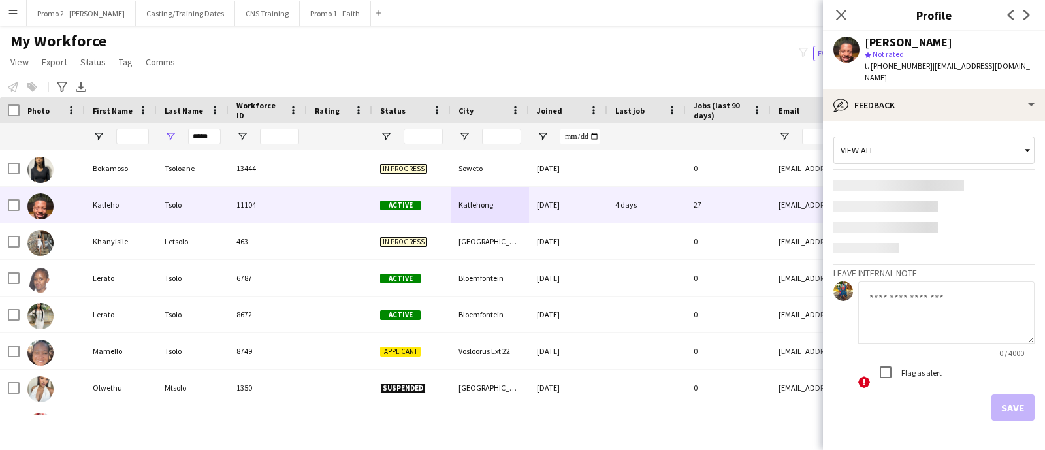
scroll to position [31, 0]
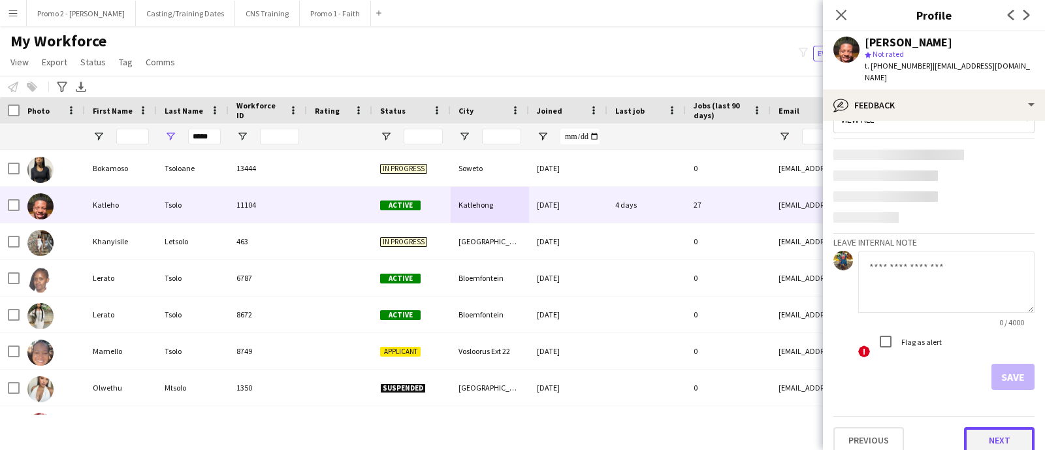
click at [969, 427] on button "Next" at bounding box center [999, 440] width 71 height 26
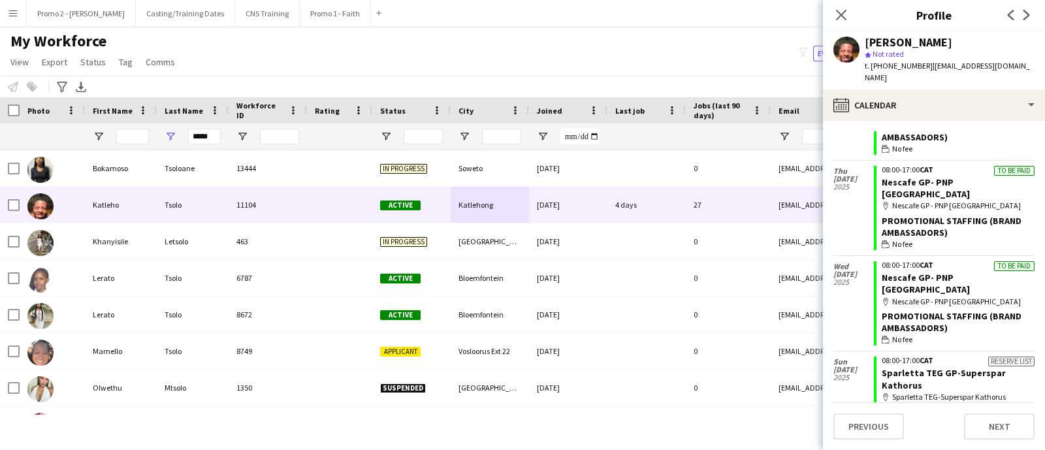
scroll to position [3728, 0]
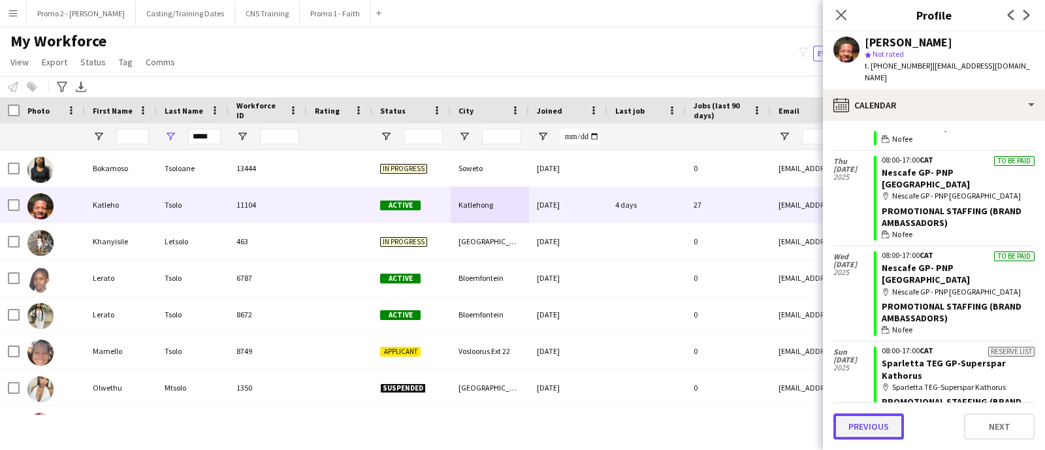
click at [888, 432] on button "Previous" at bounding box center [868, 426] width 71 height 26
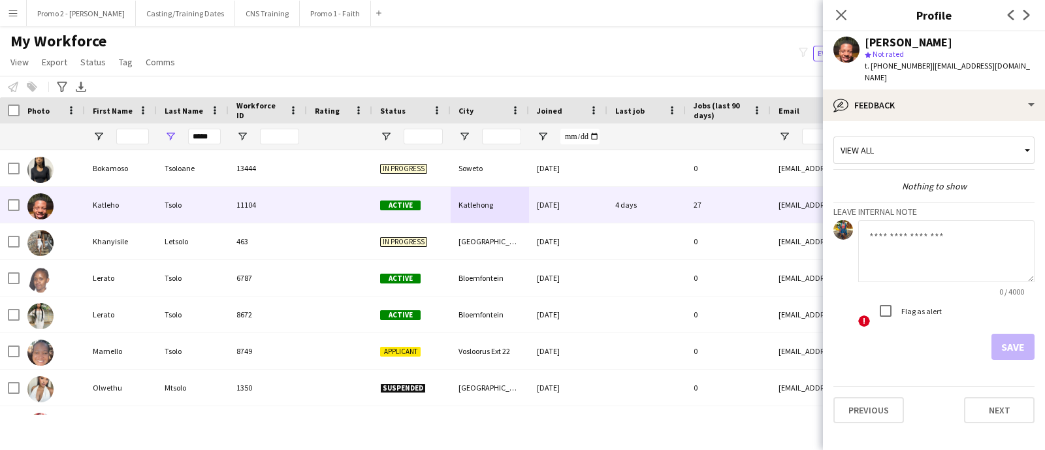
click at [919, 232] on textarea at bounding box center [946, 251] width 176 height 62
type textarea "**********"
click at [1009, 338] on button "Save" at bounding box center [1012, 347] width 43 height 26
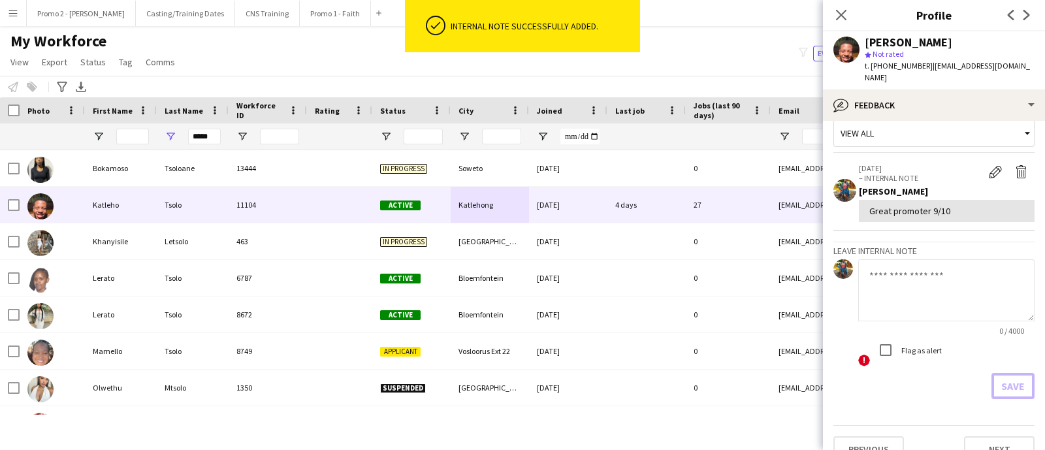
scroll to position [26, 0]
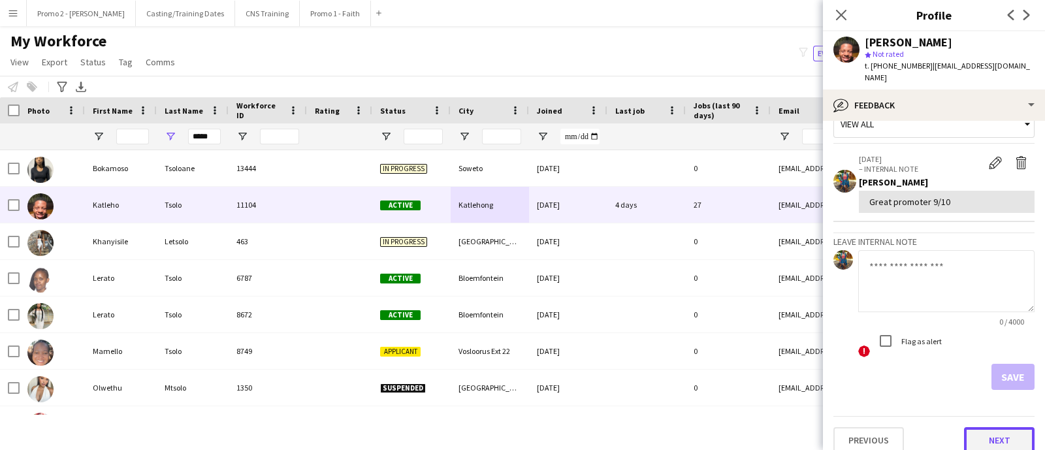
click at [976, 428] on button "Next" at bounding box center [999, 440] width 71 height 26
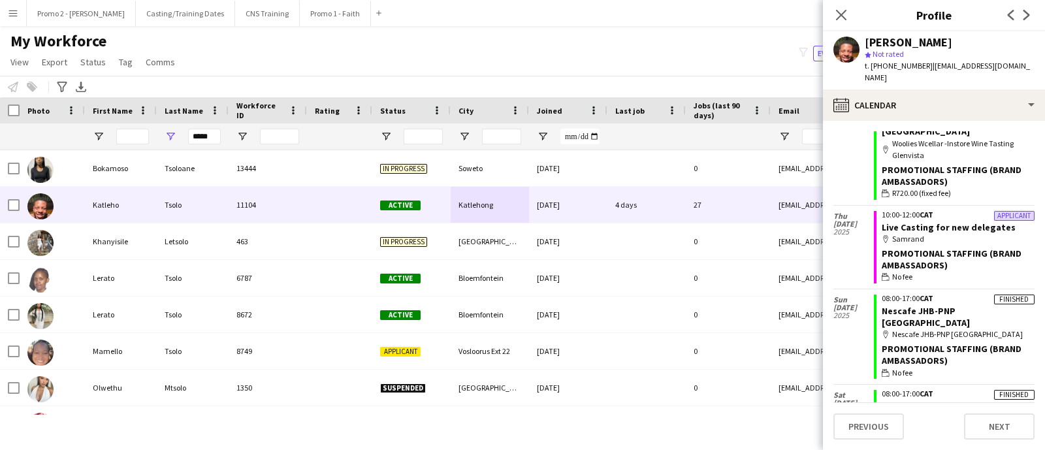
scroll to position [787, 0]
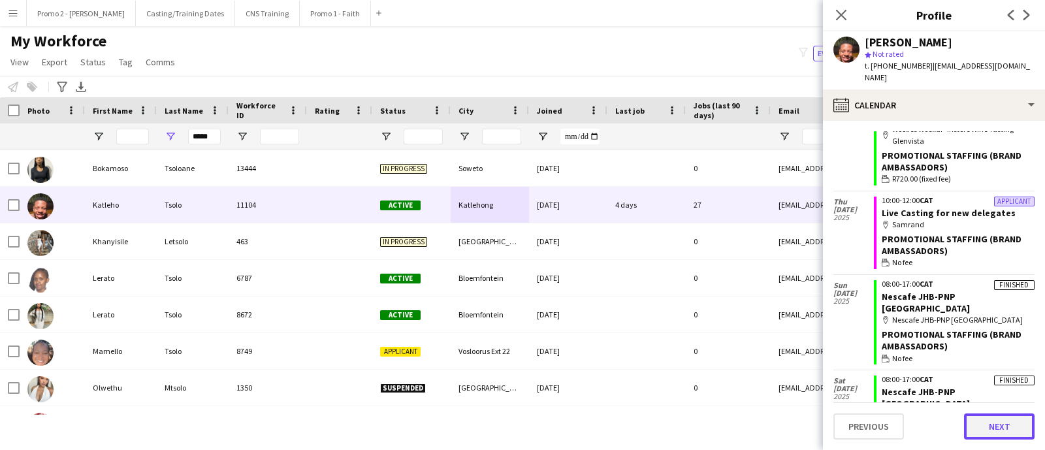
click at [1002, 426] on button "Next" at bounding box center [999, 426] width 71 height 26
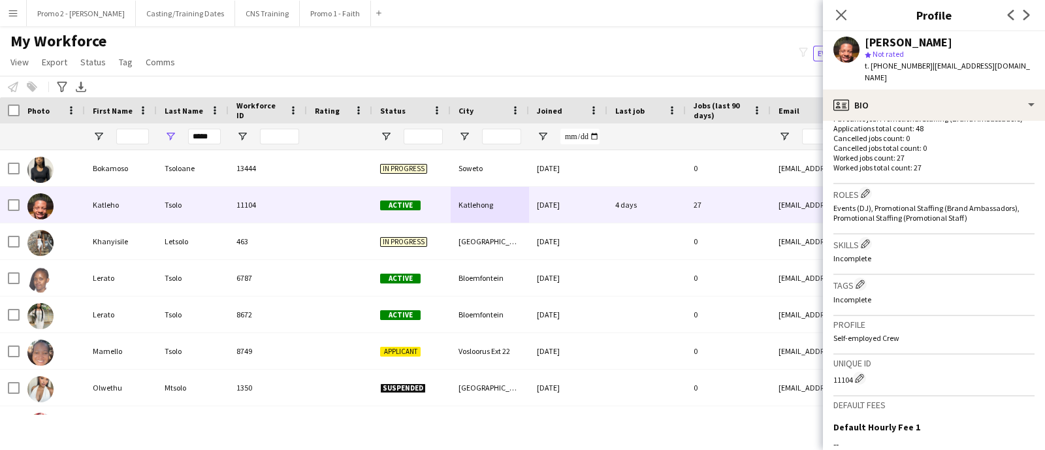
scroll to position [527, 0]
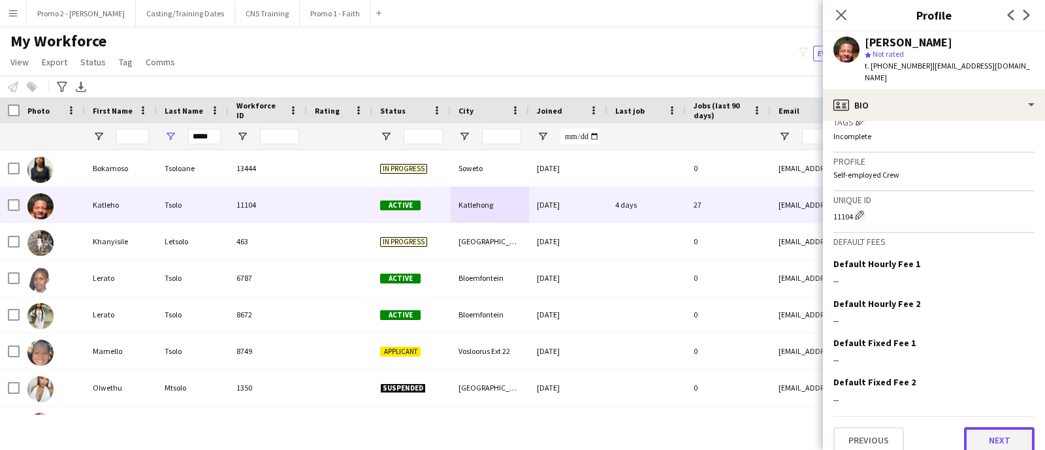
click at [994, 427] on button "Next" at bounding box center [999, 440] width 71 height 26
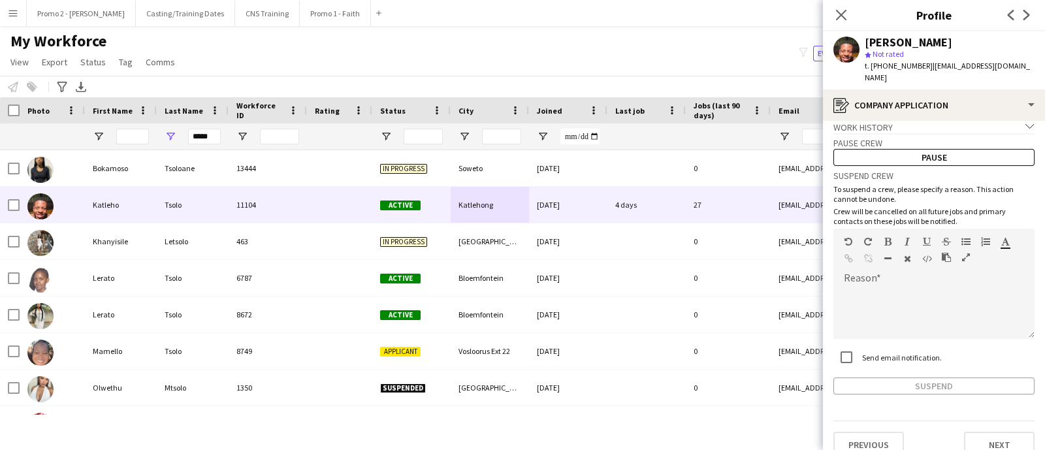
scroll to position [17, 0]
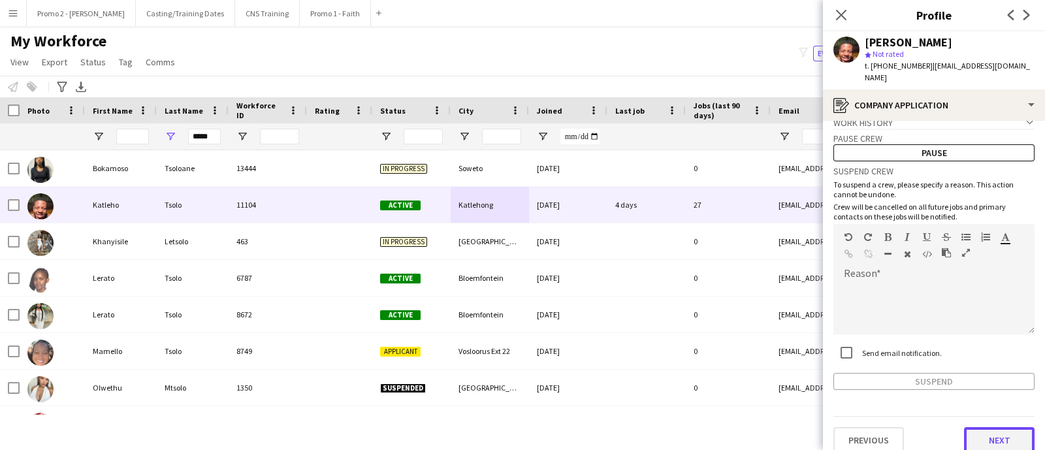
click at [997, 427] on button "Next" at bounding box center [999, 440] width 71 height 26
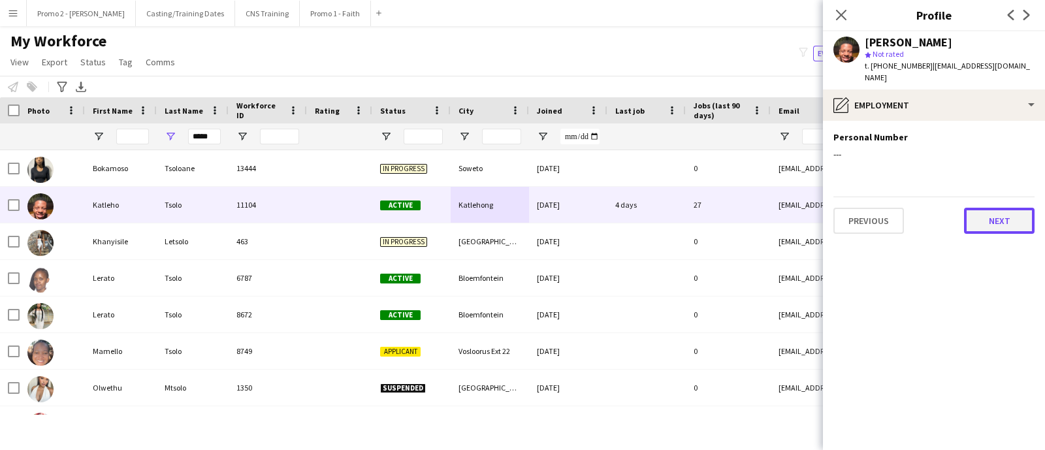
click at [986, 213] on button "Next" at bounding box center [999, 221] width 71 height 26
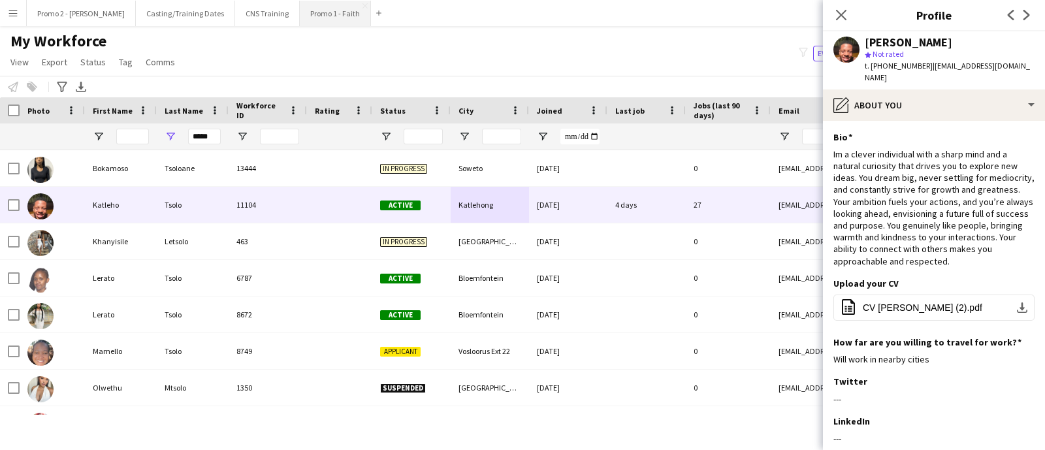
click at [300, 20] on button "Promo 1 - Faith Close" at bounding box center [335, 13] width 71 height 25
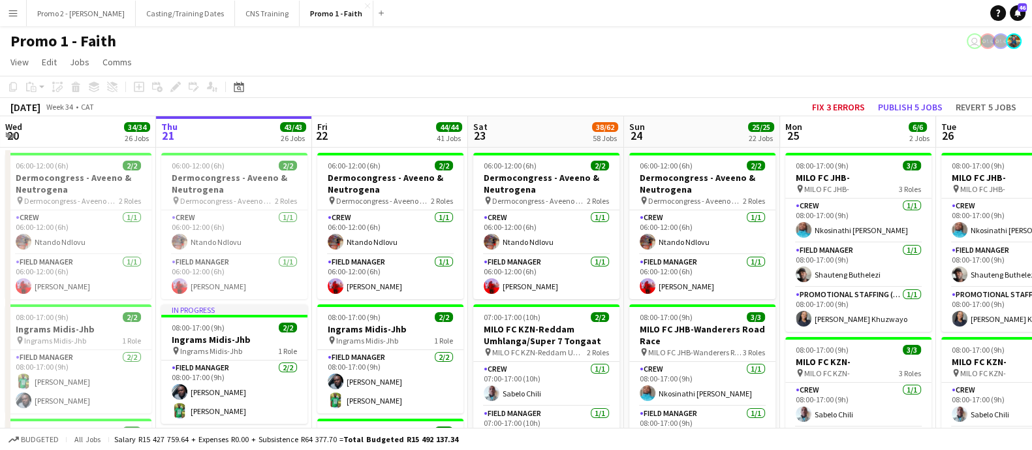
click at [731, 105] on div "[DATE] Week 34 • CAT Fix 3 errors Publish 5 jobs Revert 5 jobs" at bounding box center [516, 107] width 1032 height 18
click at [851, 123] on app-board-header-date "Mon 25 6/6 2 Jobs" at bounding box center [858, 131] width 156 height 31
